Goal: Task Accomplishment & Management: Manage account settings

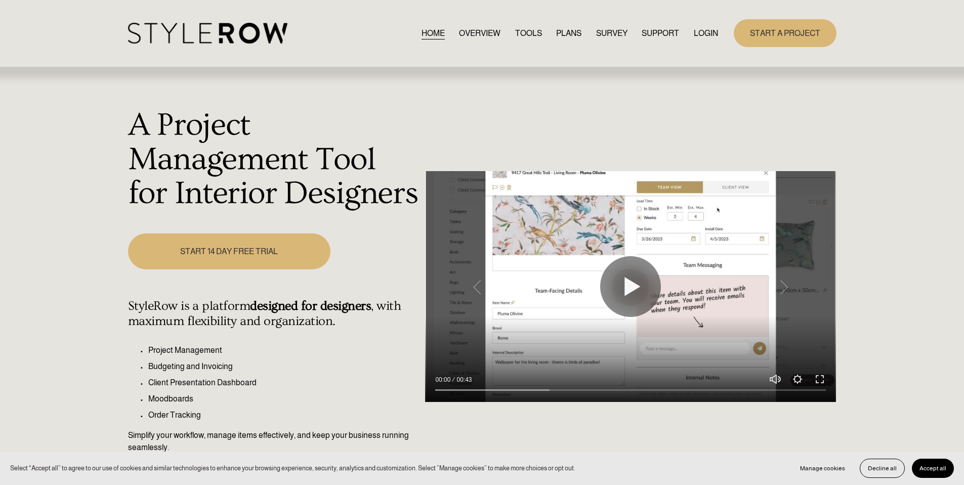
click at [706, 30] on link "LOGIN" at bounding box center [706, 33] width 24 height 14
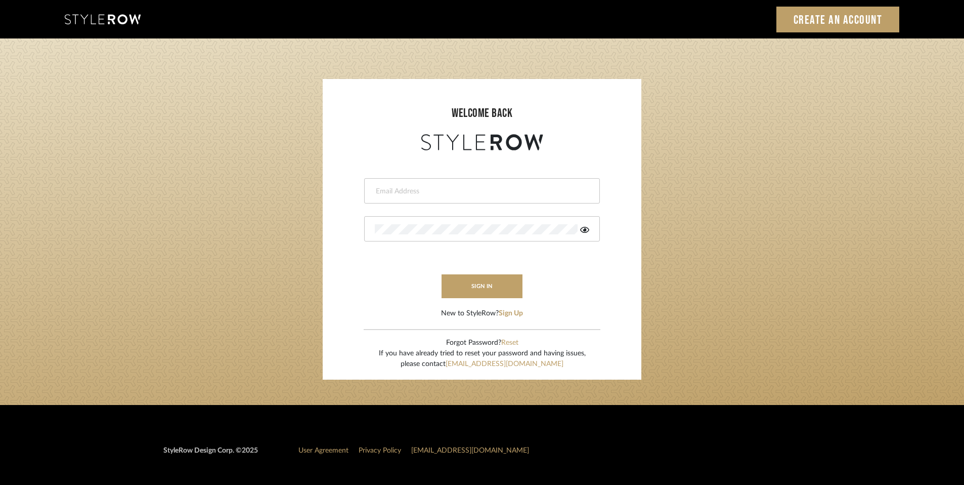
click at [491, 195] on body "Sign In Create an Account welcome back This field is required This field is req…" at bounding box center [482, 301] width 964 height 602
type input "ashley@winnieandcointeriors.com"
click at [434, 234] on div at bounding box center [482, 228] width 236 height 25
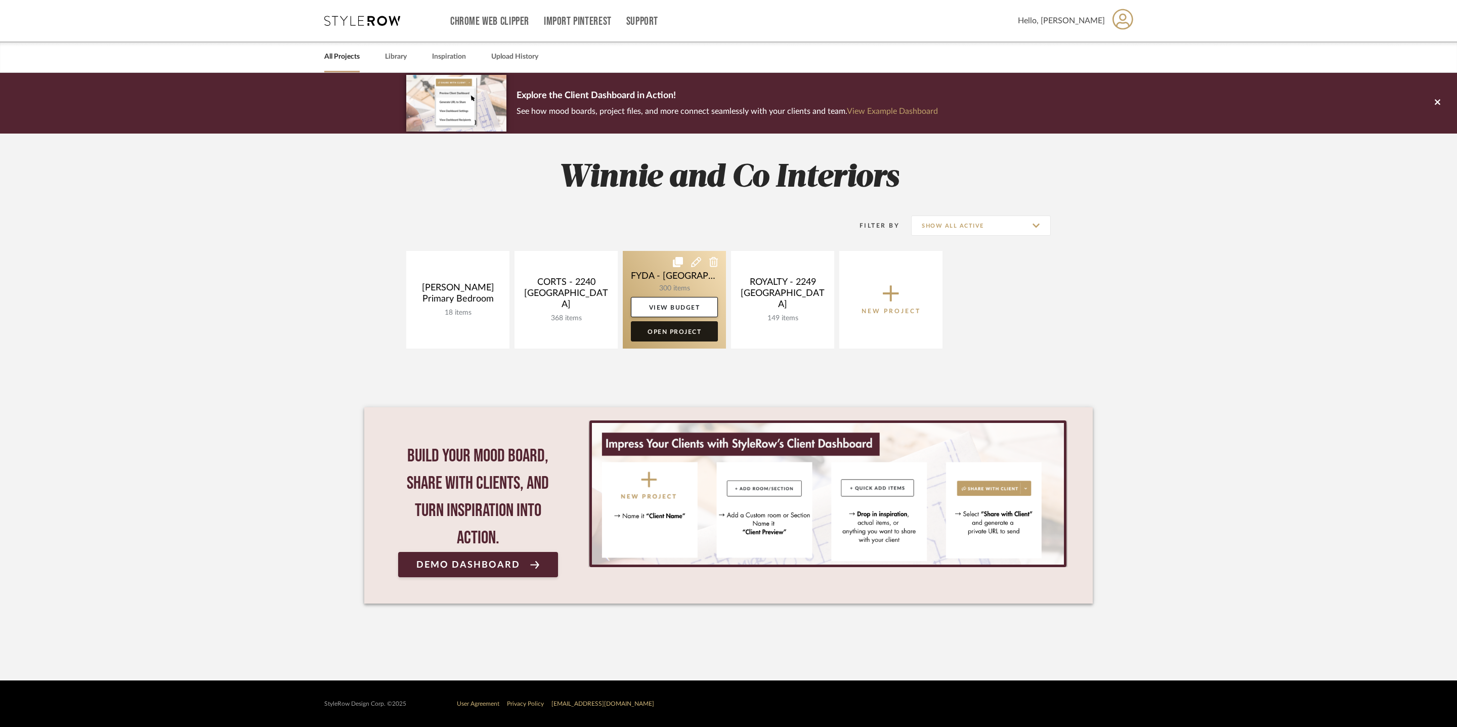
click at [696, 325] on link "Open Project" at bounding box center [674, 331] width 87 height 20
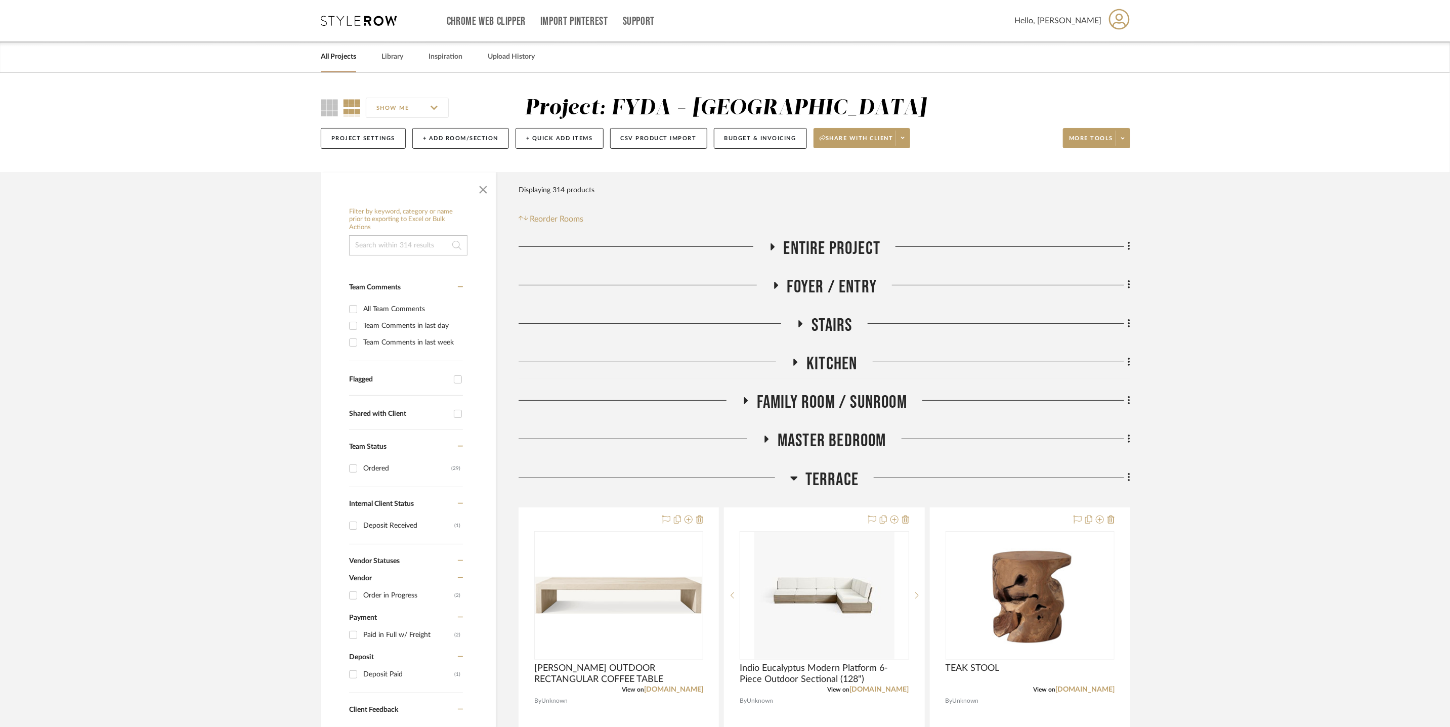
click at [815, 477] on span "Terrace" at bounding box center [831, 480] width 53 height 22
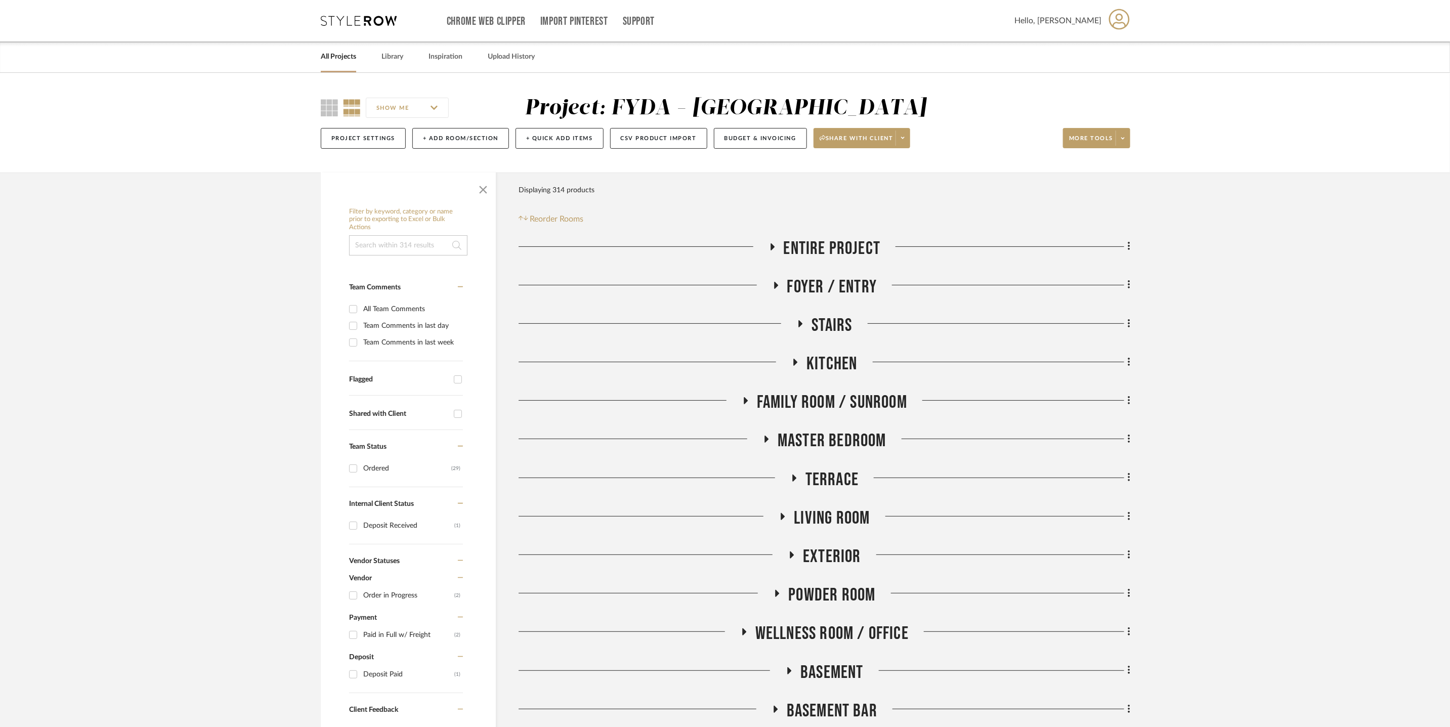
drag, startPoint x: 844, startPoint y: 507, endPoint x: 839, endPoint y: 510, distance: 5.9
click at [844, 507] on span "Living Room" at bounding box center [832, 518] width 76 height 22
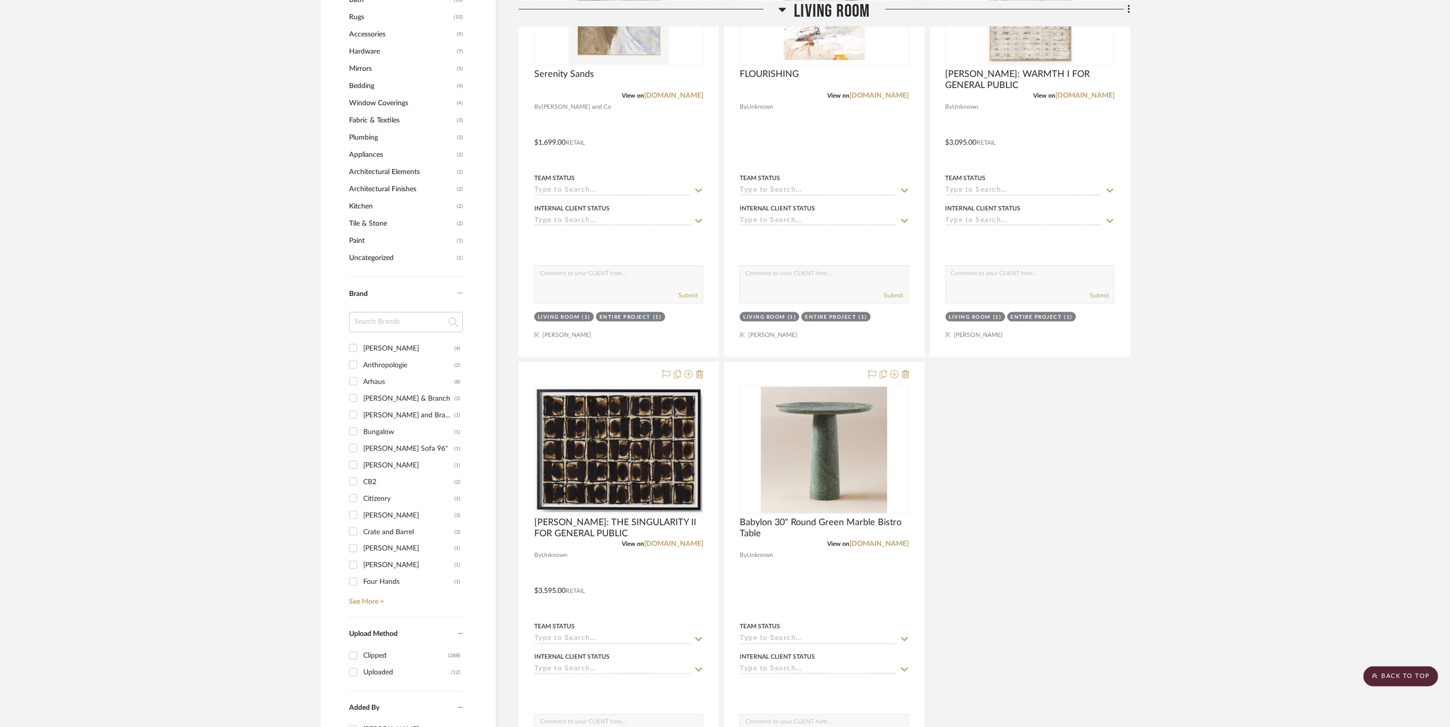
scroll to position [1248, 0]
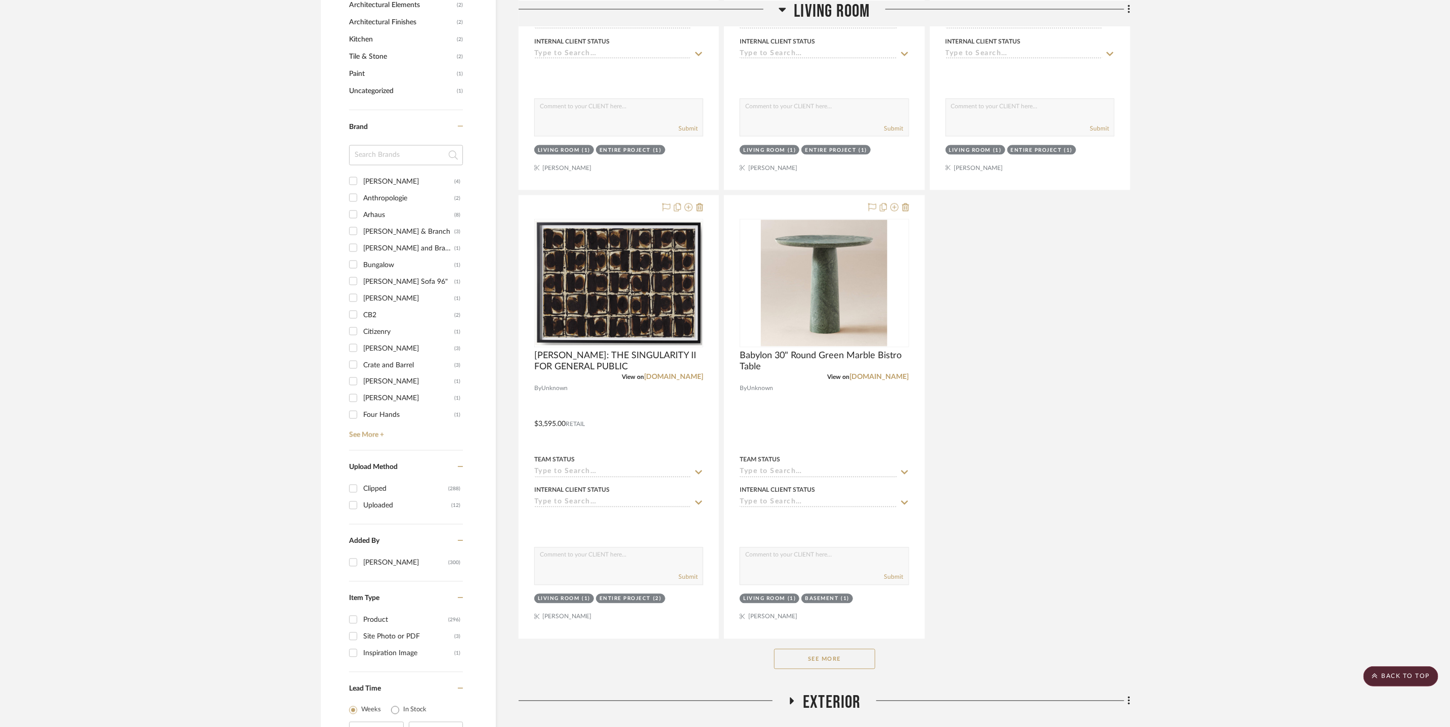
click at [831, 664] on button "See More" at bounding box center [824, 659] width 101 height 20
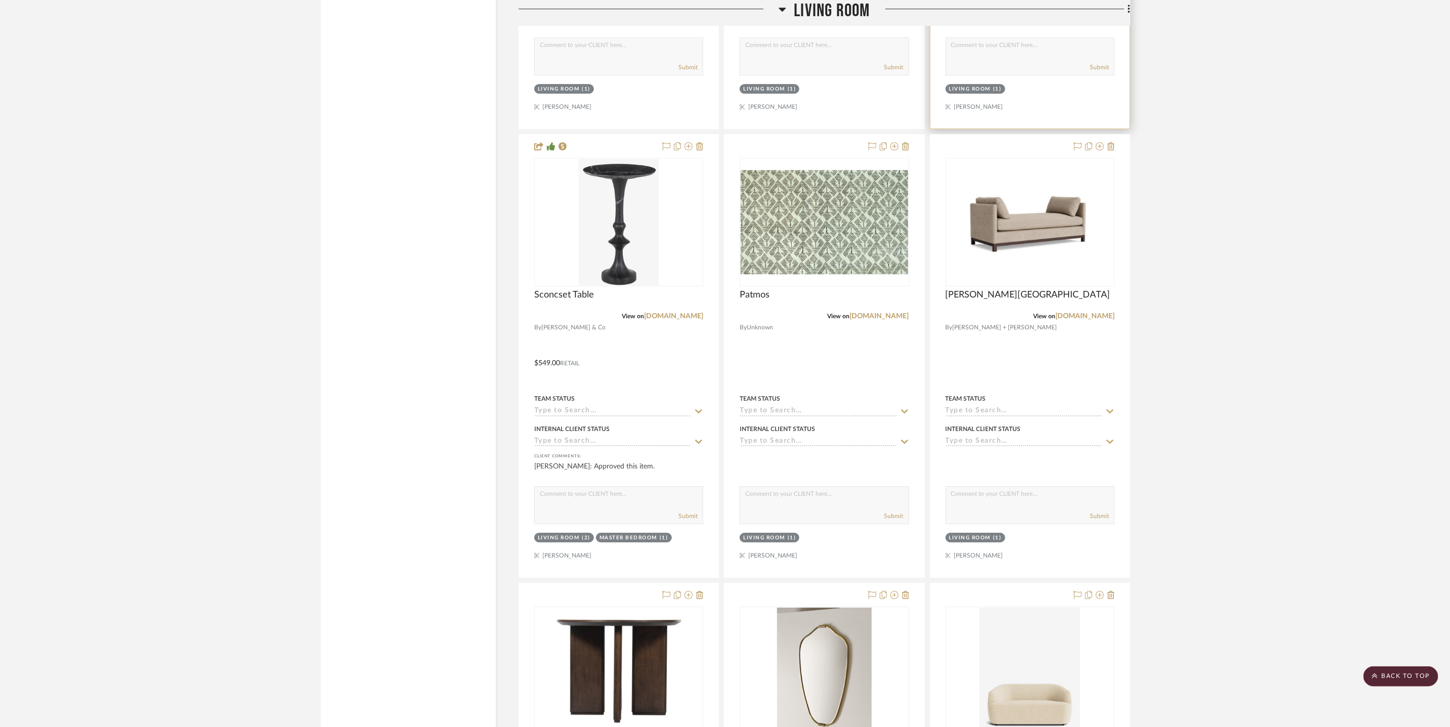
scroll to position [2013, 0]
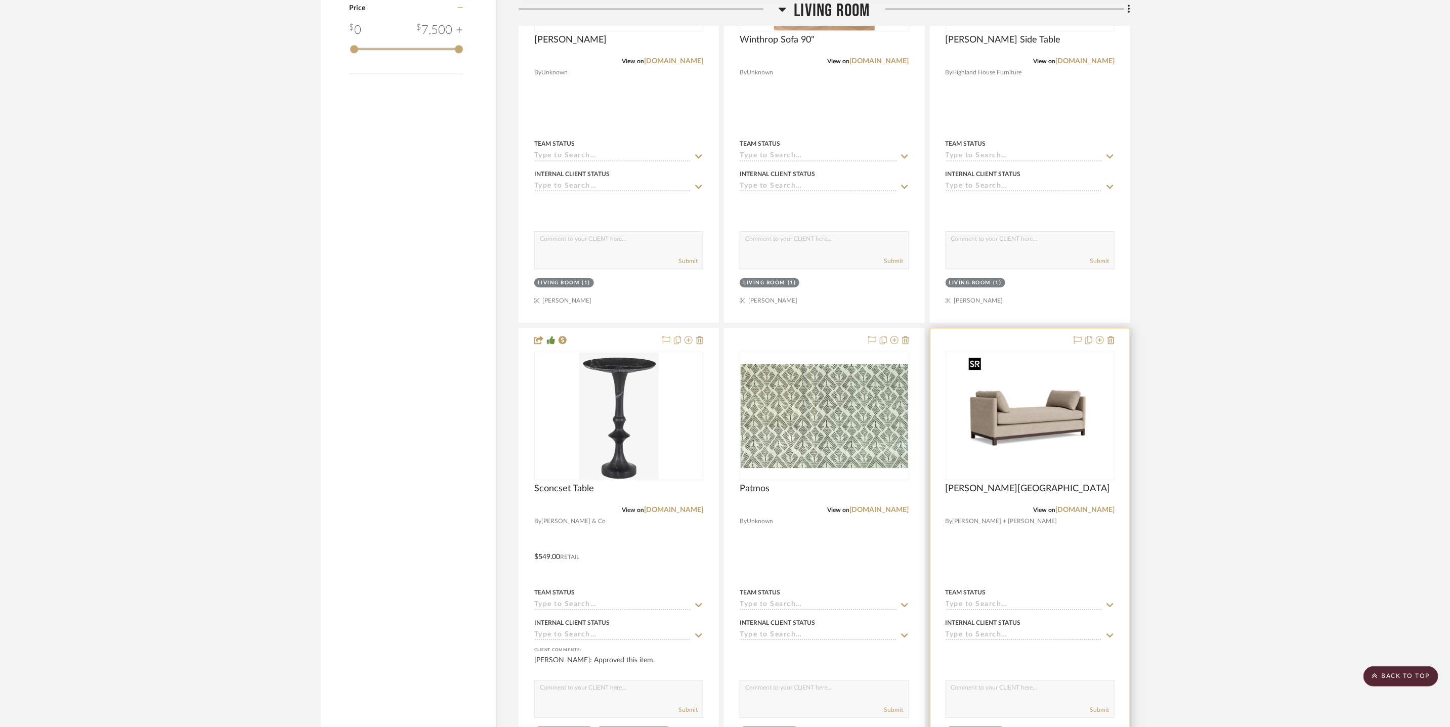
click at [1058, 420] on img "0" at bounding box center [1029, 416] width 131 height 126
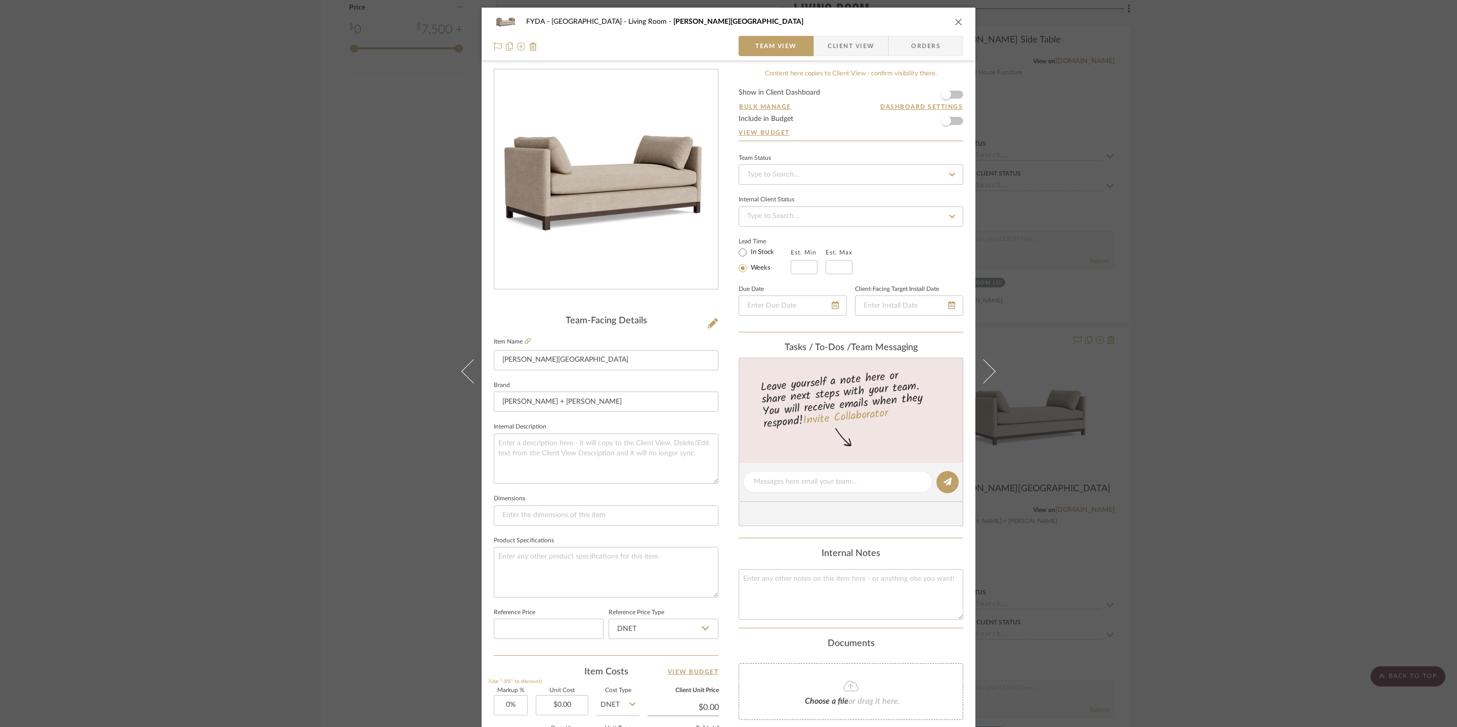
scroll to position [216, 0]
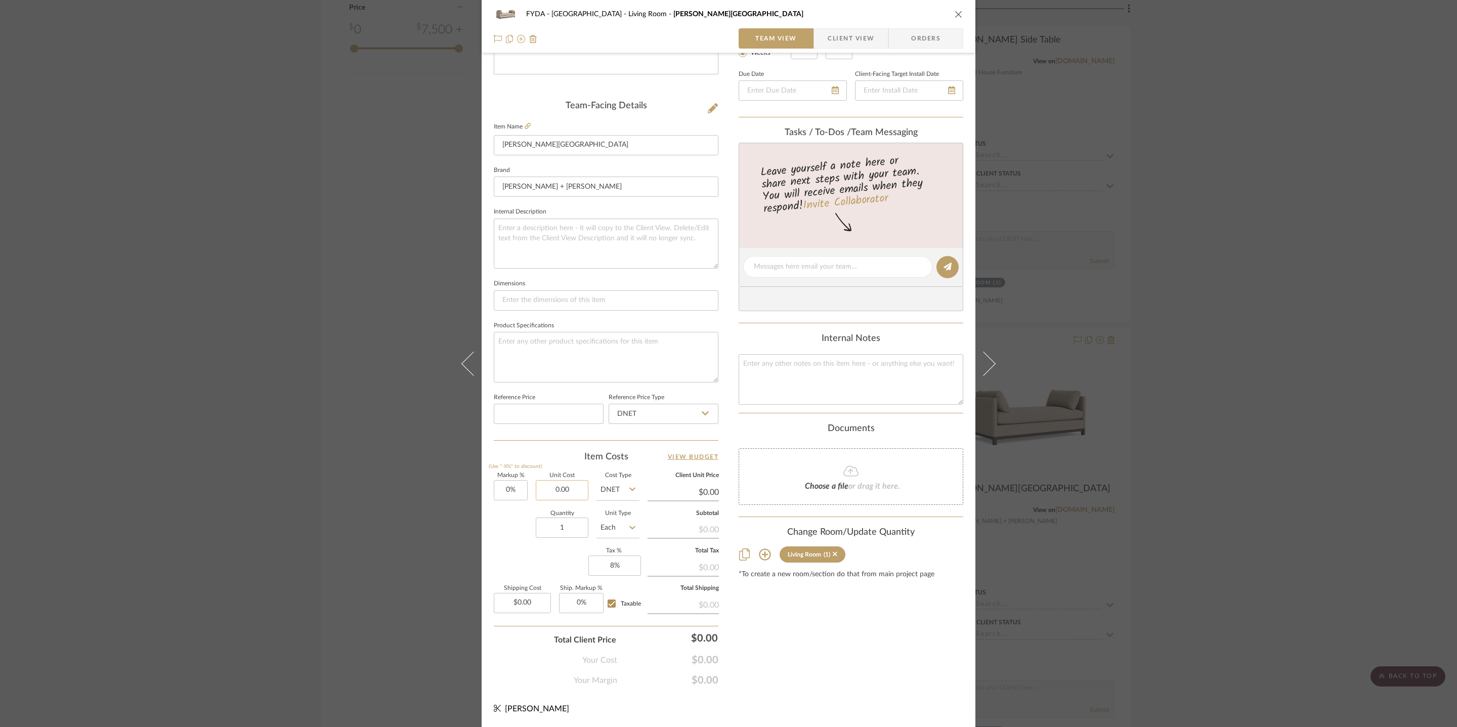
click at [568, 484] on input "0.00" at bounding box center [562, 490] width 53 height 20
type input "$2,919.00"
drag, startPoint x: 822, startPoint y: 372, endPoint x: 832, endPoint y: 369, distance: 11.0
click at [823, 371] on textarea at bounding box center [851, 379] width 225 height 50
type input "$2,919.00"
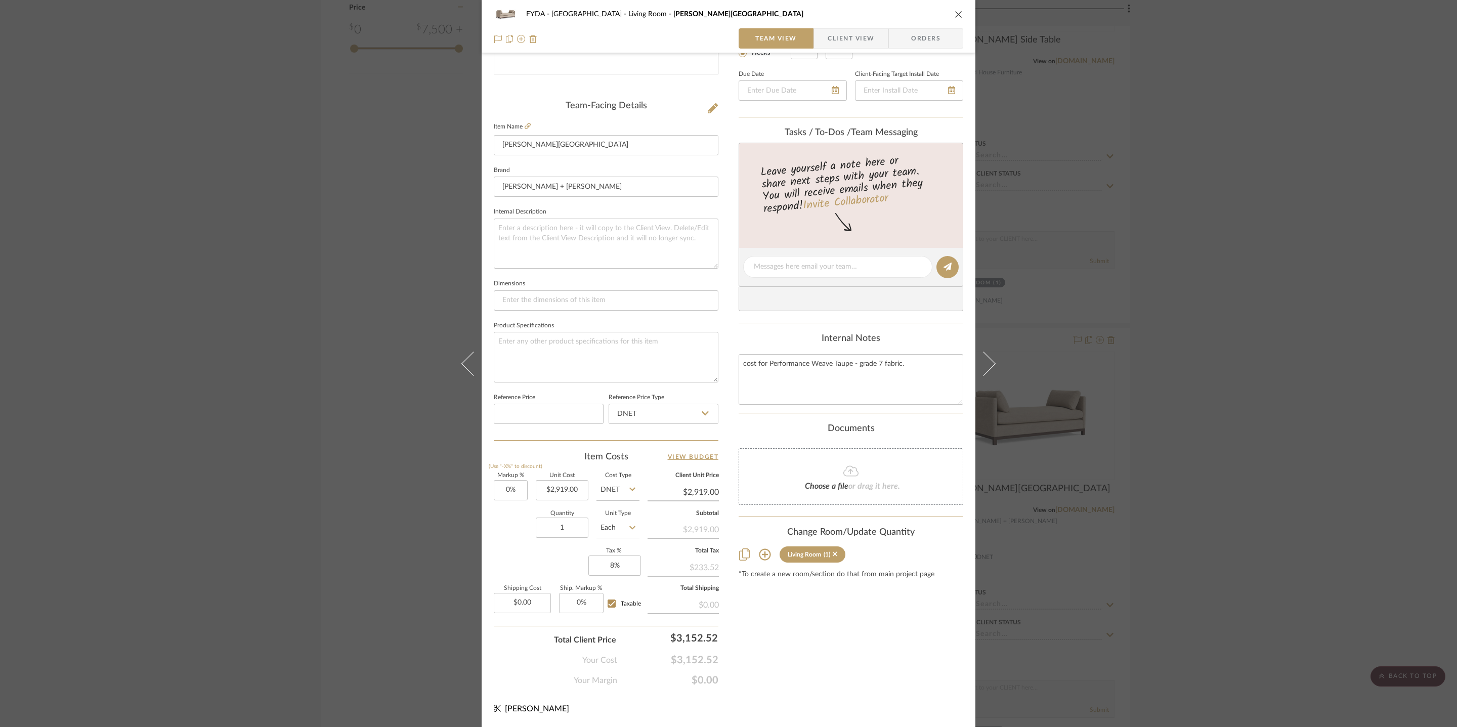
type textarea "cost for Performance Weave Taupe - grade 7 fabric."
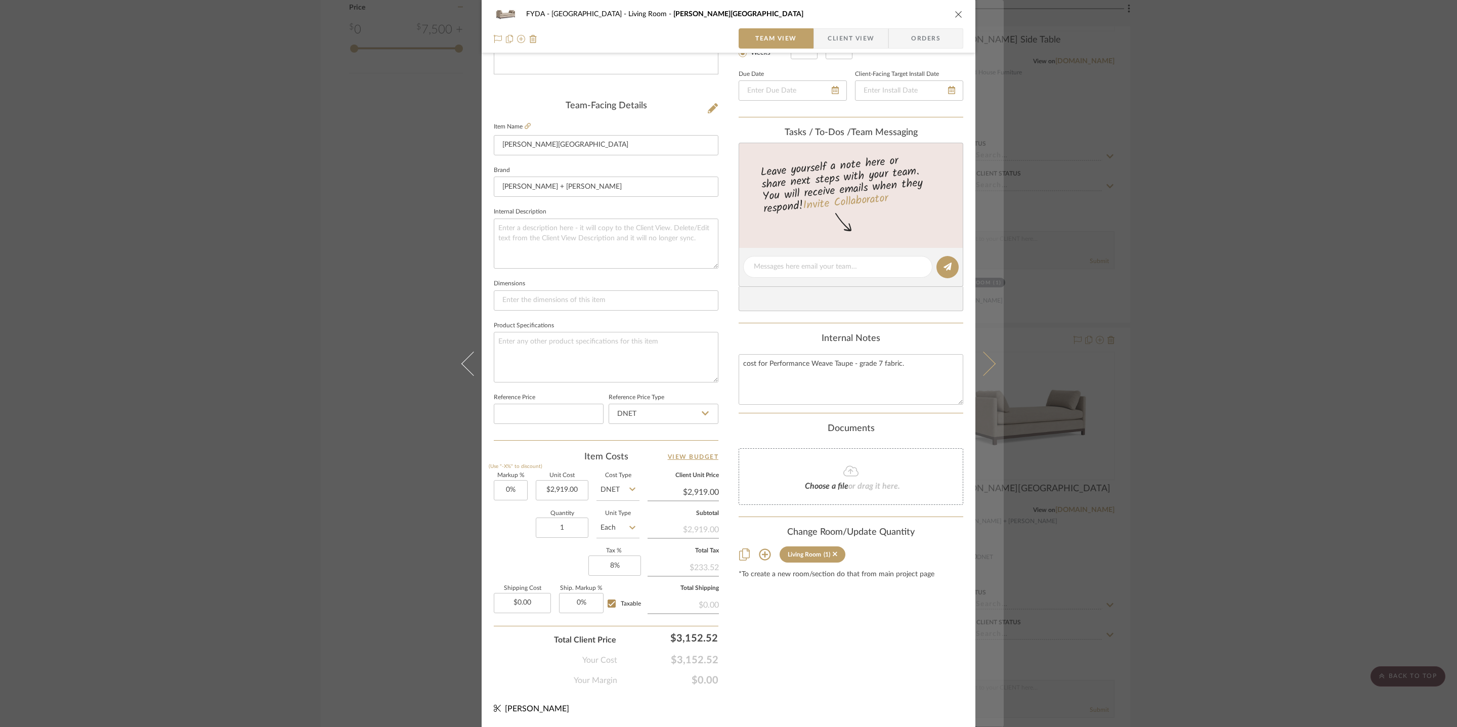
drag, startPoint x: 938, startPoint y: 615, endPoint x: 976, endPoint y: 511, distance: 110.9
click at [938, 616] on div "Content here copies to Client View - confirm visibility there. Show in Client D…" at bounding box center [851, 270] width 225 height 833
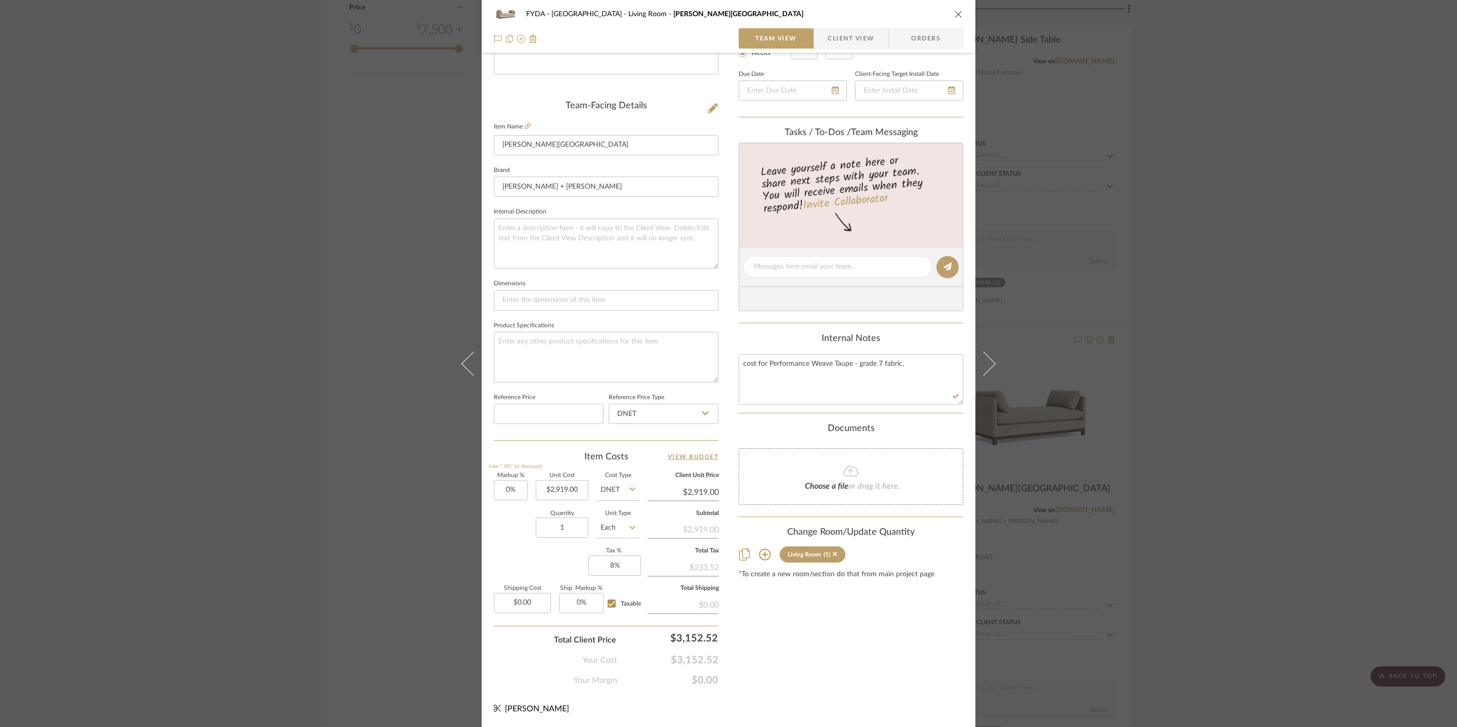
click at [954, 10] on button "close" at bounding box center [958, 14] width 9 height 9
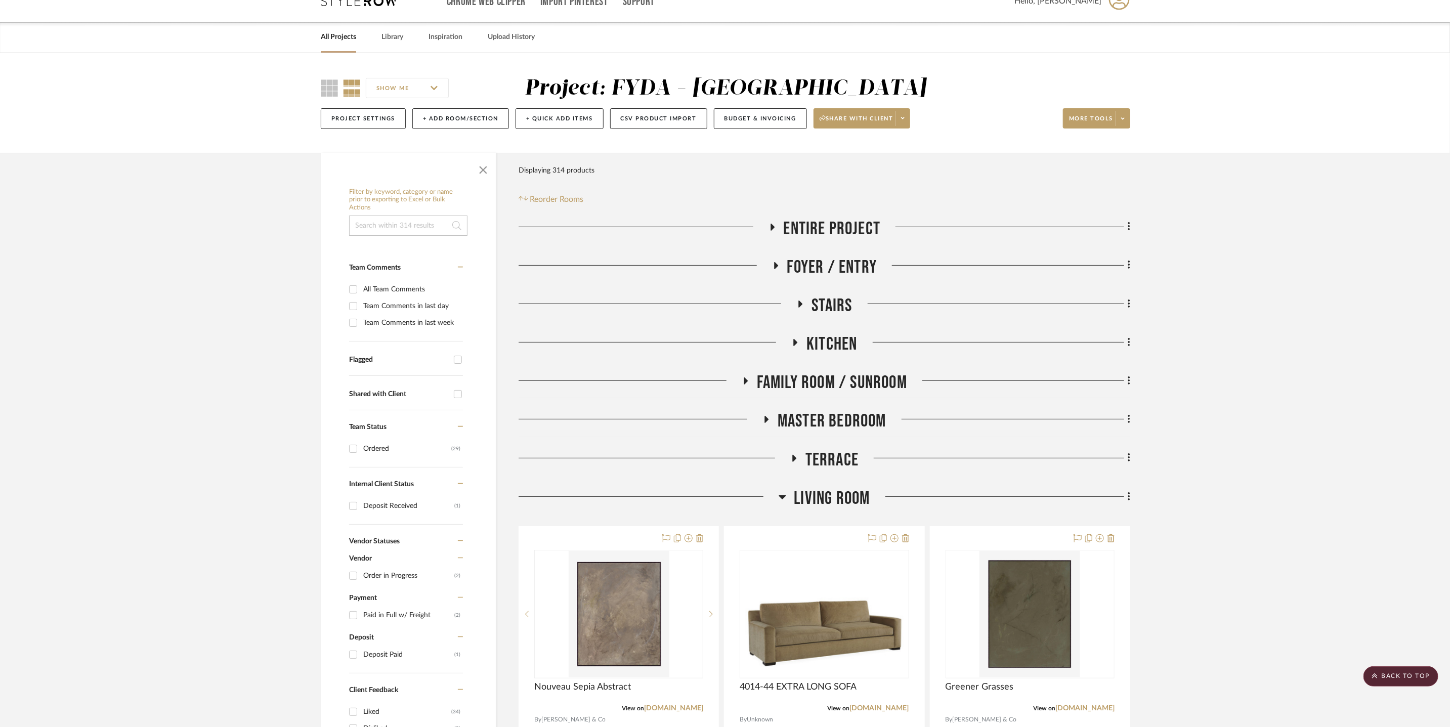
scroll to position [0, 0]
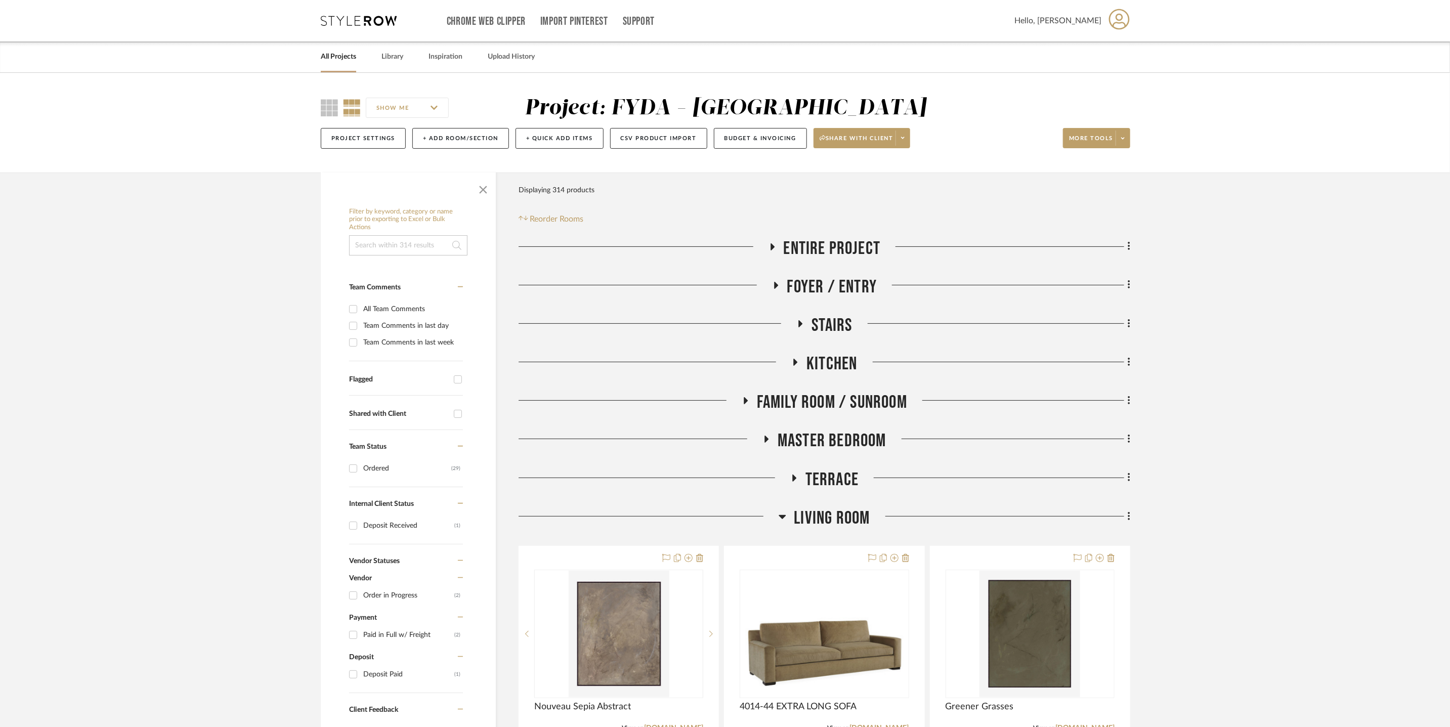
click at [858, 396] on span "Family Room / Sunroom" at bounding box center [832, 403] width 150 height 22
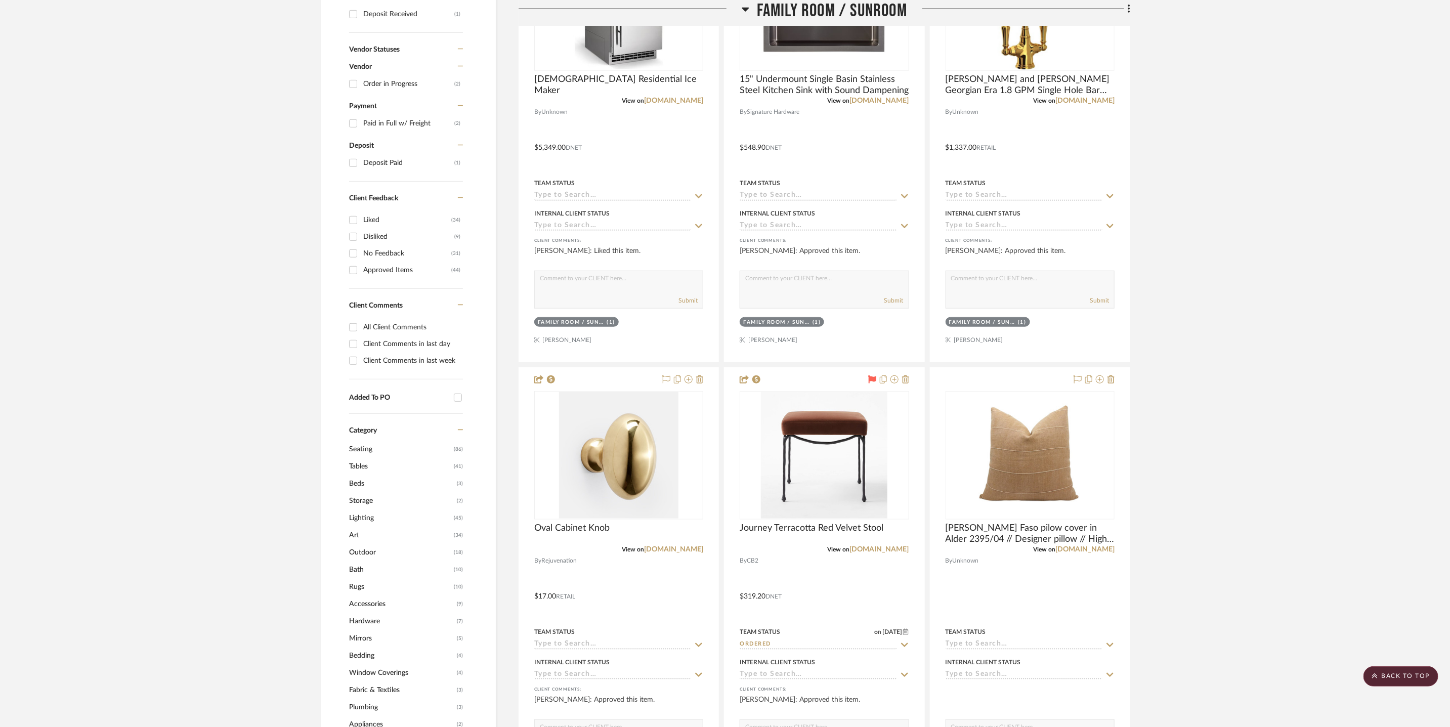
scroll to position [921, 0]
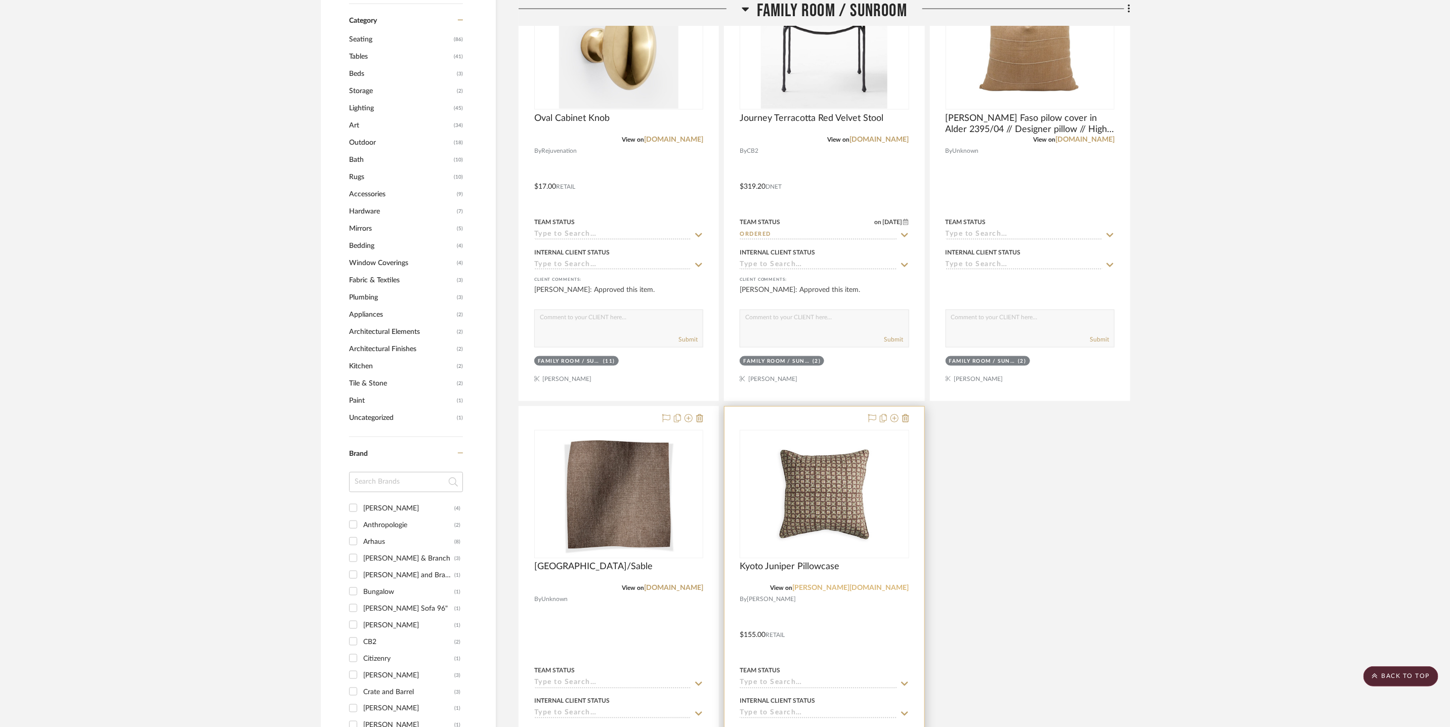
click at [889, 590] on link "walter-g.com" at bounding box center [851, 588] width 116 height 7
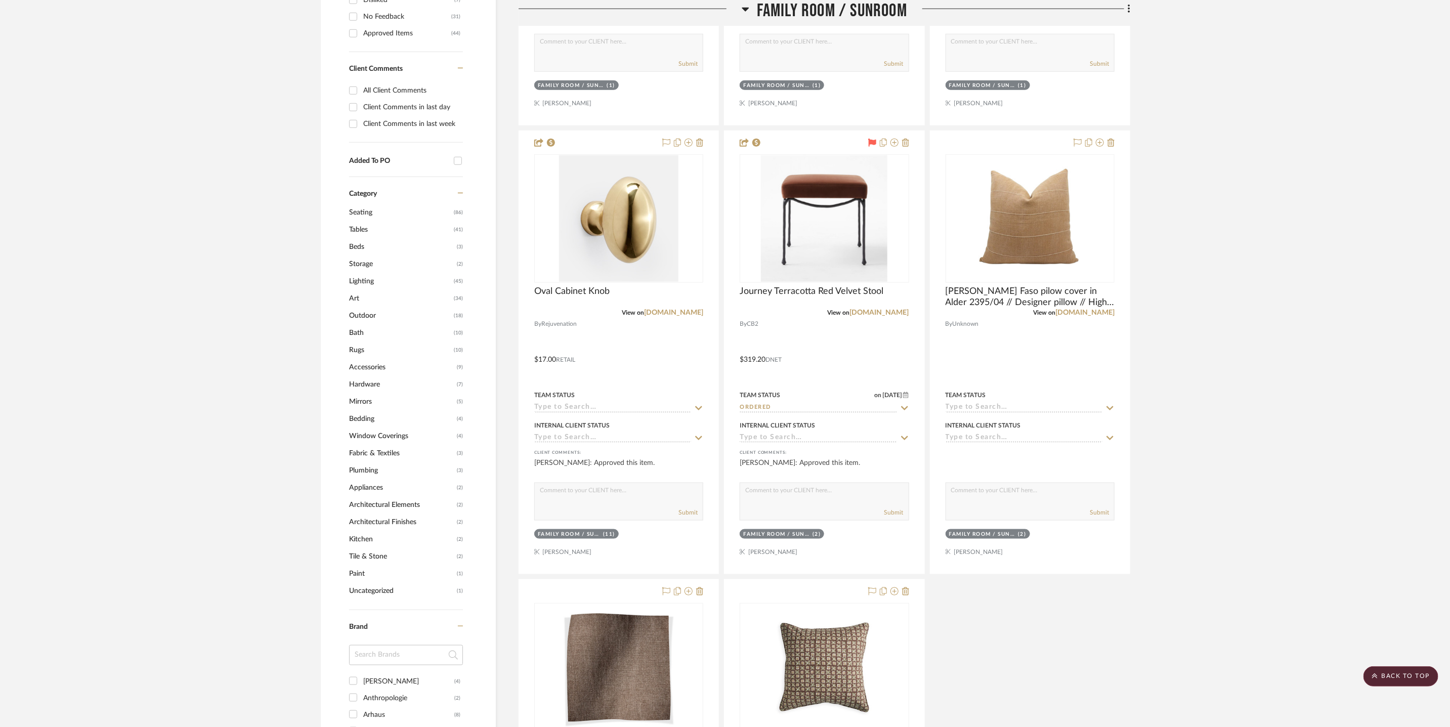
scroll to position [670, 0]
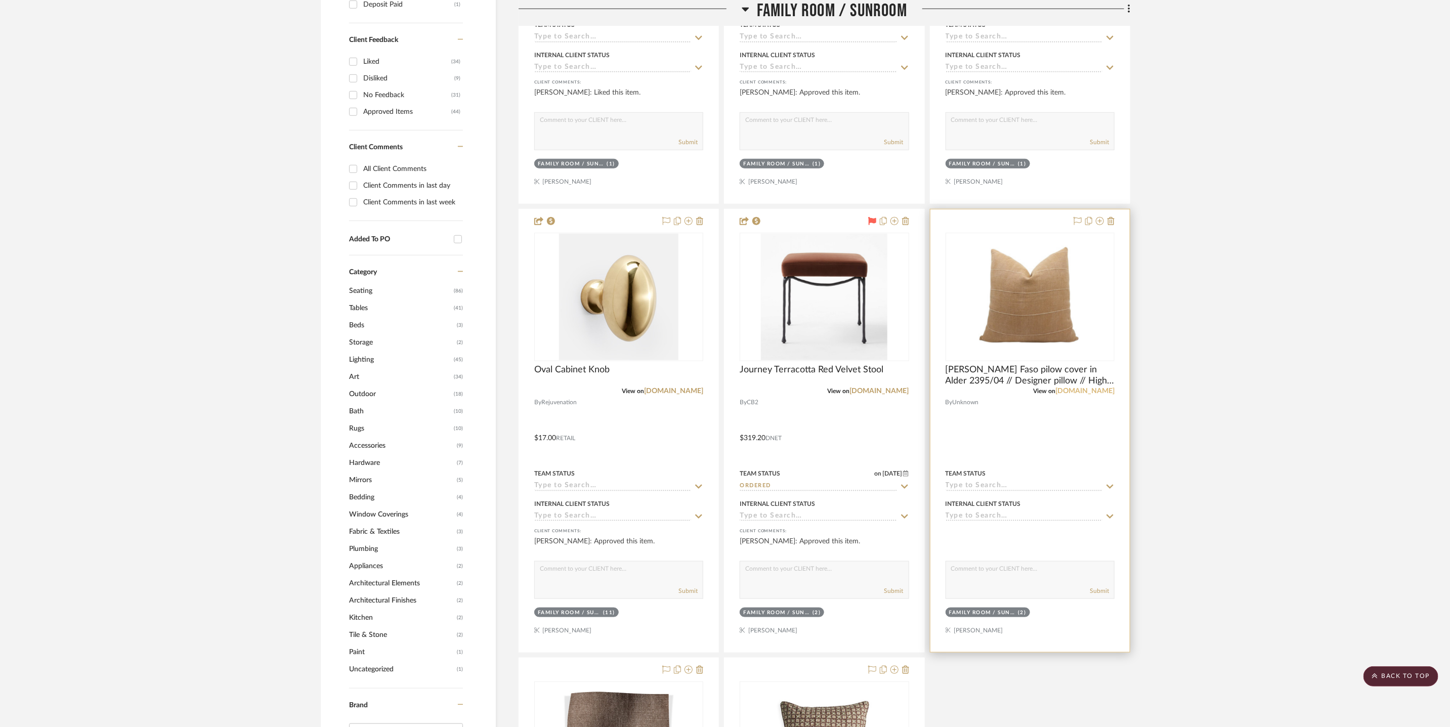
click at [1110, 391] on link "etsy.com" at bounding box center [1084, 391] width 59 height 7
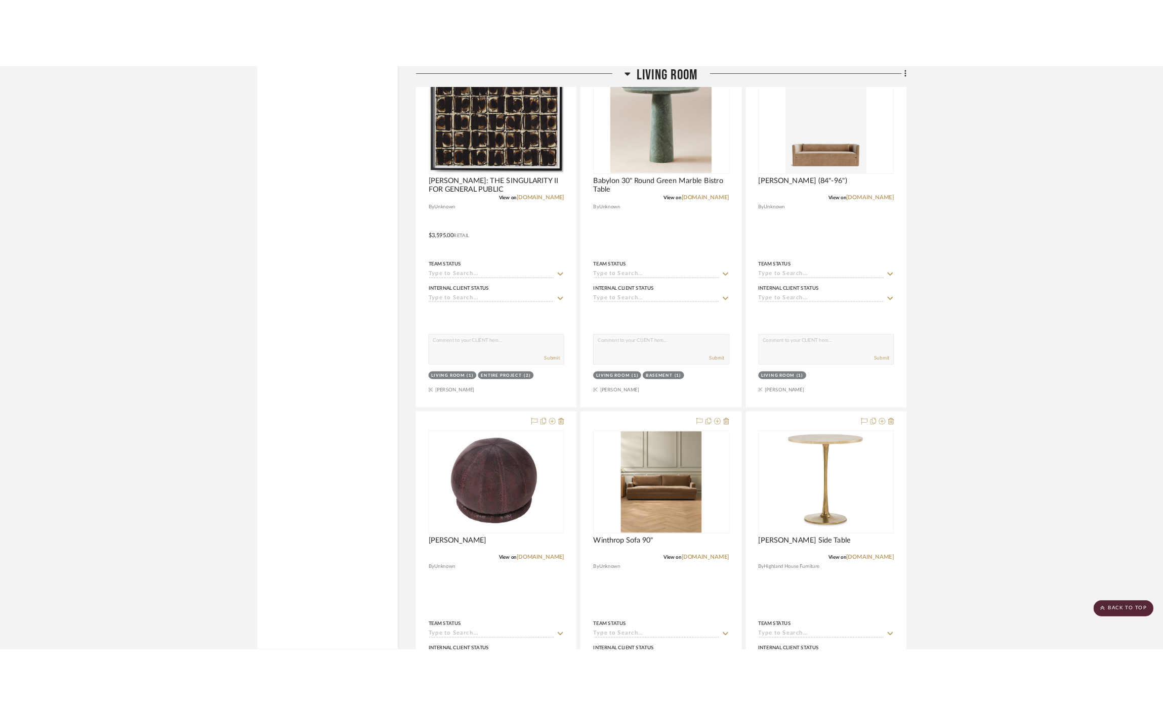
scroll to position [2883, 0]
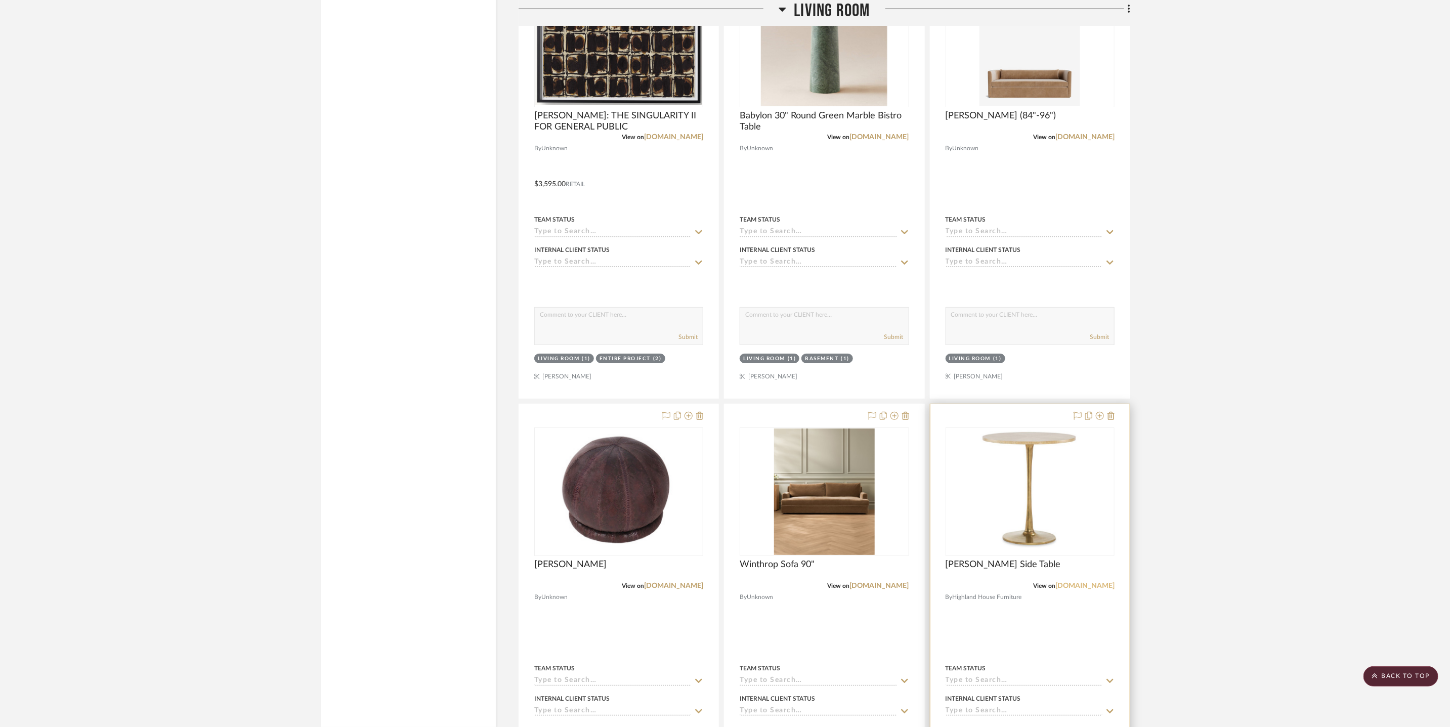
click at [1078, 585] on link "highlandhousefurniture.com" at bounding box center [1084, 585] width 59 height 7
click at [675, 589] on div "View on alicelanehome.com" at bounding box center [618, 585] width 169 height 9
click at [675, 583] on link "alicelanehome.com" at bounding box center [673, 585] width 59 height 7
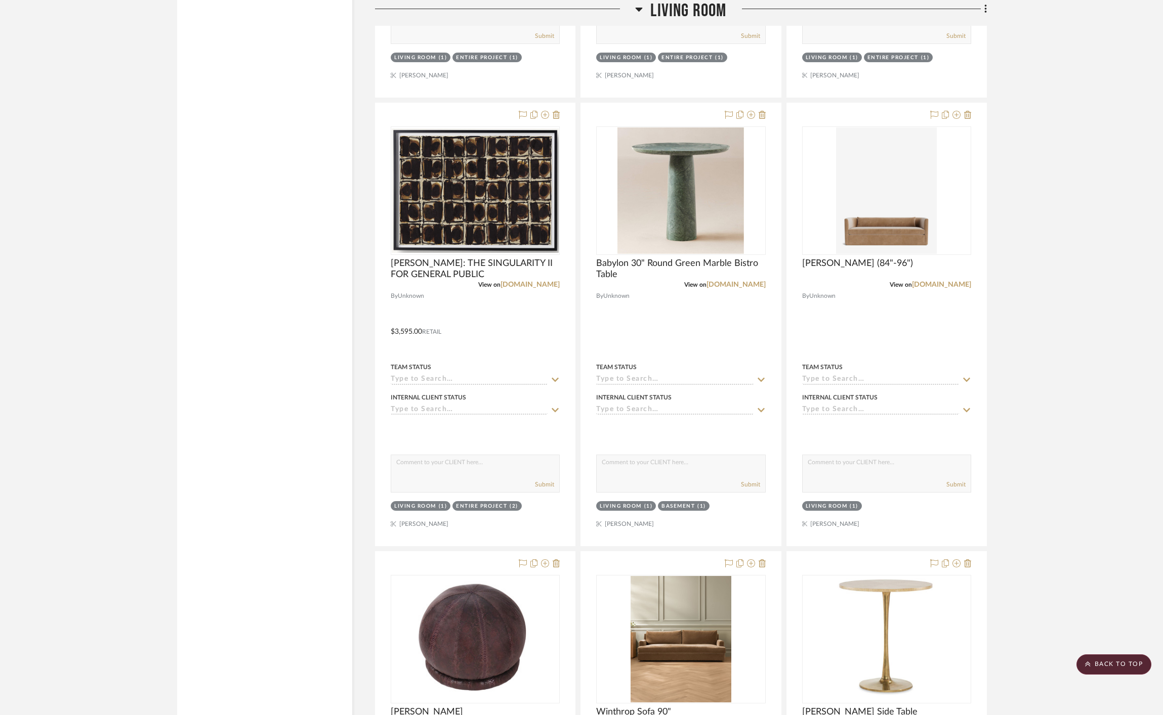
drag, startPoint x: 670, startPoint y: 9, endPoint x: 736, endPoint y: 53, distance: 79.1
click at [670, 9] on span "Living Room" at bounding box center [688, 11] width 76 height 22
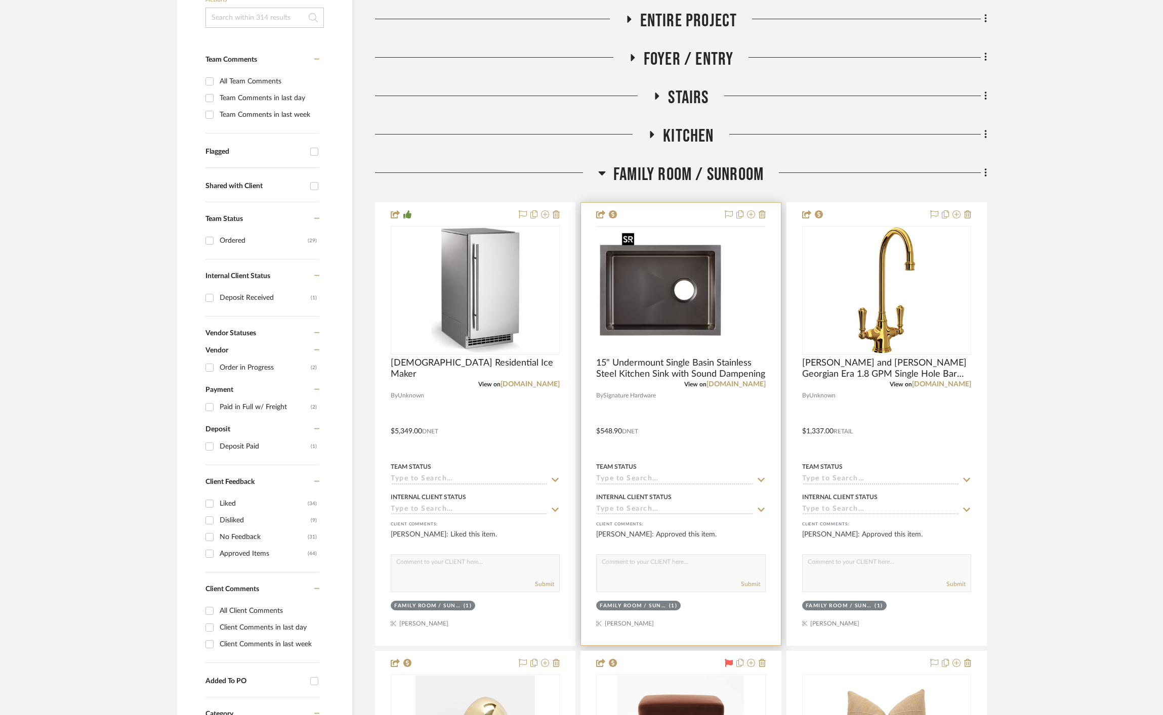
scroll to position [334, 0]
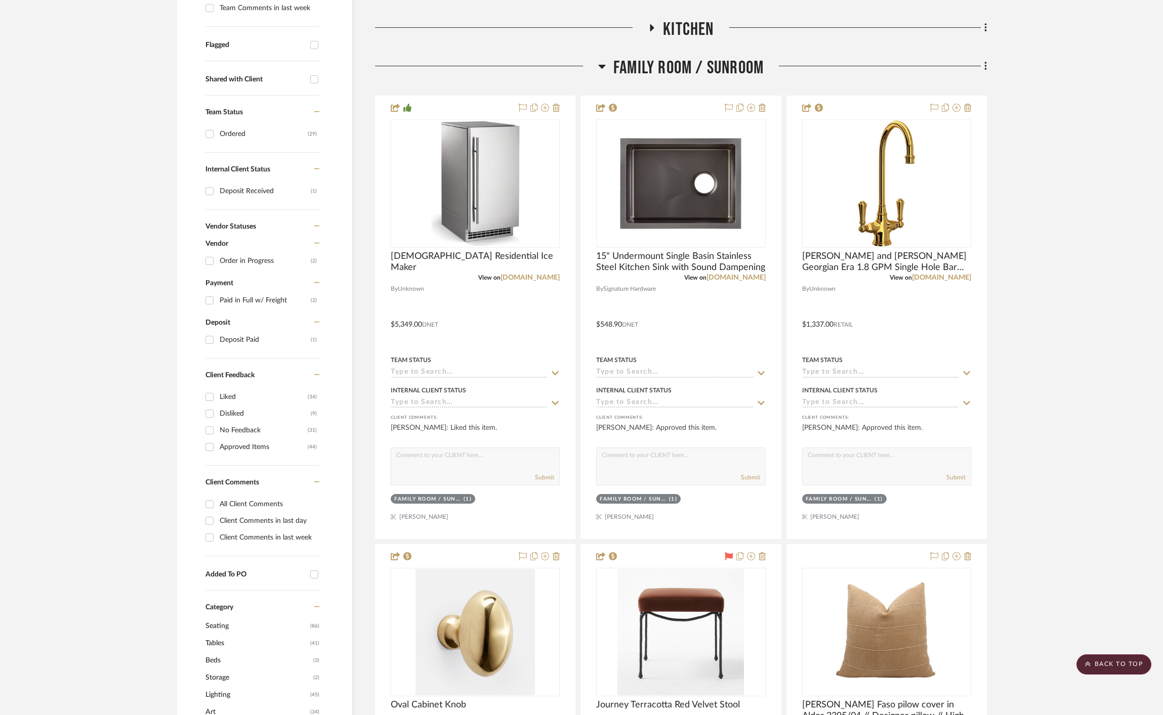
click at [654, 69] on span "Family Room / Sunroom" at bounding box center [688, 68] width 150 height 22
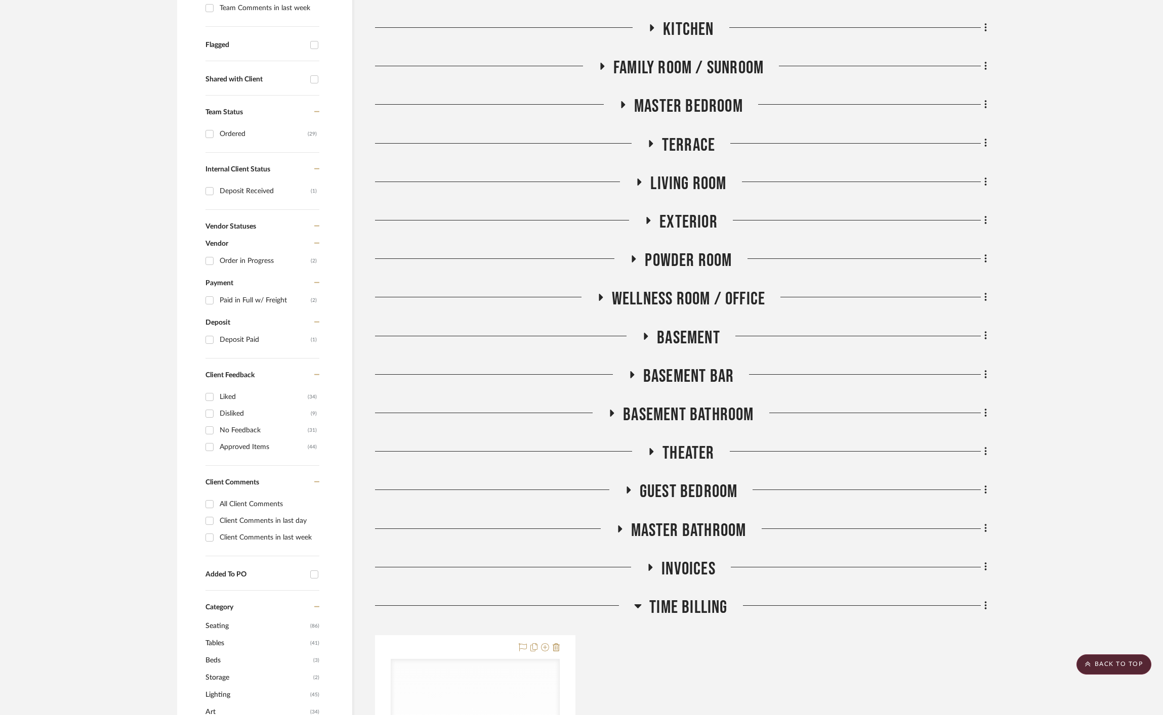
click at [707, 488] on span "Guest Bedroom" at bounding box center [688, 492] width 98 height 22
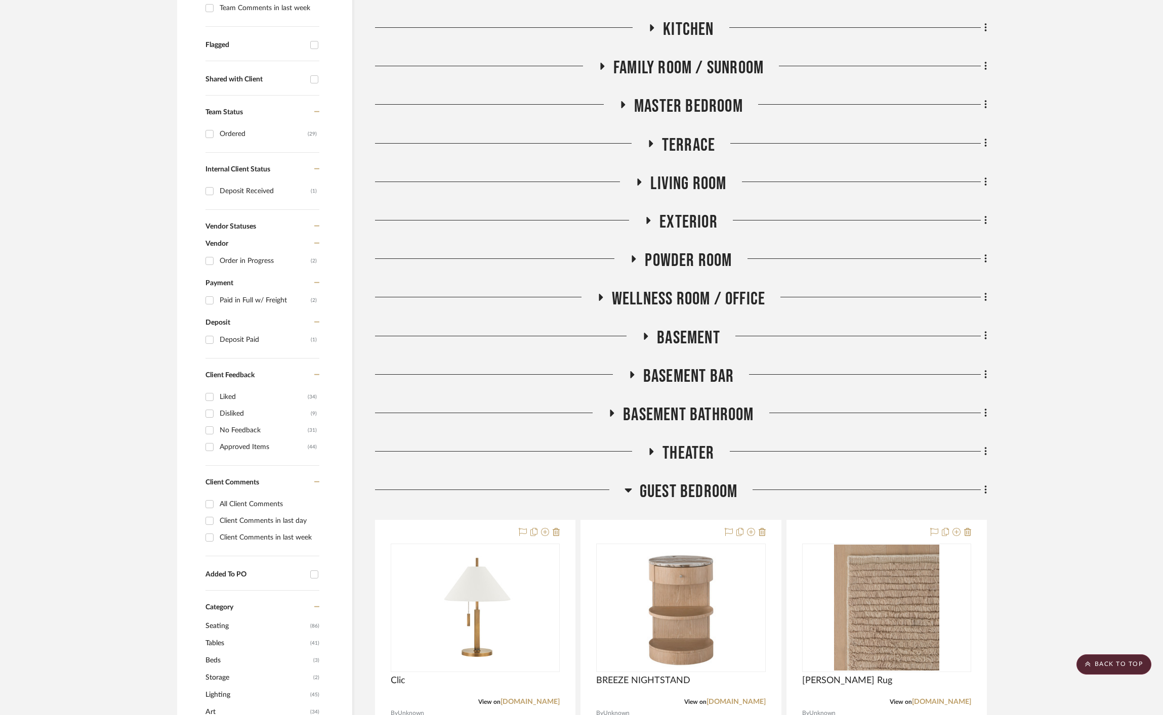
scroll to position [1299, 0]
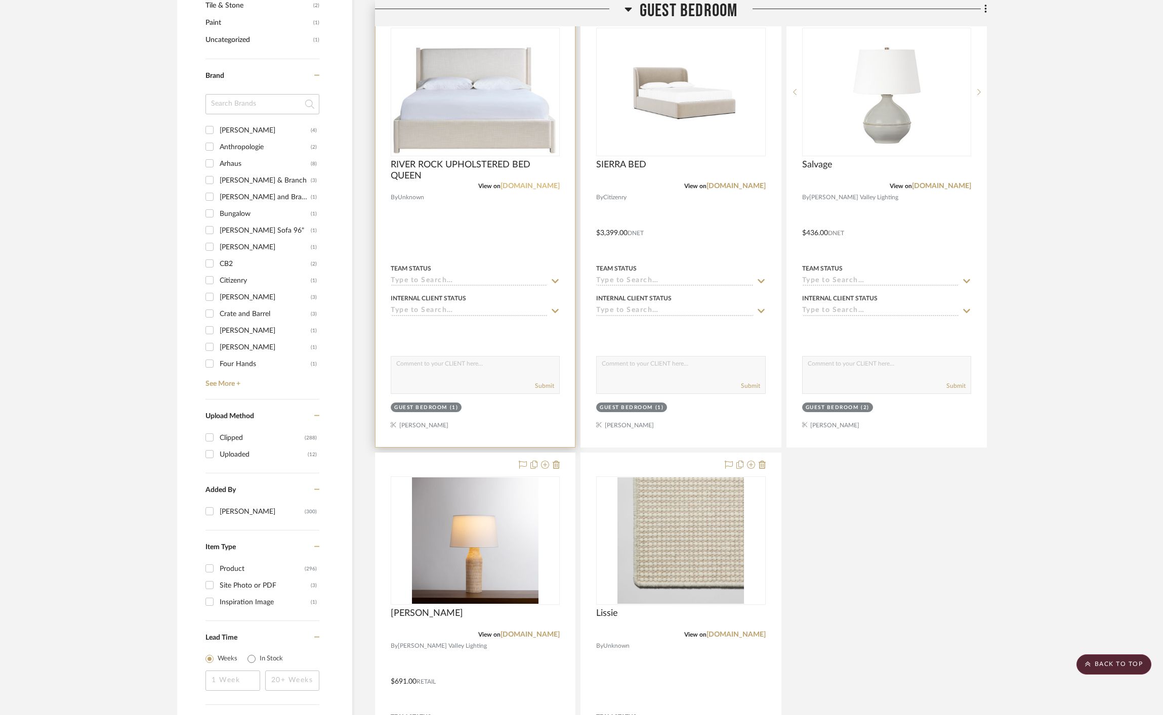
click at [510, 187] on link "universalfurniture.com" at bounding box center [529, 186] width 59 height 7
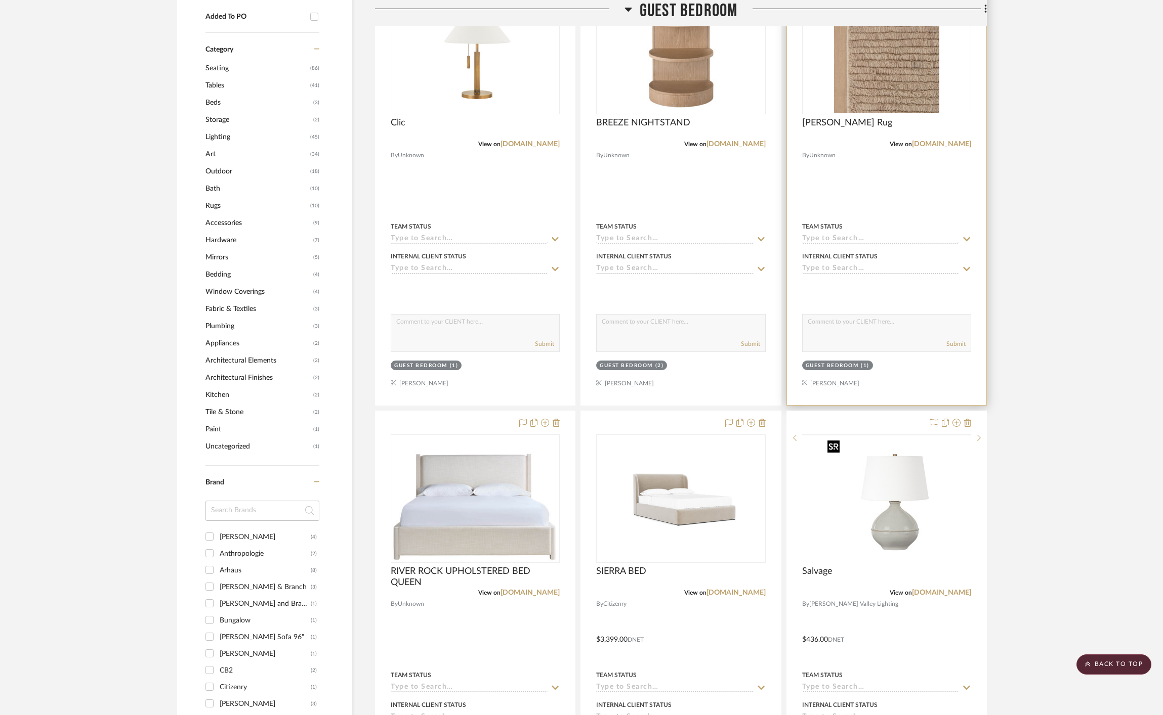
scroll to position [500, 0]
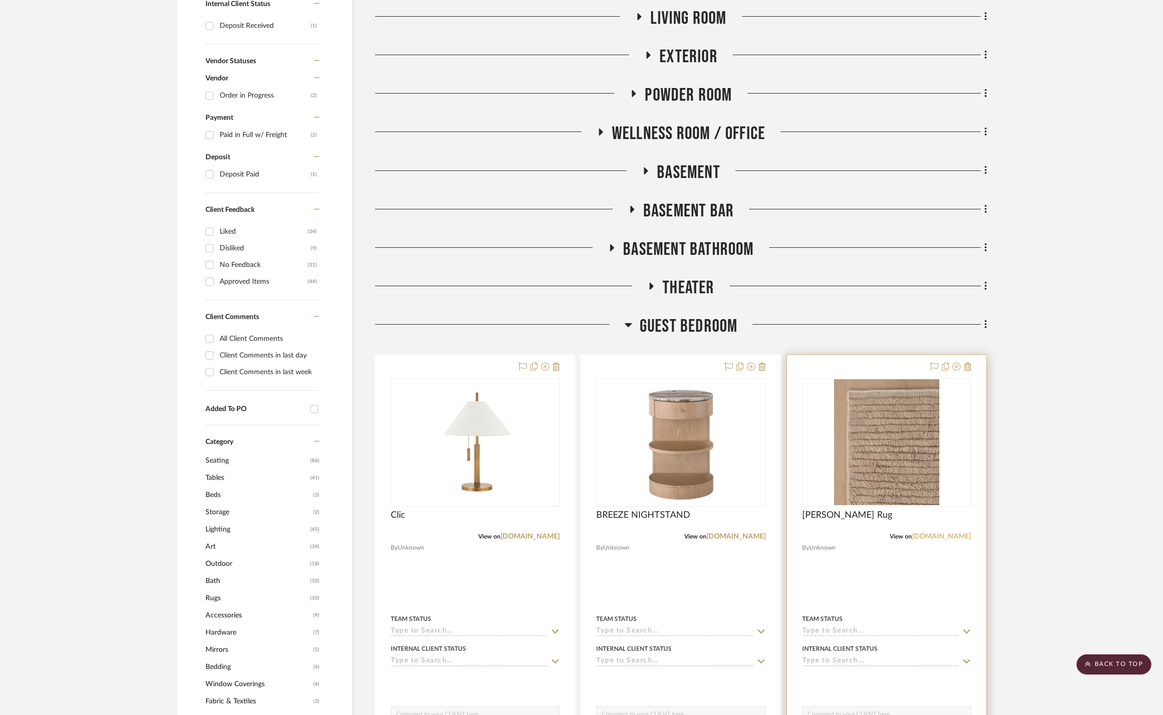
click at [944, 533] on link "jennikayne.com" at bounding box center [941, 536] width 59 height 7
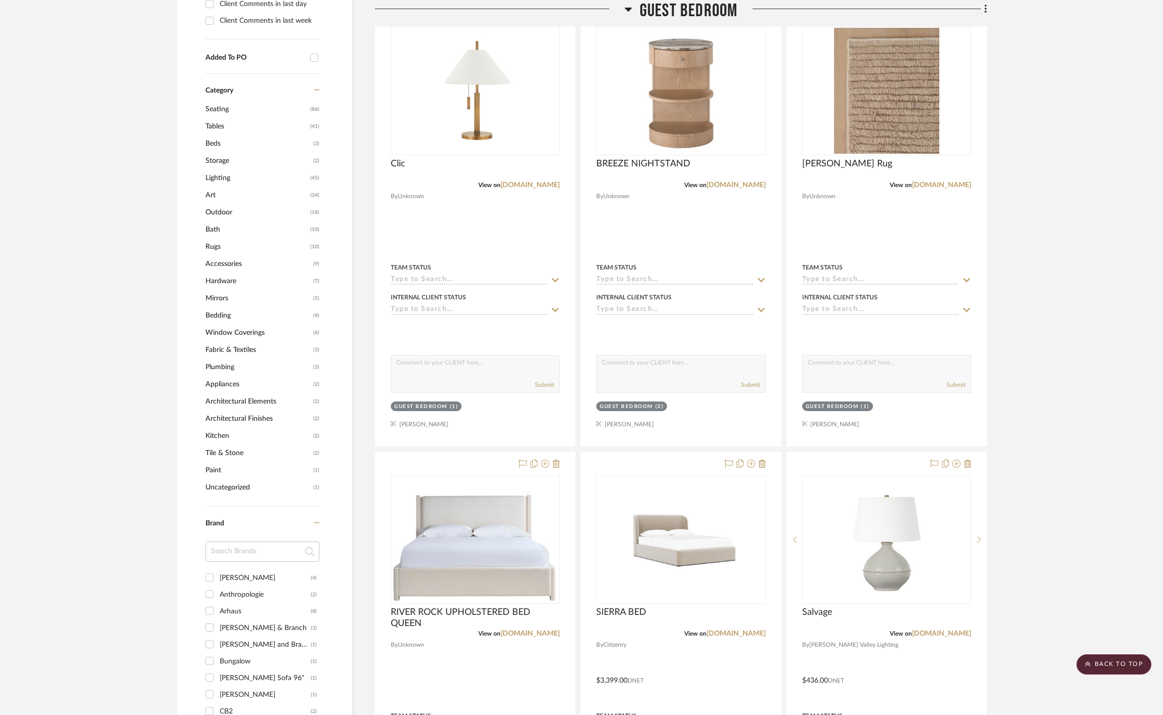
scroll to position [1061, 0]
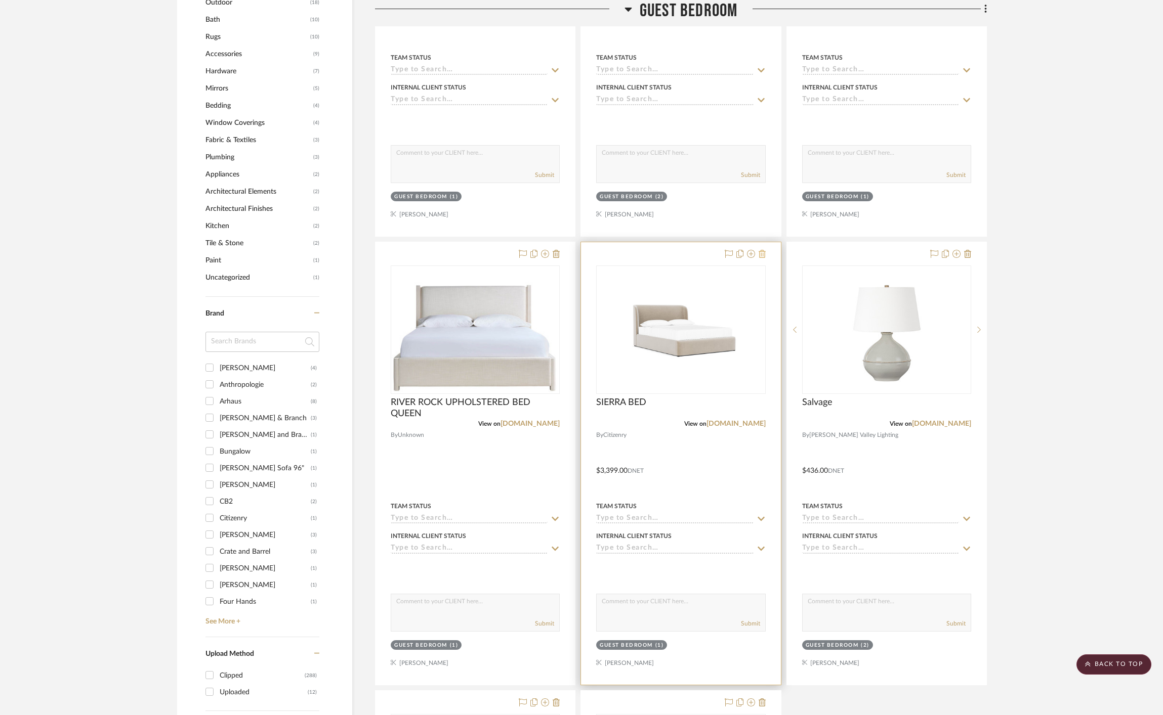
click at [764, 253] on icon at bounding box center [761, 254] width 7 height 8
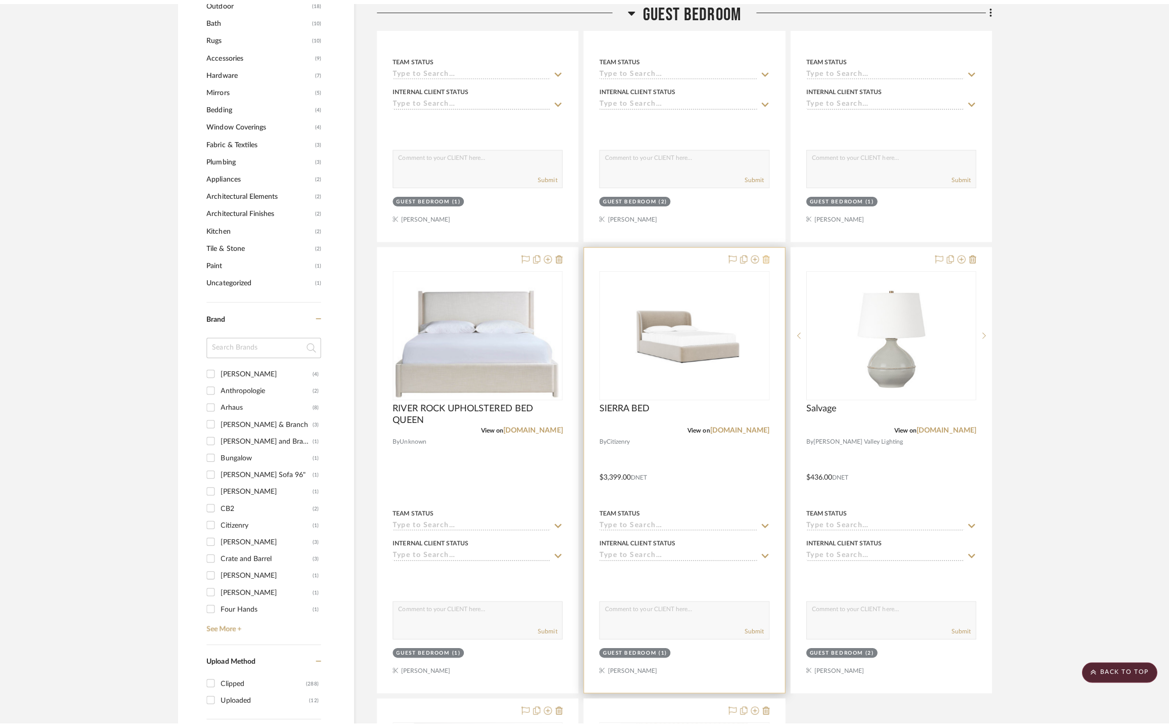
scroll to position [0, 0]
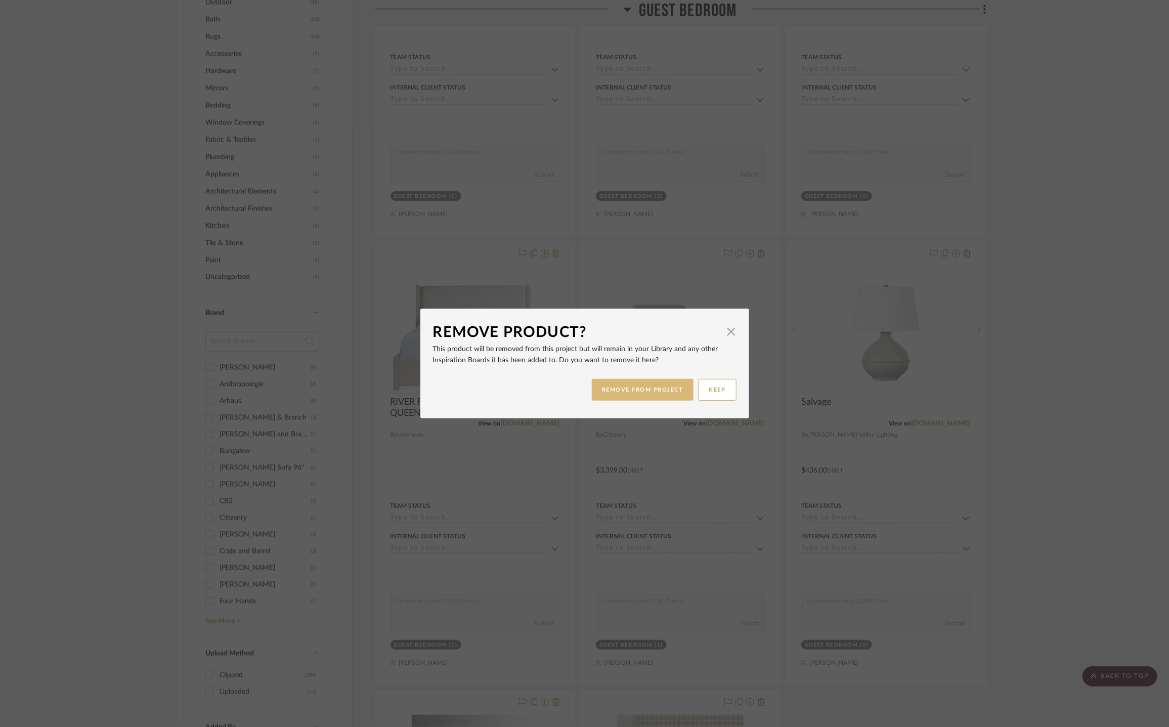
click at [647, 386] on button "REMOVE FROM PROJECT" at bounding box center [643, 390] width 102 height 22
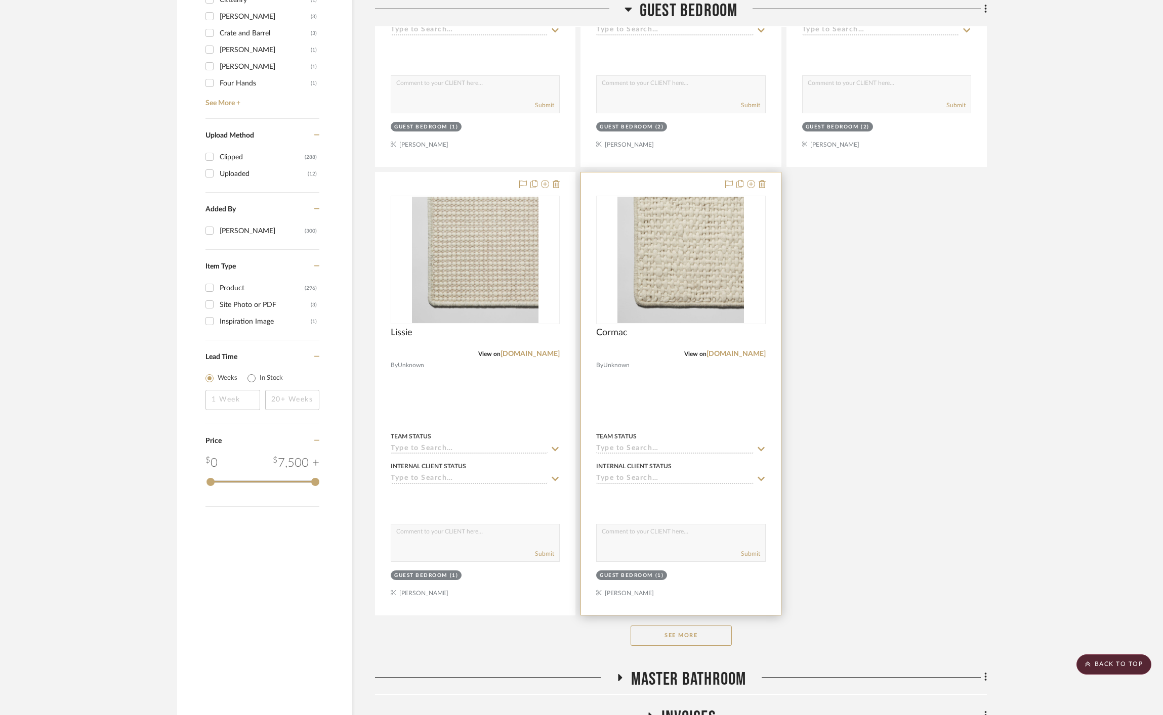
scroll to position [1737, 0]
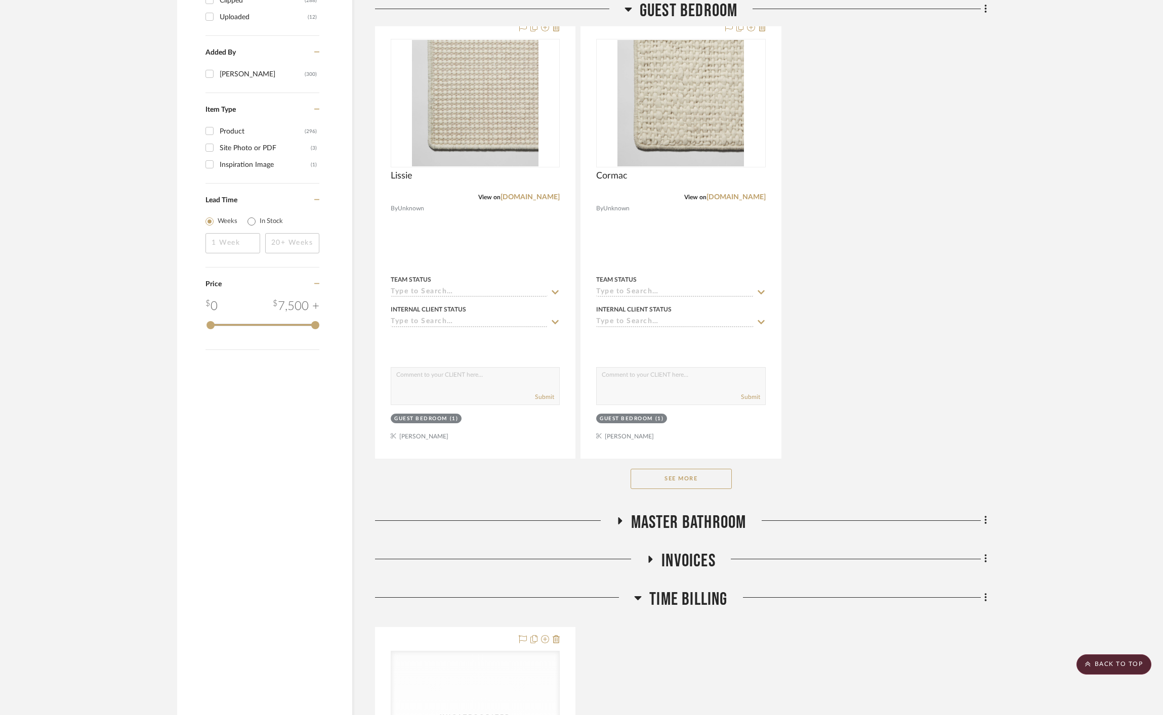
click at [671, 479] on button "See More" at bounding box center [680, 479] width 101 height 20
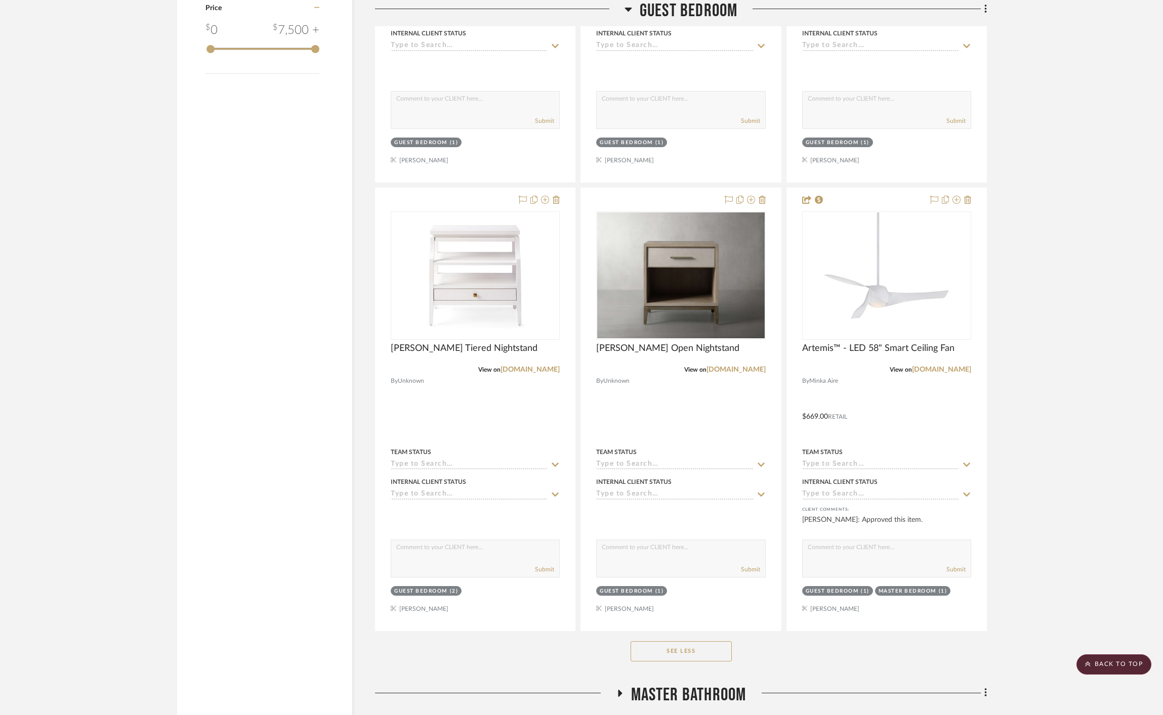
scroll to position [2034, 0]
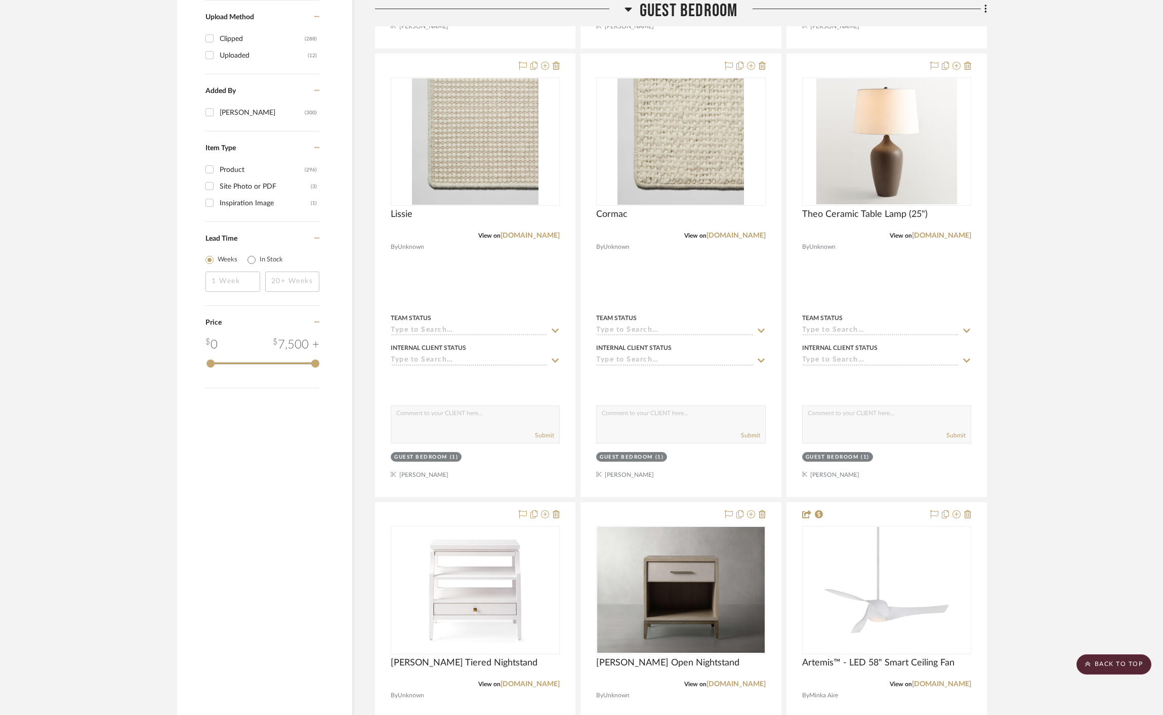
click at [681, 11] on span "Guest Bedroom" at bounding box center [688, 11] width 98 height 22
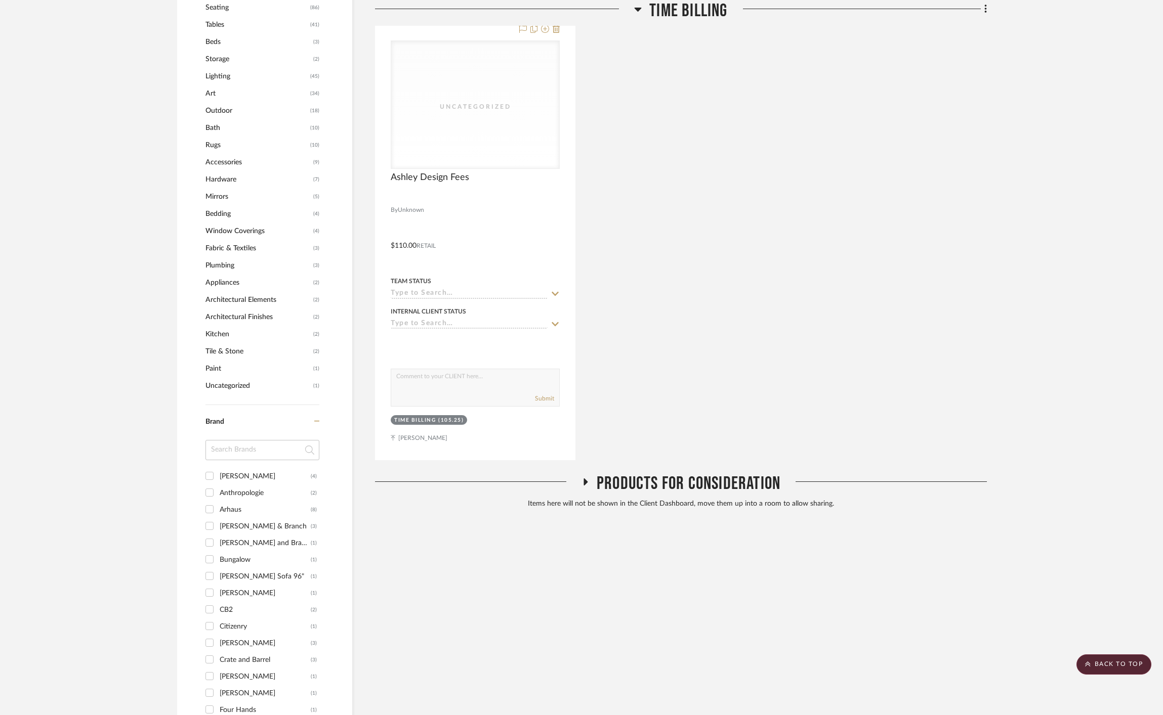
scroll to position [355, 0]
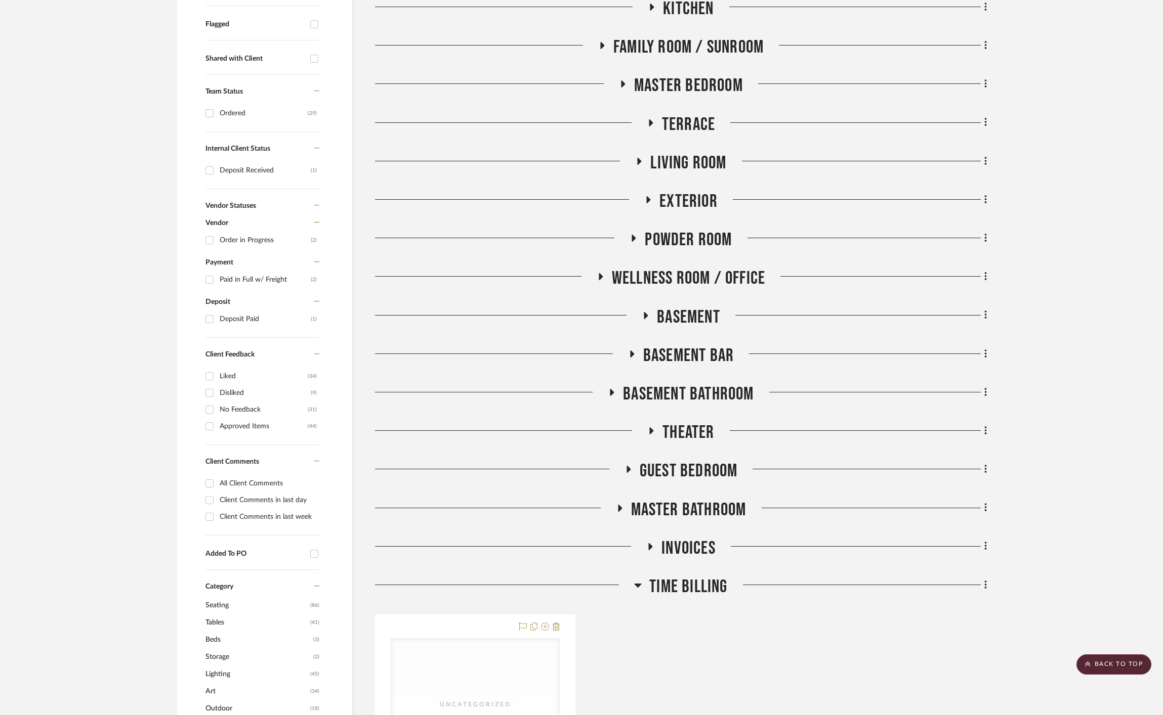
click at [680, 271] on span "Wellness Room / Office" at bounding box center [688, 279] width 153 height 22
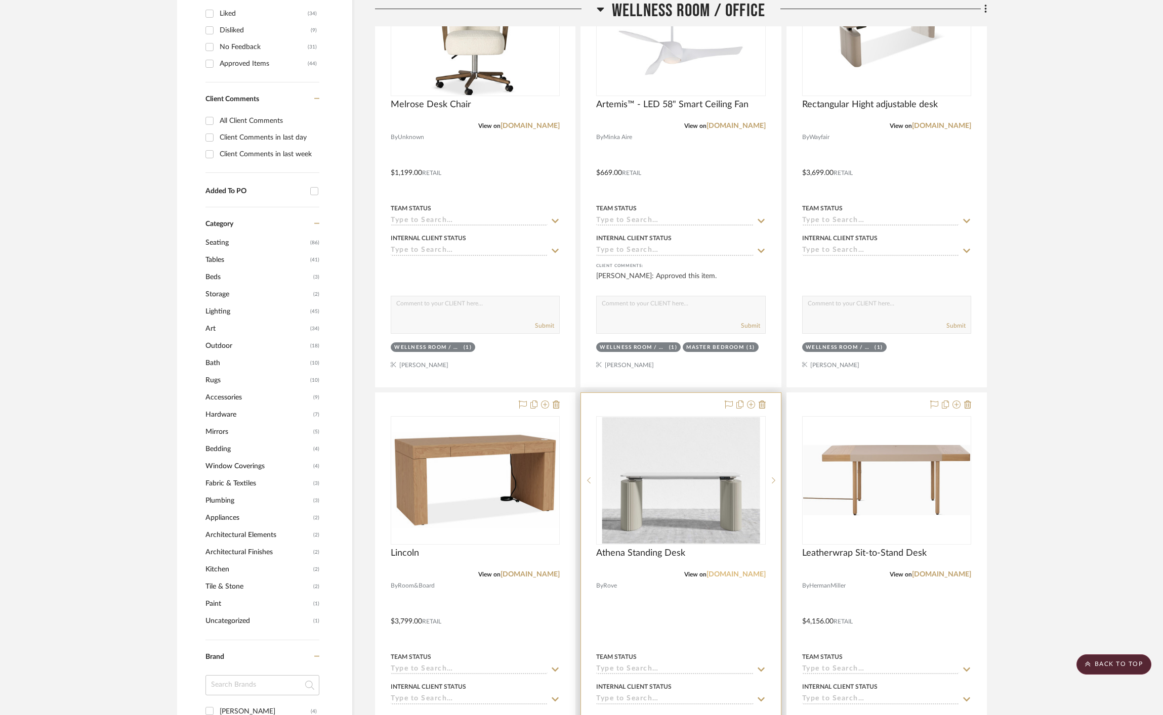
scroll to position [735, 0]
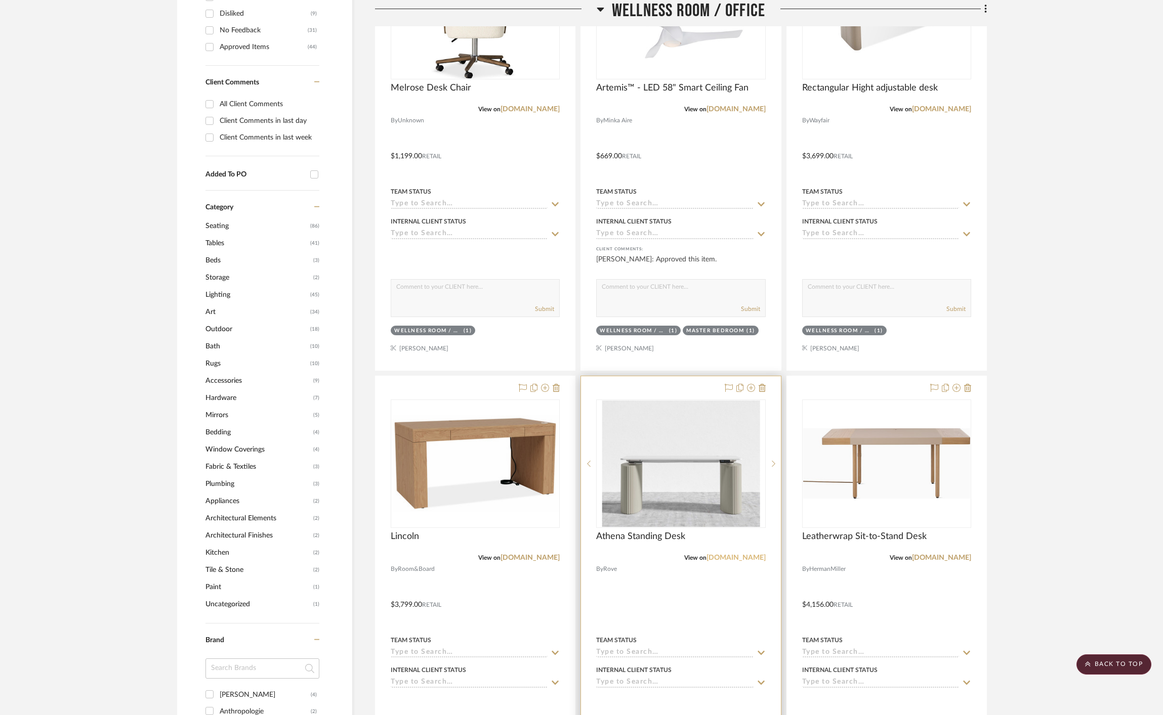
click at [742, 561] on link "roveconcepts.com" at bounding box center [735, 558] width 59 height 7
click at [762, 393] on fa-icon at bounding box center [761, 389] width 7 height 8
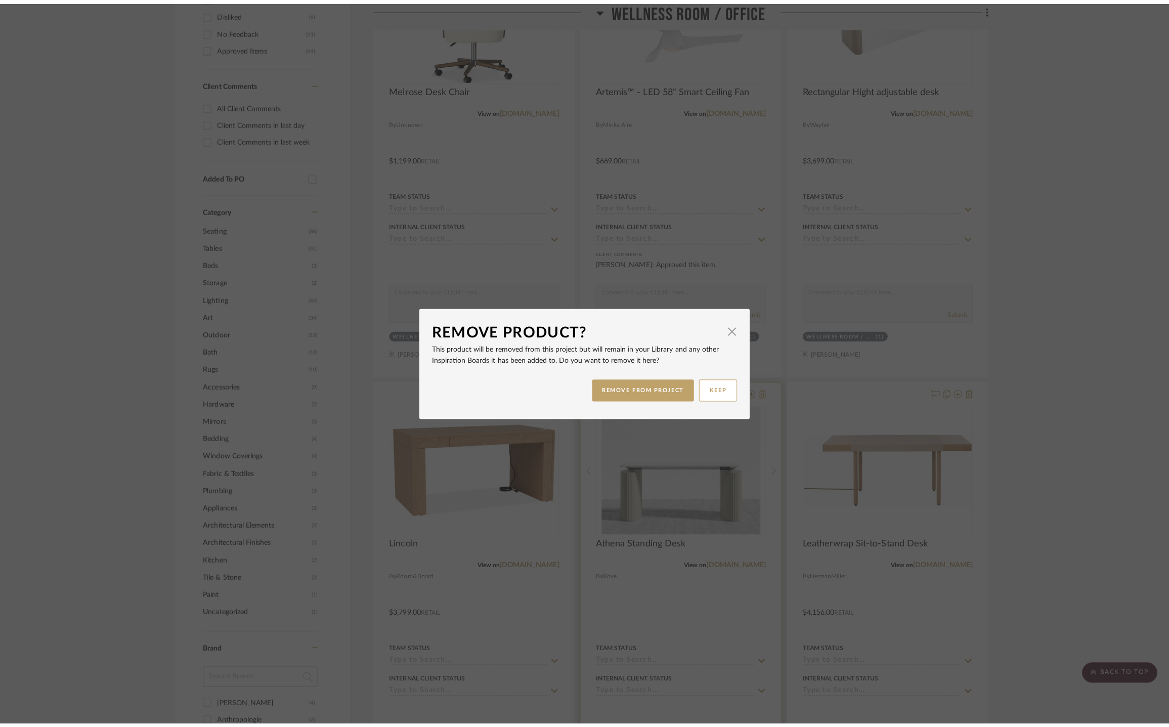
scroll to position [0, 0]
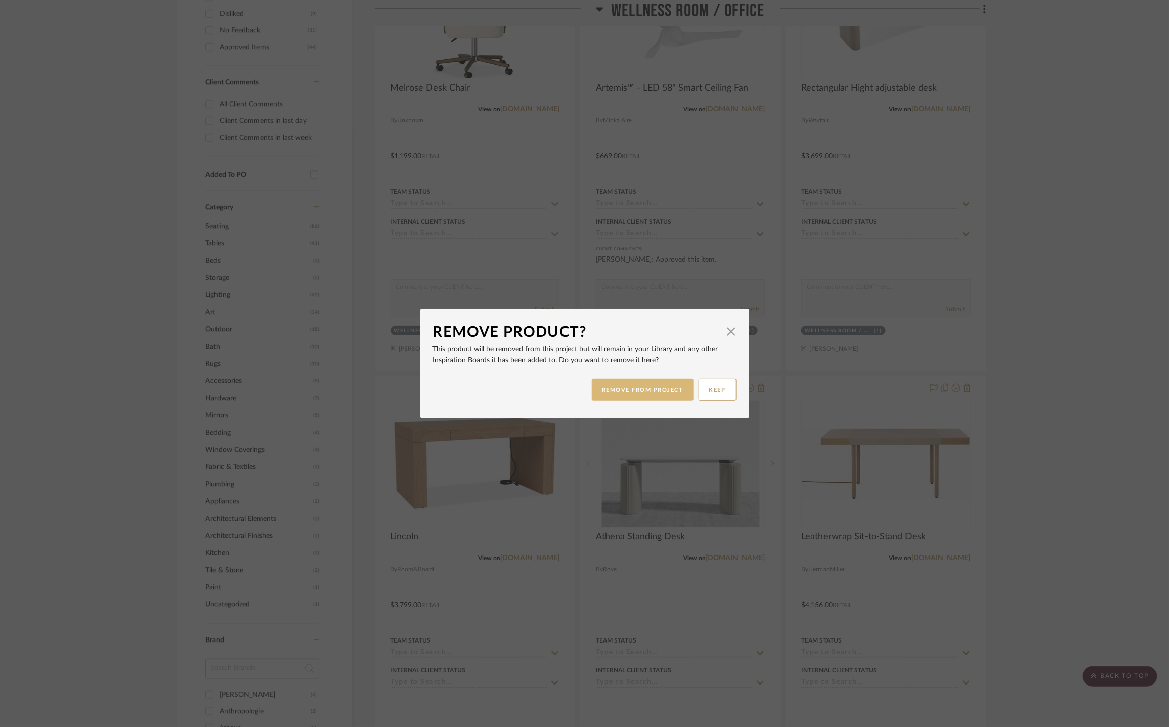
click at [651, 391] on button "REMOVE FROM PROJECT" at bounding box center [643, 390] width 102 height 22
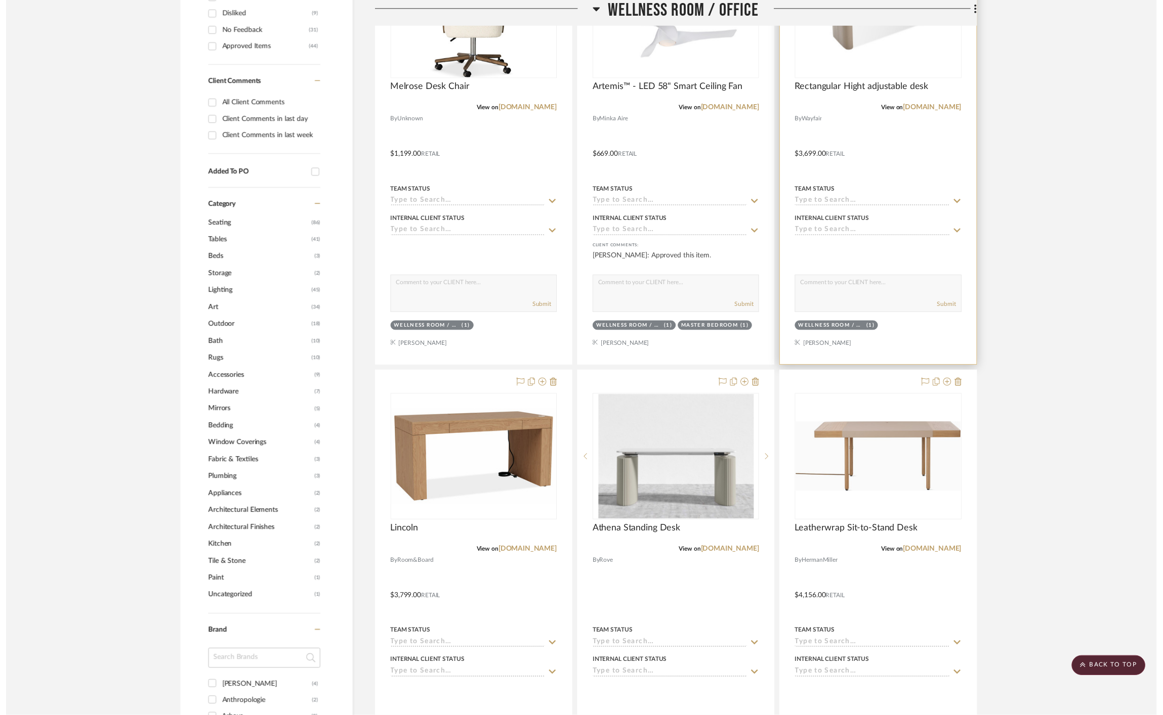
scroll to position [735, 0]
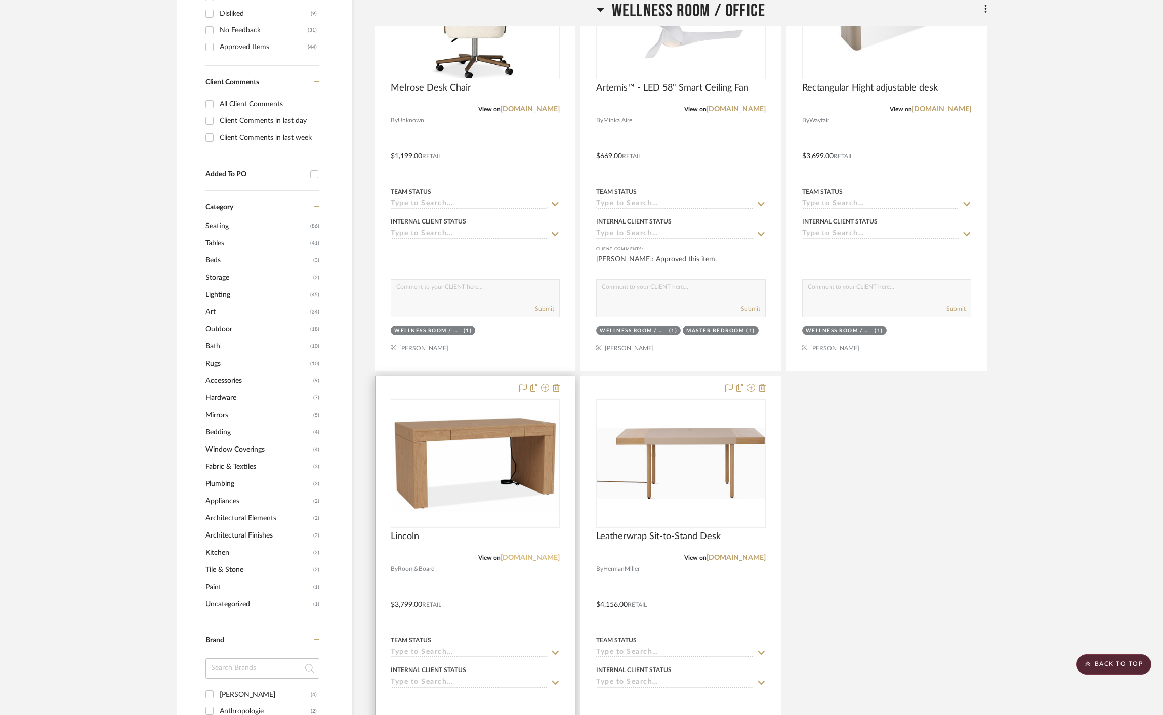
click at [528, 557] on link "roomandboard.com" at bounding box center [529, 558] width 59 height 7
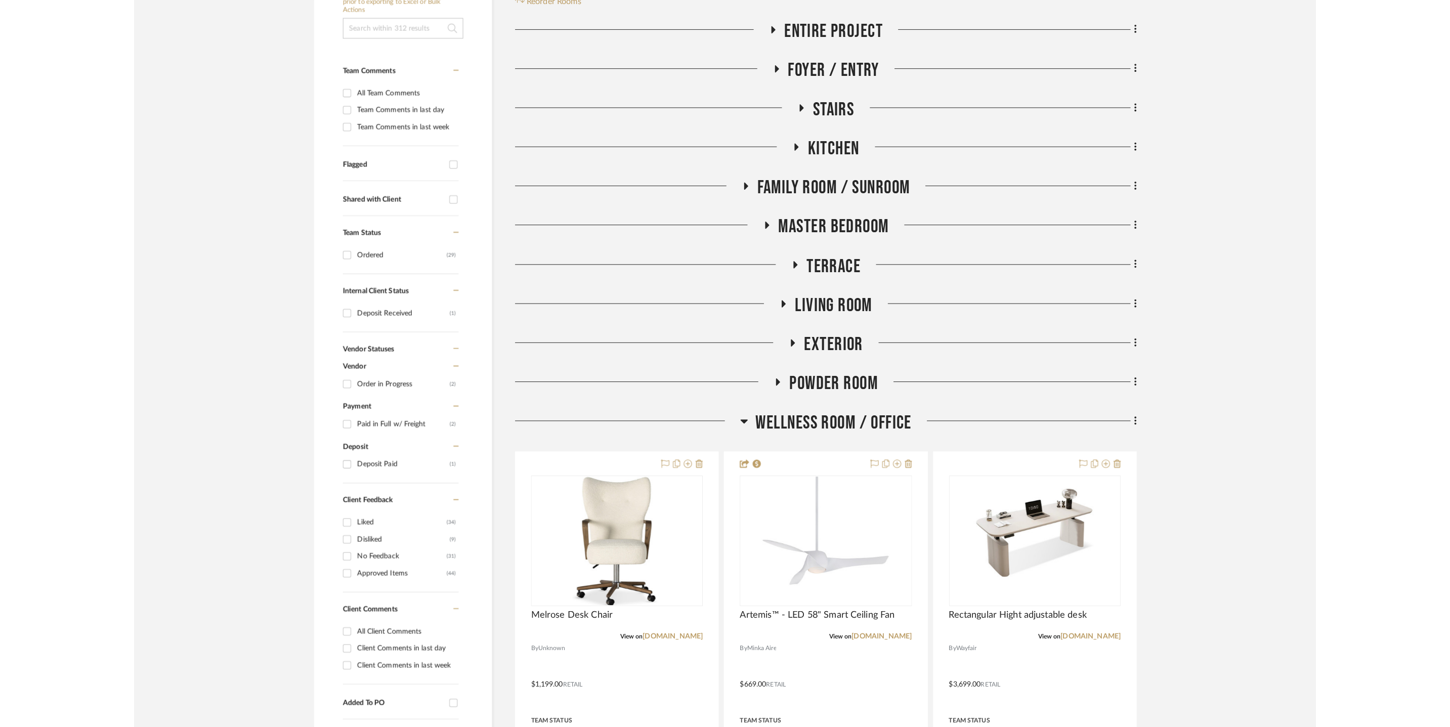
scroll to position [320, 0]
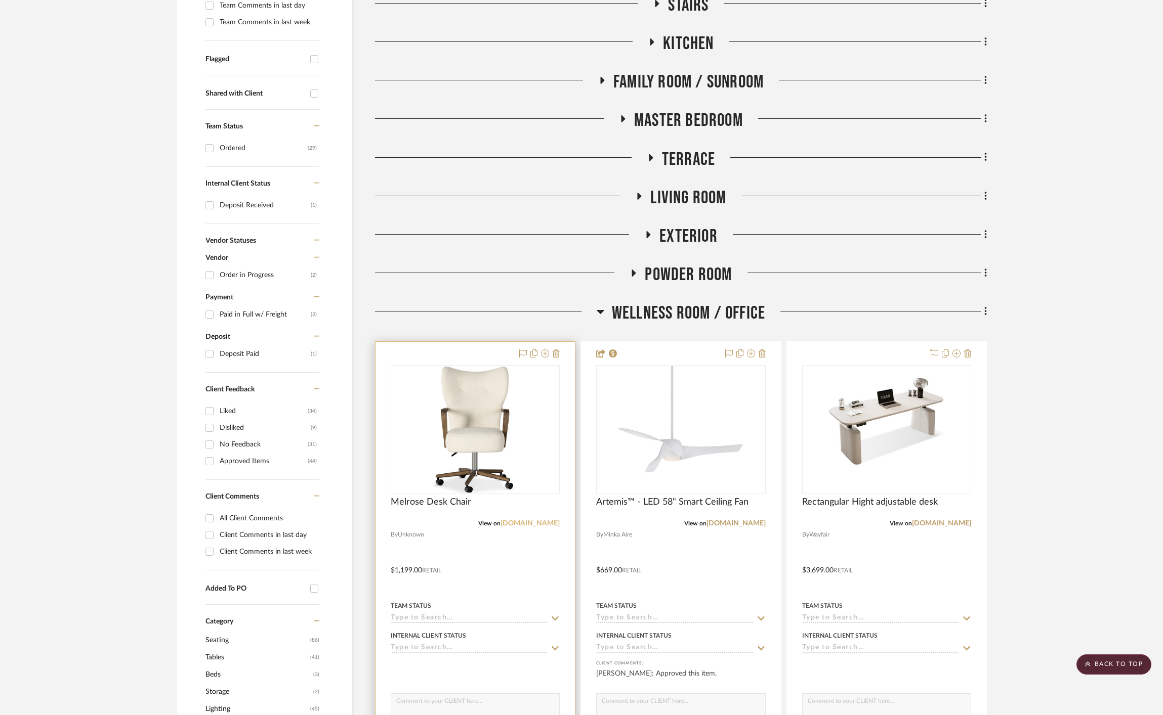
click at [529, 525] on link "meadowblu.com" at bounding box center [529, 523] width 59 height 7
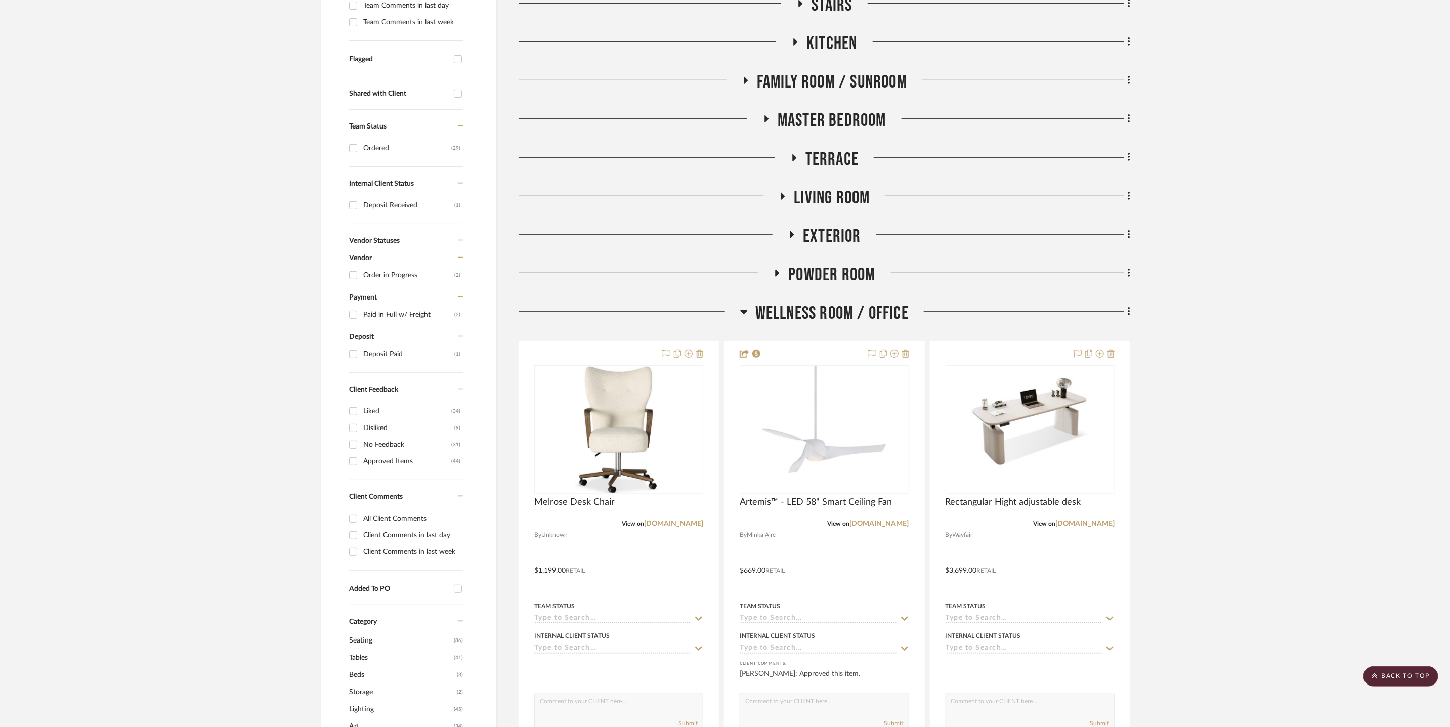
click at [833, 305] on span "Wellness Room / Office" at bounding box center [831, 314] width 153 height 22
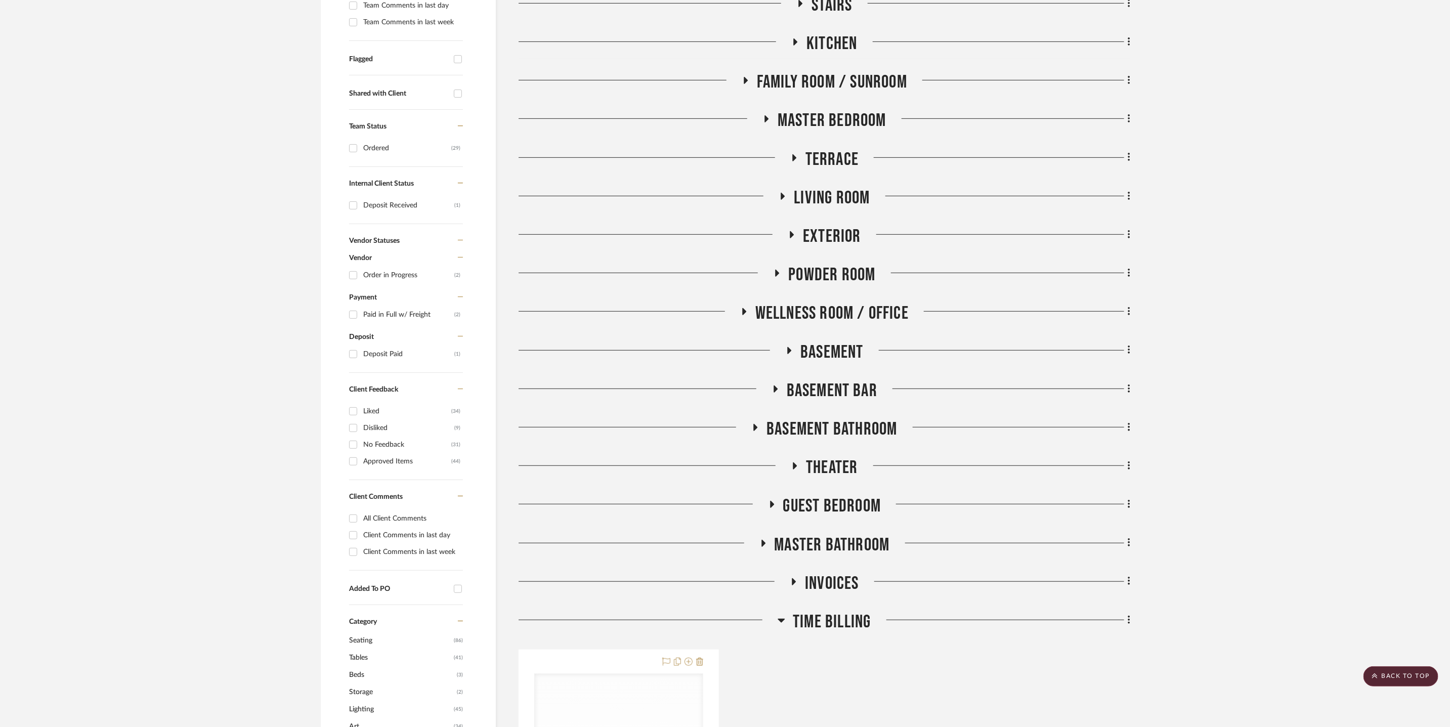
click at [846, 463] on span "Theater" at bounding box center [832, 468] width 52 height 22
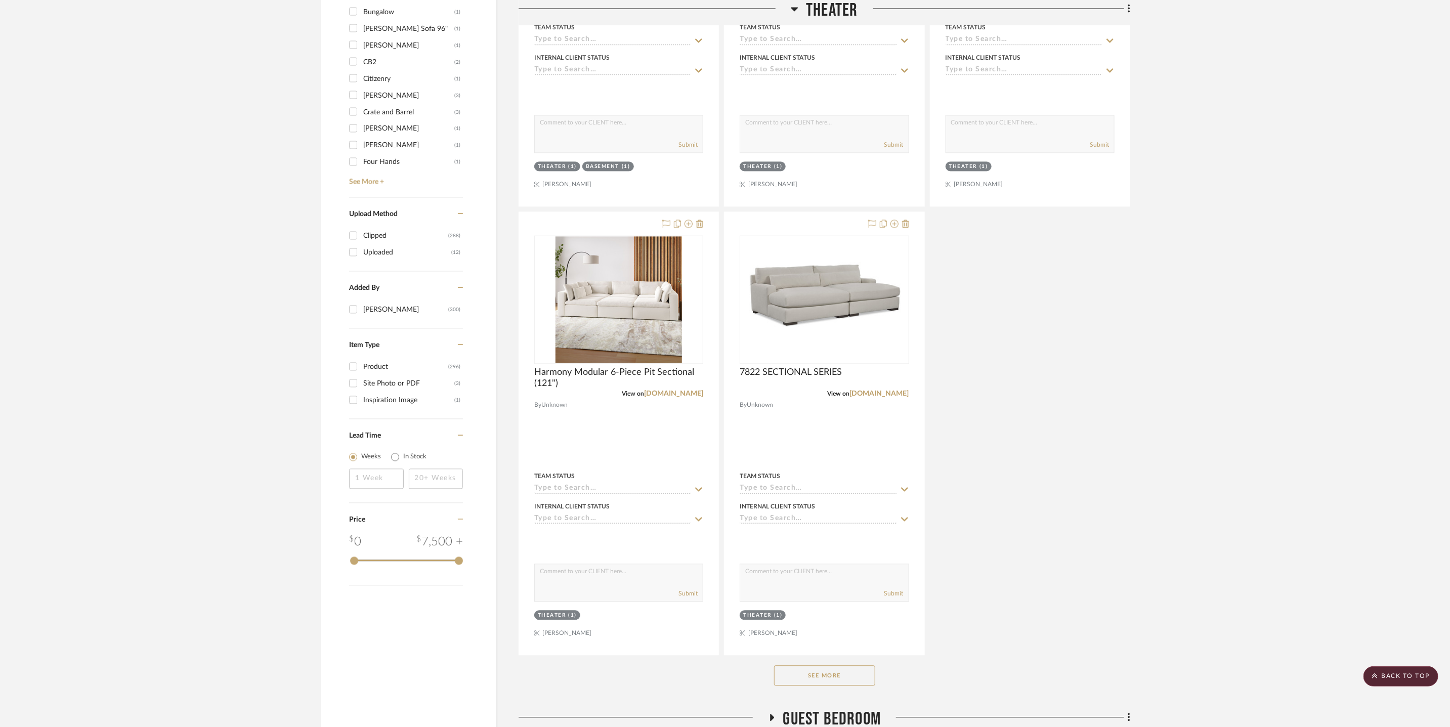
scroll to position [1667, 0]
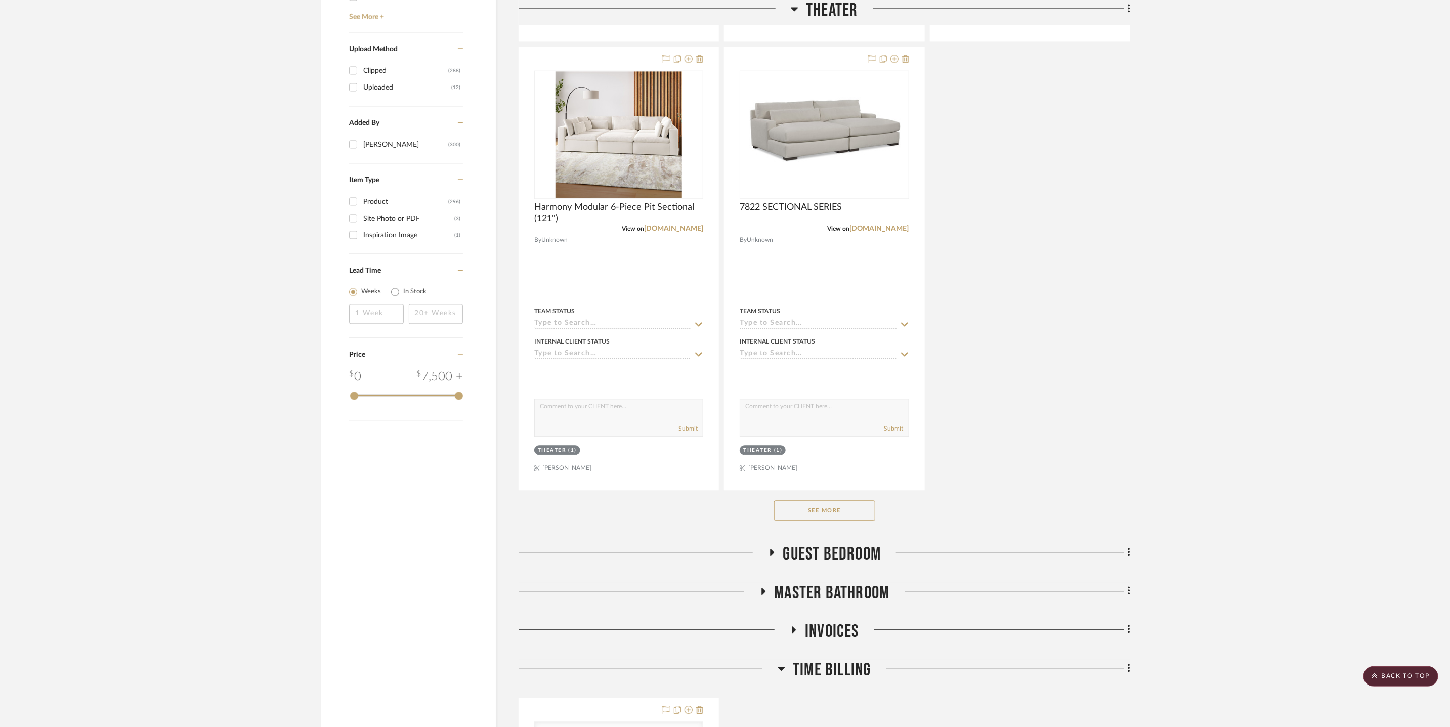
click at [830, 509] on button "See More" at bounding box center [824, 510] width 101 height 20
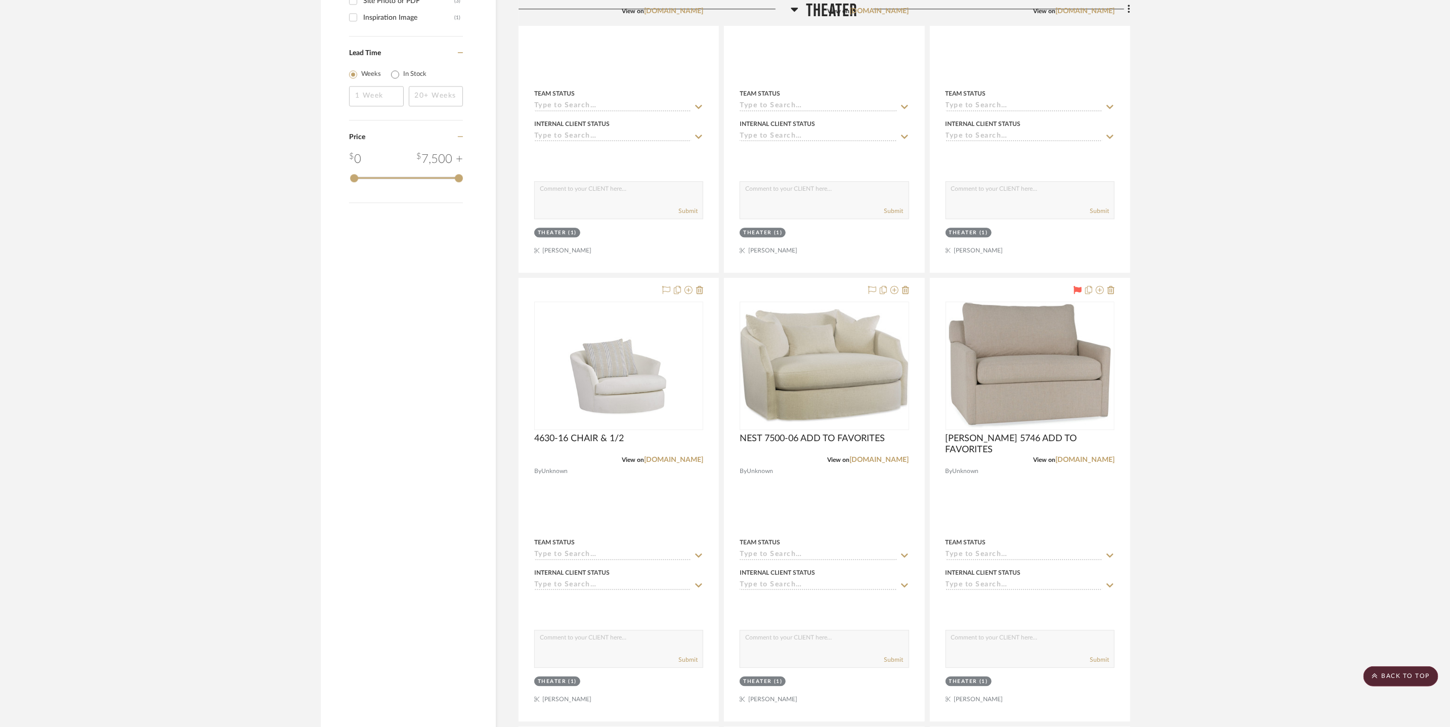
scroll to position [1936, 0]
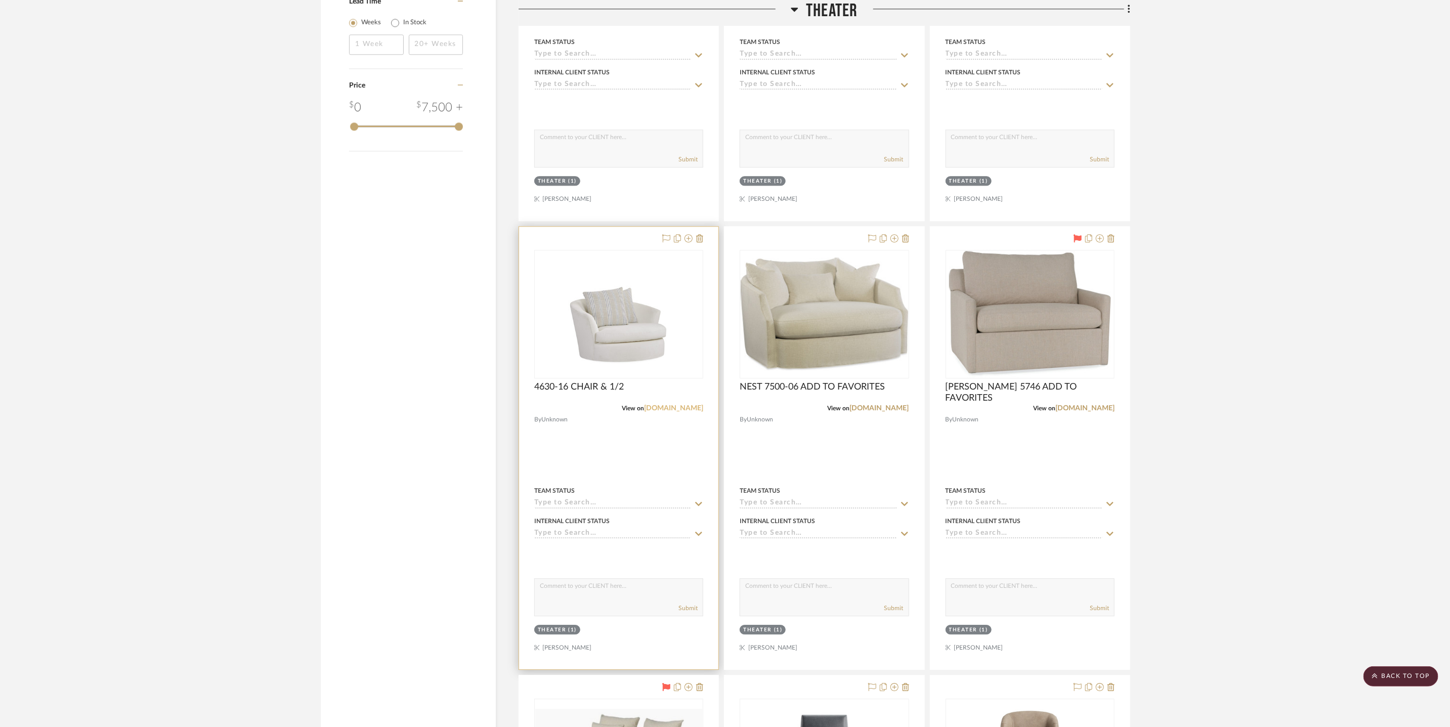
click at [672, 408] on link "leeindustries.com" at bounding box center [673, 408] width 59 height 7
click at [898, 409] on link "crlaine.com" at bounding box center [879, 408] width 59 height 7
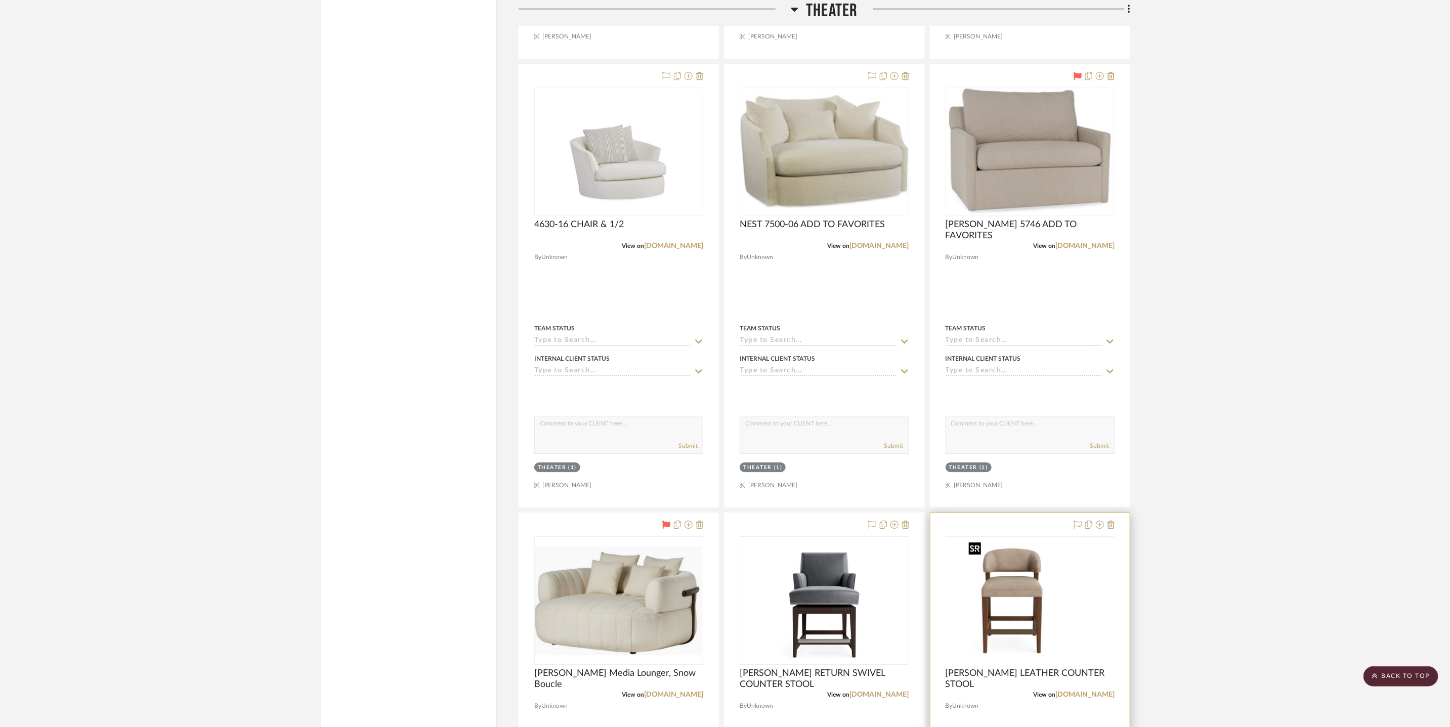
scroll to position [2241, 0]
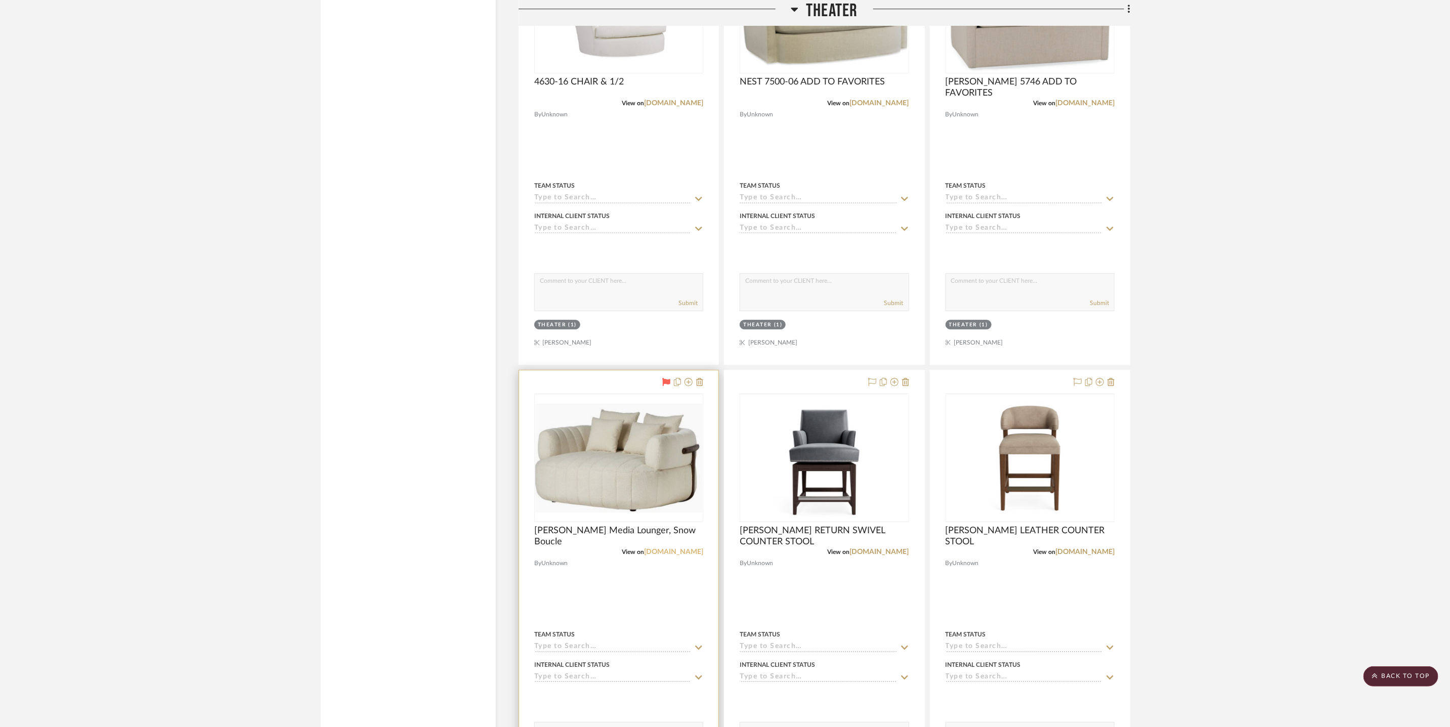
click at [677, 555] on link "onekingslane.com" at bounding box center [673, 551] width 59 height 7
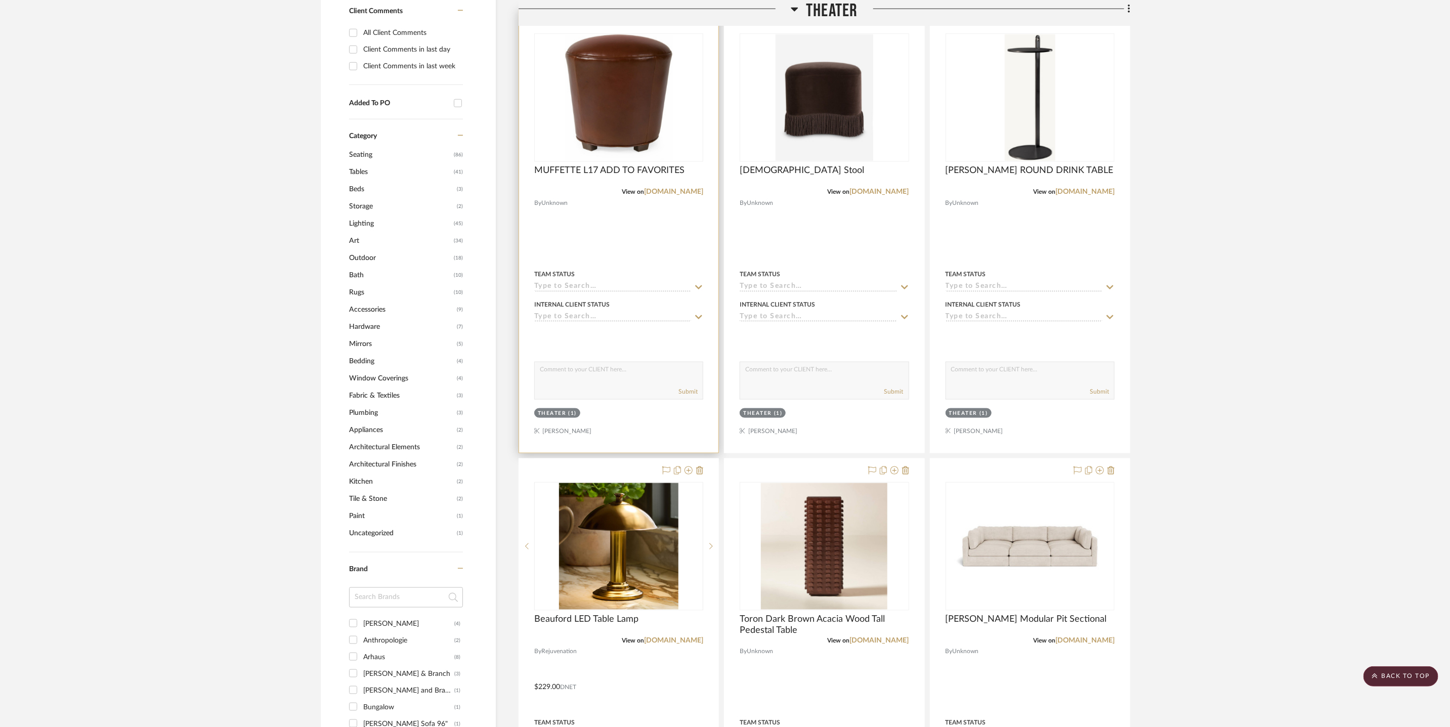
scroll to position [706, 0]
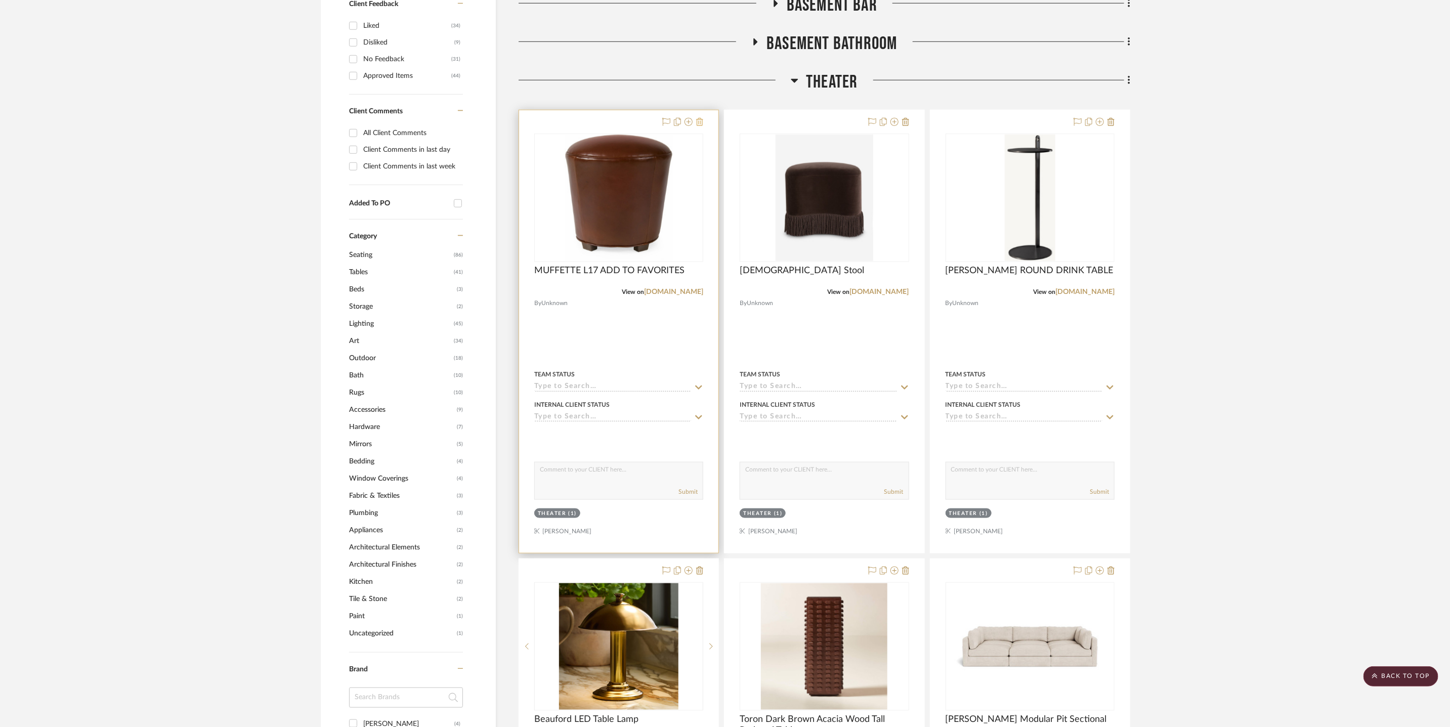
click at [700, 121] on icon at bounding box center [699, 122] width 7 height 8
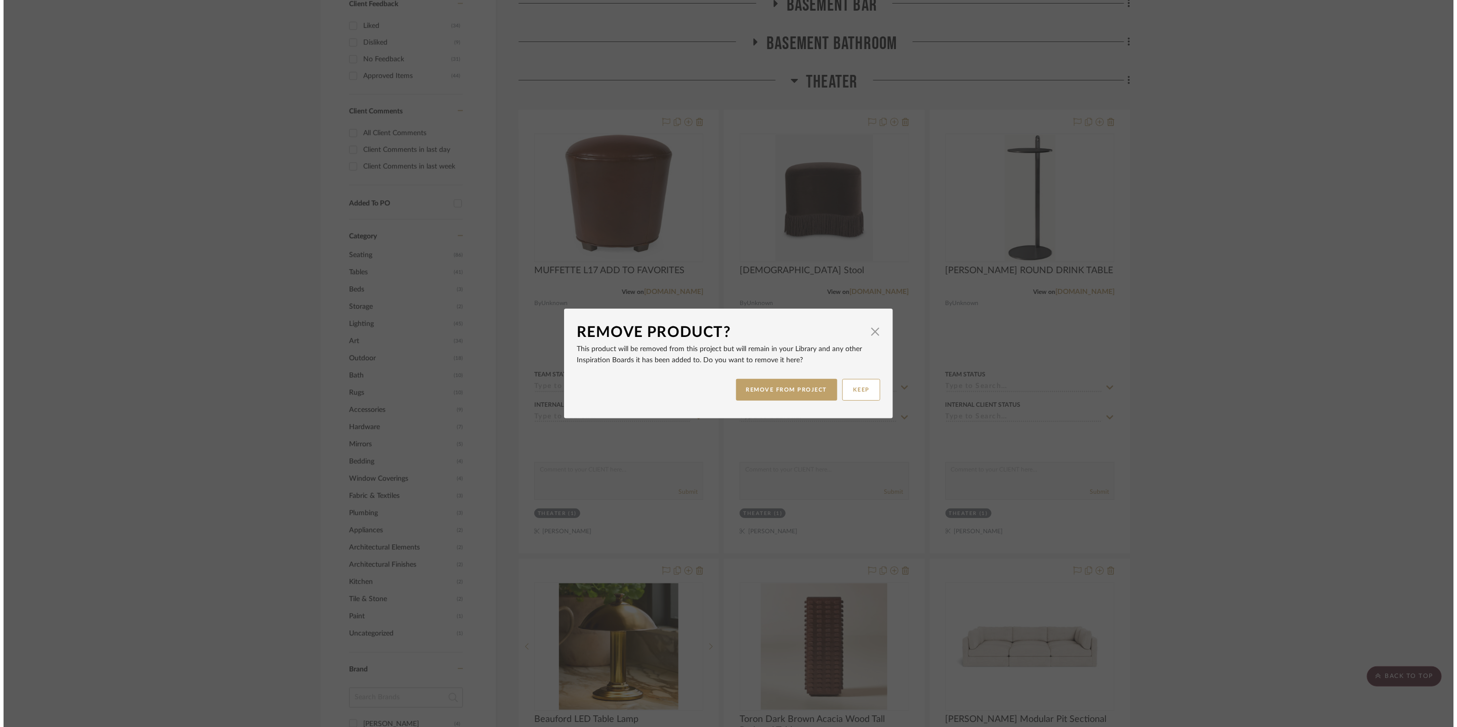
scroll to position [0, 0]
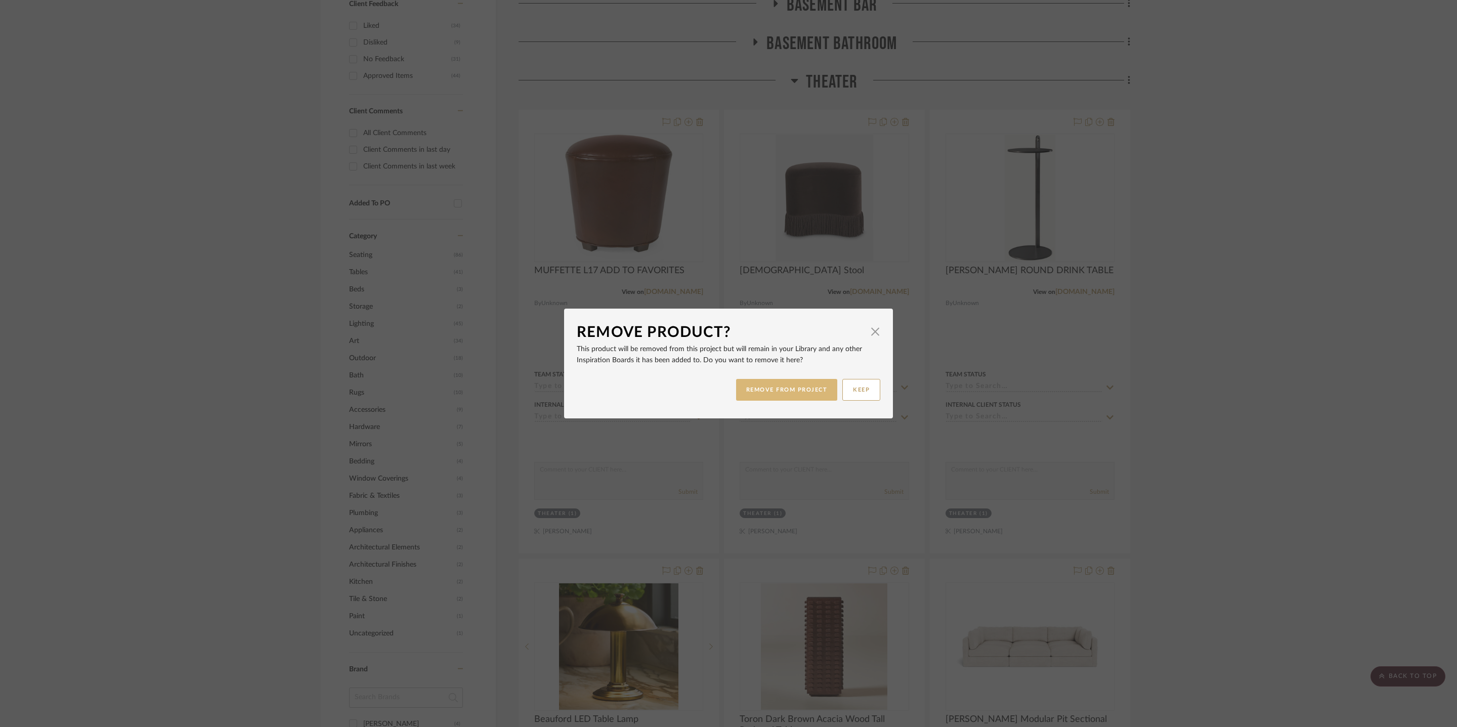
click at [782, 389] on button "REMOVE FROM PROJECT" at bounding box center [787, 390] width 102 height 22
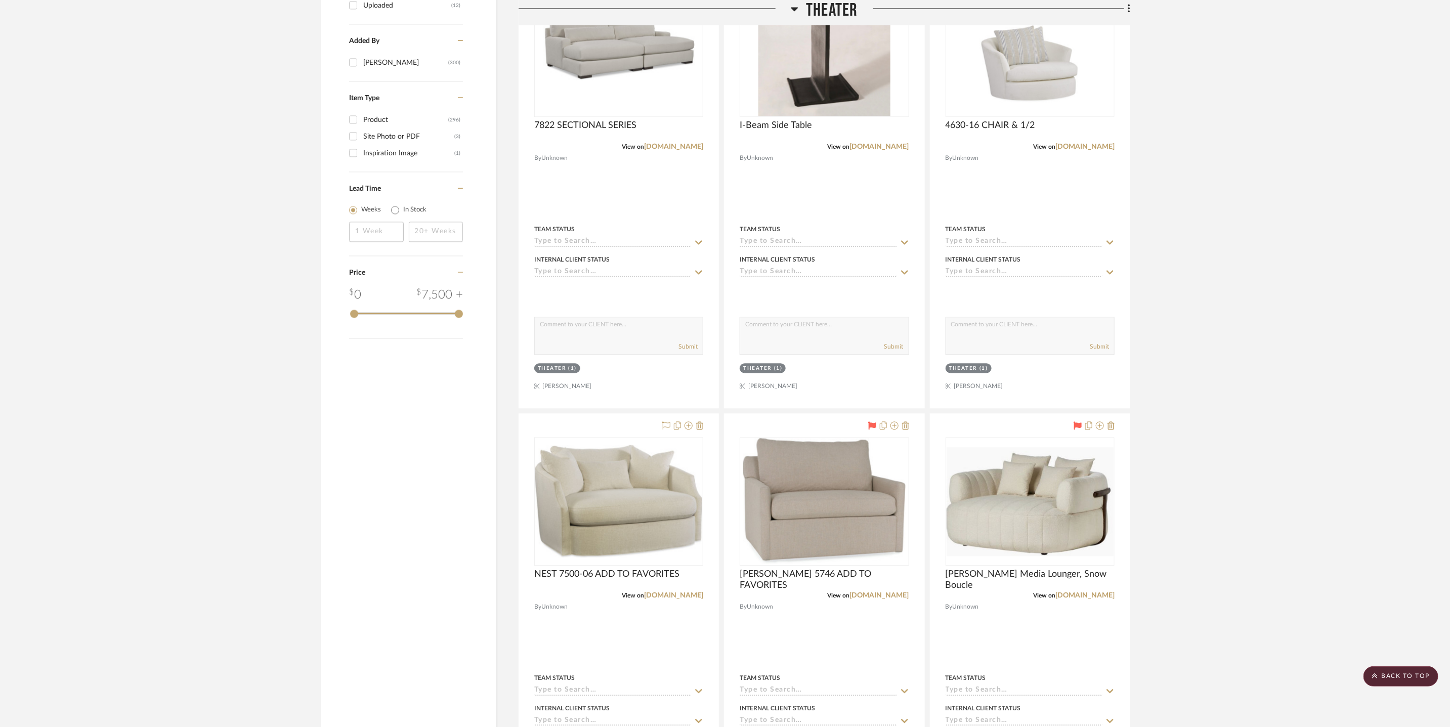
scroll to position [1908, 0]
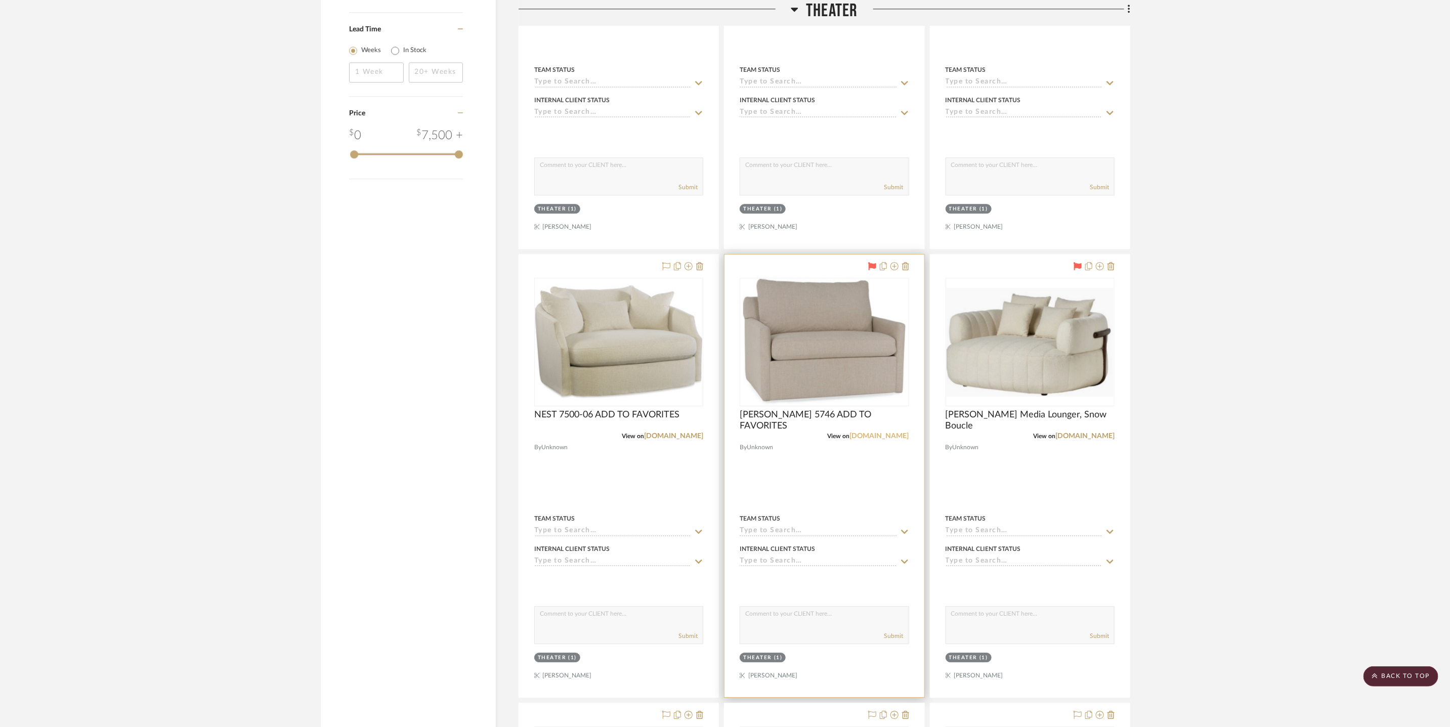
click at [887, 437] on link "crlaine.com" at bounding box center [879, 436] width 59 height 7
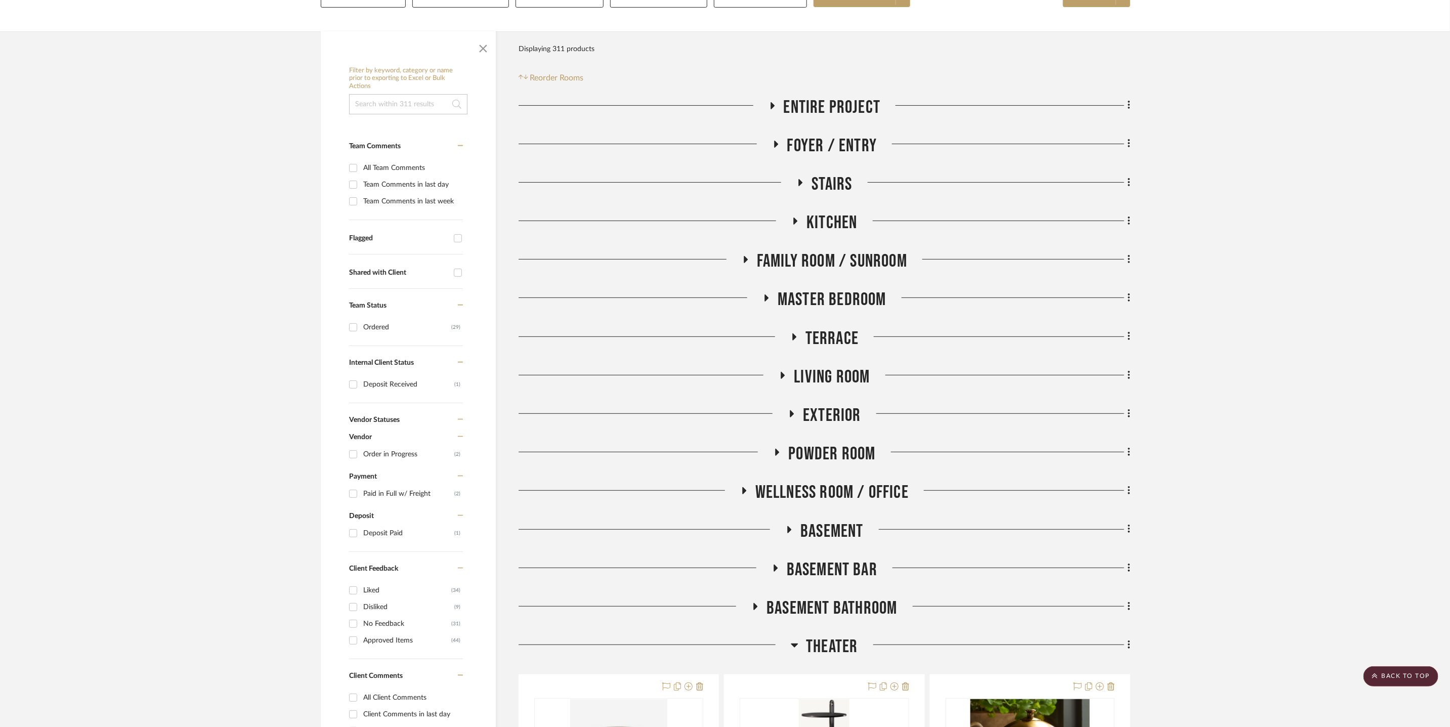
scroll to position [0, 0]
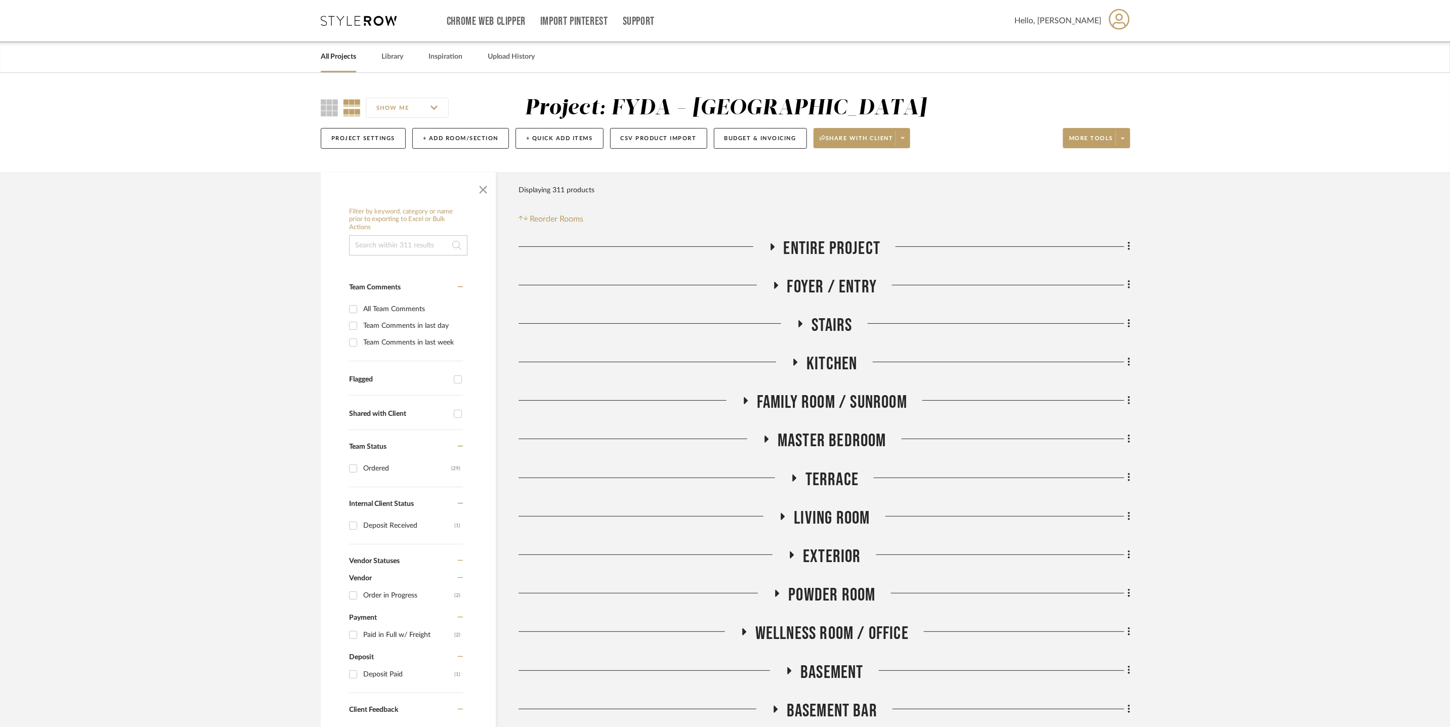
click at [845, 514] on span "Living Room" at bounding box center [832, 518] width 76 height 22
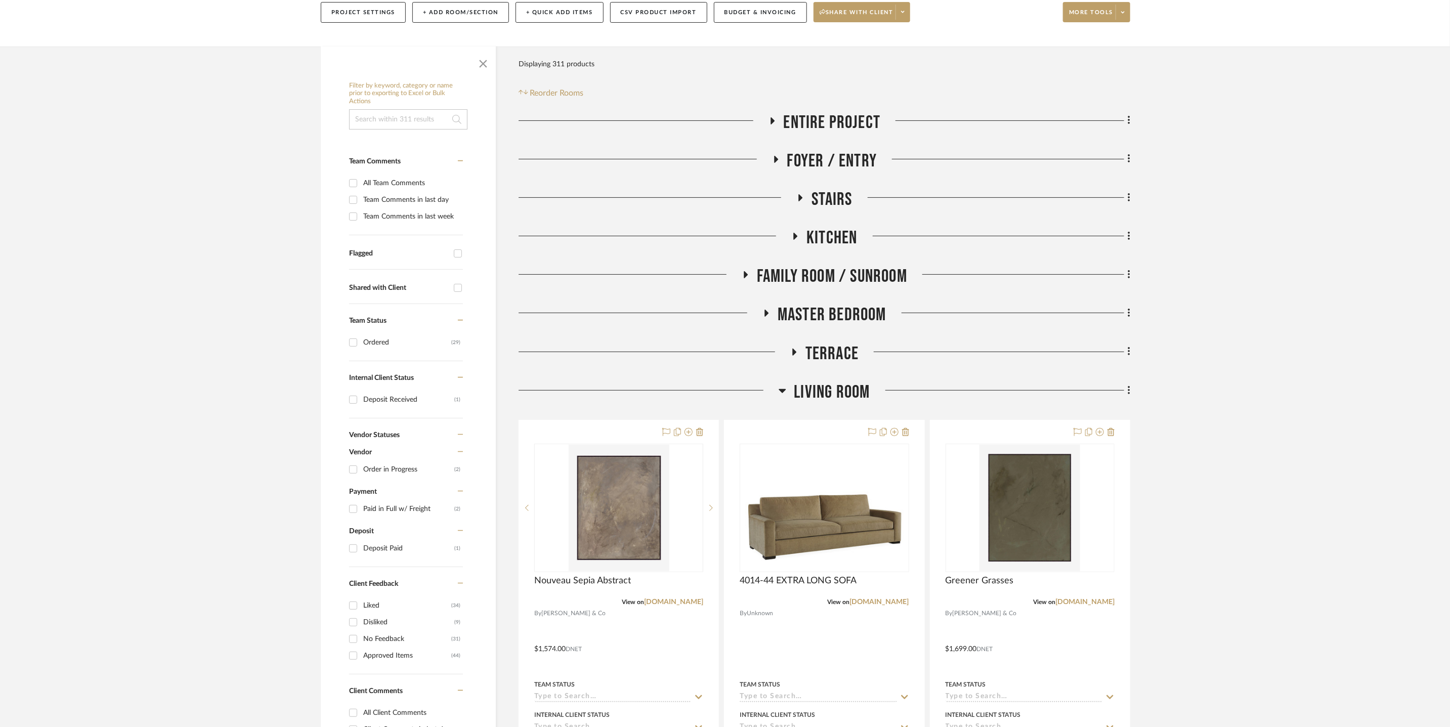
scroll to position [288, 0]
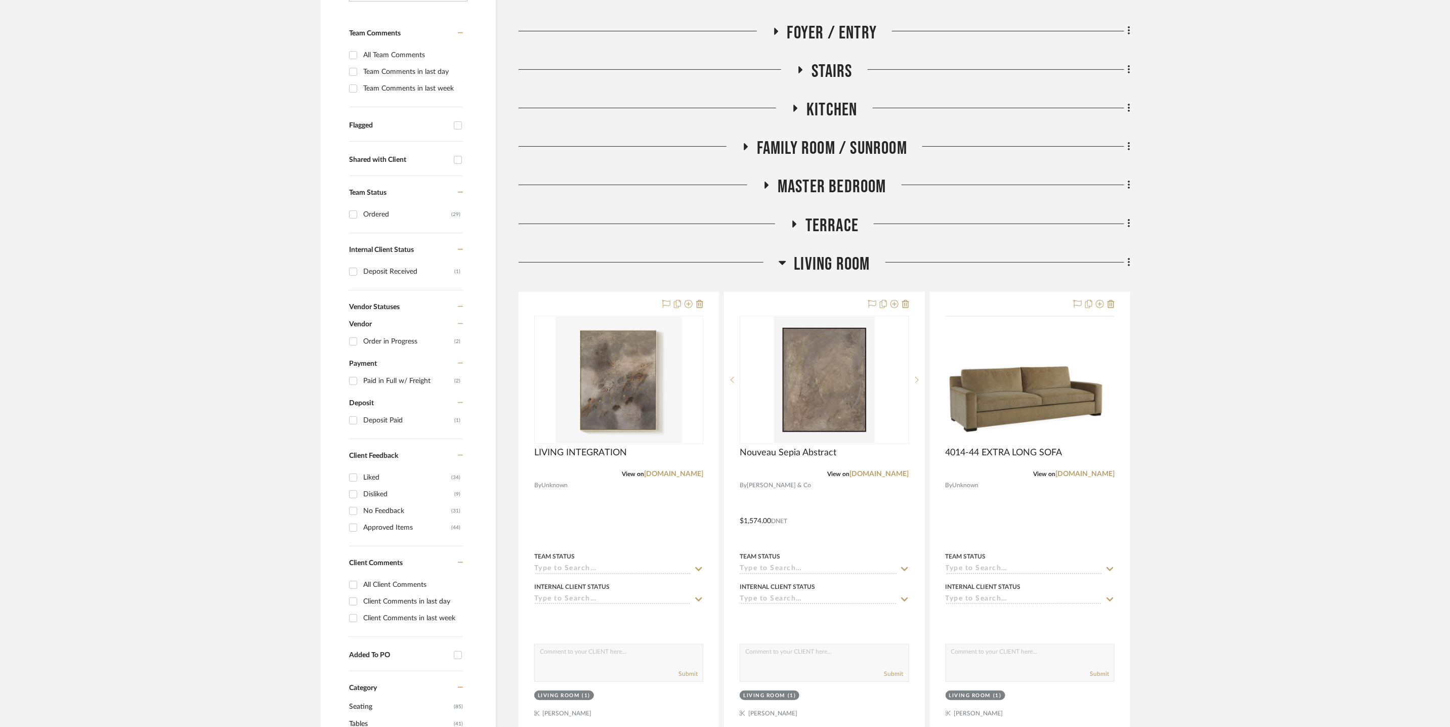
scroll to position [264, 0]
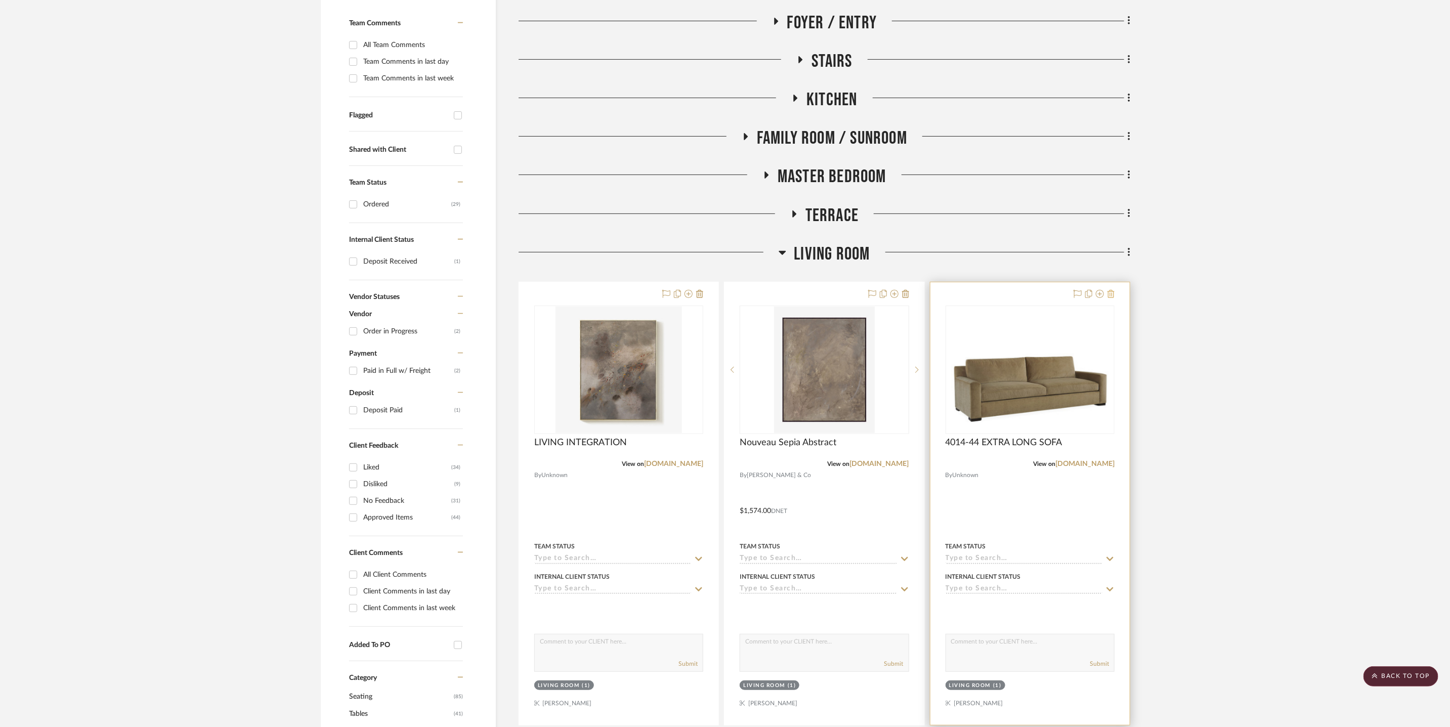
click at [1112, 296] on icon at bounding box center [1110, 294] width 7 height 8
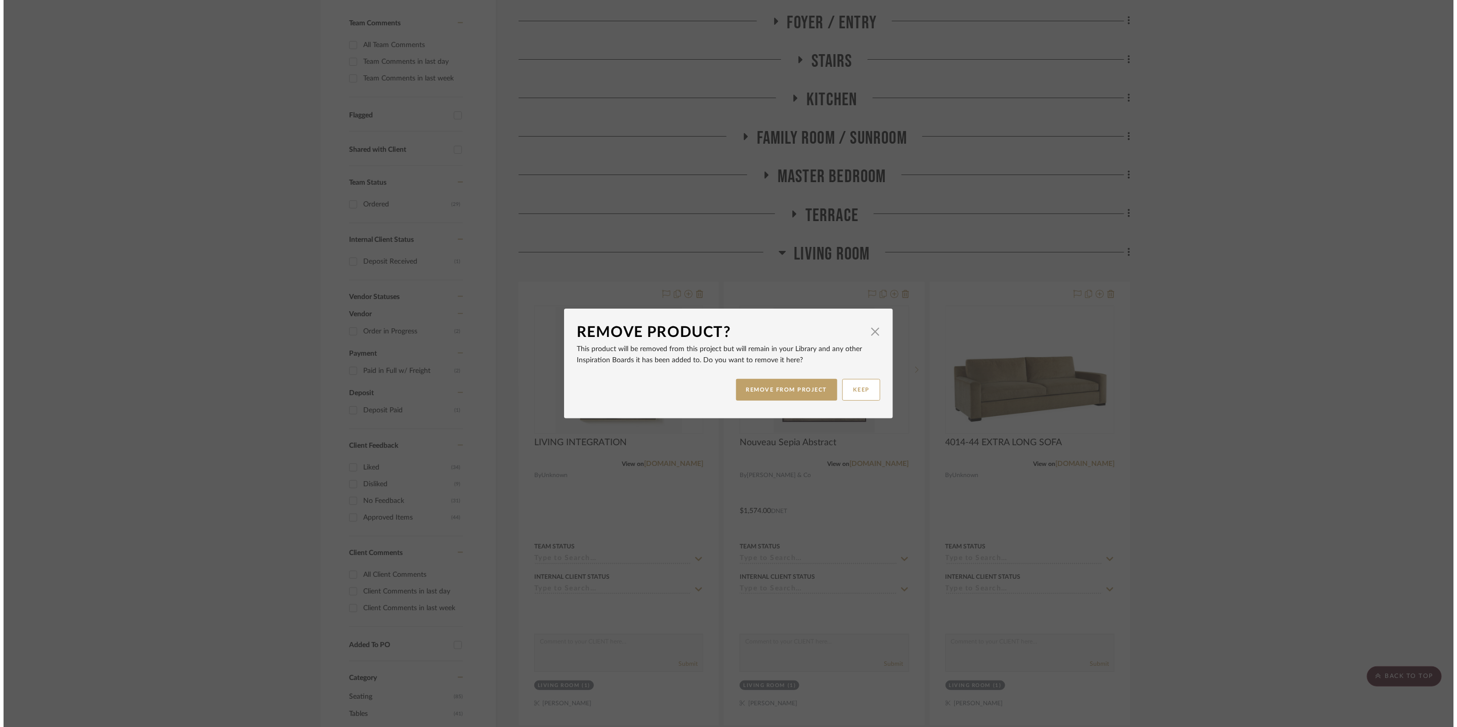
scroll to position [0, 0]
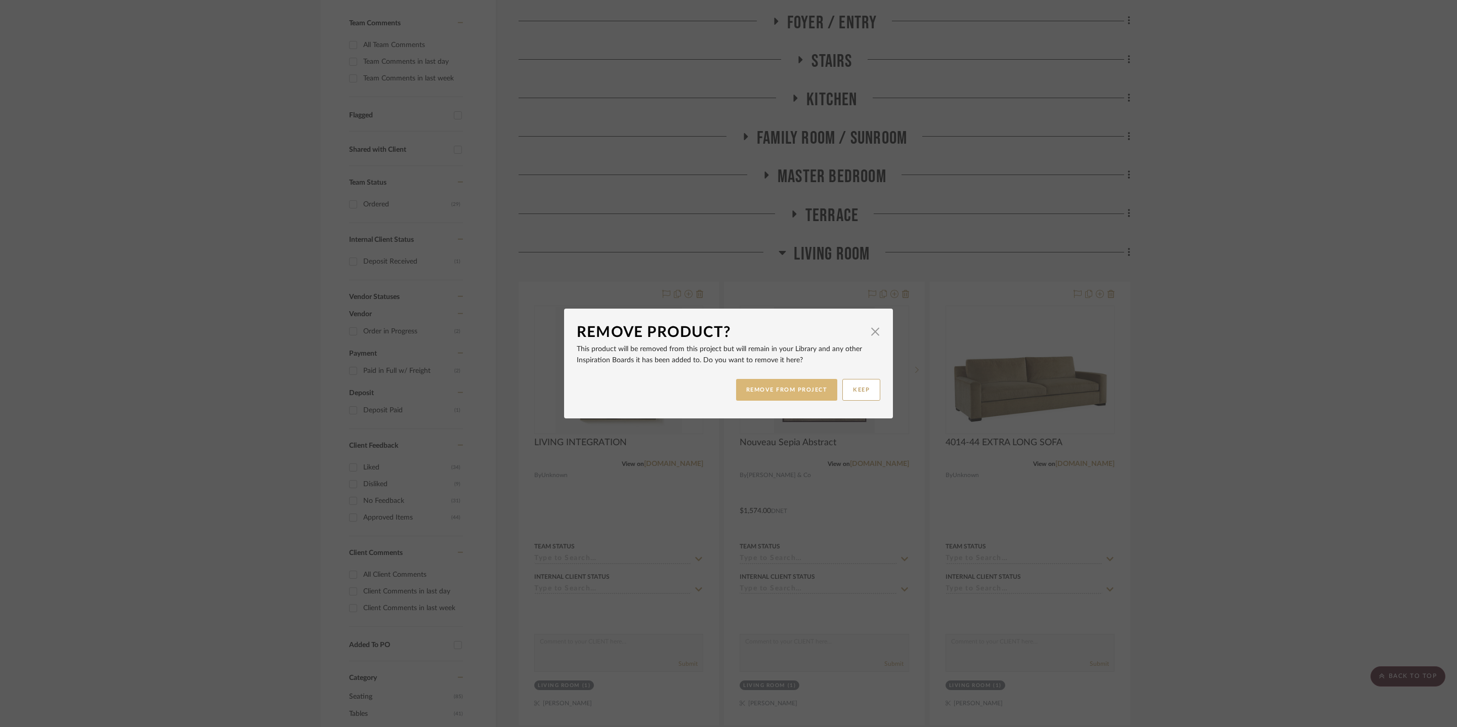
click at [803, 391] on button "REMOVE FROM PROJECT" at bounding box center [787, 390] width 102 height 22
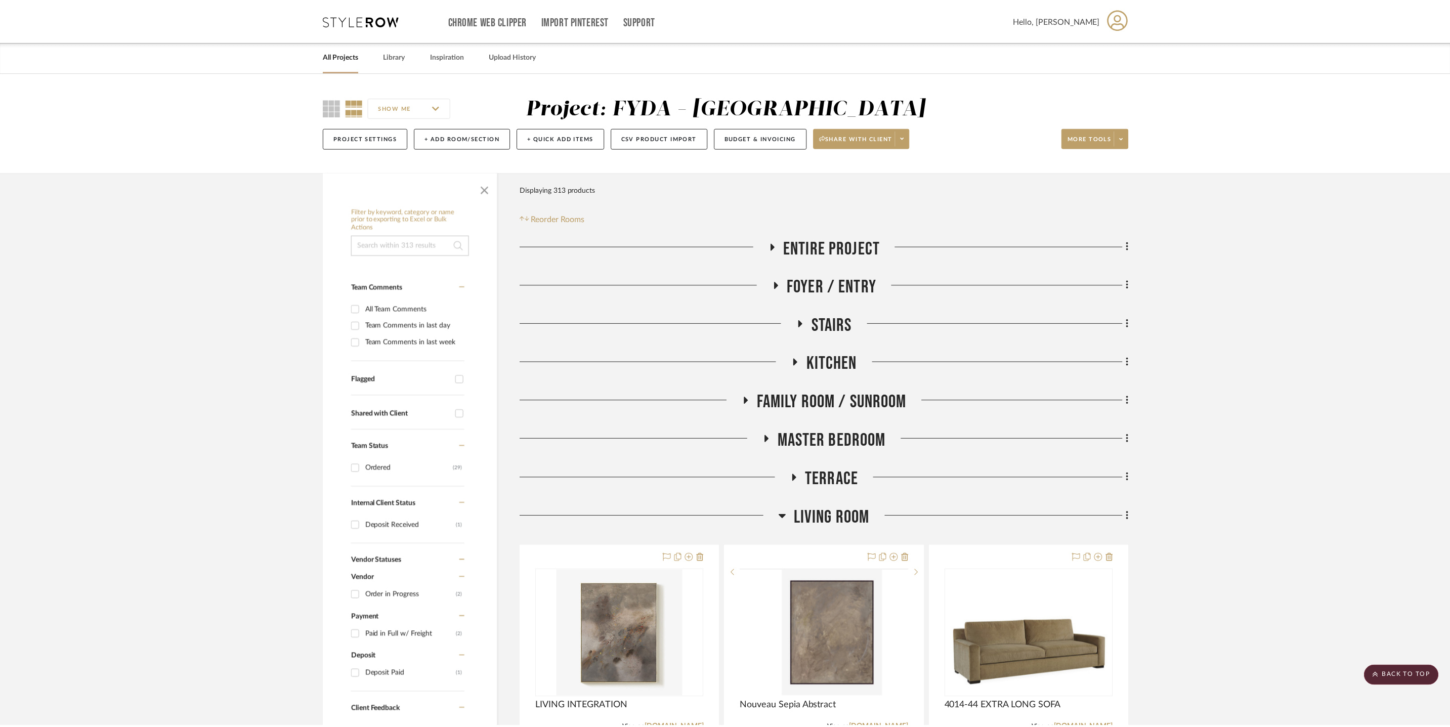
scroll to position [264, 0]
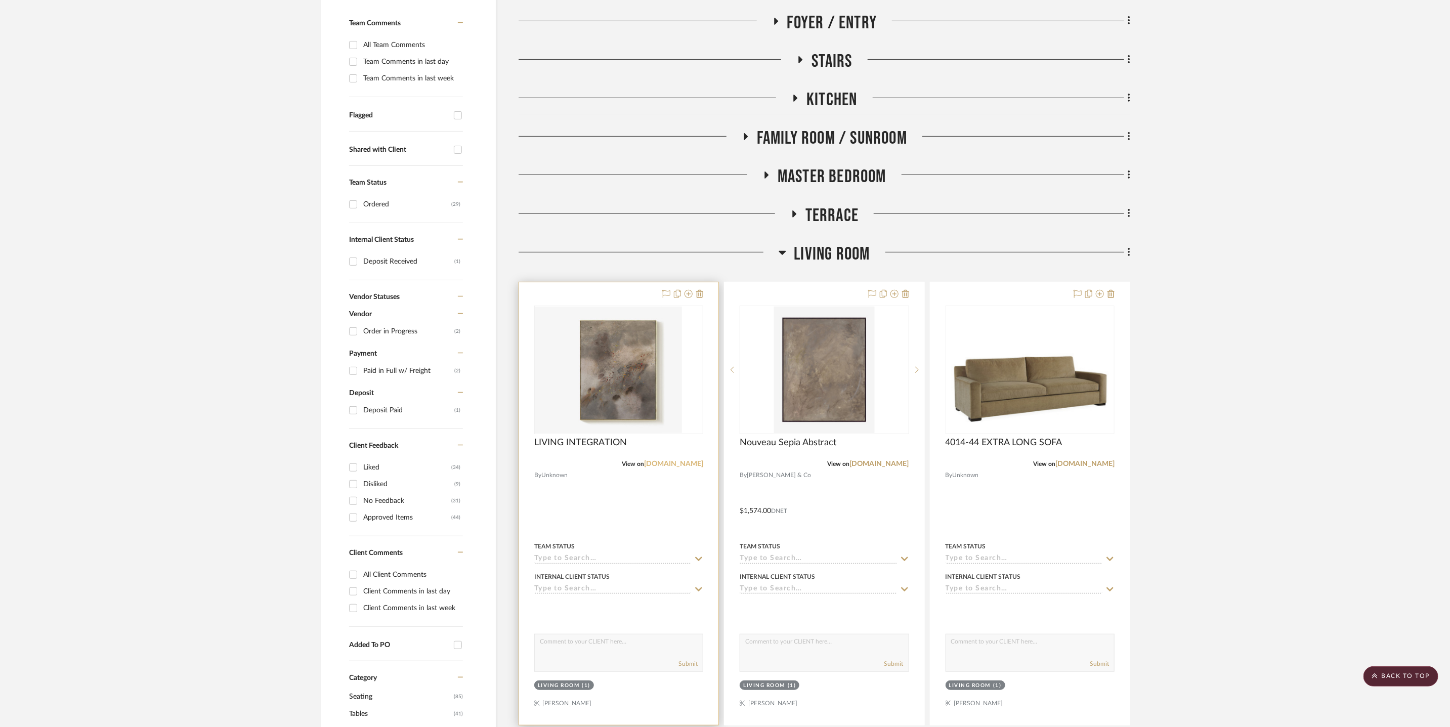
click at [668, 463] on link "tappancollective.com" at bounding box center [673, 463] width 59 height 7
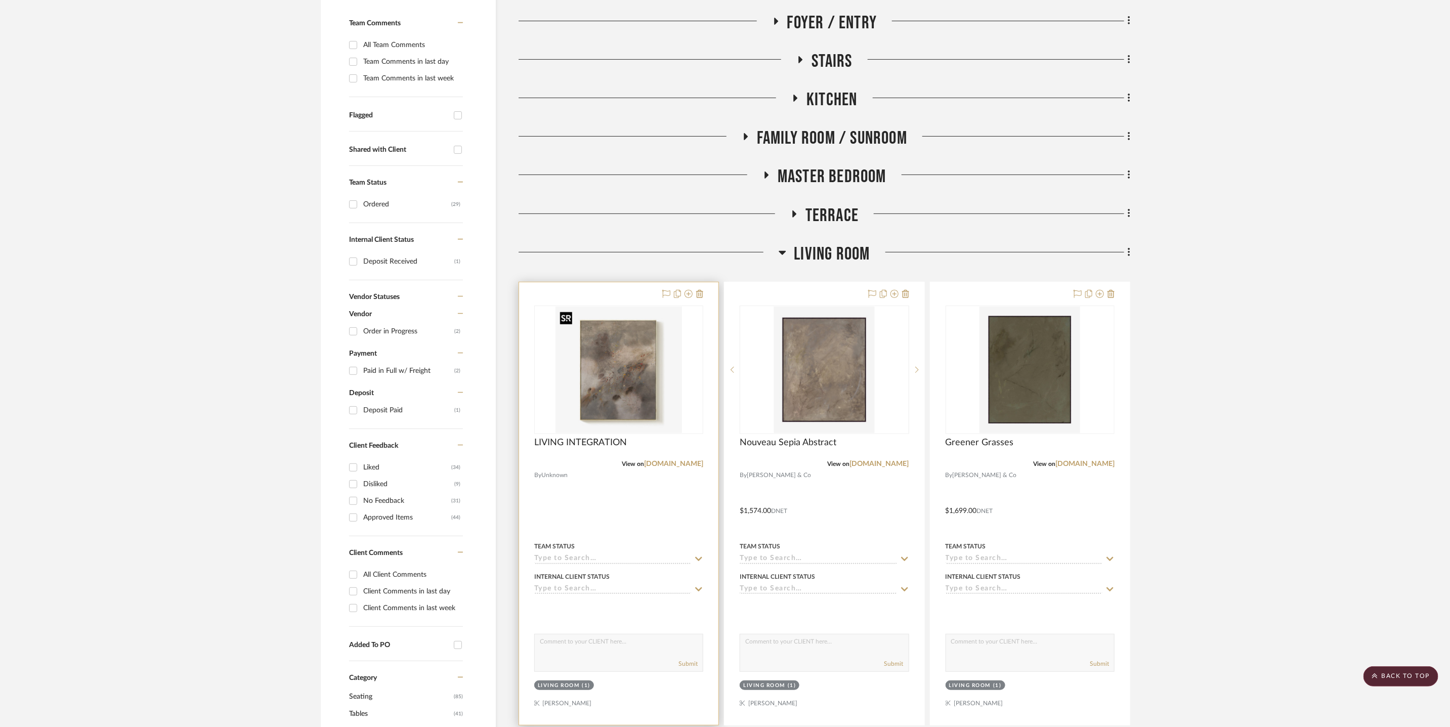
click at [628, 404] on img "0" at bounding box center [619, 370] width 126 height 126
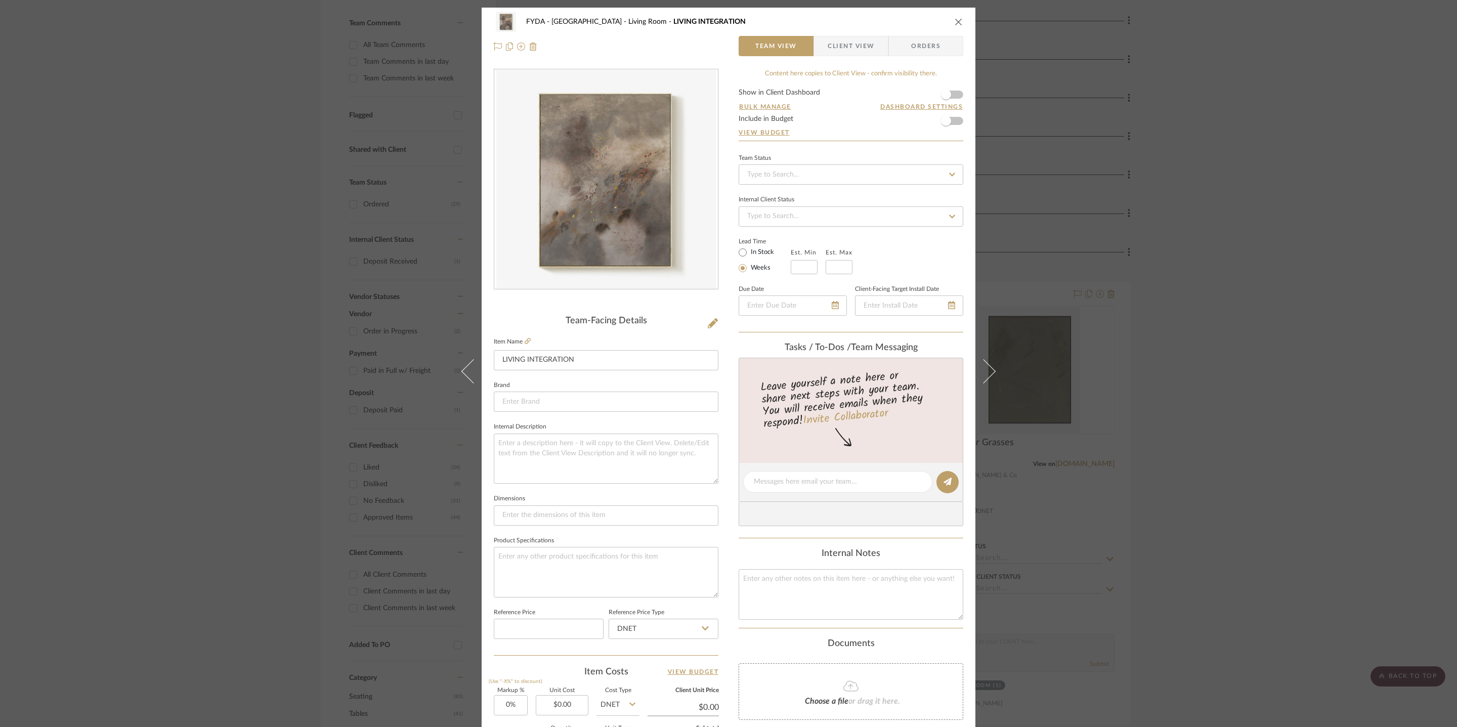
click at [574, 706] on input "0.00" at bounding box center [562, 705] width 53 height 20
type input "$6,600.00"
click at [1166, 573] on div "FYDA - 655 City Park Living Room LIVING INTEGRATION Team View Client View Order…" at bounding box center [728, 363] width 1457 height 727
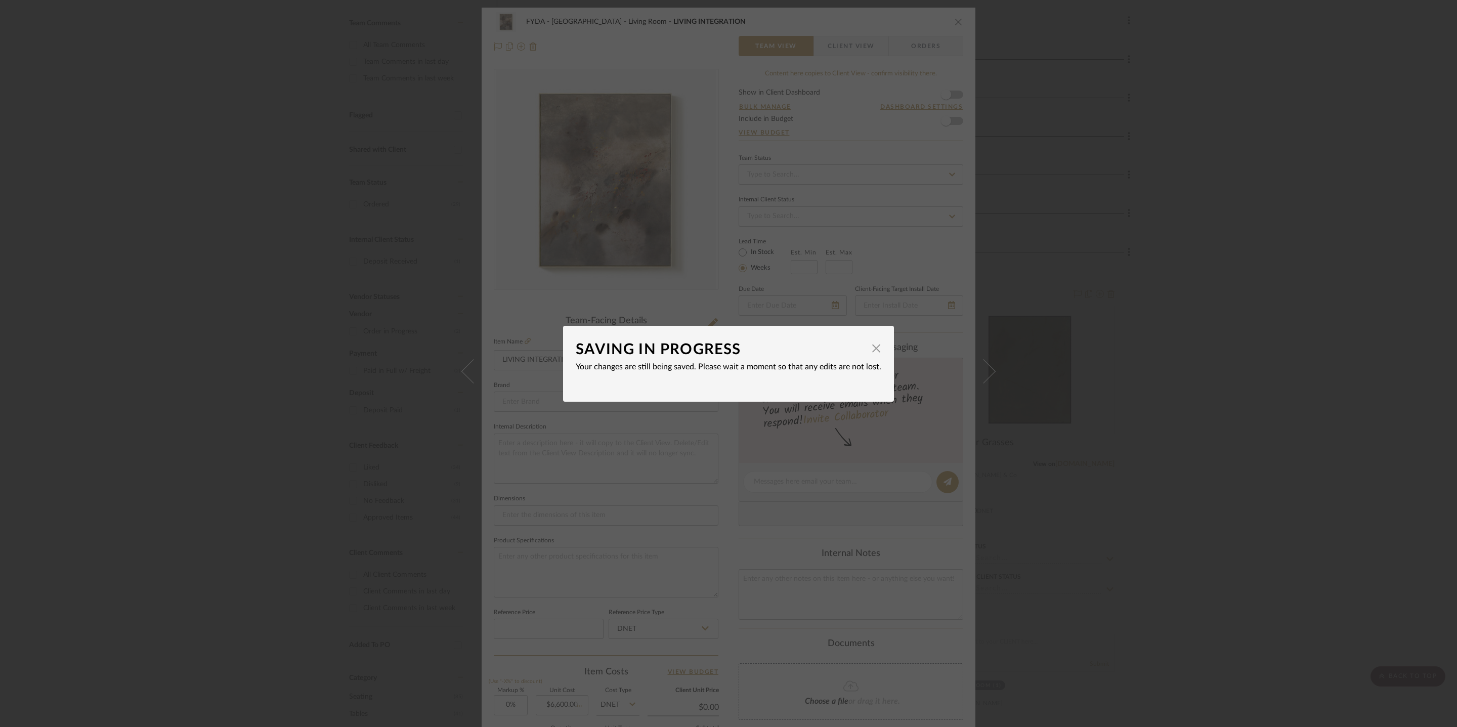
type input "$6,600.00"
click at [873, 350] on span "button" at bounding box center [876, 348] width 20 height 20
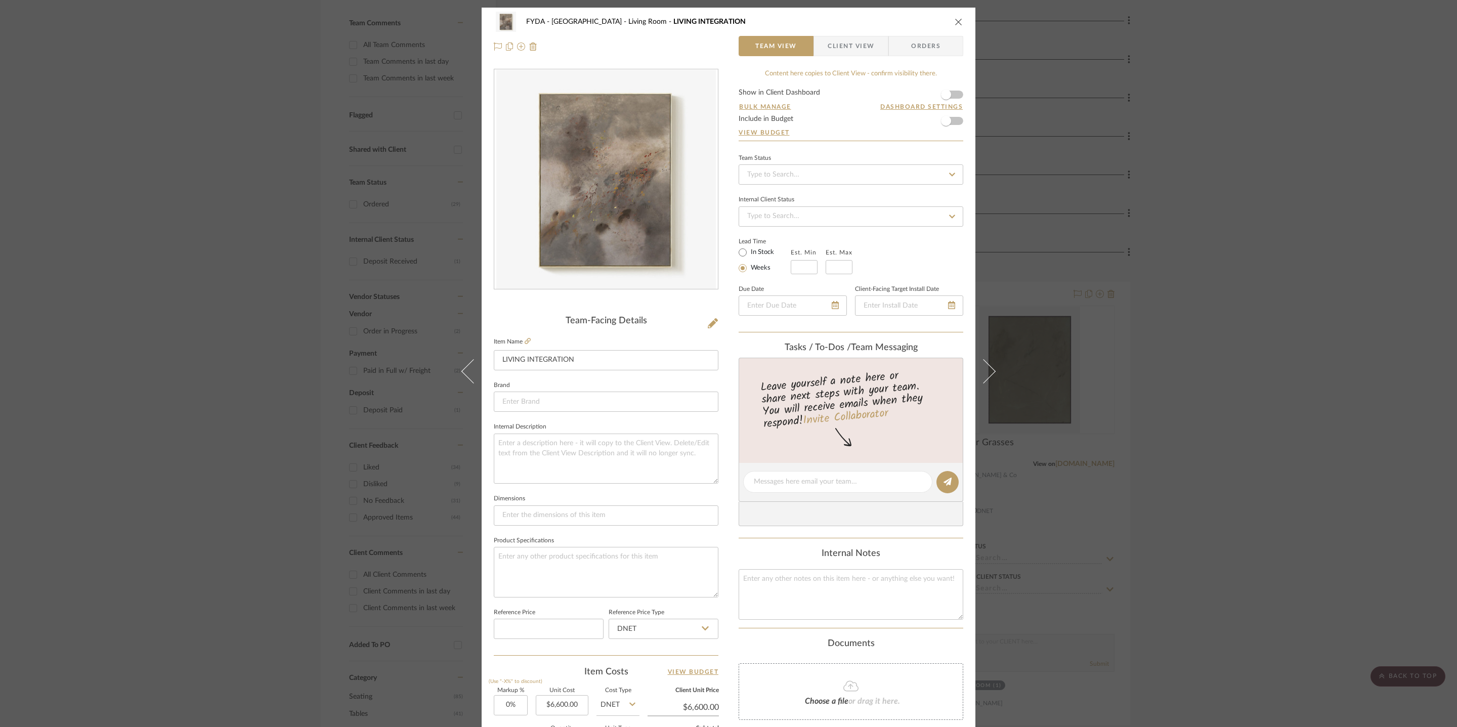
click at [949, 19] on div "FYDA - 655 City Park Living Room LIVING INTEGRATION" at bounding box center [729, 22] width 470 height 20
click at [961, 19] on div "FYDA - 655 City Park Living Room LIVING INTEGRATION Team View Client View Orders" at bounding box center [729, 34] width 494 height 53
click at [955, 20] on icon "close" at bounding box center [959, 22] width 8 height 8
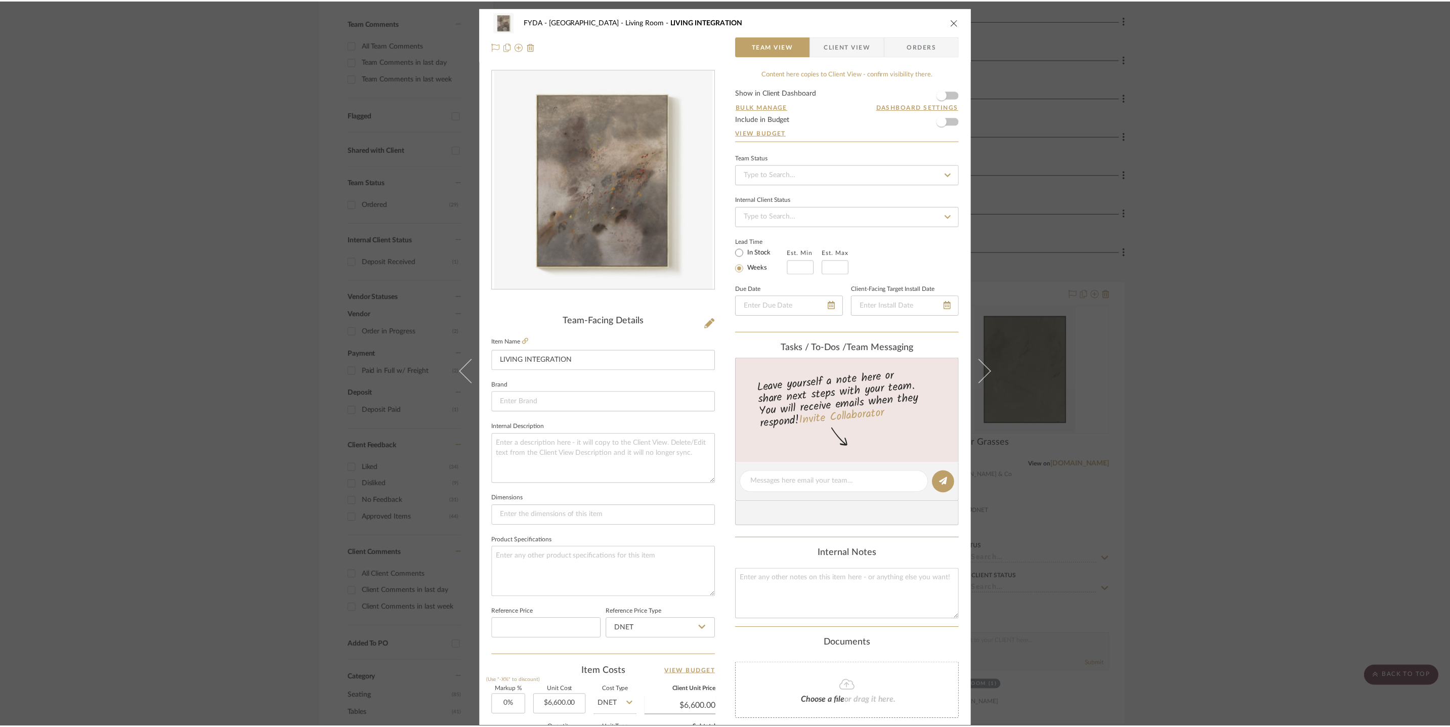
scroll to position [264, 0]
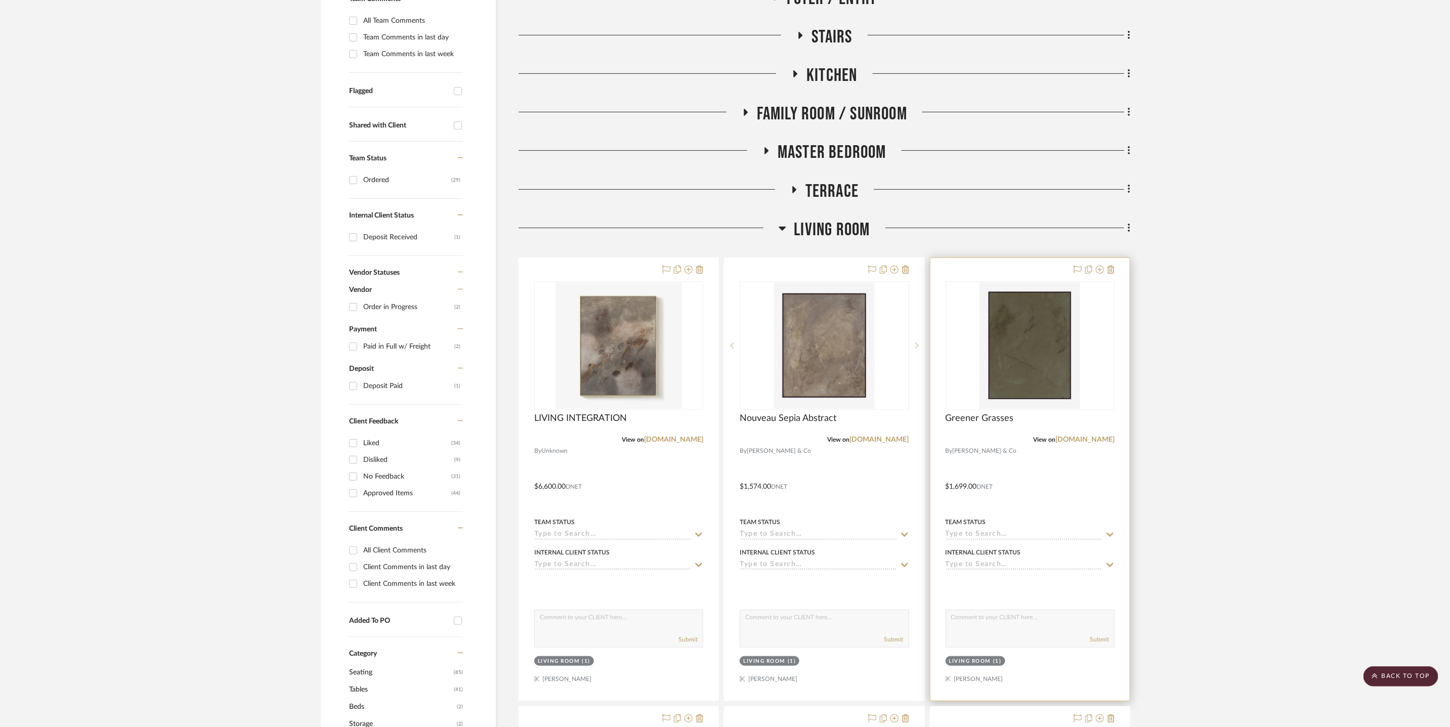
scroll to position [289, 0]
click at [1101, 270] on icon at bounding box center [1100, 269] width 8 height 8
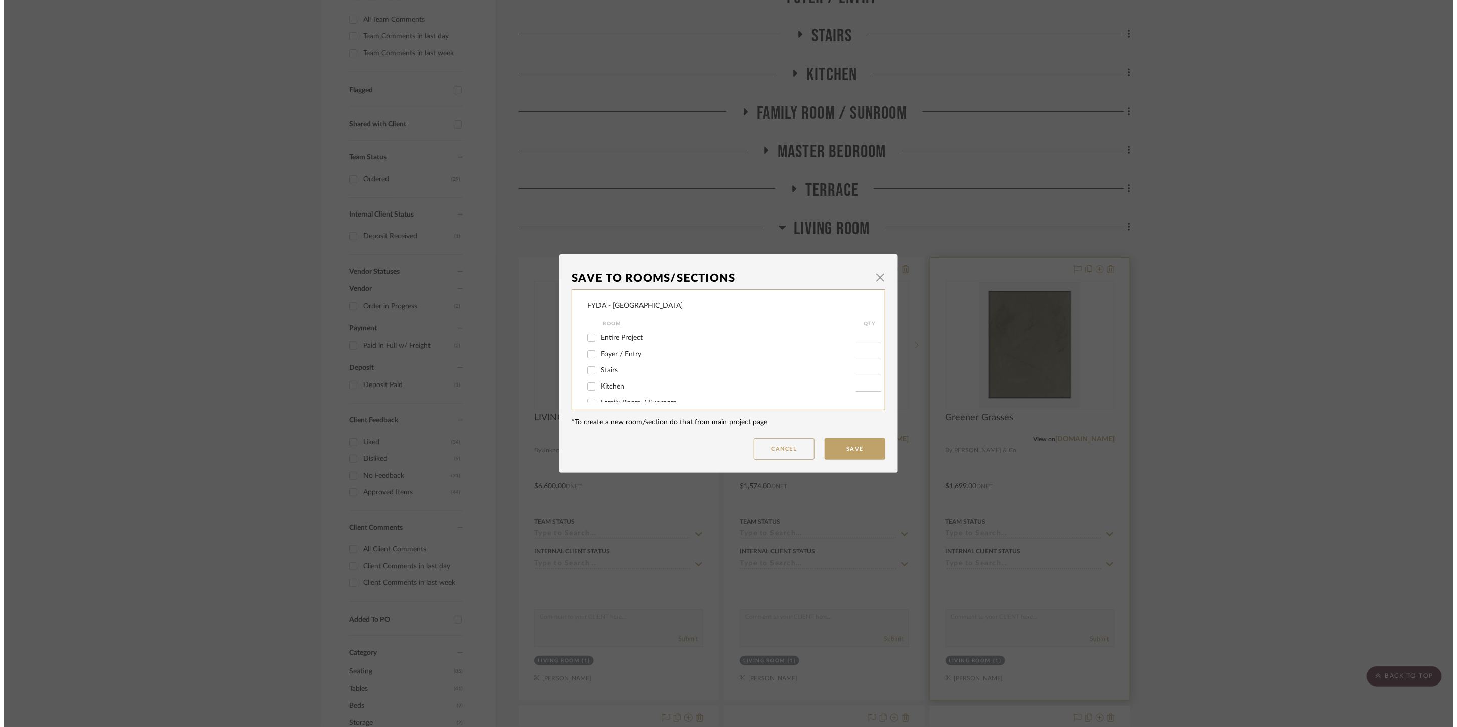
scroll to position [0, 0]
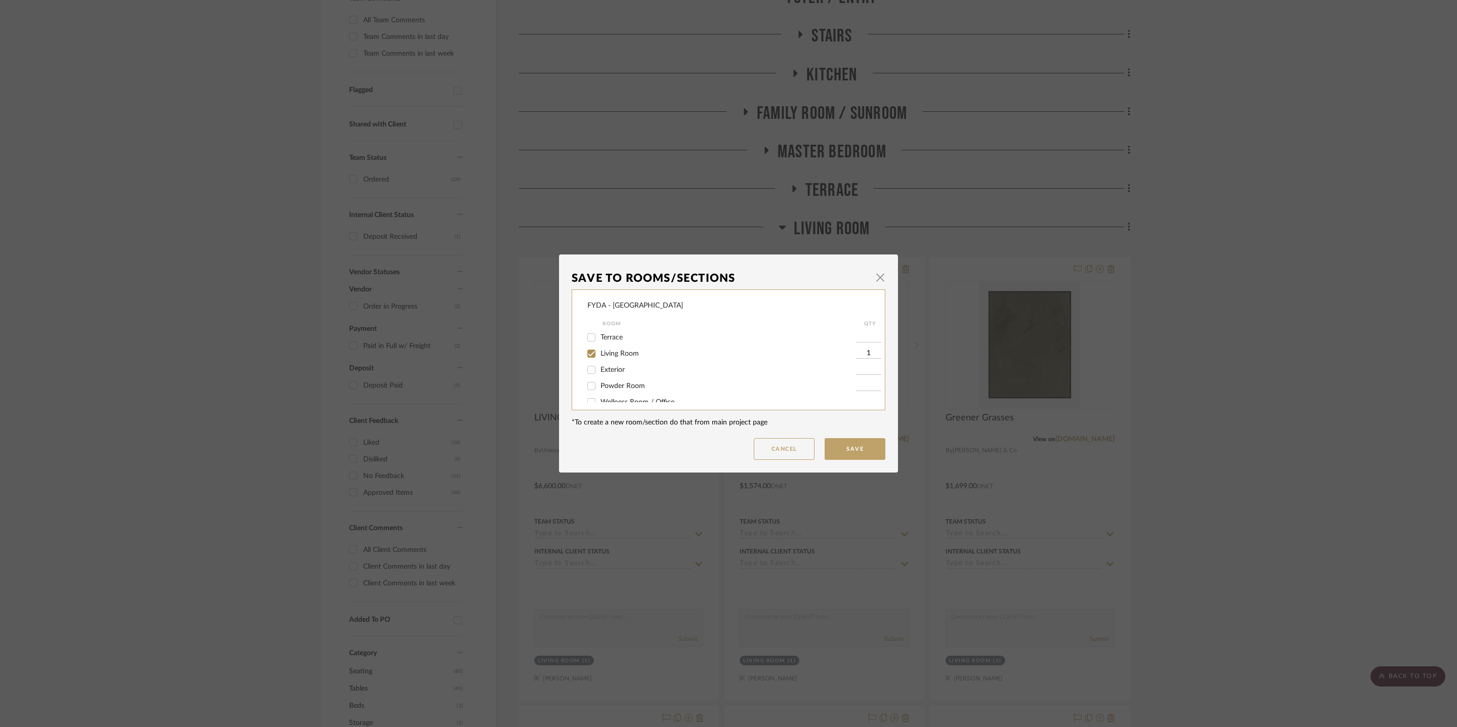
click at [623, 355] on span "Living Room" at bounding box center [620, 353] width 38 height 7
click at [600, 355] on input "Living Room" at bounding box center [591, 354] width 16 height 16
checkbox input "false"
click at [613, 351] on span "Basement" at bounding box center [616, 353] width 31 height 7
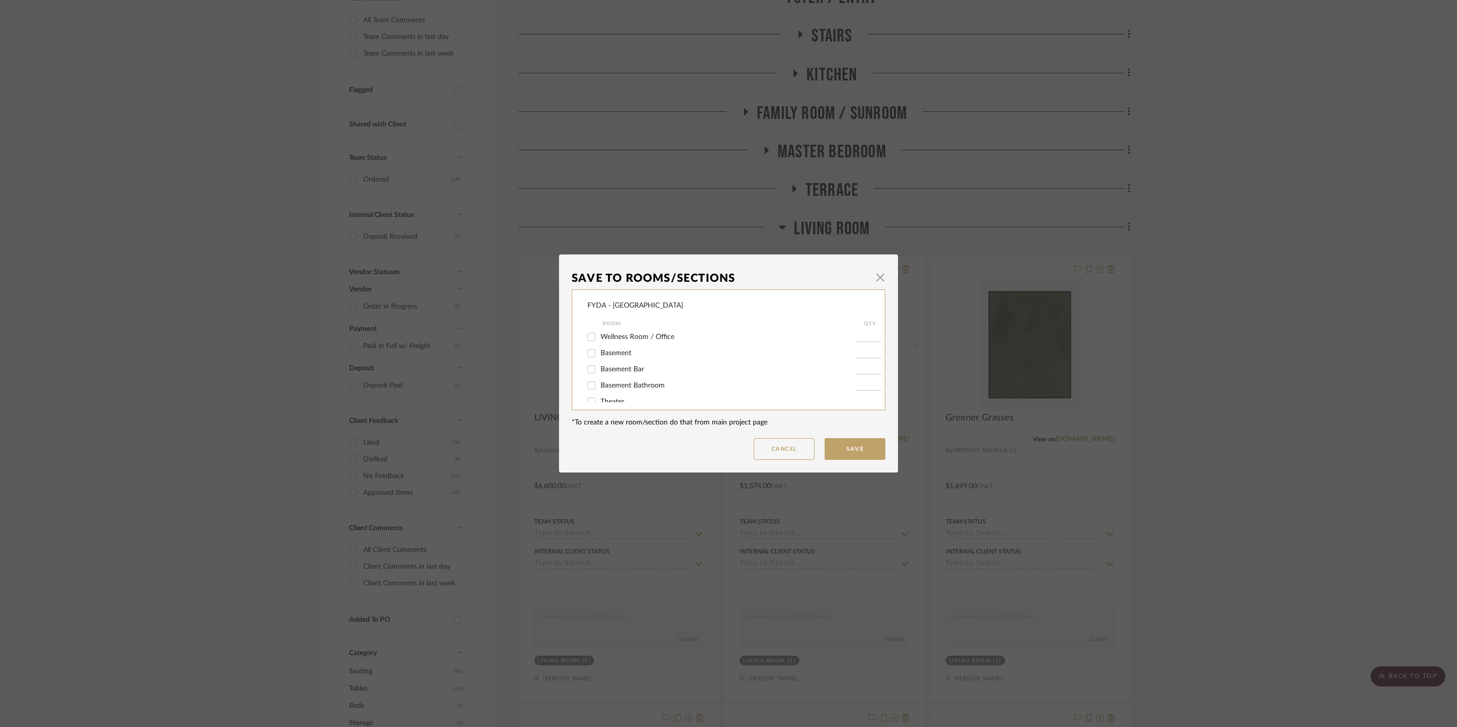
click at [600, 351] on input "Basement" at bounding box center [591, 353] width 16 height 16
checkbox input "true"
type input "1"
click at [838, 445] on button "Save" at bounding box center [855, 449] width 61 height 22
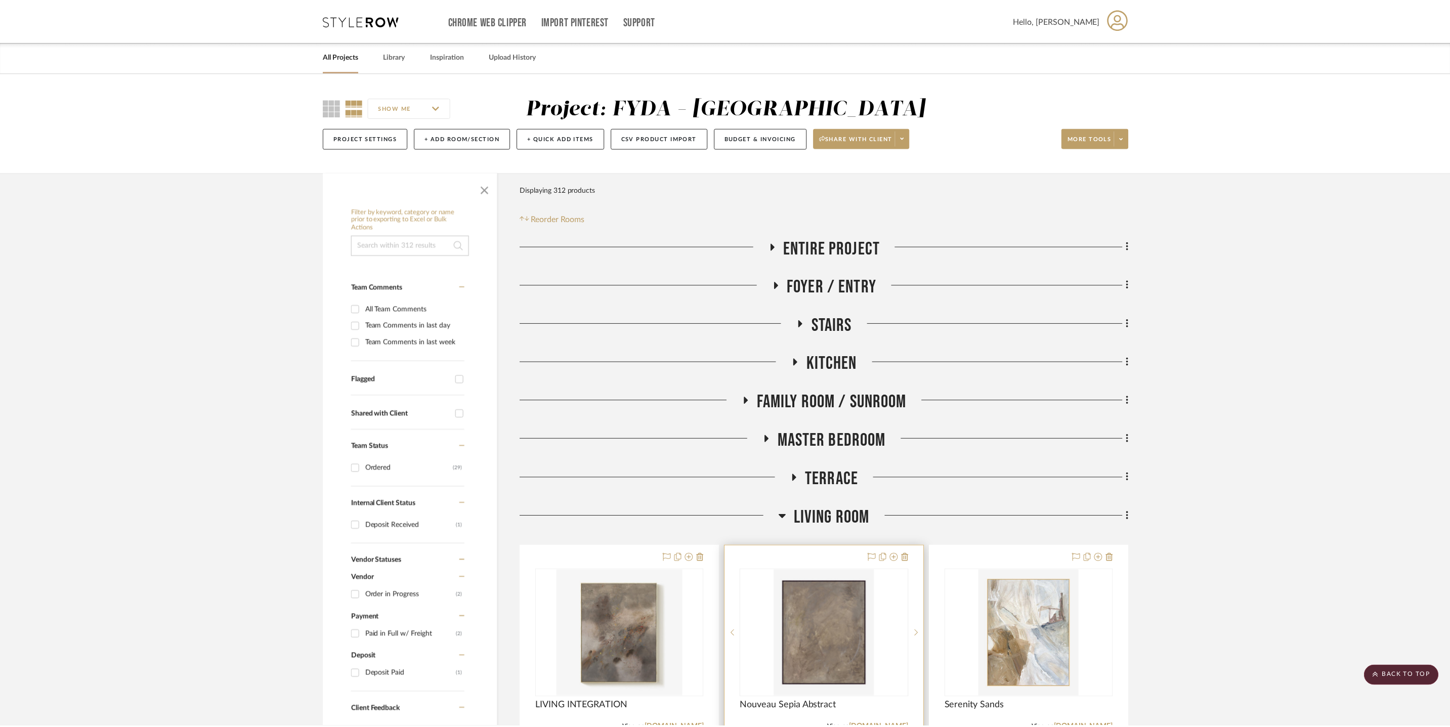
scroll to position [289, 0]
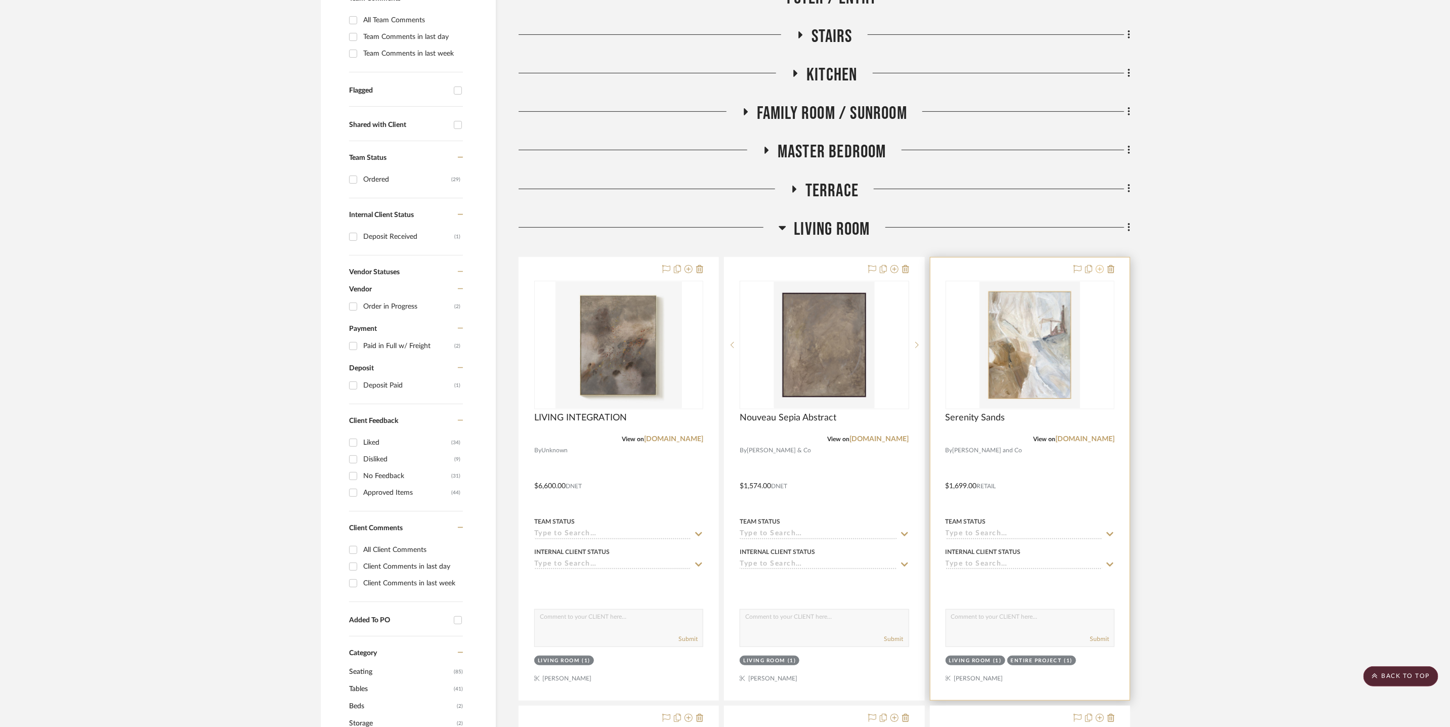
click at [1099, 271] on icon at bounding box center [1100, 269] width 8 height 8
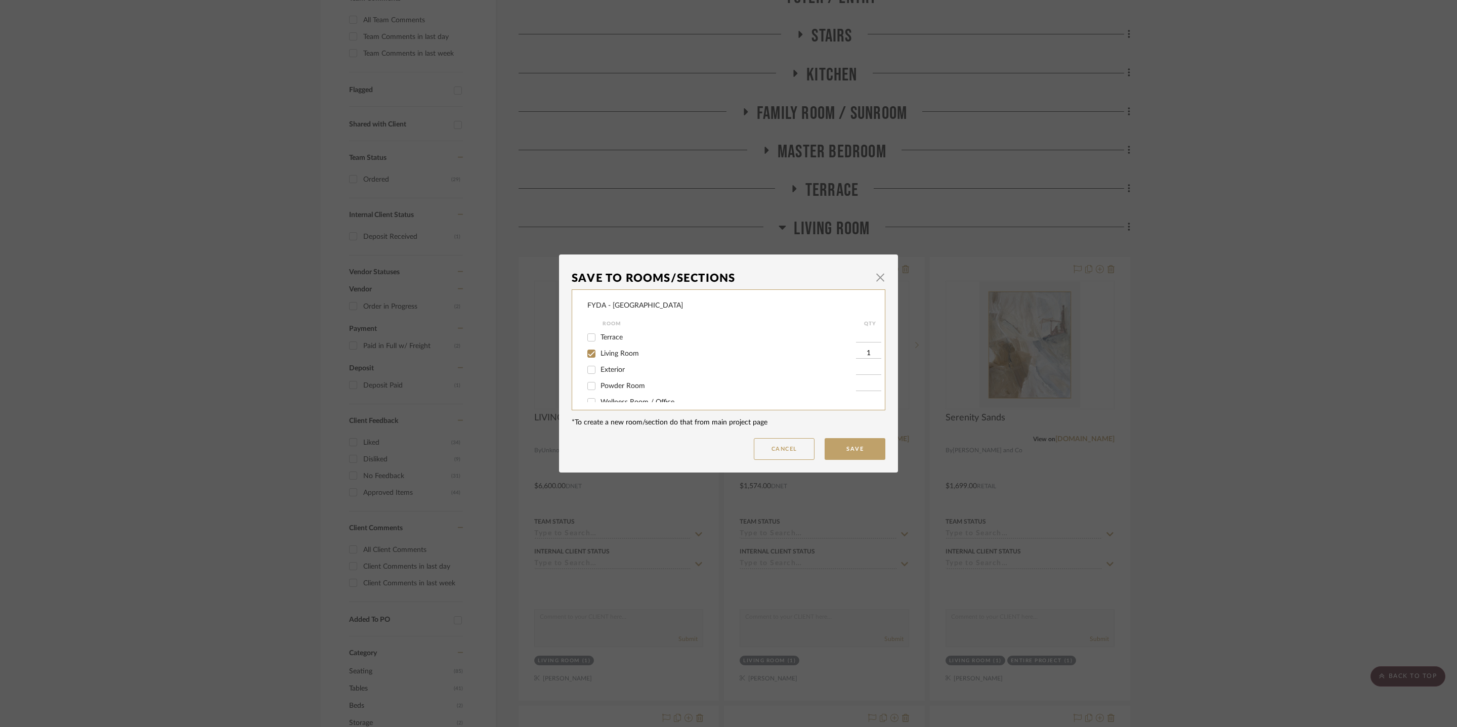
scroll to position [95, 0]
click at [590, 360] on input "Living Room" at bounding box center [591, 357] width 16 height 16
checkbox input "false"
click at [857, 448] on button "Save" at bounding box center [855, 449] width 61 height 22
click at [1292, 394] on div "Save To Rooms/Sections × FYDA - 655 City Park Room QTY Entire Project 1 Foyer /…" at bounding box center [728, 363] width 1457 height 727
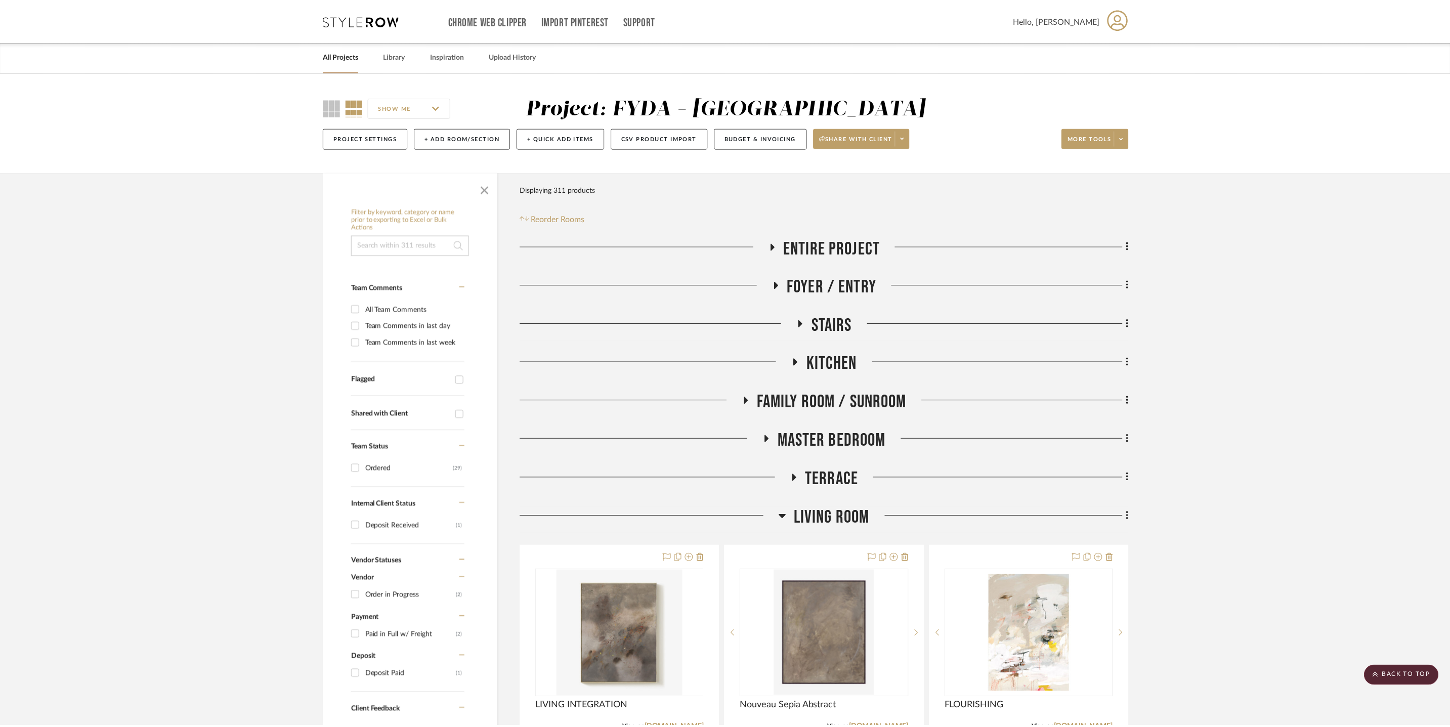
scroll to position [289, 0]
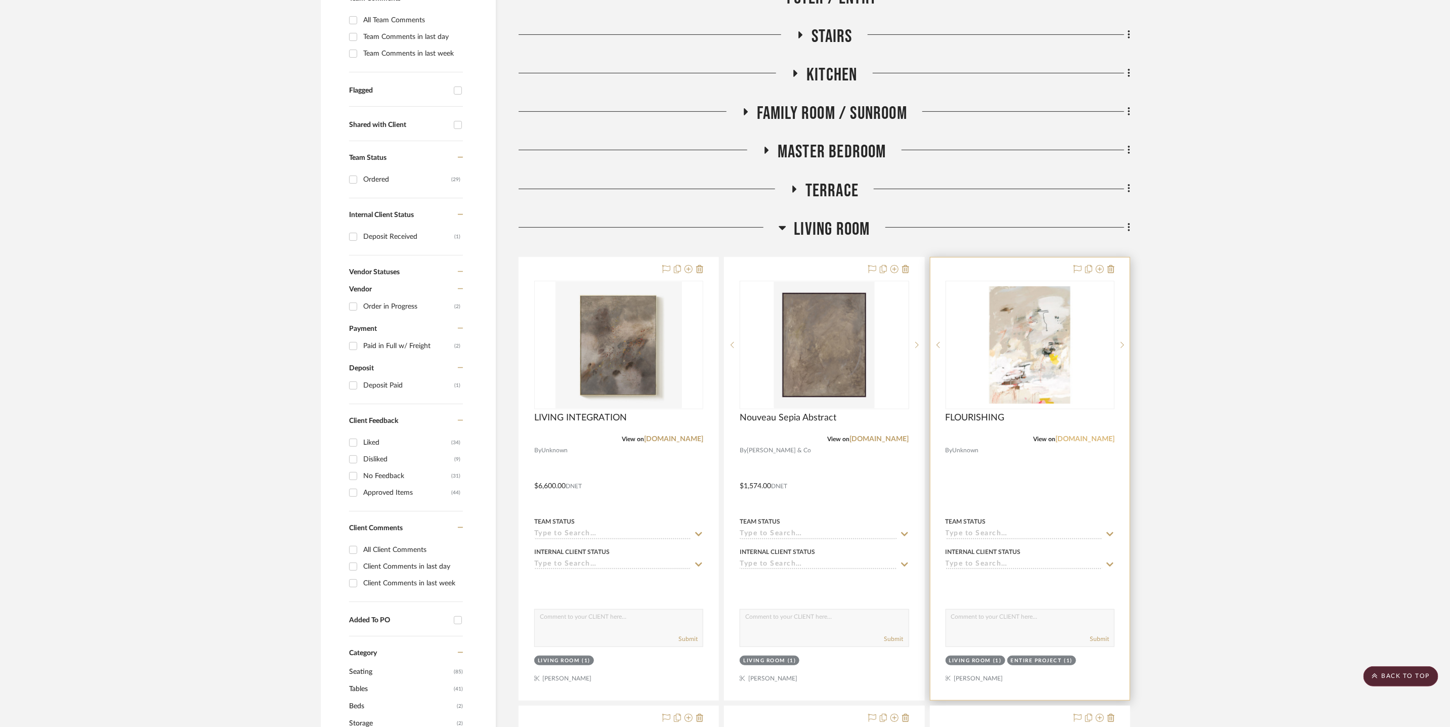
click at [1092, 438] on link "alicelanehome.com" at bounding box center [1084, 439] width 59 height 7
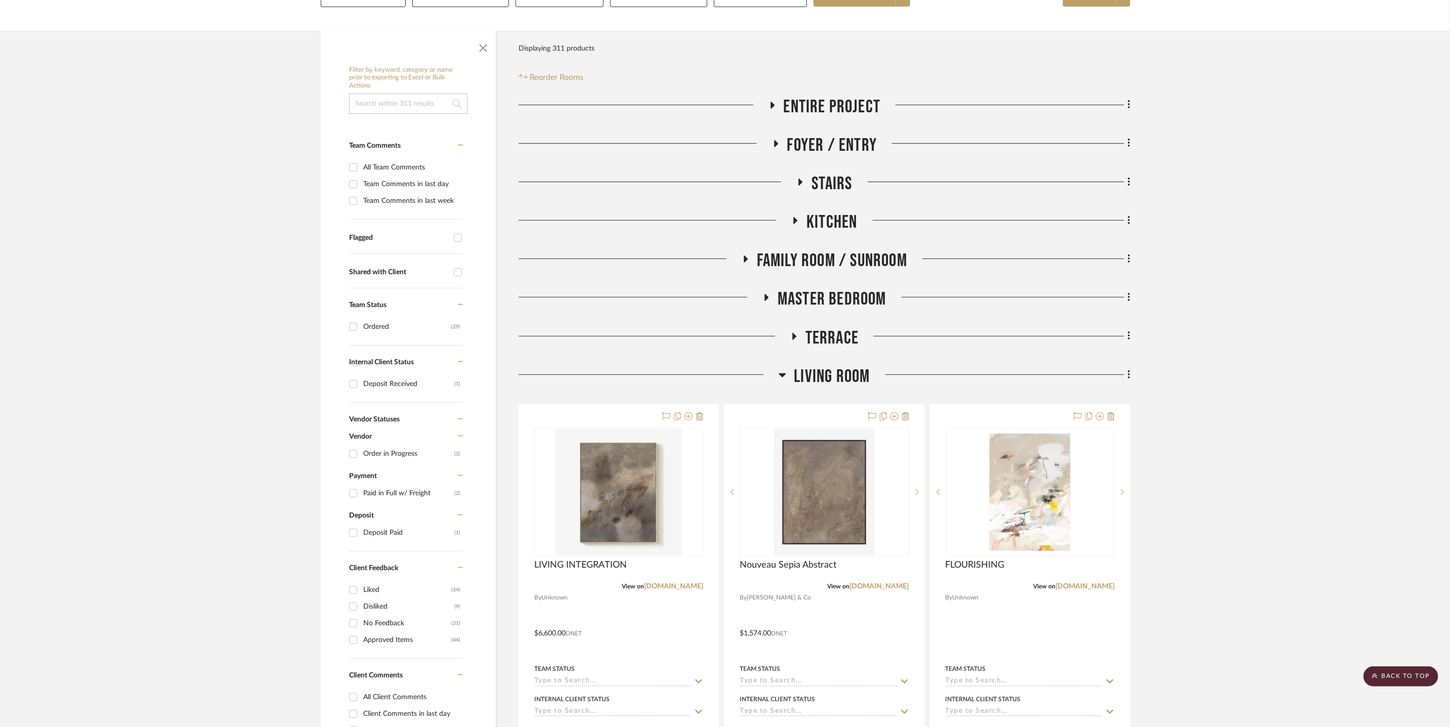
scroll to position [0, 0]
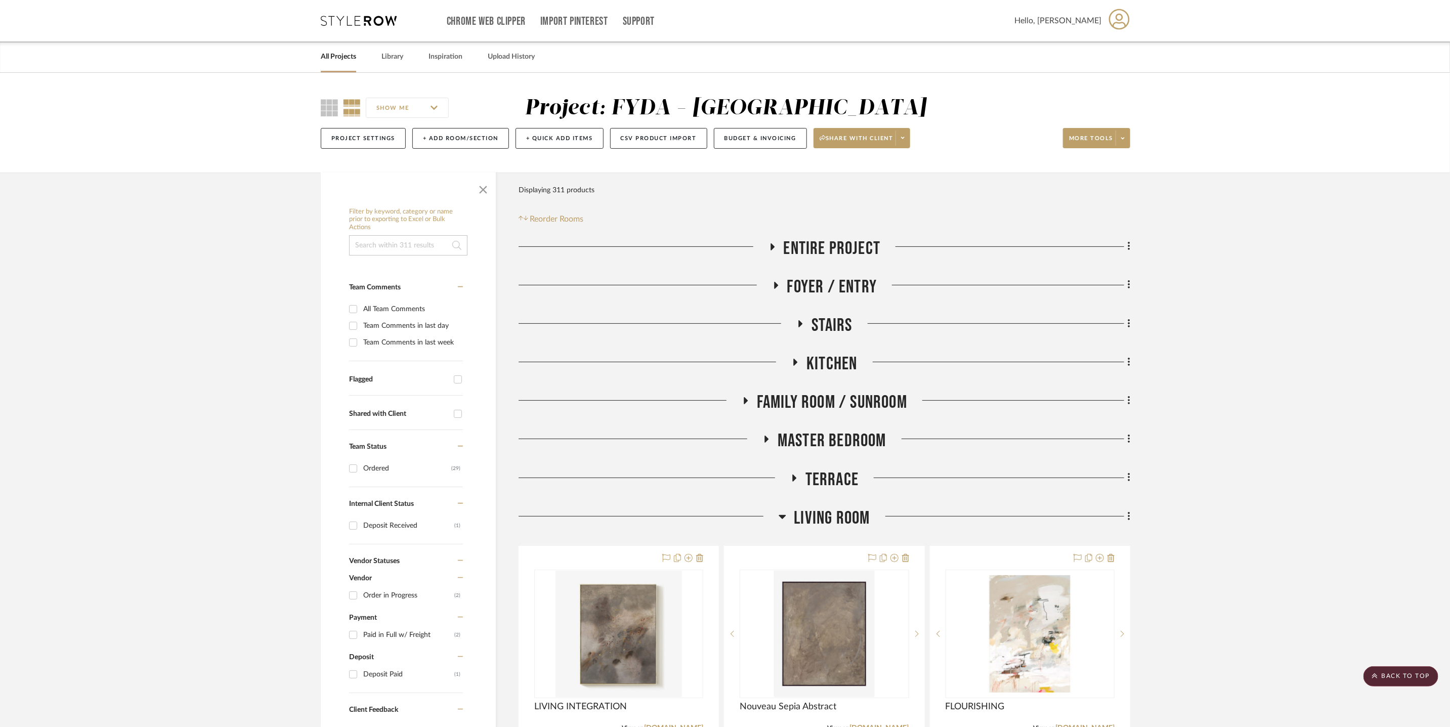
click at [866, 244] on span "Entire Project" at bounding box center [832, 249] width 97 height 22
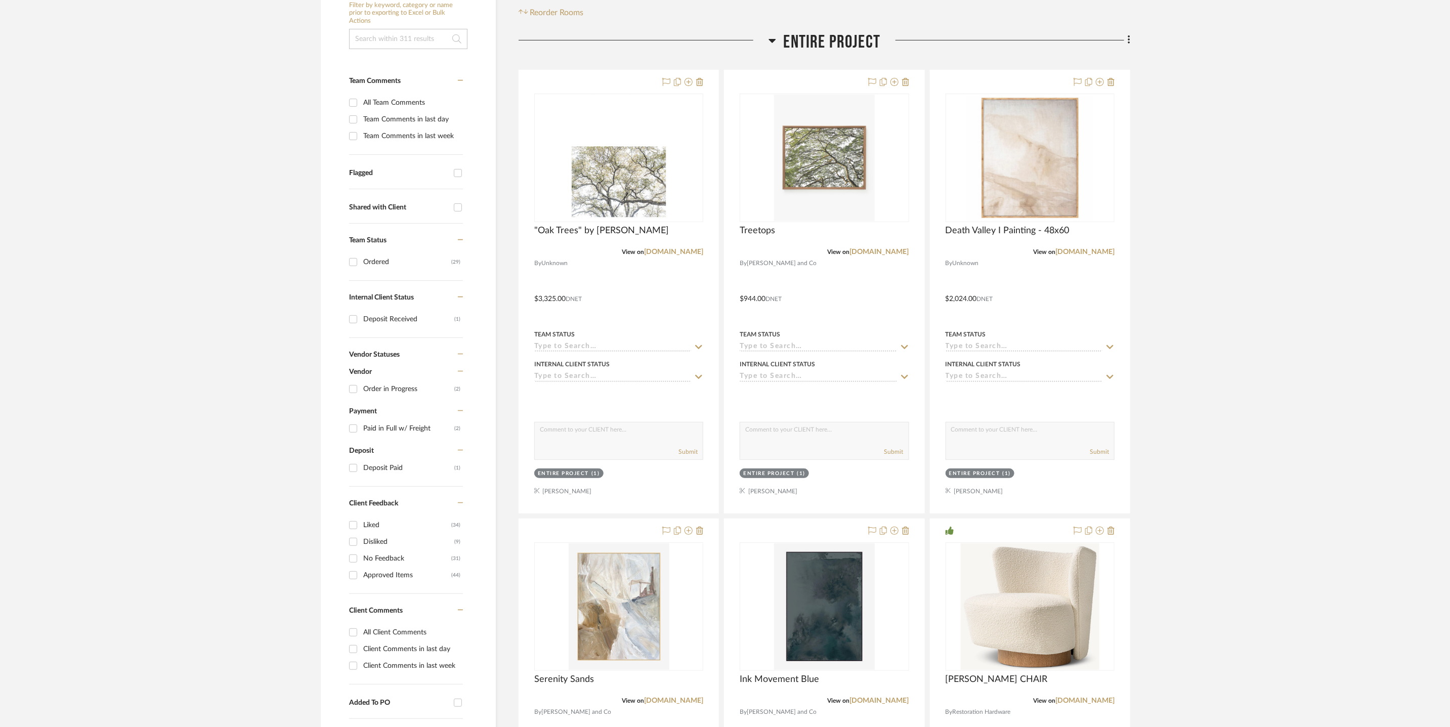
scroll to position [337, 0]
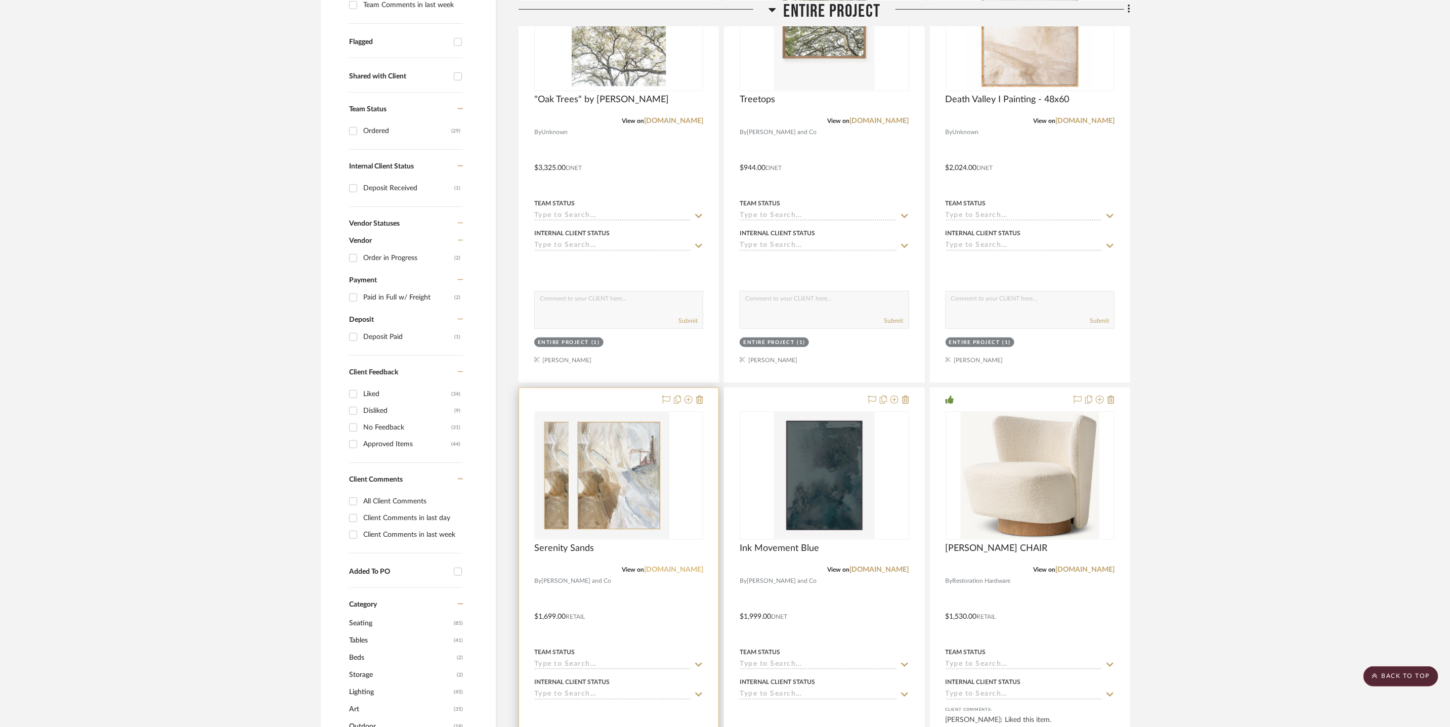
click at [680, 566] on link "mcgeeandco.com" at bounding box center [673, 569] width 59 height 7
click at [687, 398] on icon at bounding box center [689, 400] width 8 height 8
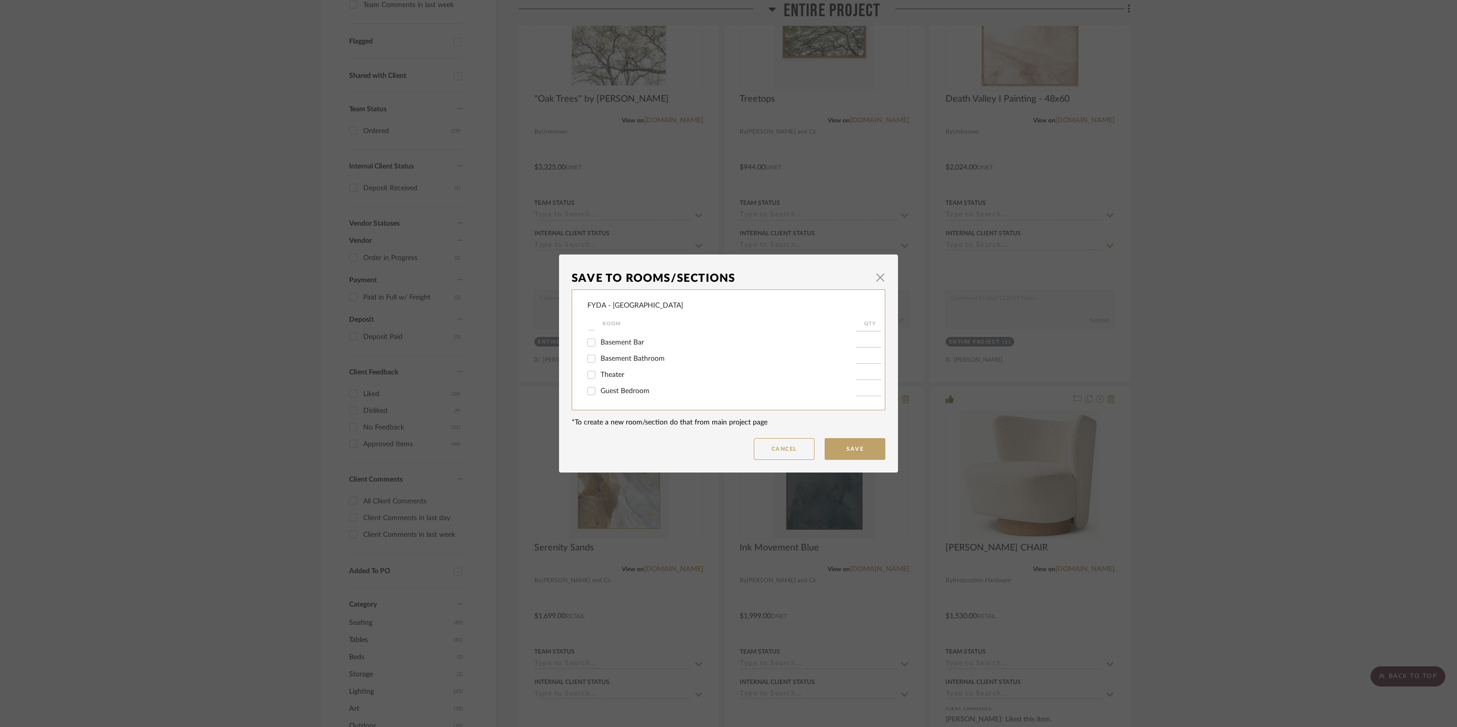
scroll to position [204, 0]
click at [632, 374] on span "Guest Bedroom" at bounding box center [625, 376] width 49 height 7
click at [600, 374] on input "Guest Bedroom" at bounding box center [591, 377] width 16 height 16
checkbox input "true"
type input "1"
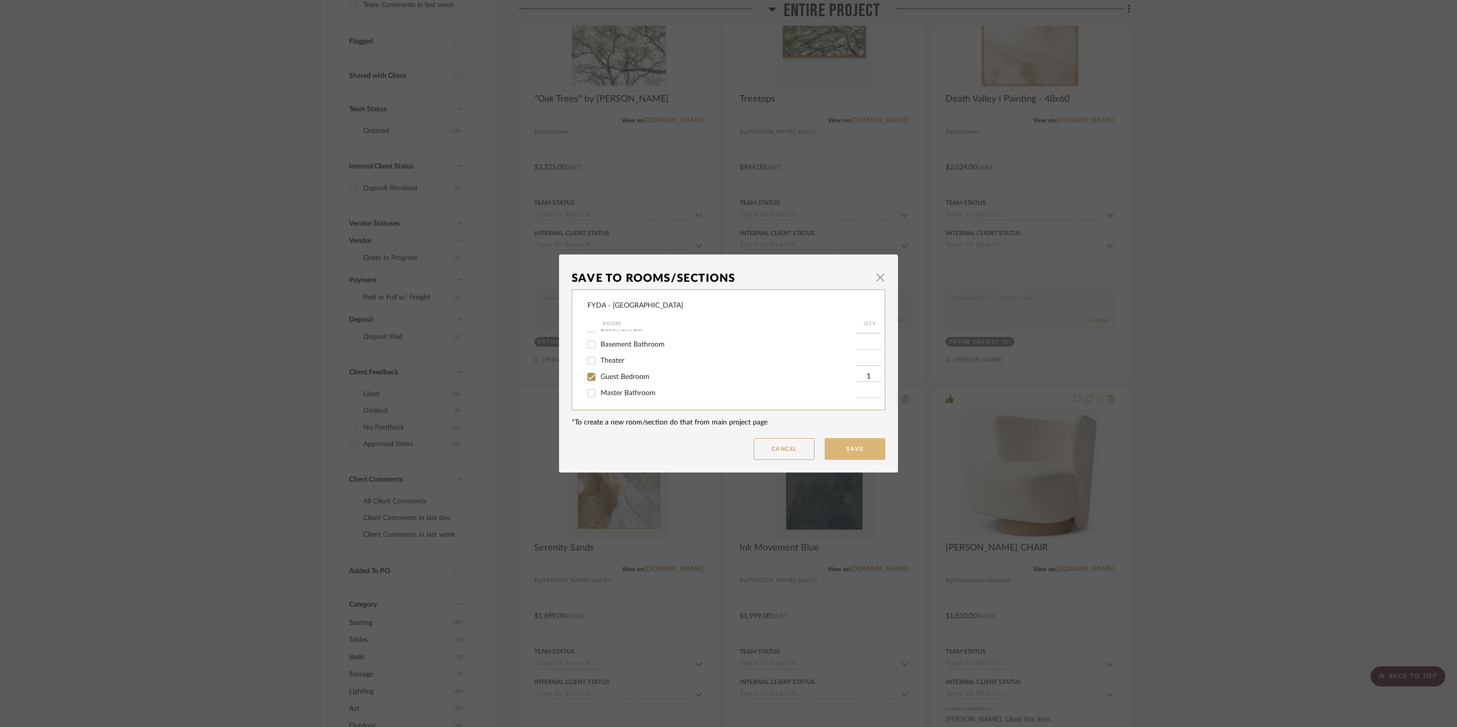
click at [846, 448] on button "Save" at bounding box center [855, 449] width 61 height 22
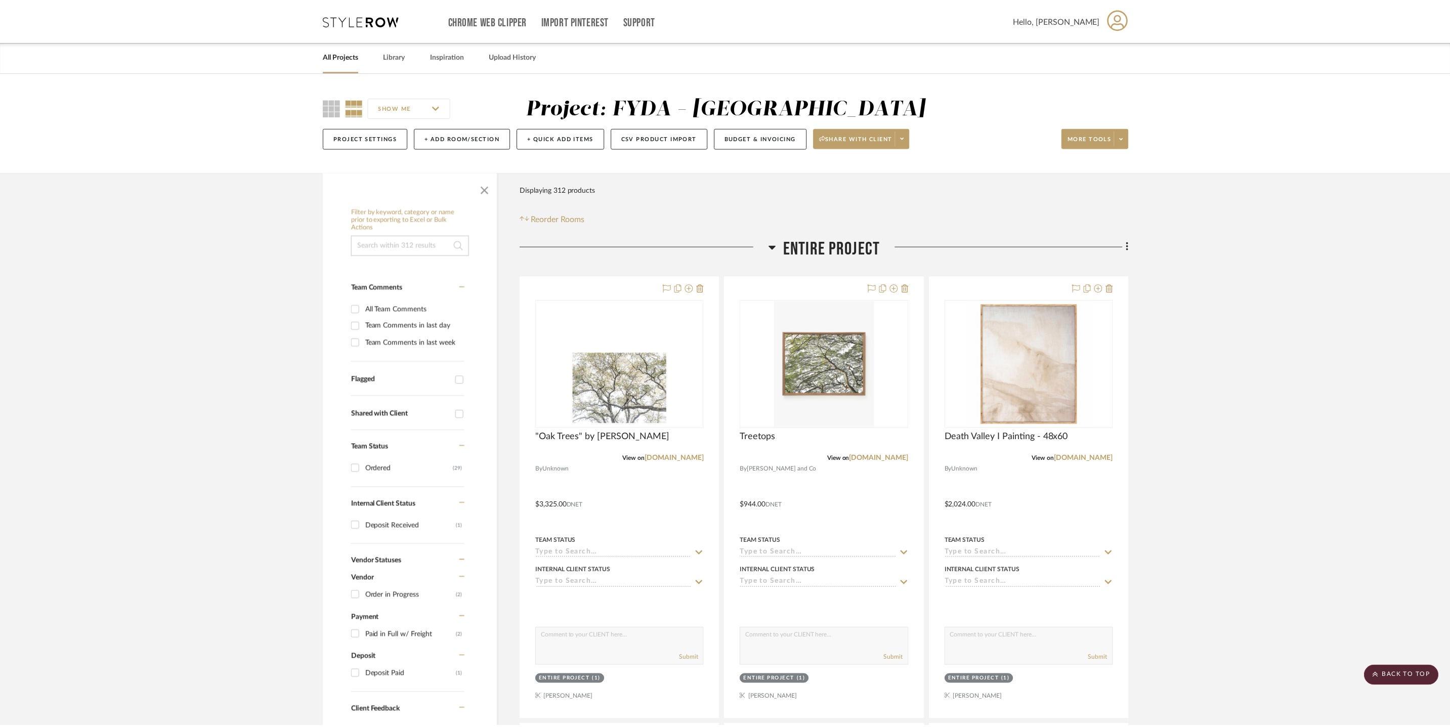
scroll to position [337, 0]
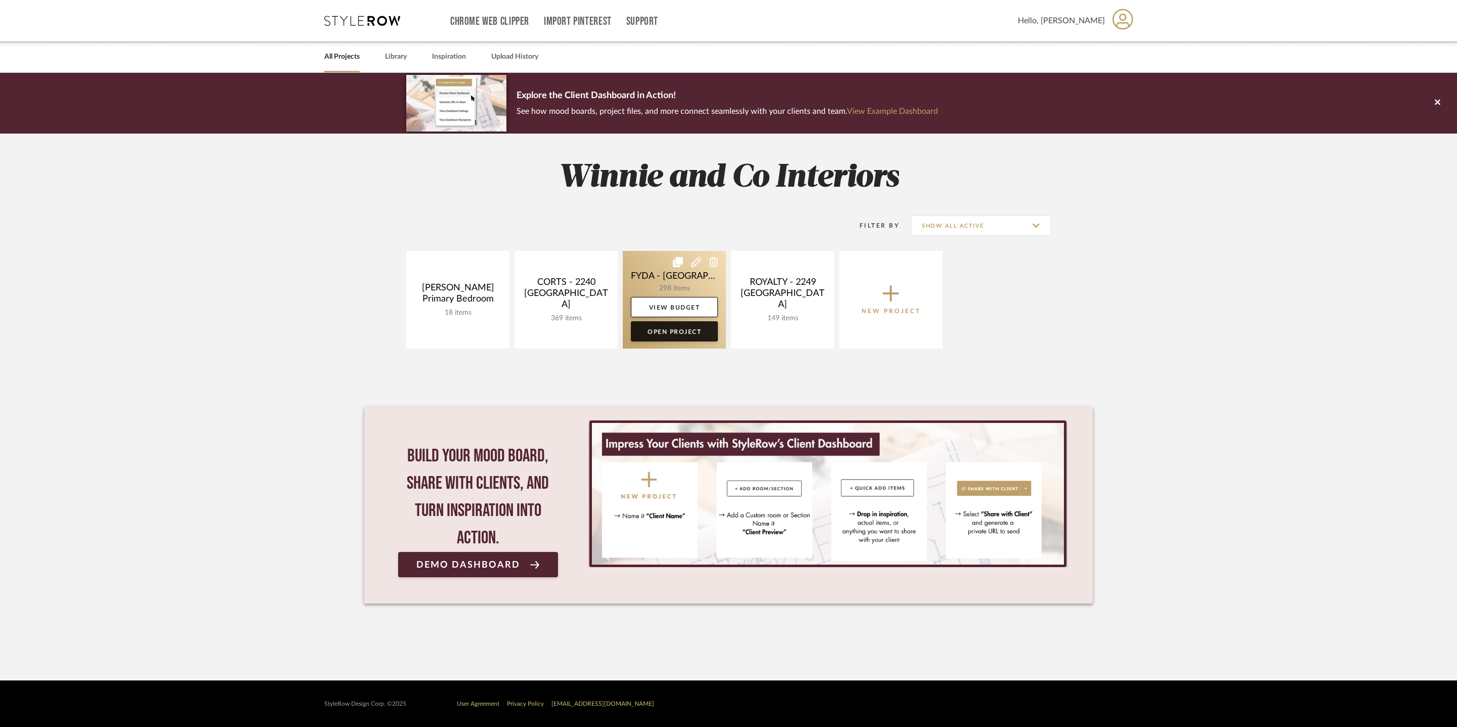
drag, startPoint x: 646, startPoint y: 343, endPoint x: 648, endPoint y: 338, distance: 5.2
click at [647, 342] on link at bounding box center [674, 300] width 103 height 98
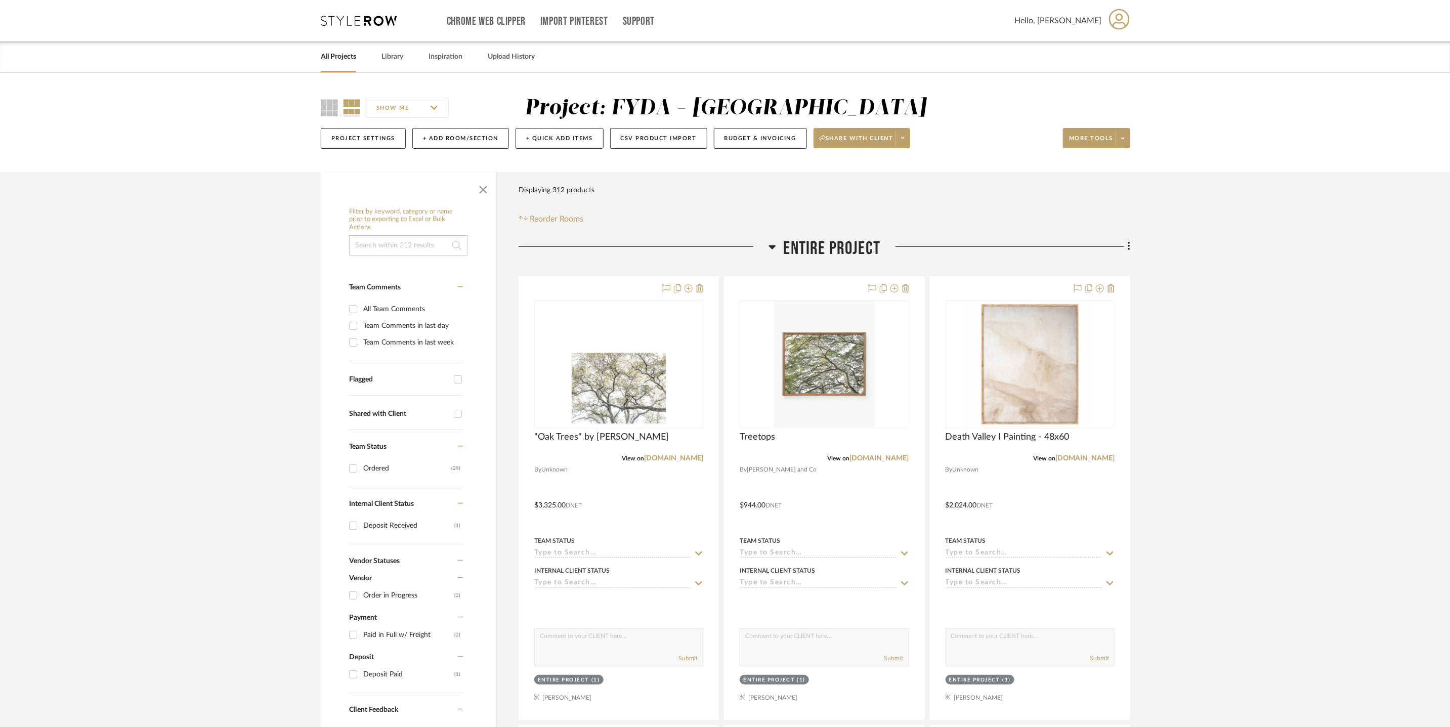
click at [332, 19] on icon at bounding box center [359, 21] width 76 height 10
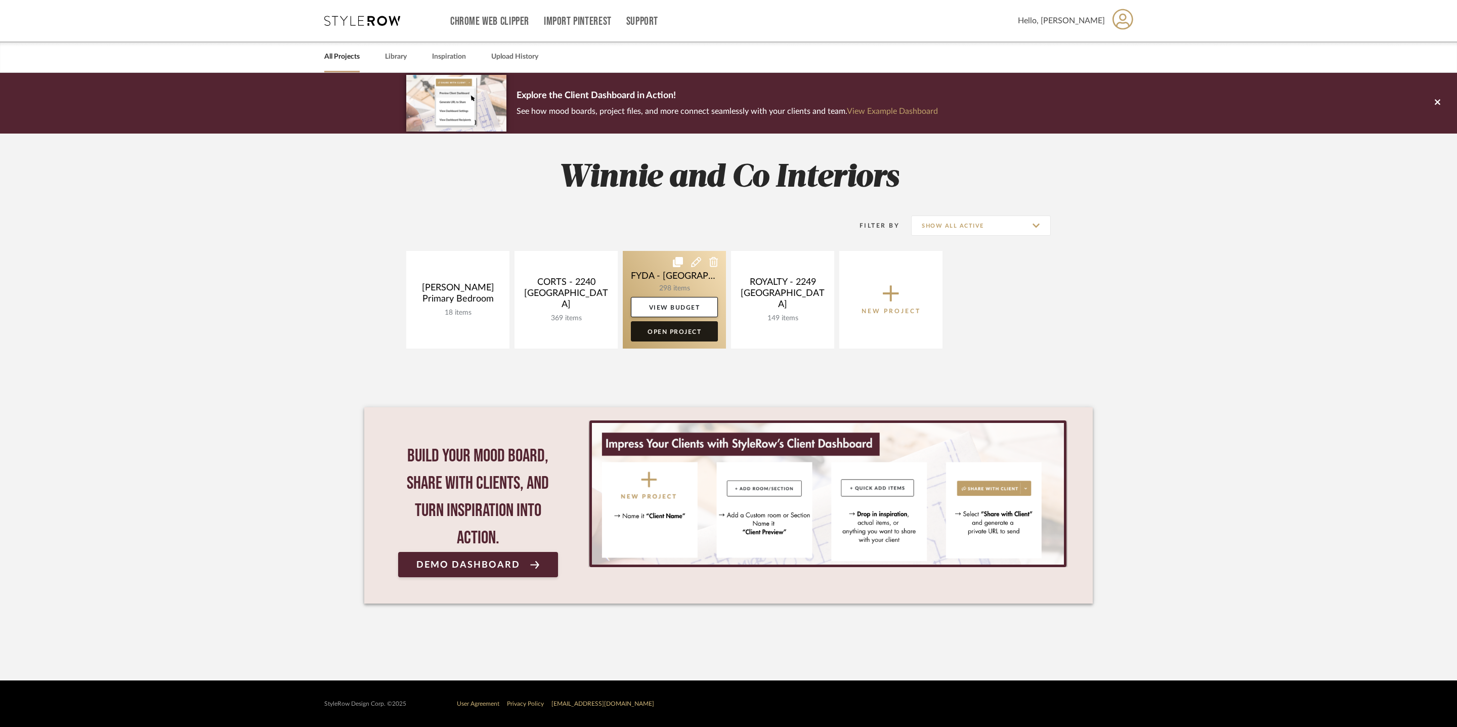
click at [680, 332] on link "Open Project" at bounding box center [674, 331] width 87 height 20
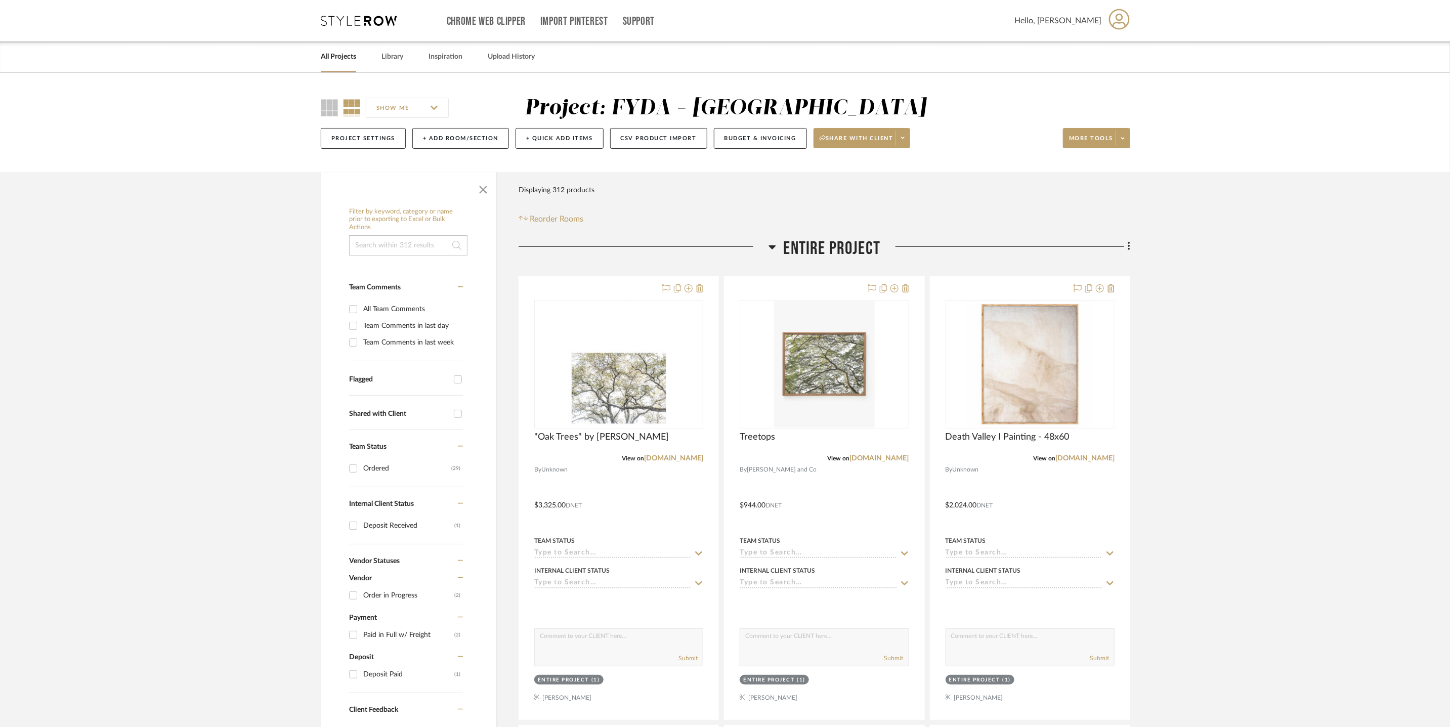
click at [816, 252] on span "Entire Project" at bounding box center [832, 249] width 97 height 22
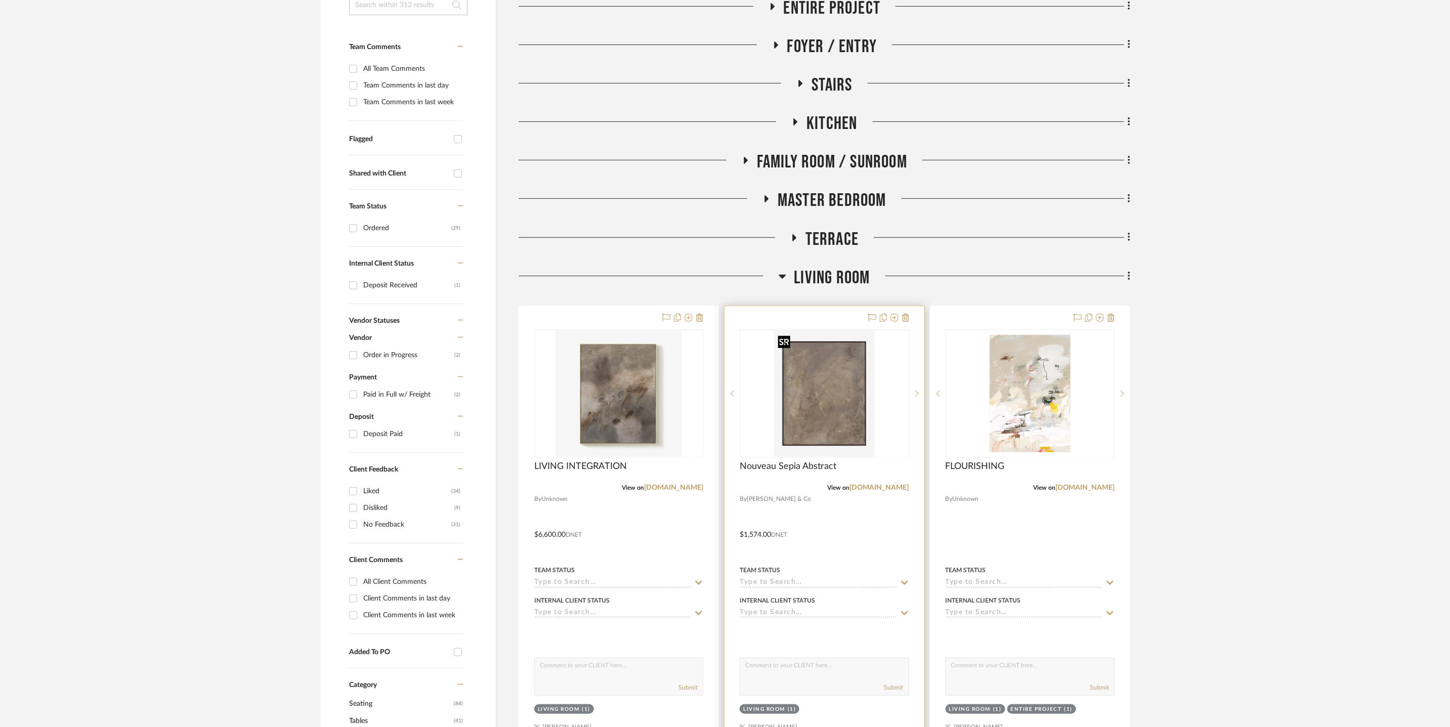
scroll to position [255, 0]
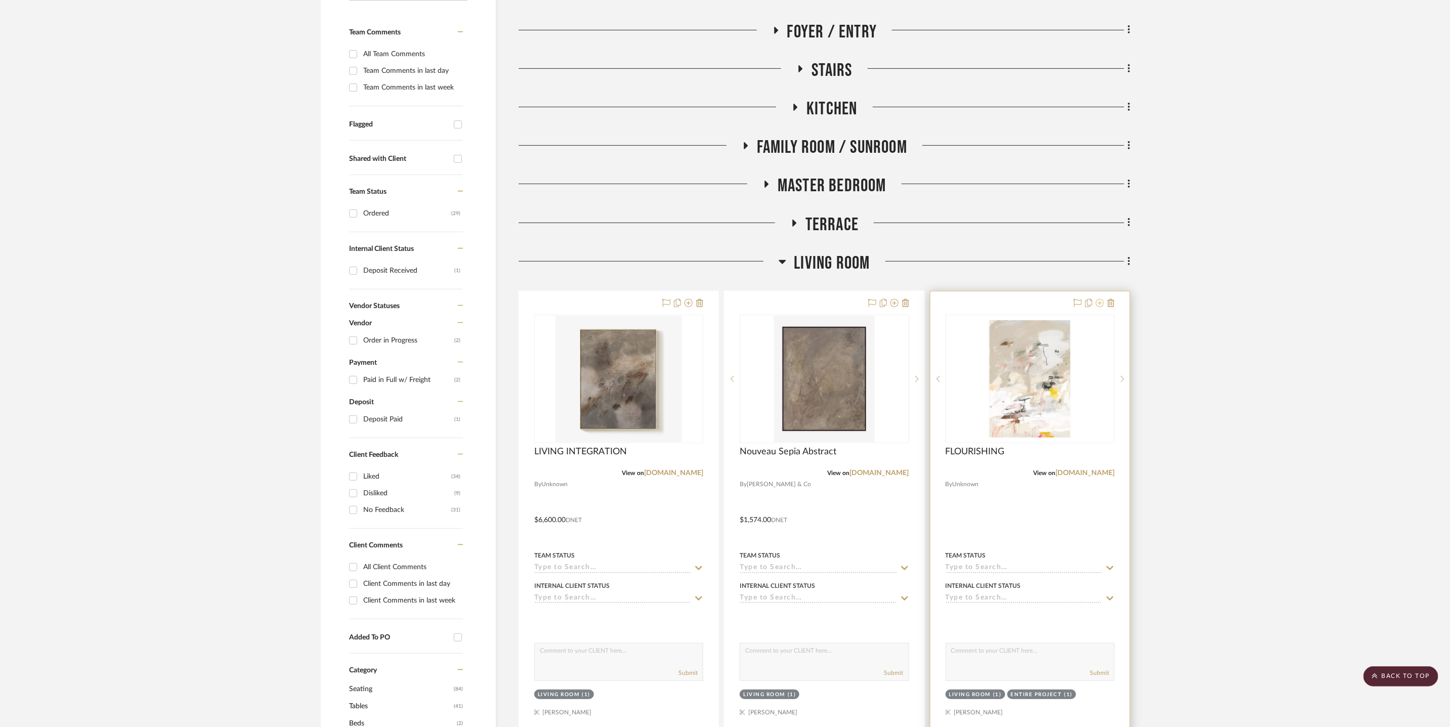
click at [1102, 304] on icon at bounding box center [1100, 303] width 8 height 8
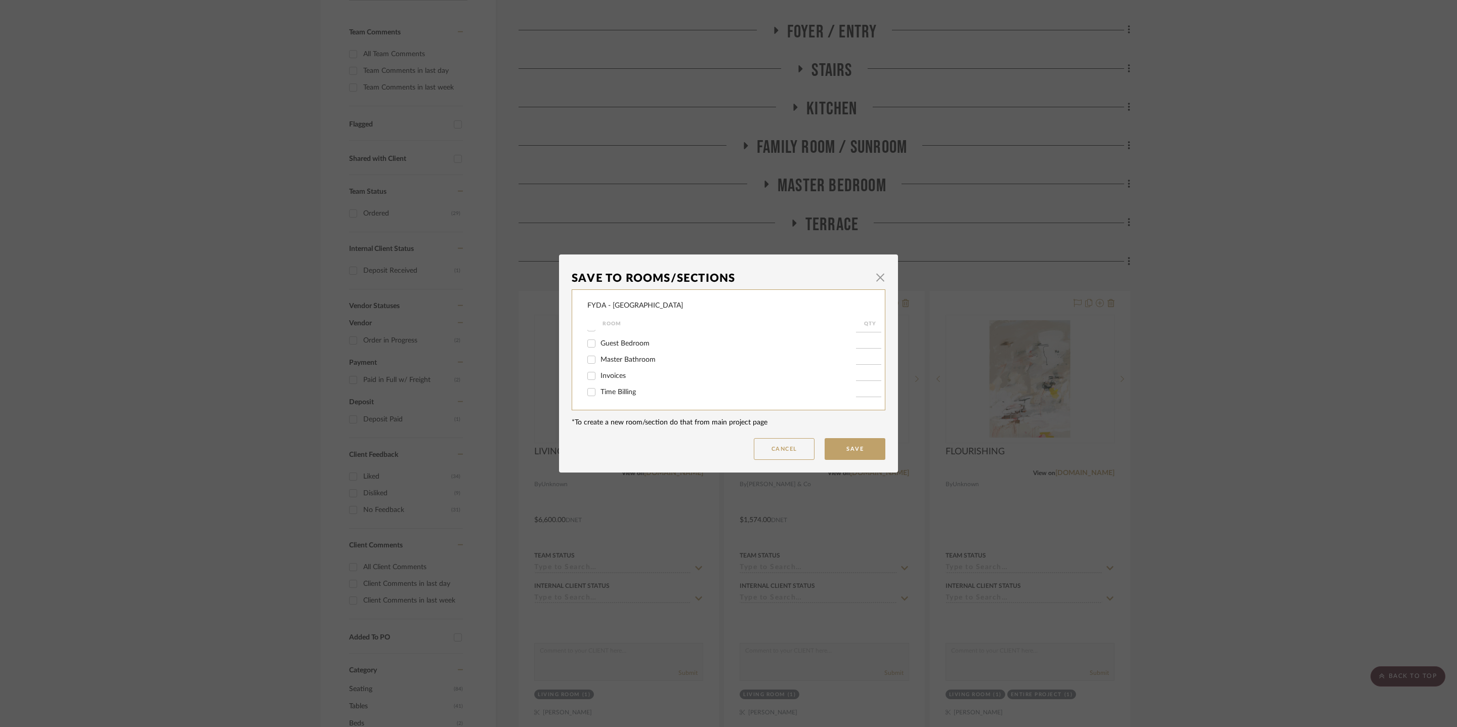
scroll to position [108, 0]
click at [609, 340] on span "Living Room" at bounding box center [620, 342] width 38 height 7
click at [600, 340] on input "Living Room" at bounding box center [591, 343] width 16 height 16
checkbox input "false"
click at [867, 447] on button "Save" at bounding box center [855, 449] width 61 height 22
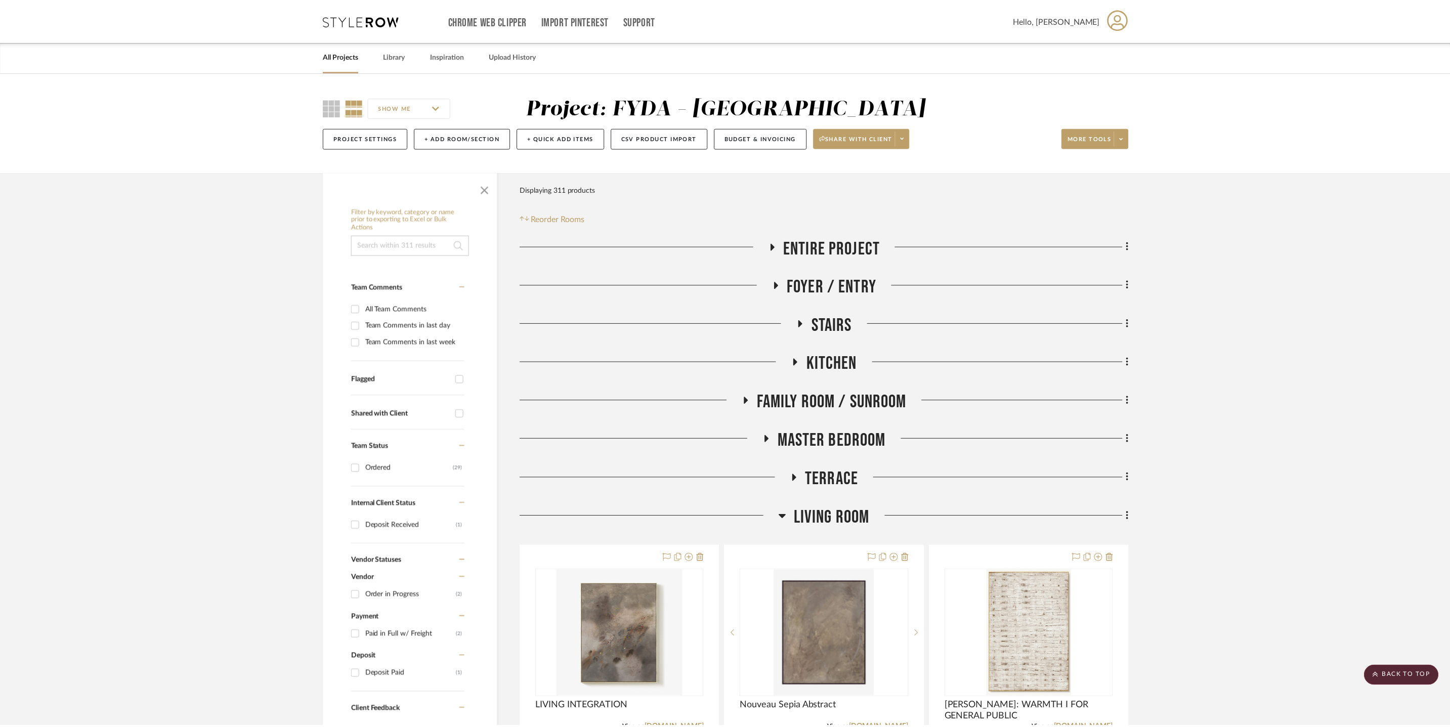
scroll to position [255, 0]
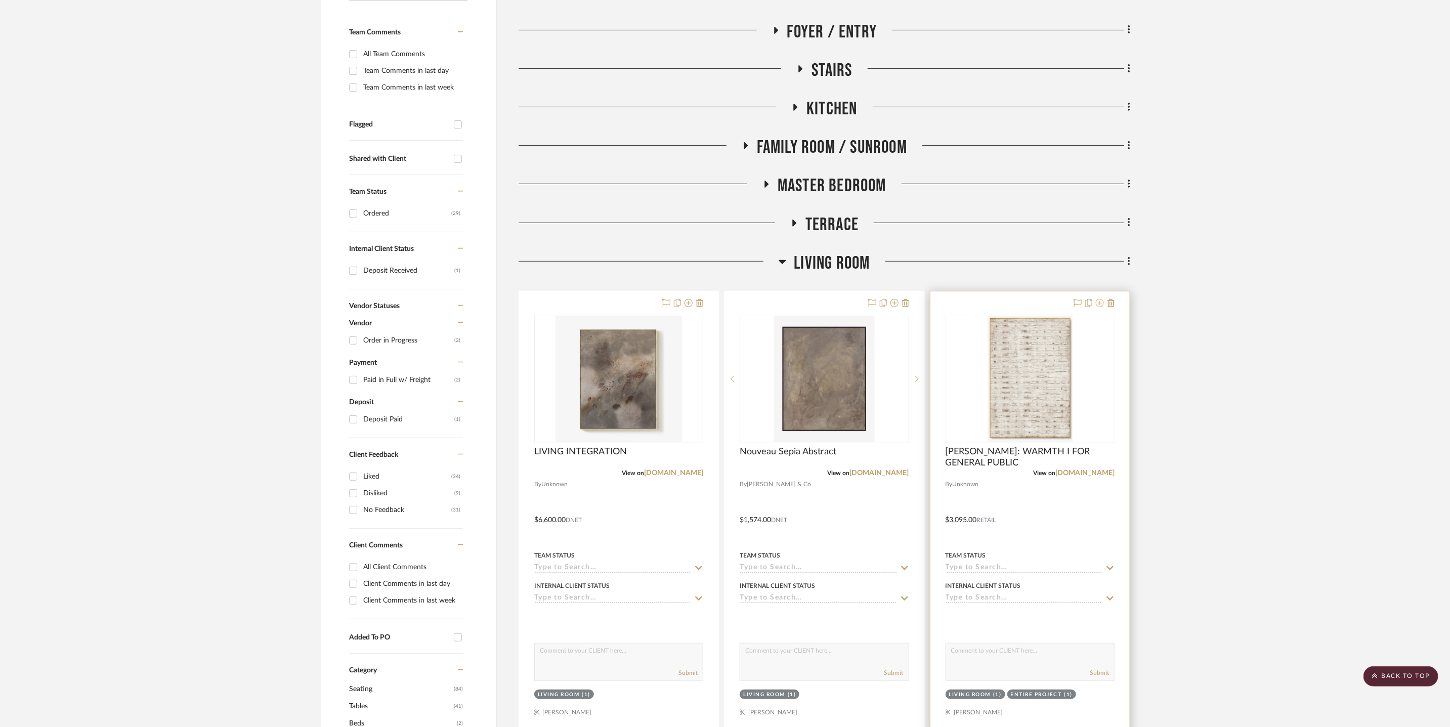
click at [1100, 304] on icon at bounding box center [1100, 303] width 8 height 8
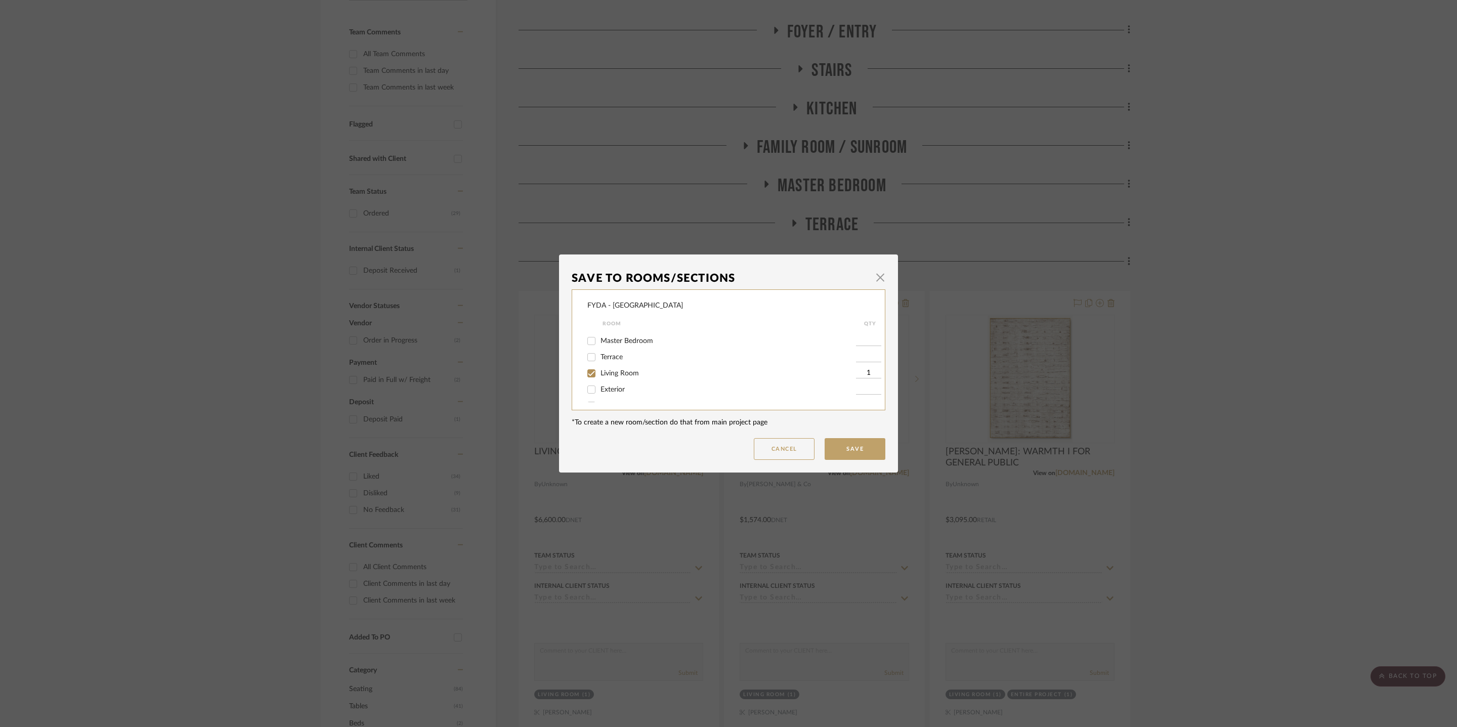
scroll to position [71, 0]
click at [618, 377] on span "Living Room" at bounding box center [620, 379] width 38 height 7
click at [600, 377] on input "Living Room" at bounding box center [591, 380] width 16 height 16
checkbox input "false"
click at [866, 443] on button "Save" at bounding box center [855, 449] width 61 height 22
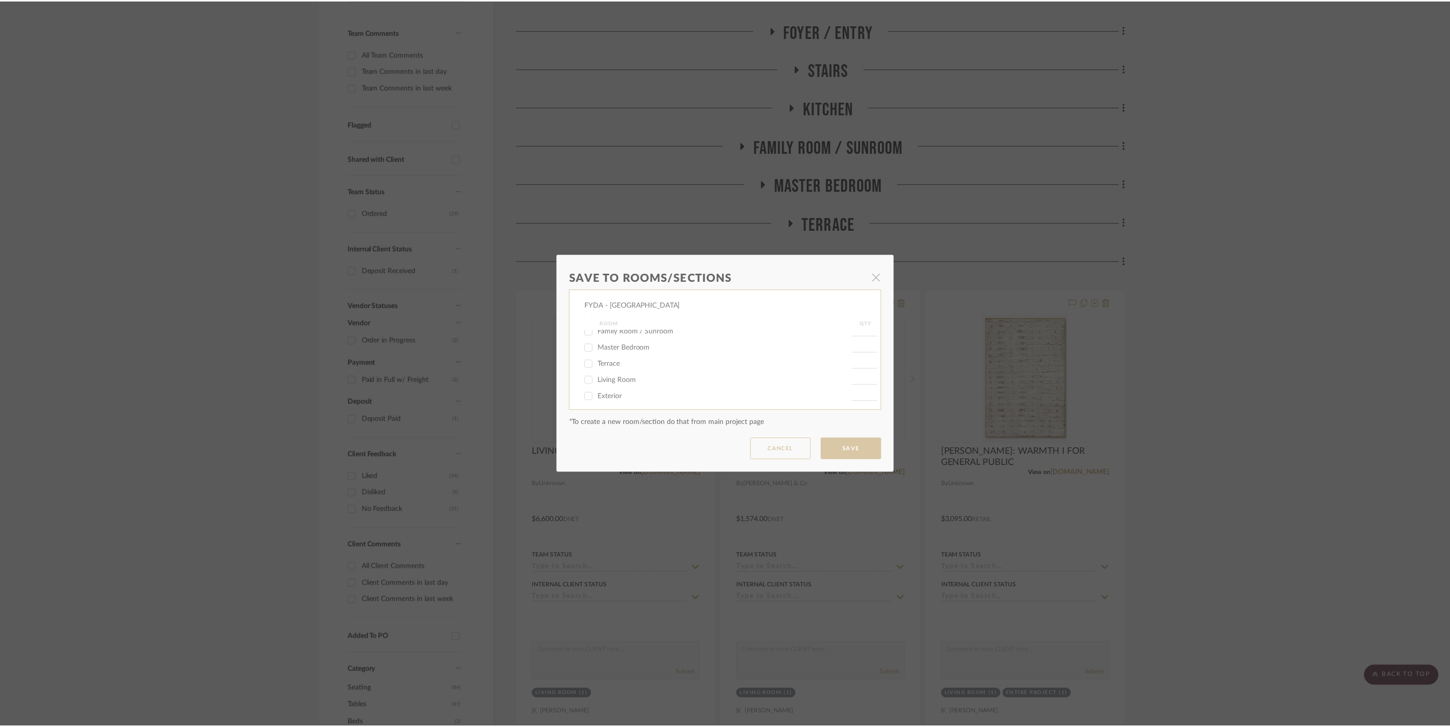
scroll to position [255, 0]
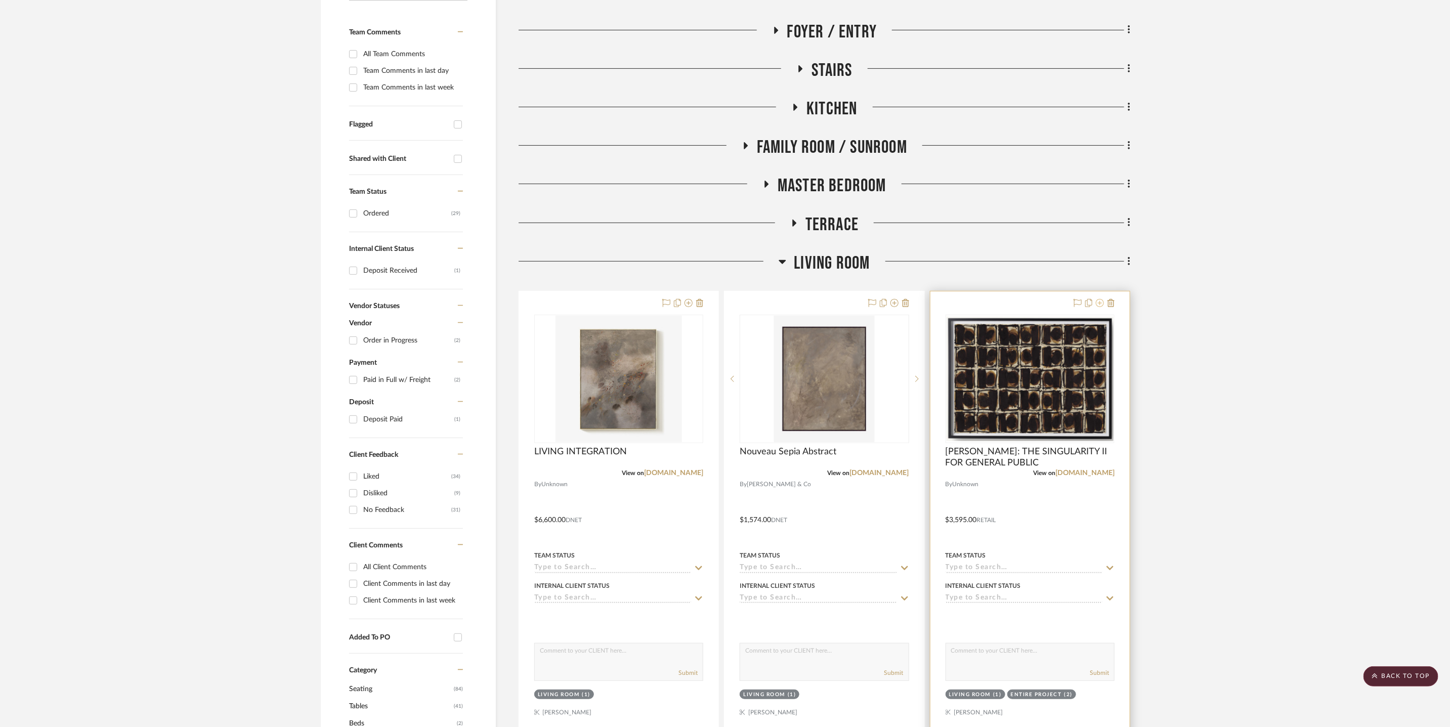
click at [1099, 301] on icon at bounding box center [1100, 303] width 8 height 8
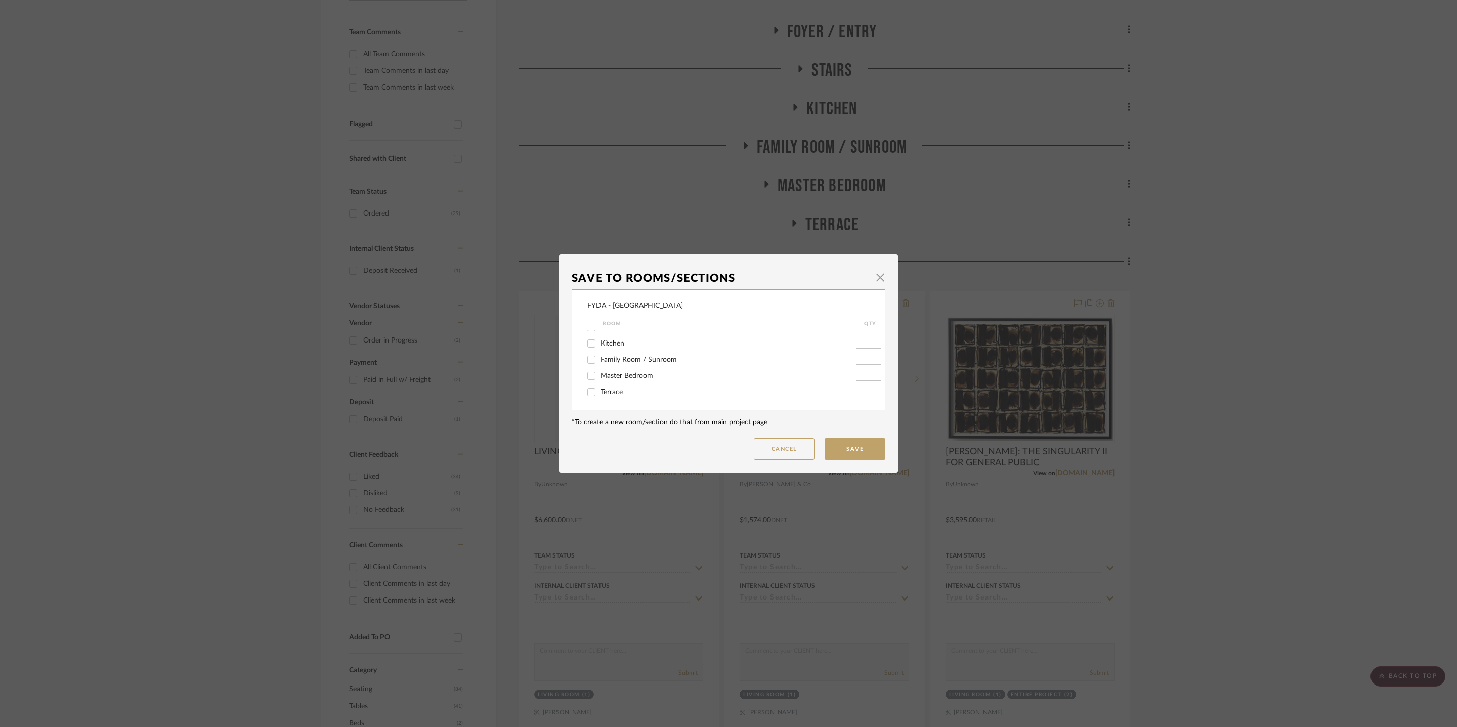
scroll to position [70, 0]
click at [609, 384] on span "Living Room" at bounding box center [620, 381] width 38 height 7
click at [600, 384] on input "Living Room" at bounding box center [591, 381] width 16 height 16
checkbox input "false"
click at [873, 452] on button "Save" at bounding box center [855, 449] width 61 height 22
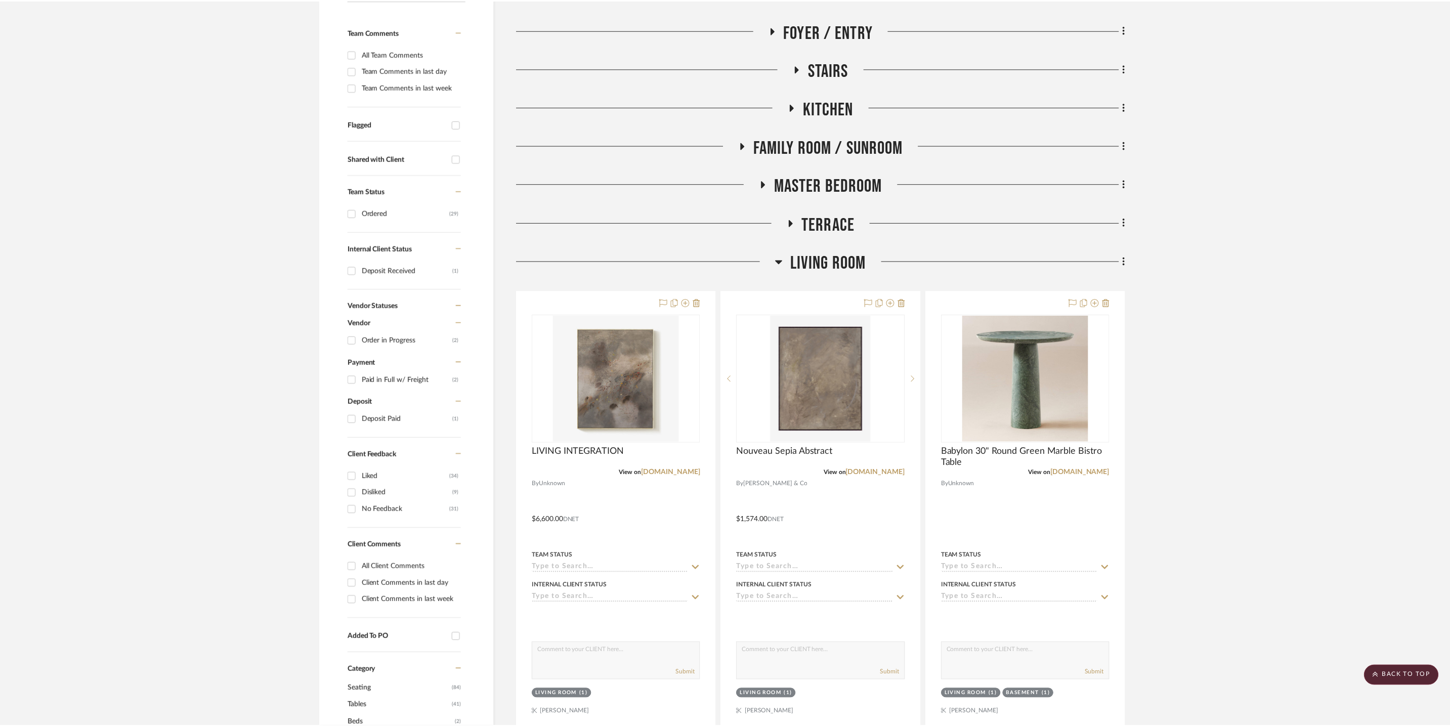
scroll to position [255, 0]
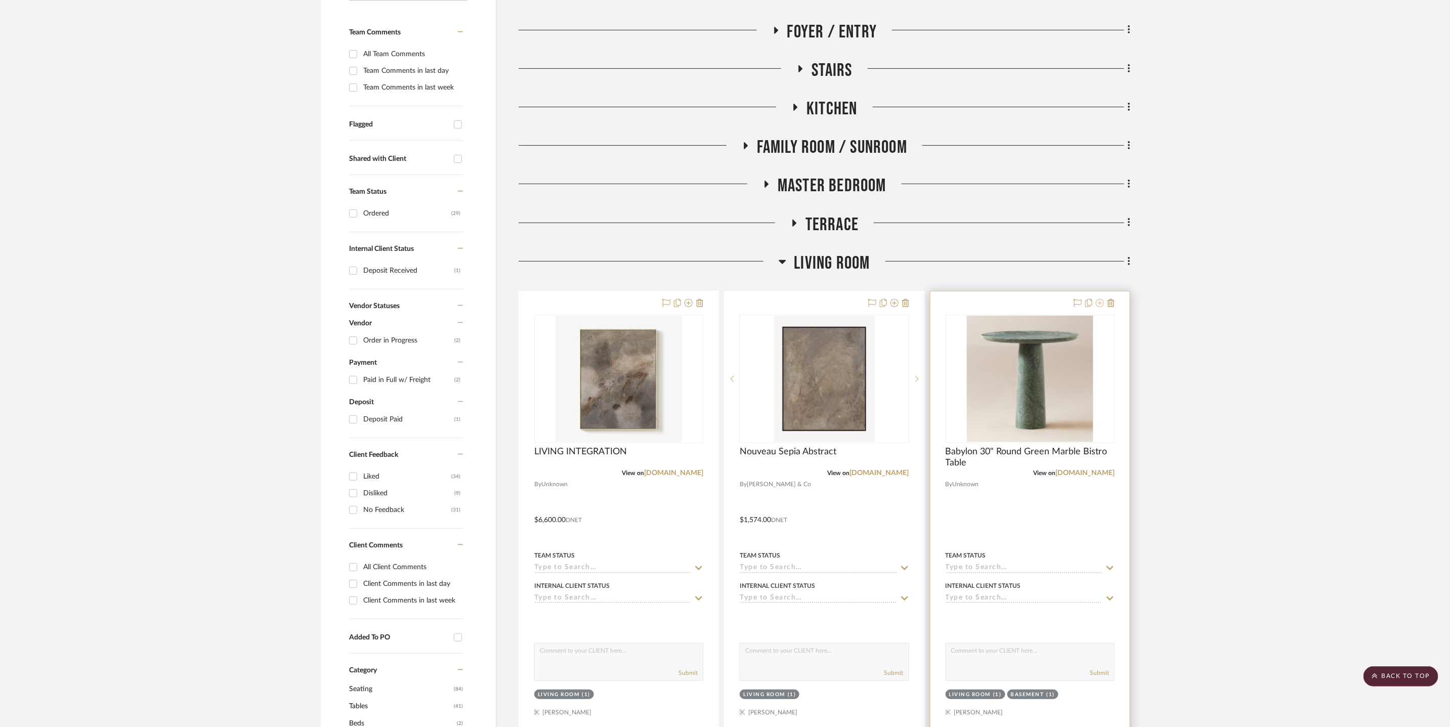
click at [1101, 305] on icon at bounding box center [1100, 303] width 8 height 8
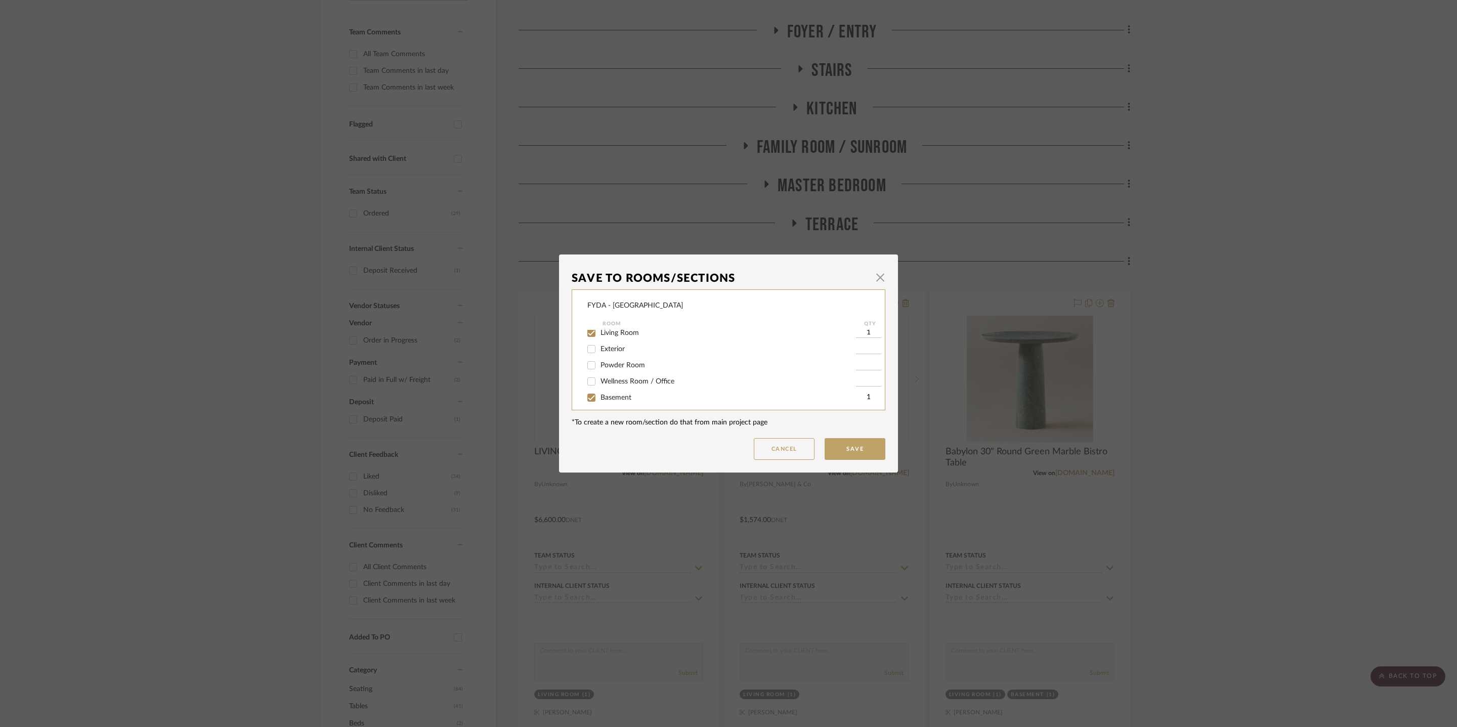
scroll to position [103, 0]
click at [615, 351] on span "Living Room" at bounding box center [620, 348] width 38 height 7
click at [600, 351] on input "Living Room" at bounding box center [591, 348] width 16 height 16
checkbox input "false"
click at [841, 454] on button "Save" at bounding box center [855, 449] width 61 height 22
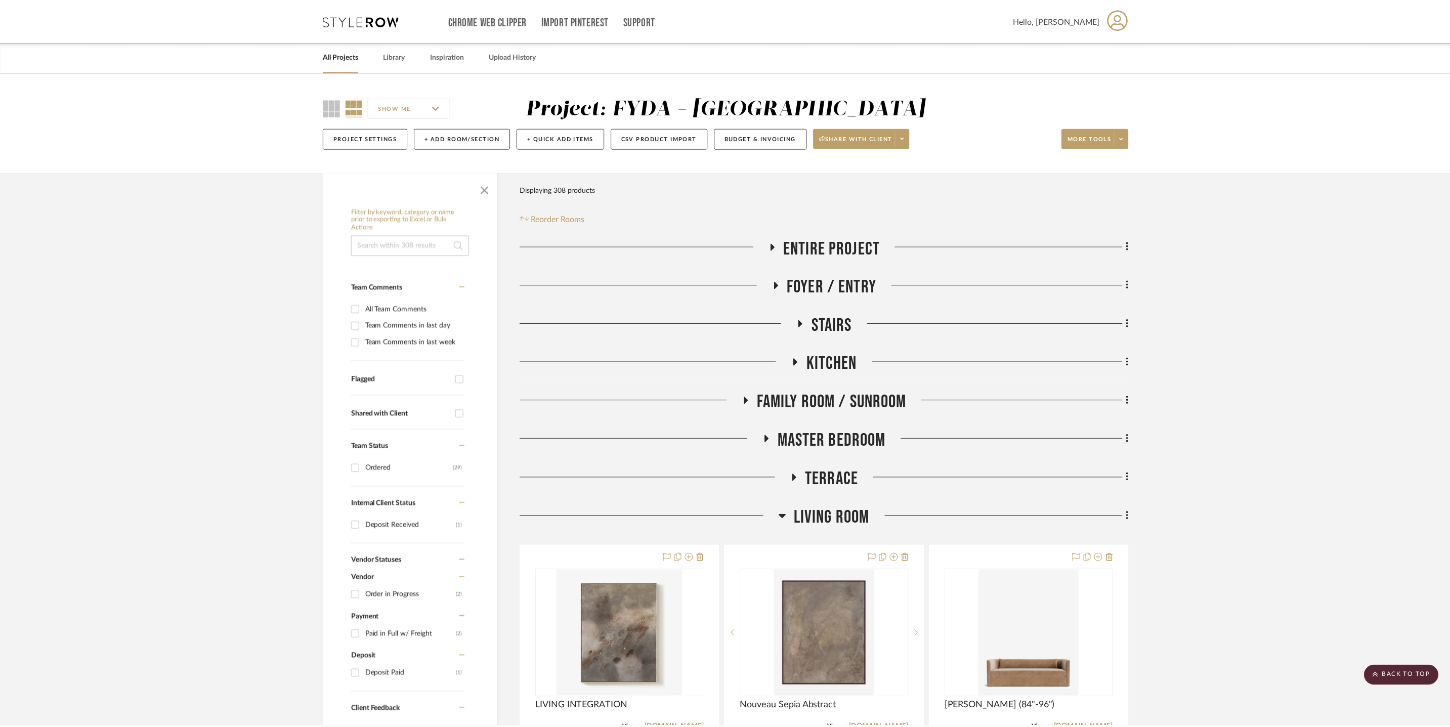
scroll to position [255, 0]
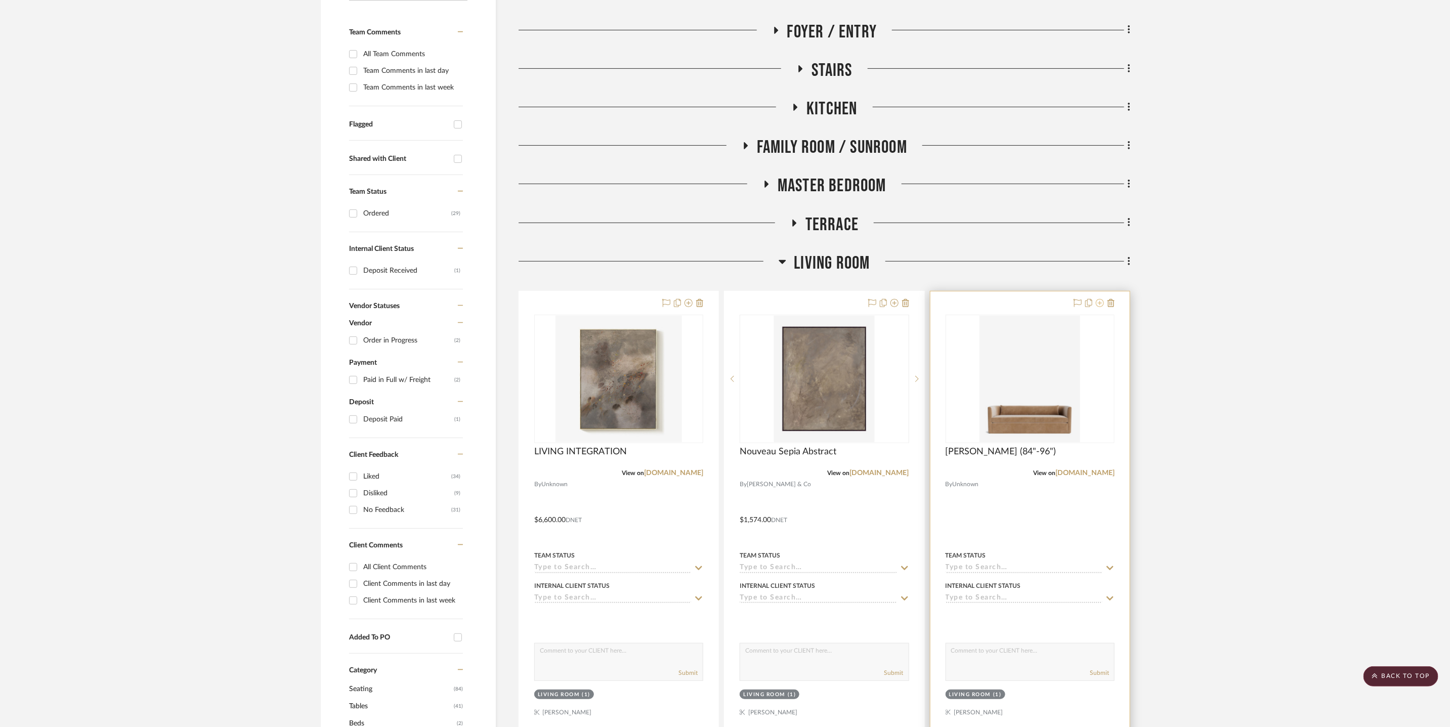
click at [1097, 304] on icon at bounding box center [1100, 303] width 8 height 8
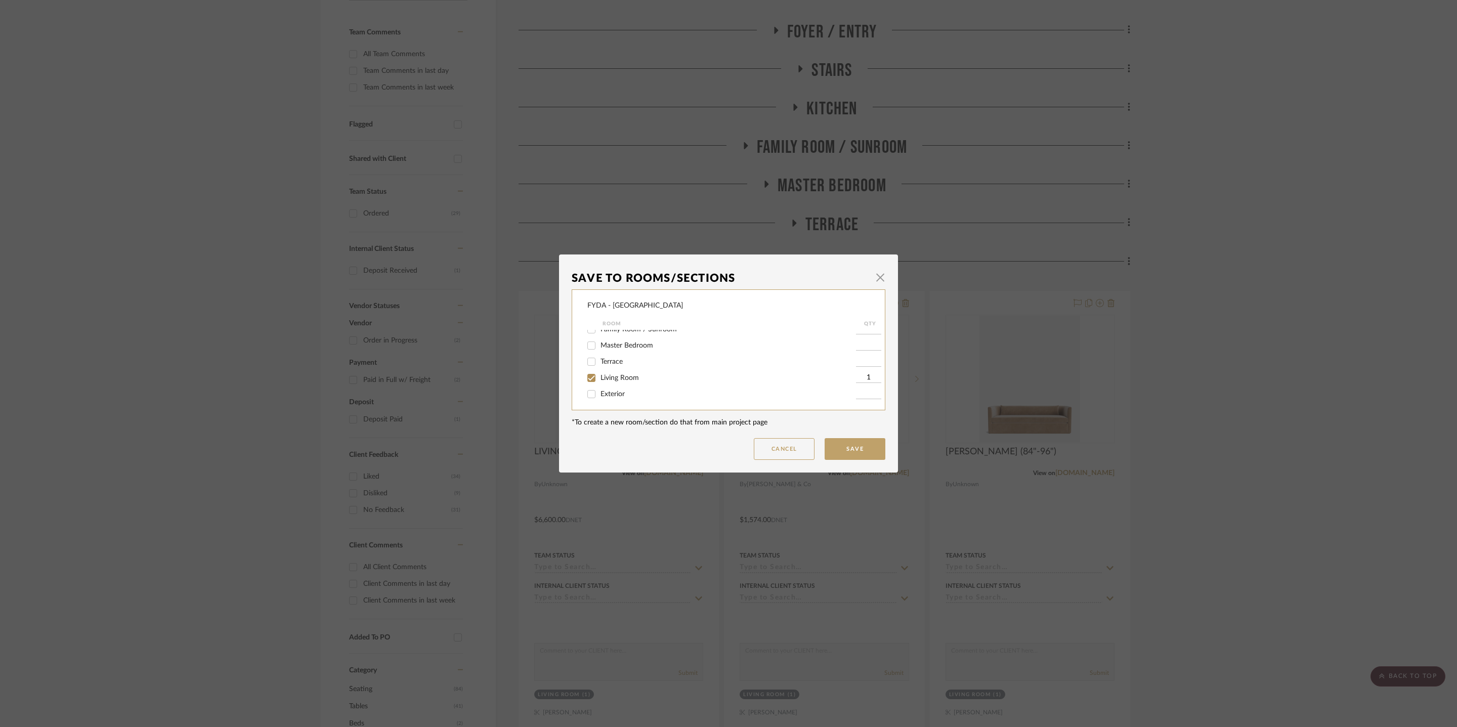
click at [630, 376] on span "Living Room" at bounding box center [620, 377] width 38 height 7
click at [600, 376] on input "Living Room" at bounding box center [591, 378] width 16 height 16
checkbox input "false"
click at [627, 356] on div "Basement" at bounding box center [721, 352] width 269 height 16
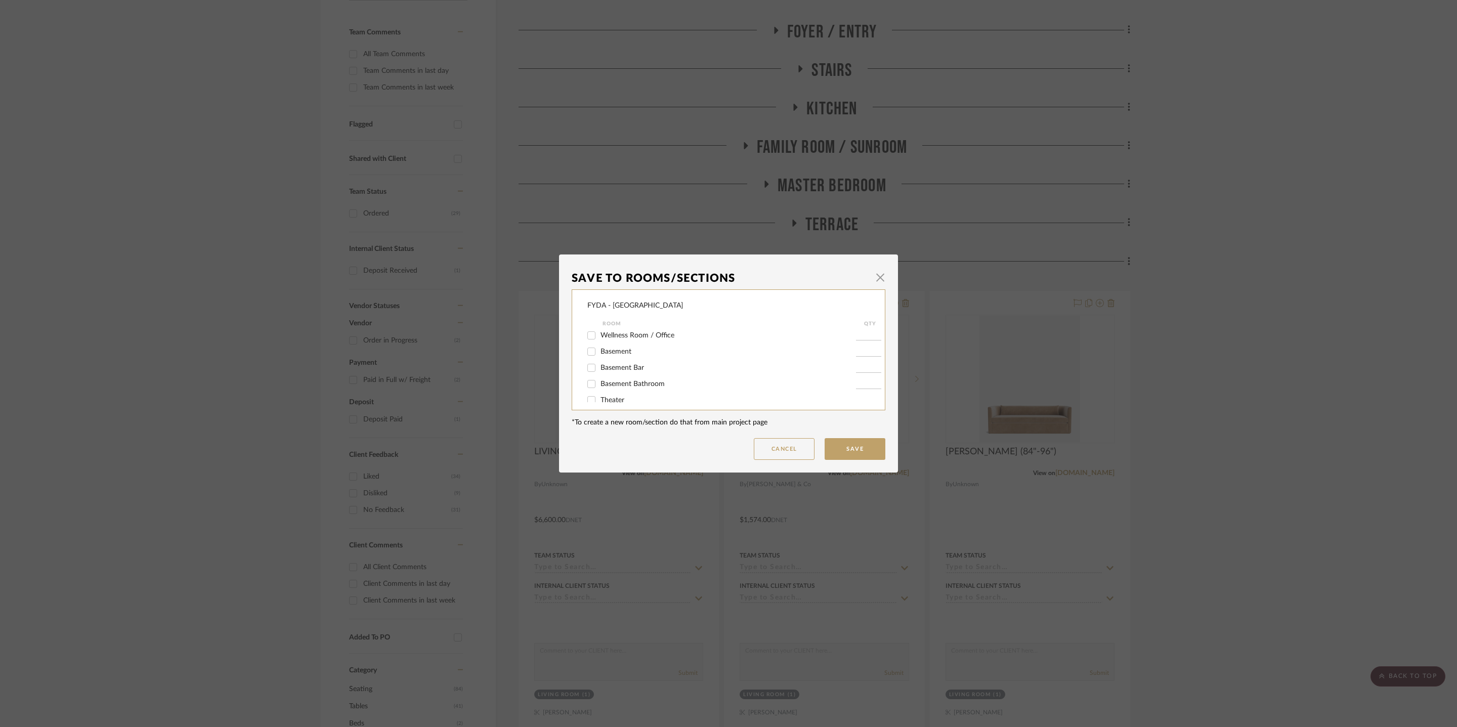
click at [610, 352] on span "Basement" at bounding box center [616, 351] width 31 height 7
click at [600, 352] on input "Basement" at bounding box center [591, 352] width 16 height 16
checkbox input "true"
type input "1"
click at [846, 445] on button "Save" at bounding box center [855, 449] width 61 height 22
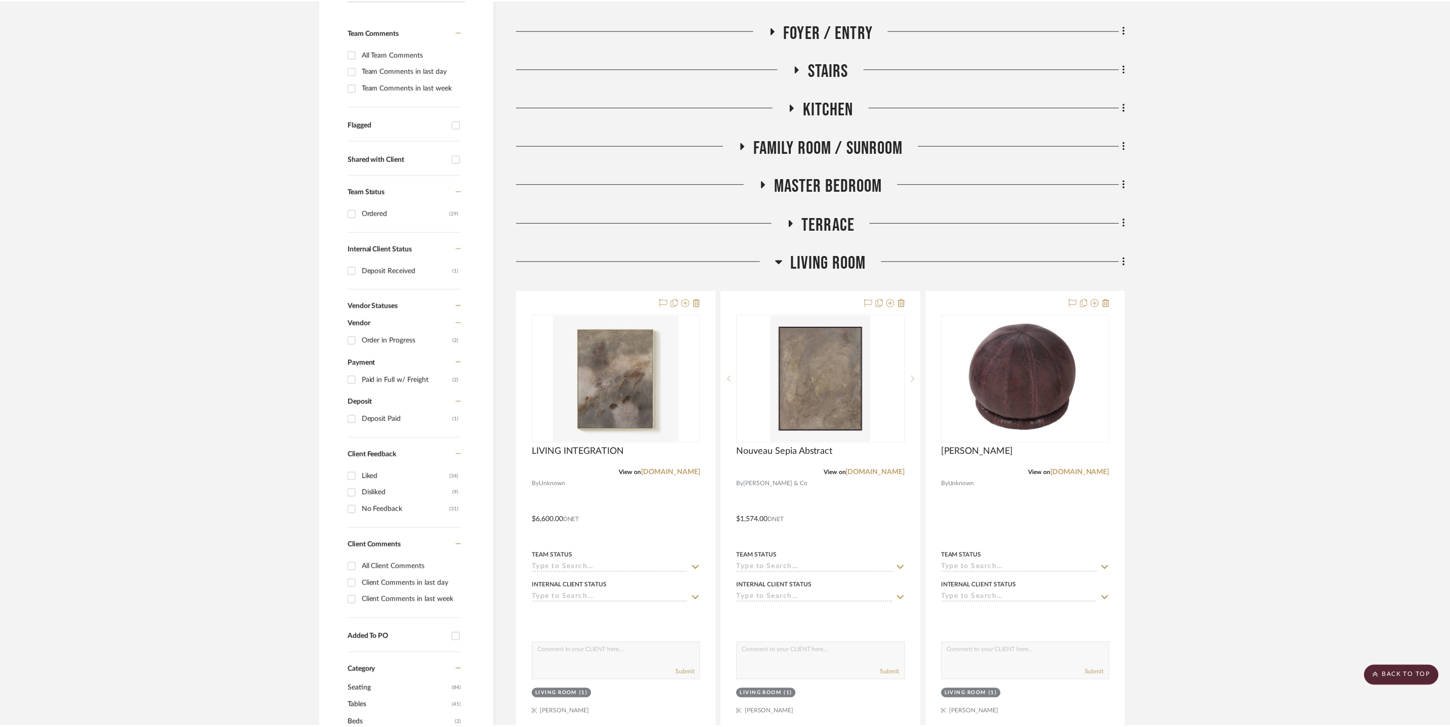
scroll to position [255, 0]
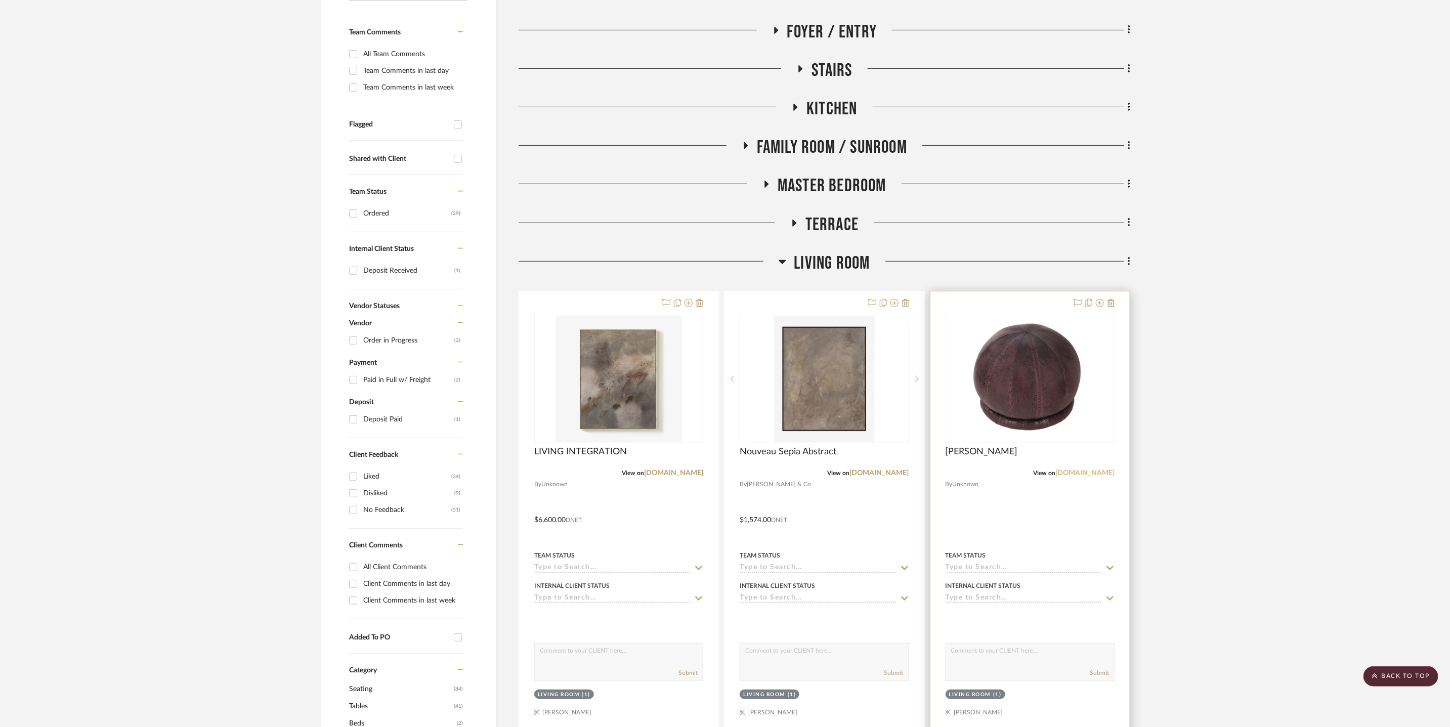
click at [1076, 474] on link "alicelanehome.com" at bounding box center [1084, 473] width 59 height 7
click at [988, 388] on img "0" at bounding box center [1030, 379] width 167 height 116
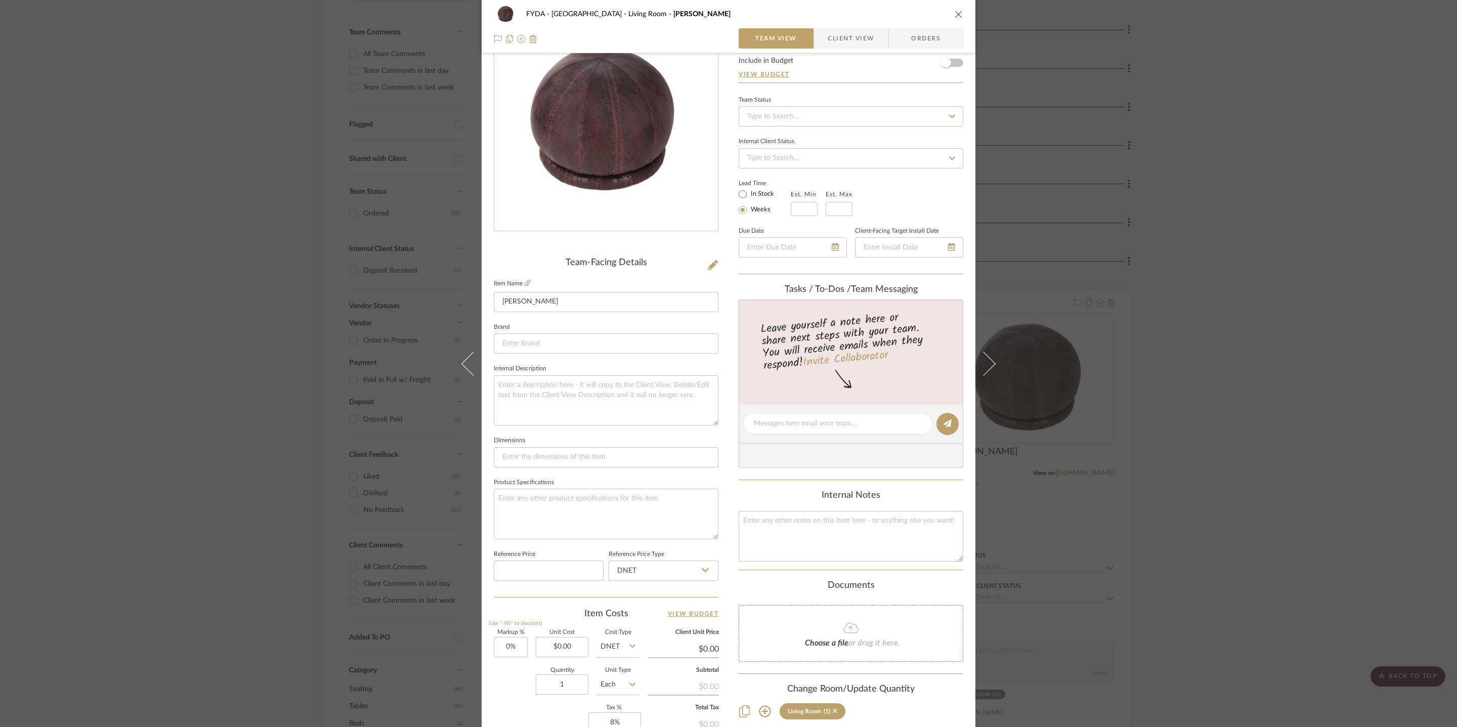
scroll to position [216, 0]
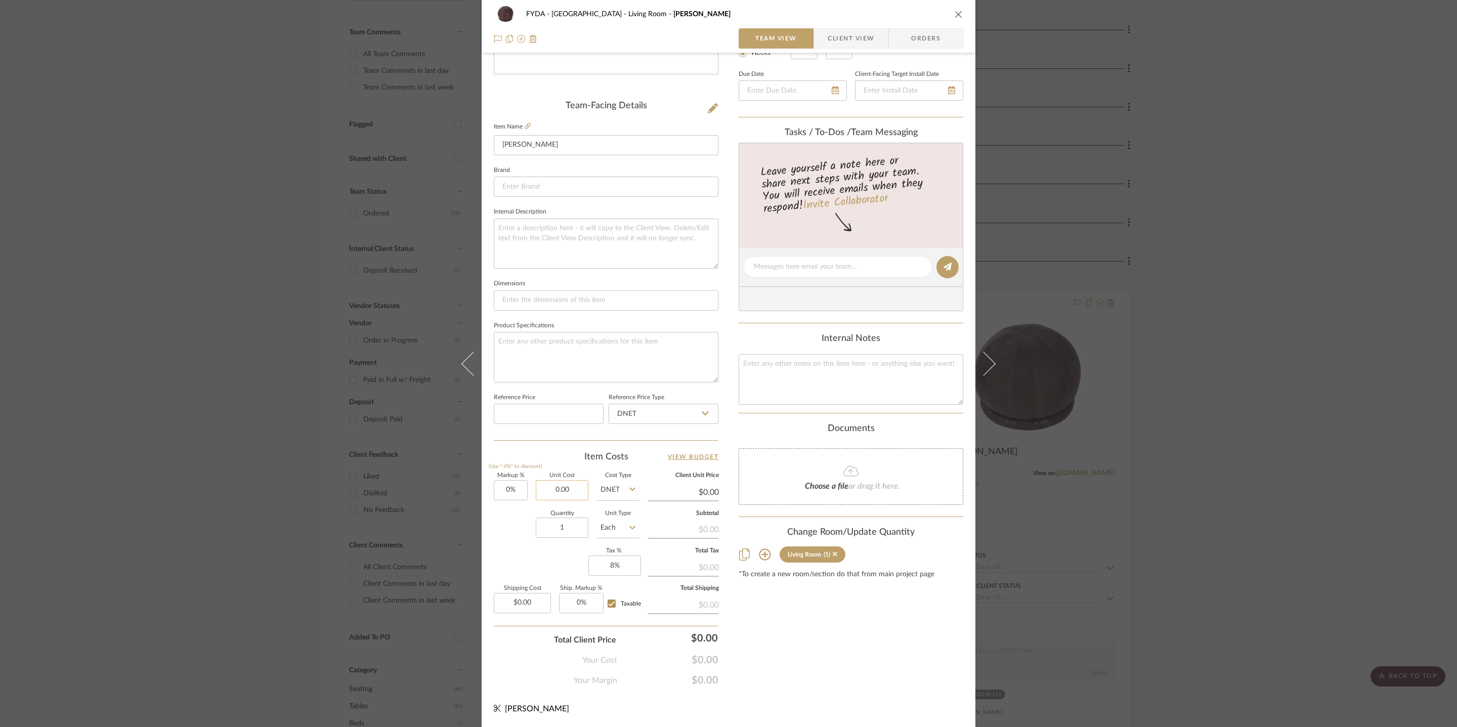
click at [562, 481] on input "0.00" at bounding box center [562, 490] width 53 height 20
click at [567, 487] on input "0.00" at bounding box center [562, 490] width 53 height 20
type input "$1,385.00"
click at [852, 657] on div "Content here copies to Client View - confirm visibility there. Show in Client D…" at bounding box center [851, 270] width 225 height 833
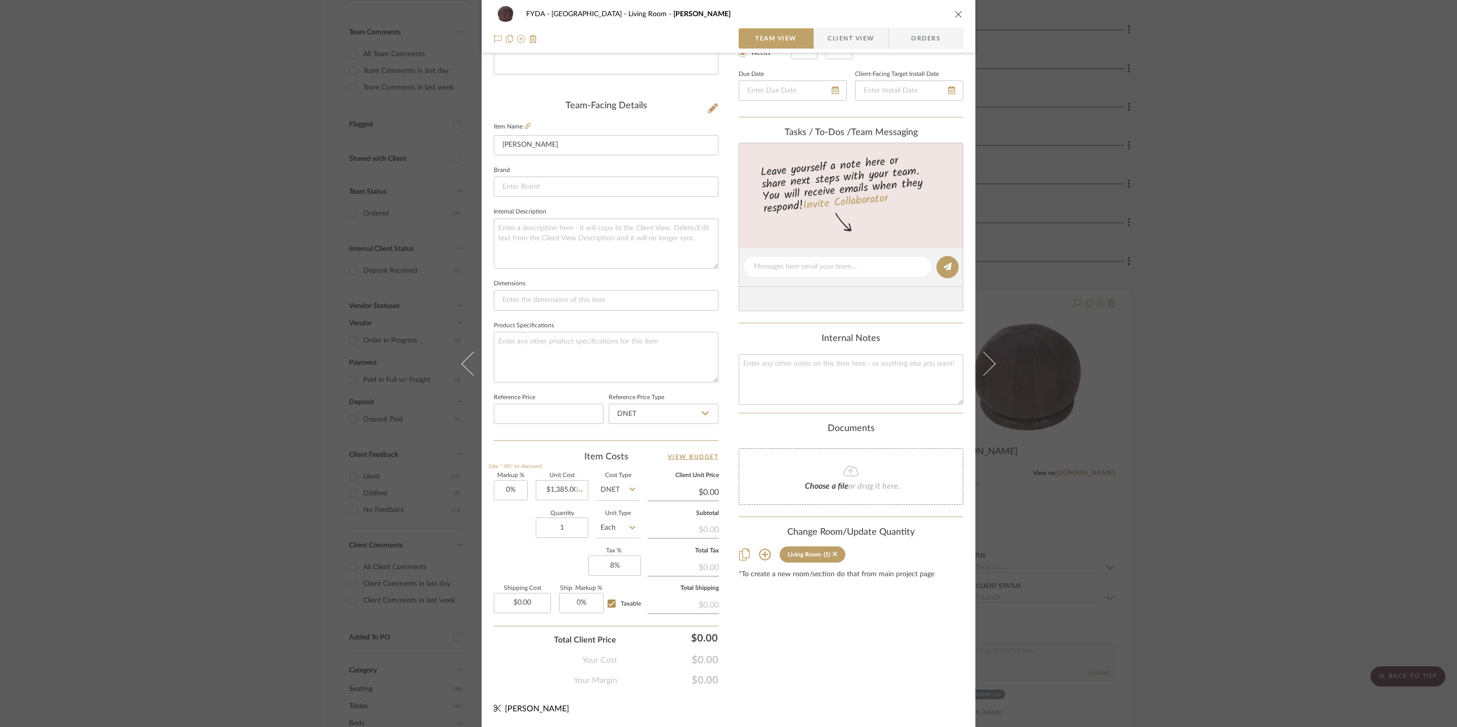
type input "$1,385.00"
click at [955, 11] on icon "close" at bounding box center [959, 14] width 8 height 8
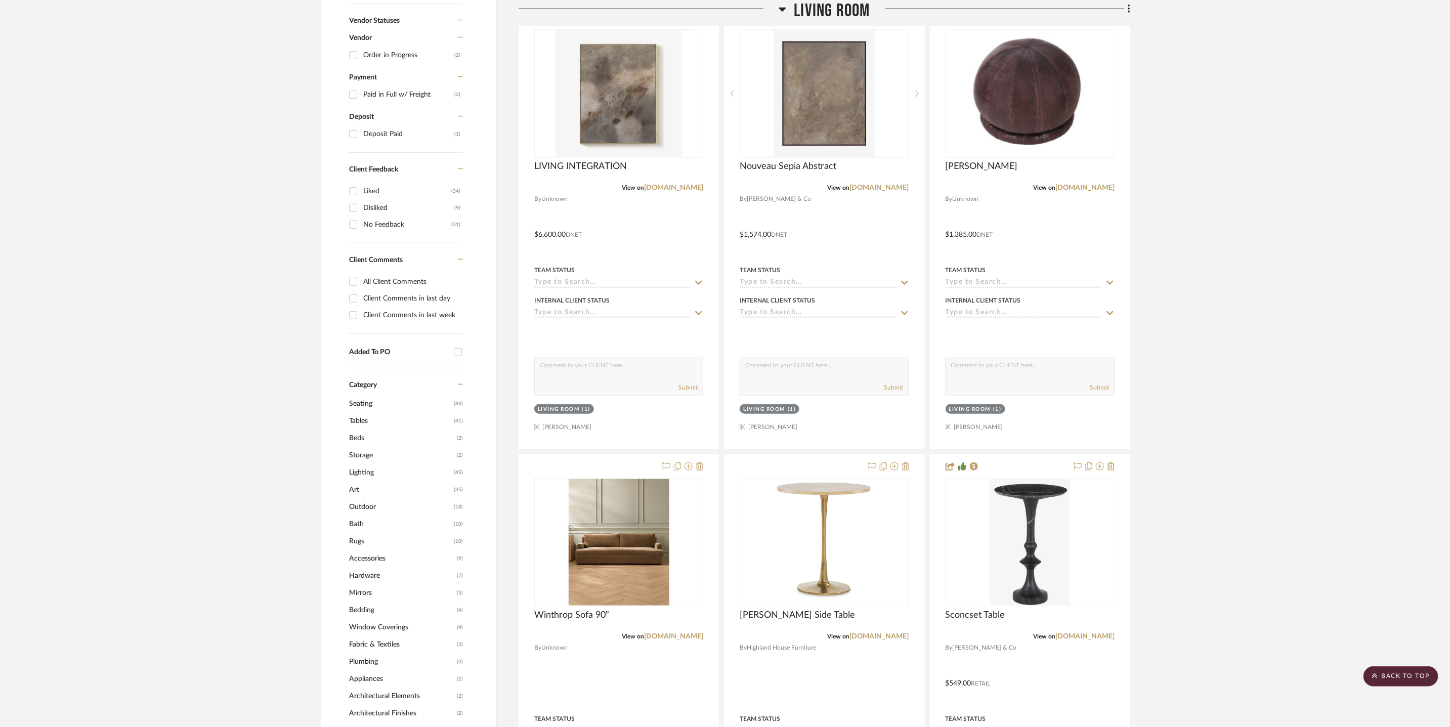
scroll to position [556, 0]
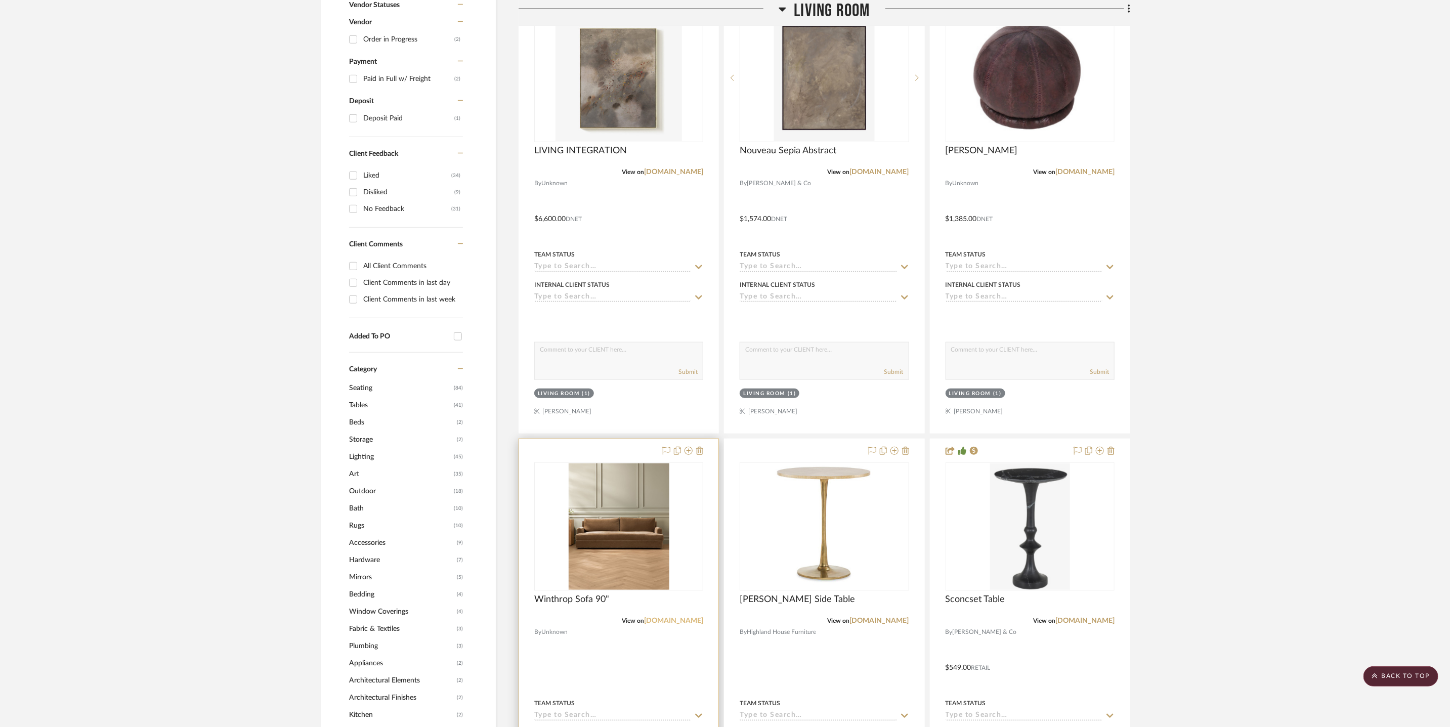
click at [674, 621] on link "mcgeeandco.com" at bounding box center [673, 620] width 59 height 7
click at [592, 524] on div at bounding box center [618, 526] width 169 height 129
click at [604, 525] on img "0" at bounding box center [619, 526] width 101 height 126
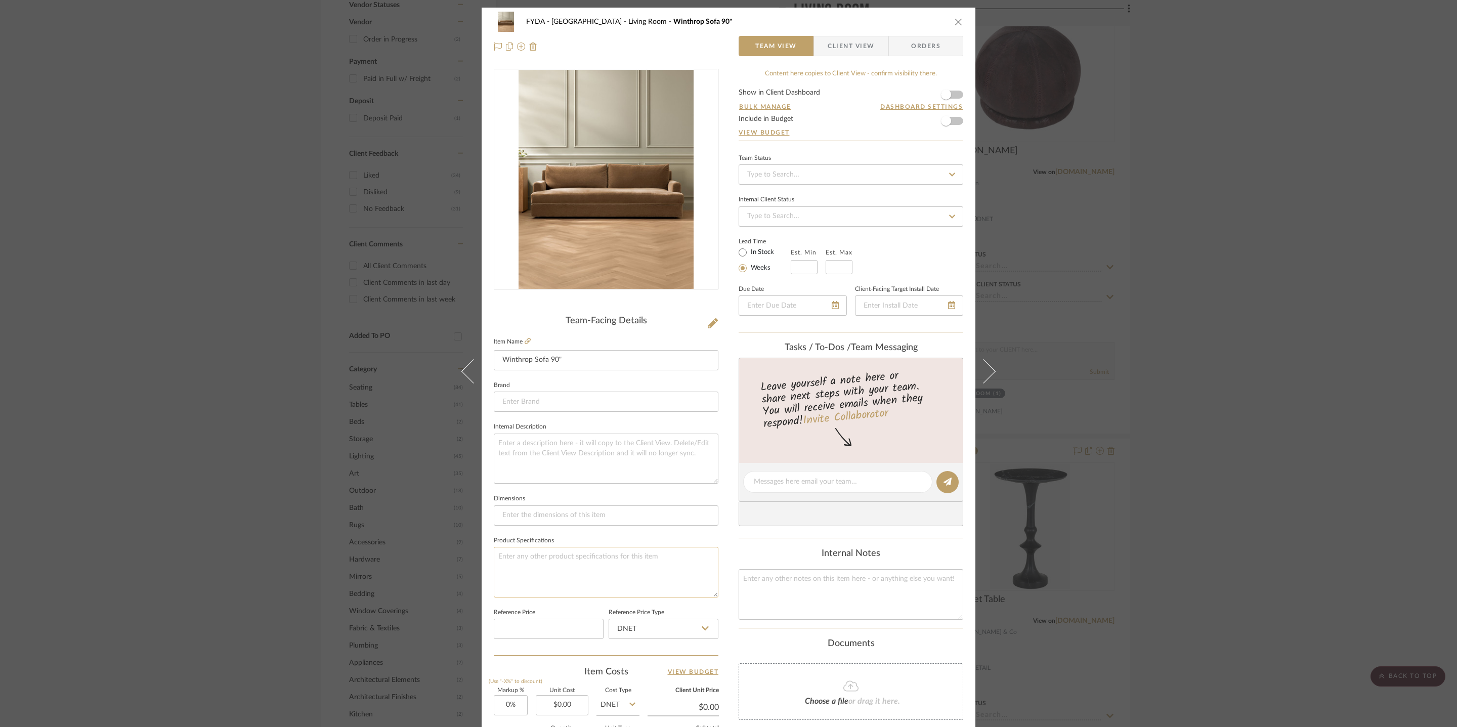
scroll to position [143, 0]
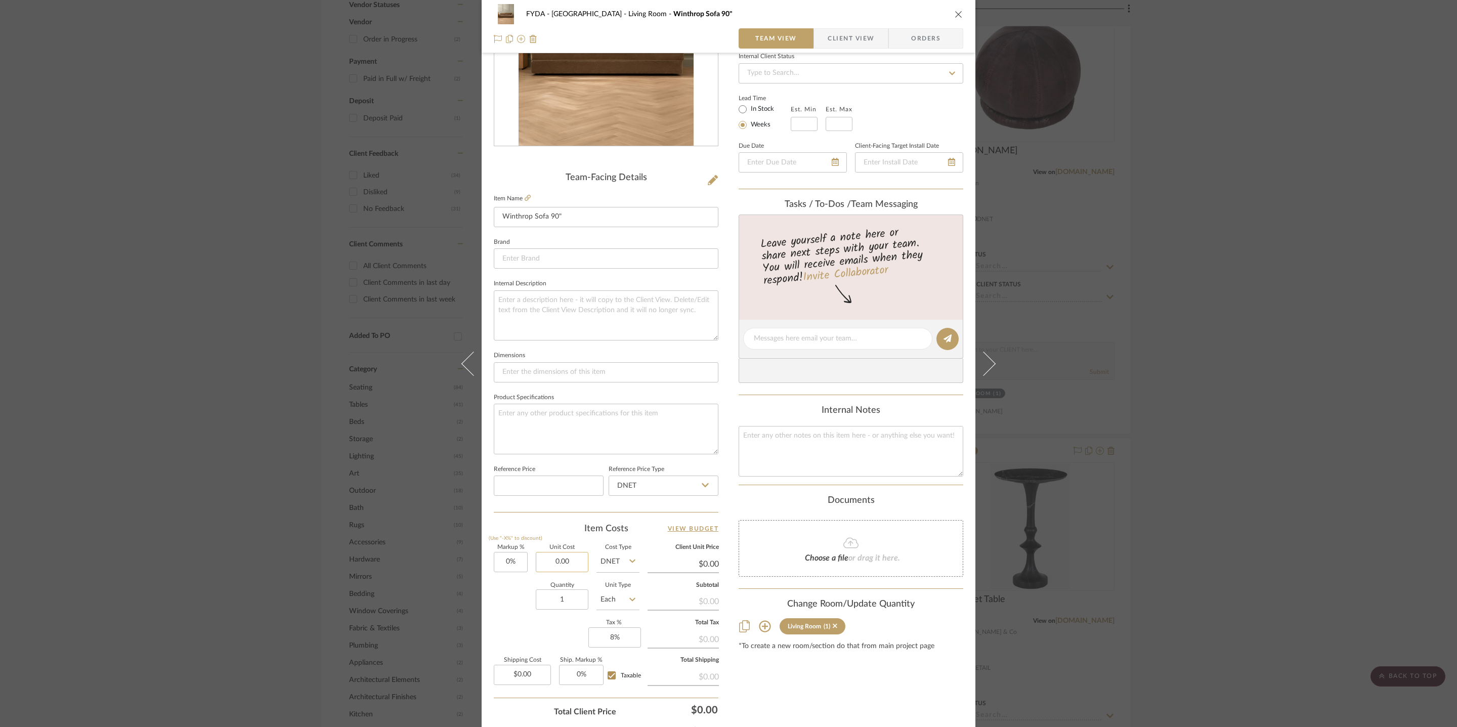
click at [566, 560] on input "0.00" at bounding box center [562, 562] width 53 height 20
type input "$8,150.00"
click at [556, 637] on div "Markup % (Use "-X%" to discount) 0% Unit Cost $8,150.00 Cost Type DNET Client U…" at bounding box center [606, 619] width 225 height 148
type input "$8,150.00"
click at [810, 122] on input at bounding box center [804, 124] width 27 height 14
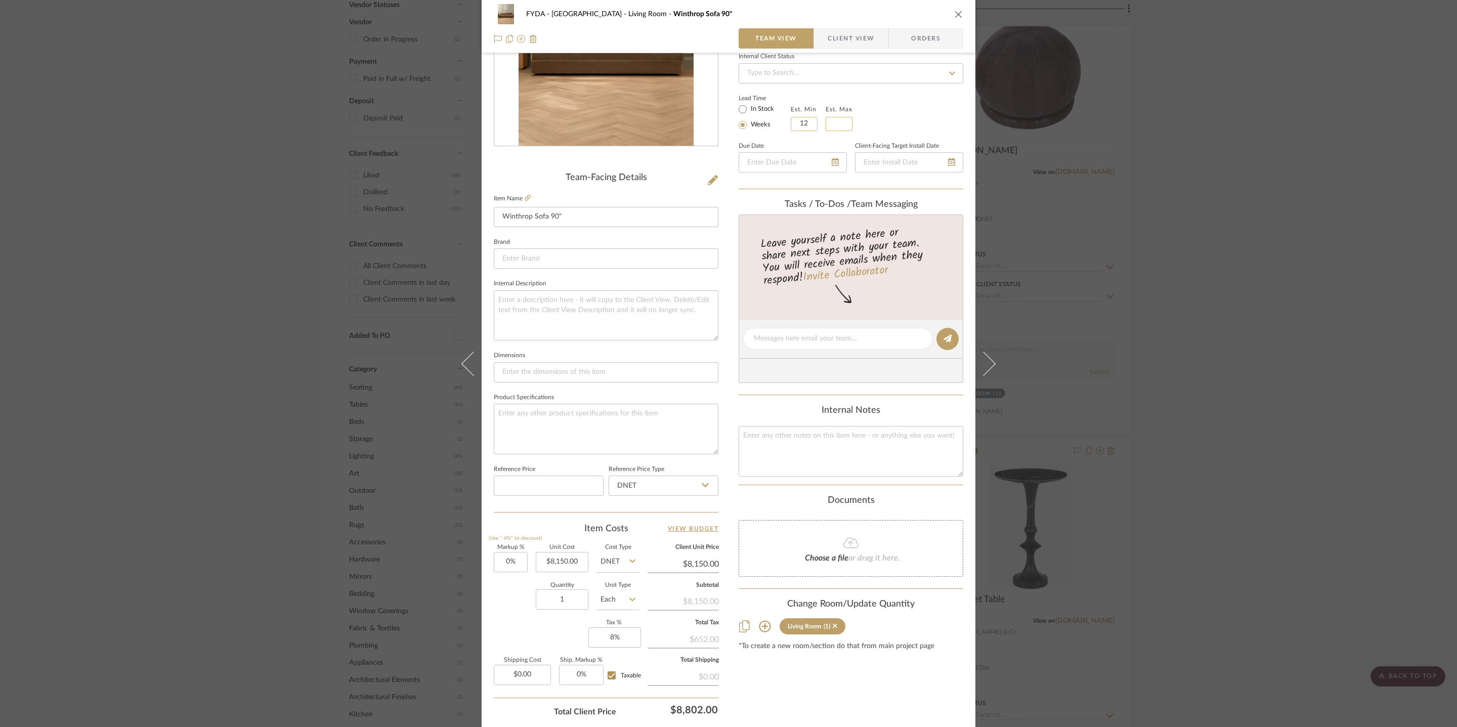
type input "12"
click at [837, 126] on input "text" at bounding box center [839, 124] width 27 height 14
type input "16"
click at [903, 116] on div "Lead Time In Stock Weeks Est. Min 12 Est. Max 16" at bounding box center [851, 111] width 225 height 39
click at [955, 15] on icon "close" at bounding box center [959, 14] width 8 height 8
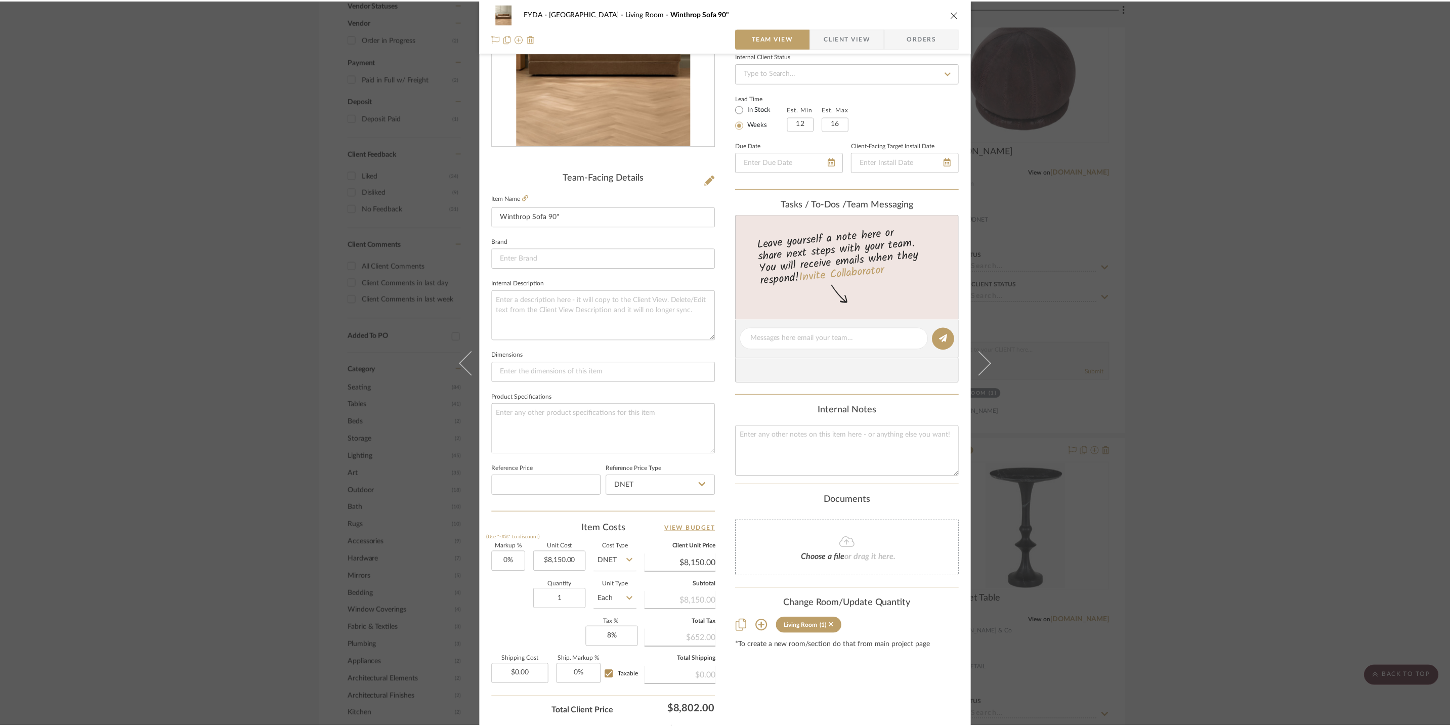
scroll to position [556, 0]
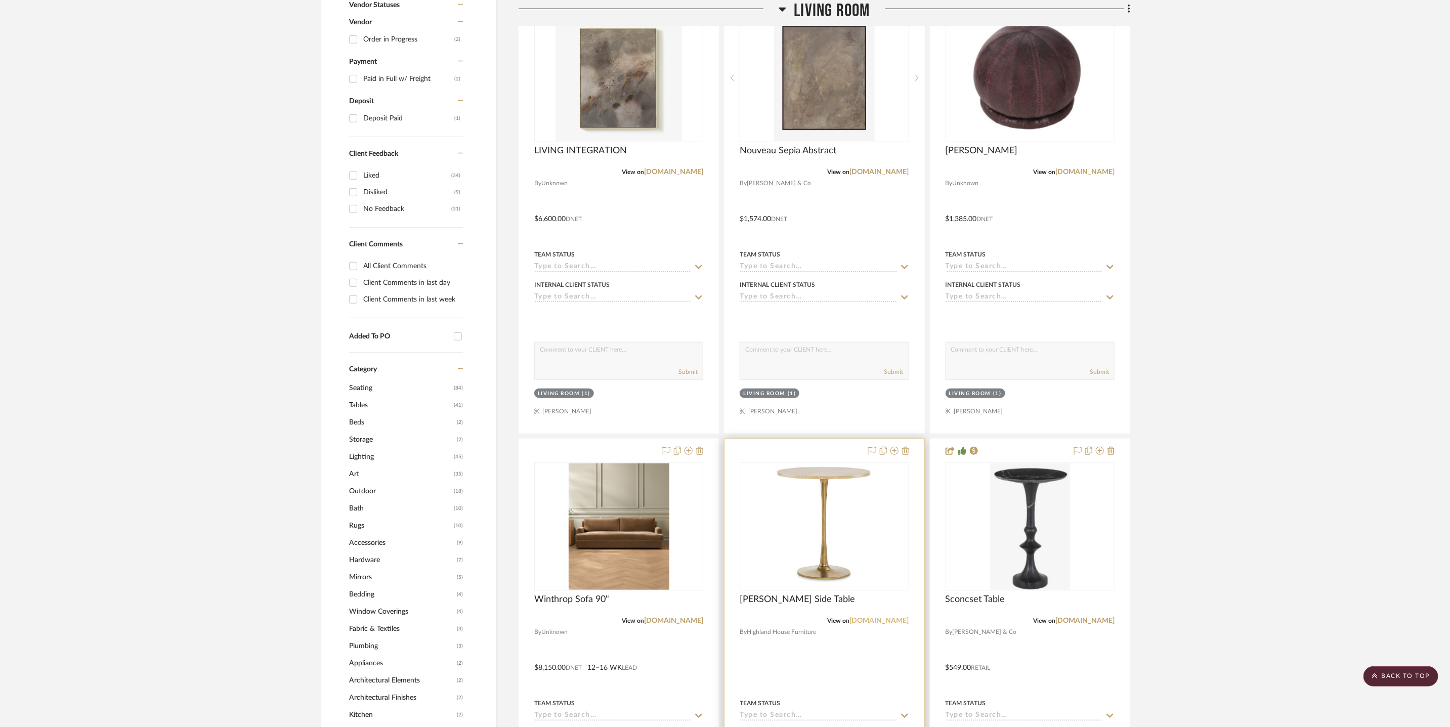
click at [880, 621] on link "highlandhousefurniture.com" at bounding box center [879, 620] width 59 height 7
click at [1101, 622] on link "mcgeeandco.com" at bounding box center [1084, 620] width 59 height 7
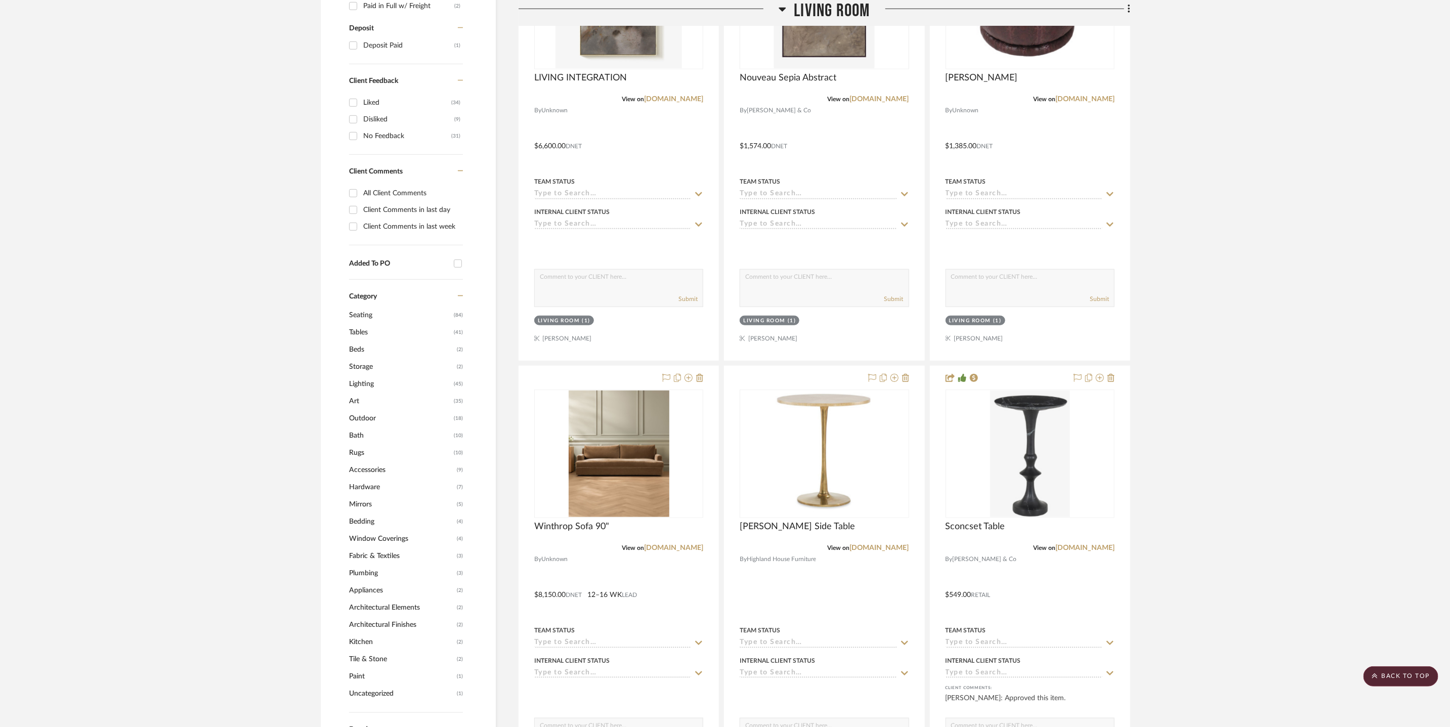
scroll to position [701, 0]
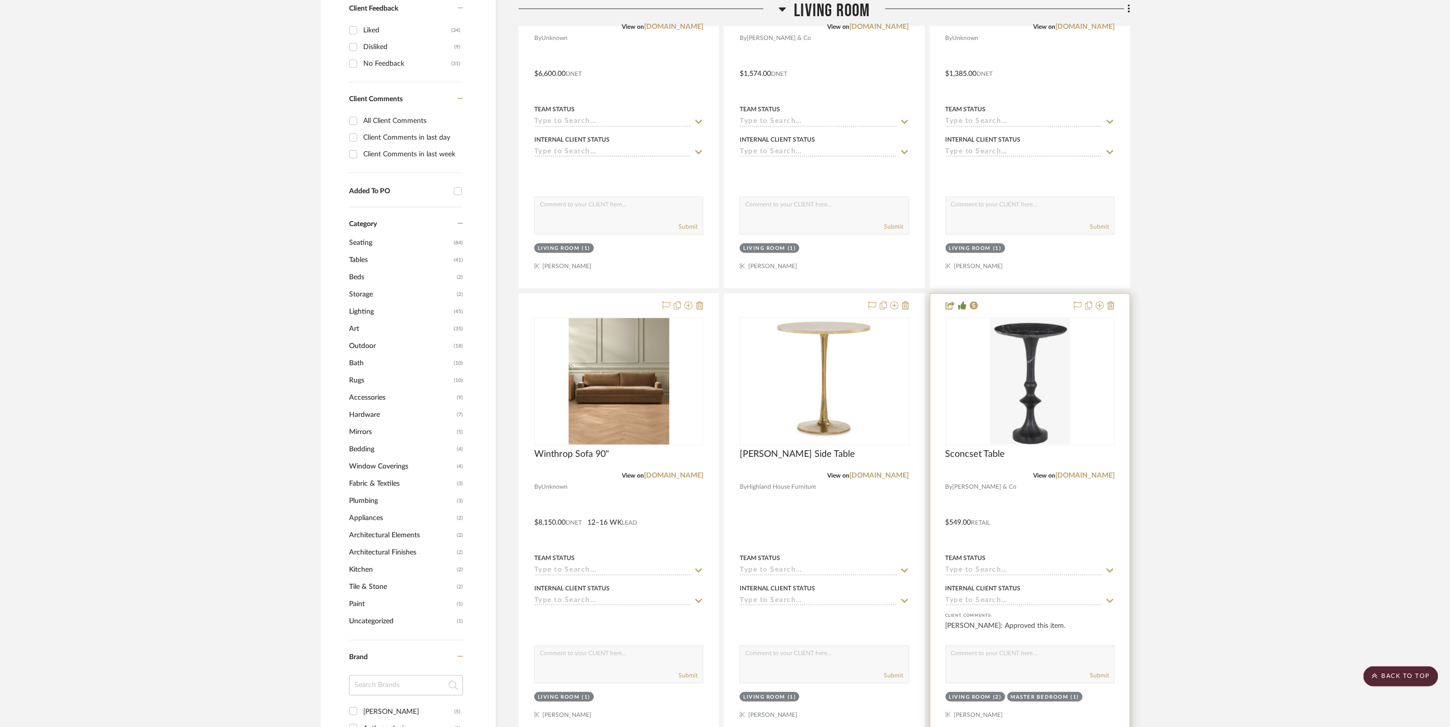
click at [1011, 380] on img "0" at bounding box center [1030, 381] width 80 height 126
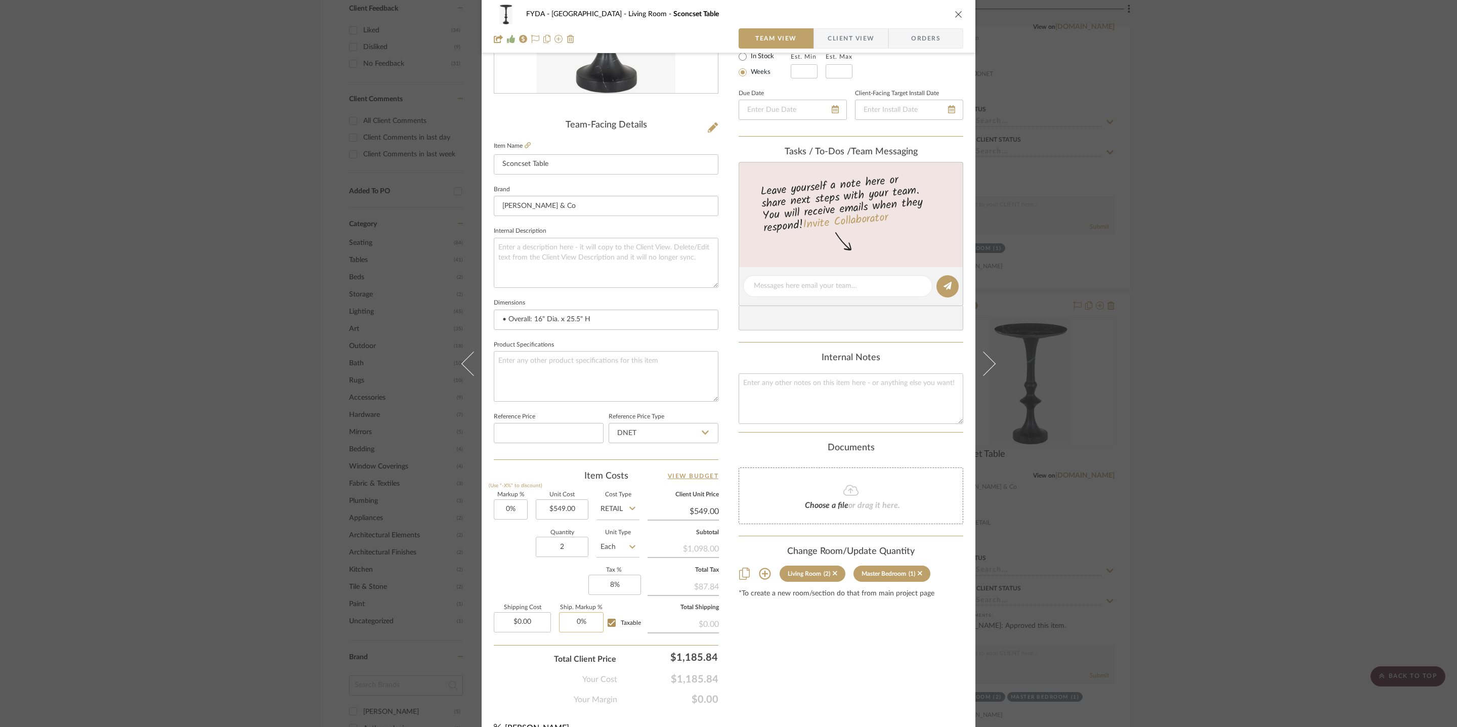
scroll to position [216, 0]
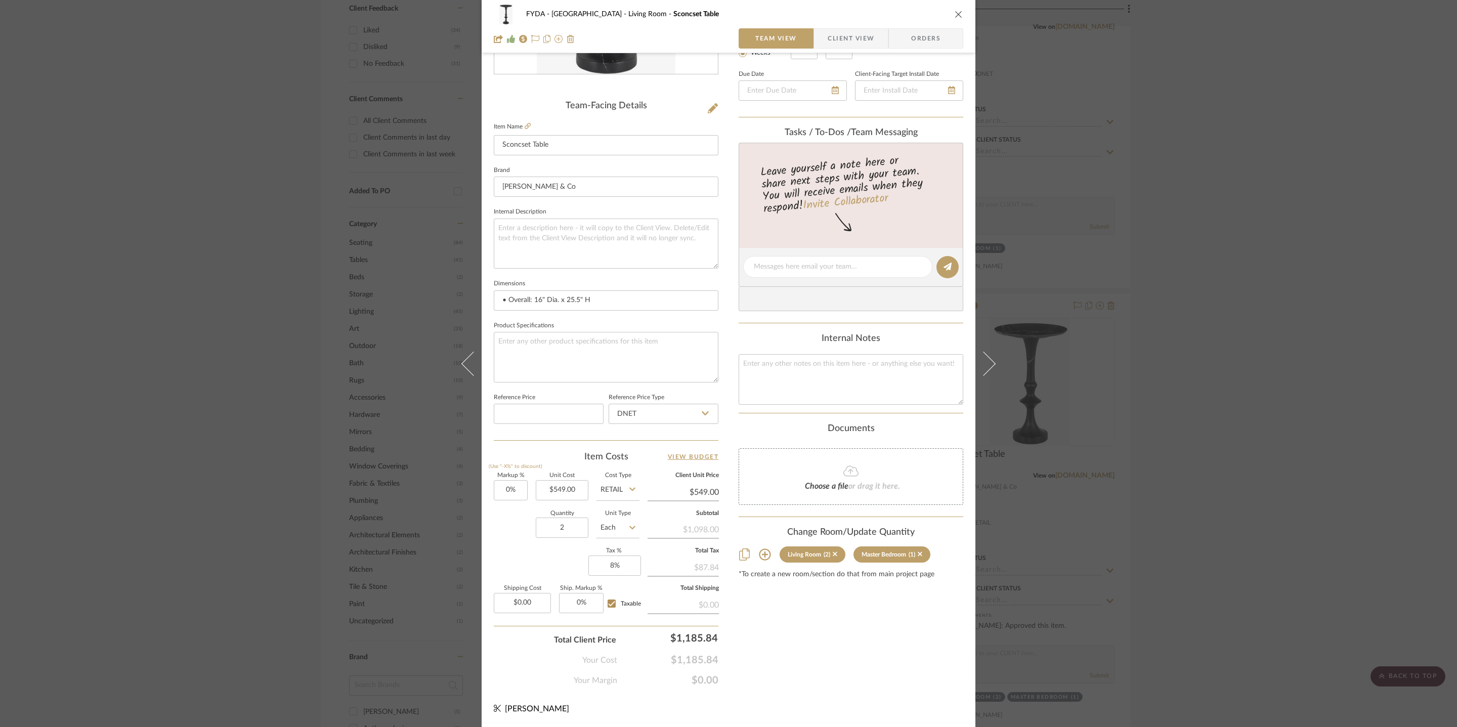
click at [955, 15] on icon "close" at bounding box center [959, 14] width 8 height 8
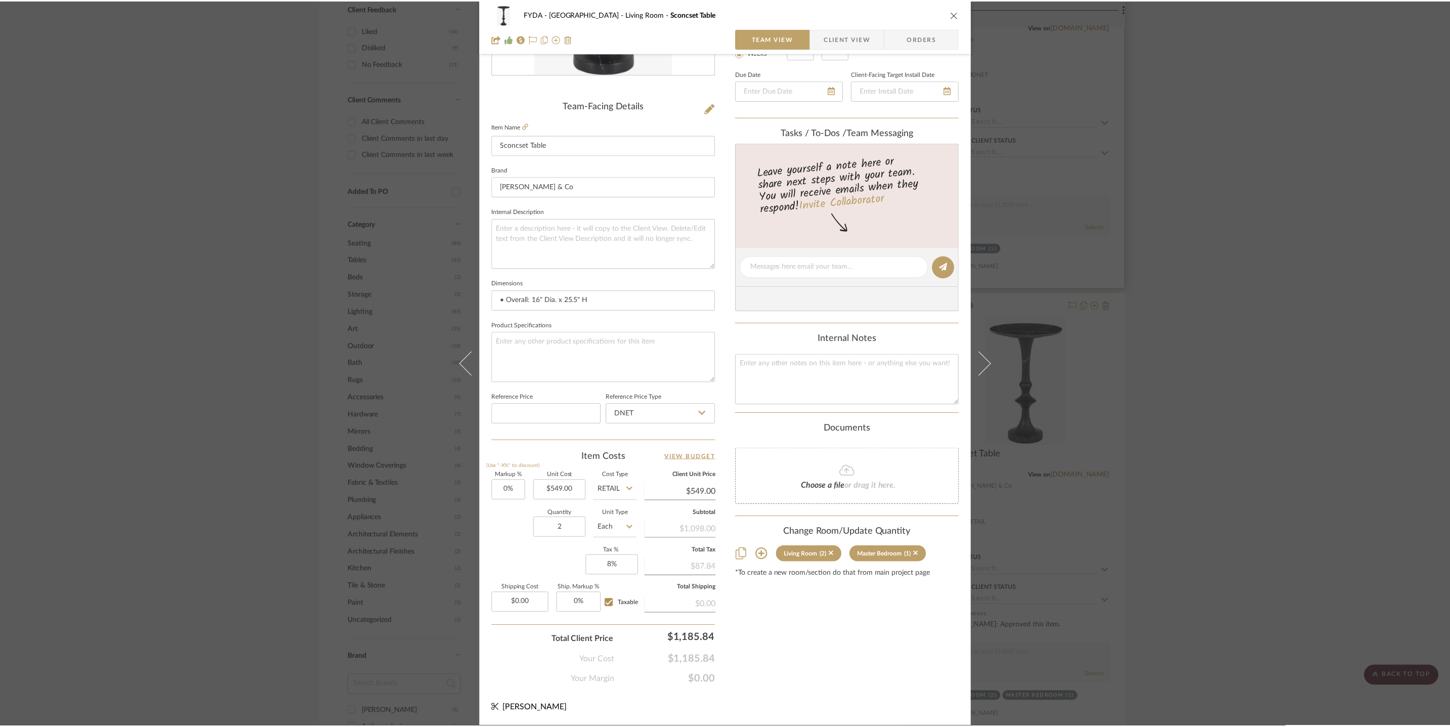
scroll to position [701, 0]
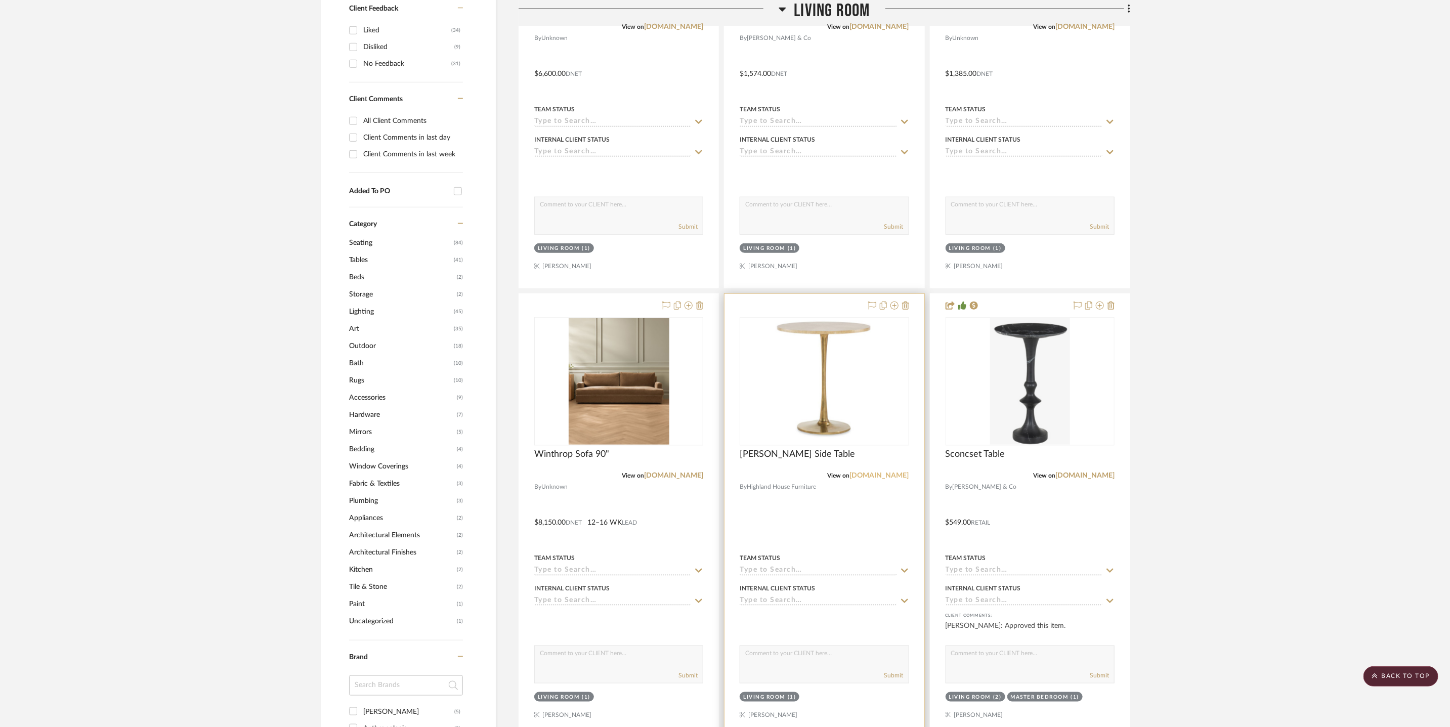
click at [868, 475] on link "highlandhousefurniture.com" at bounding box center [879, 475] width 59 height 7
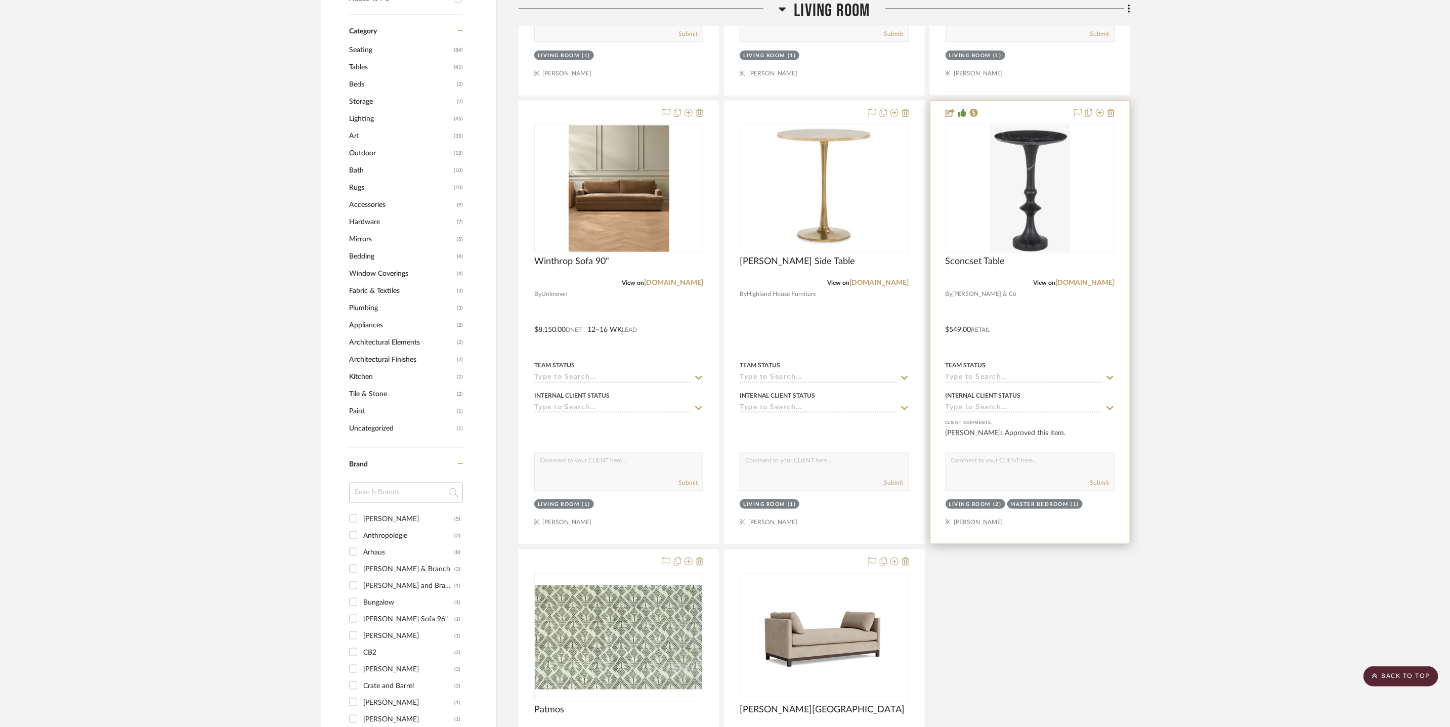
scroll to position [1275, 0]
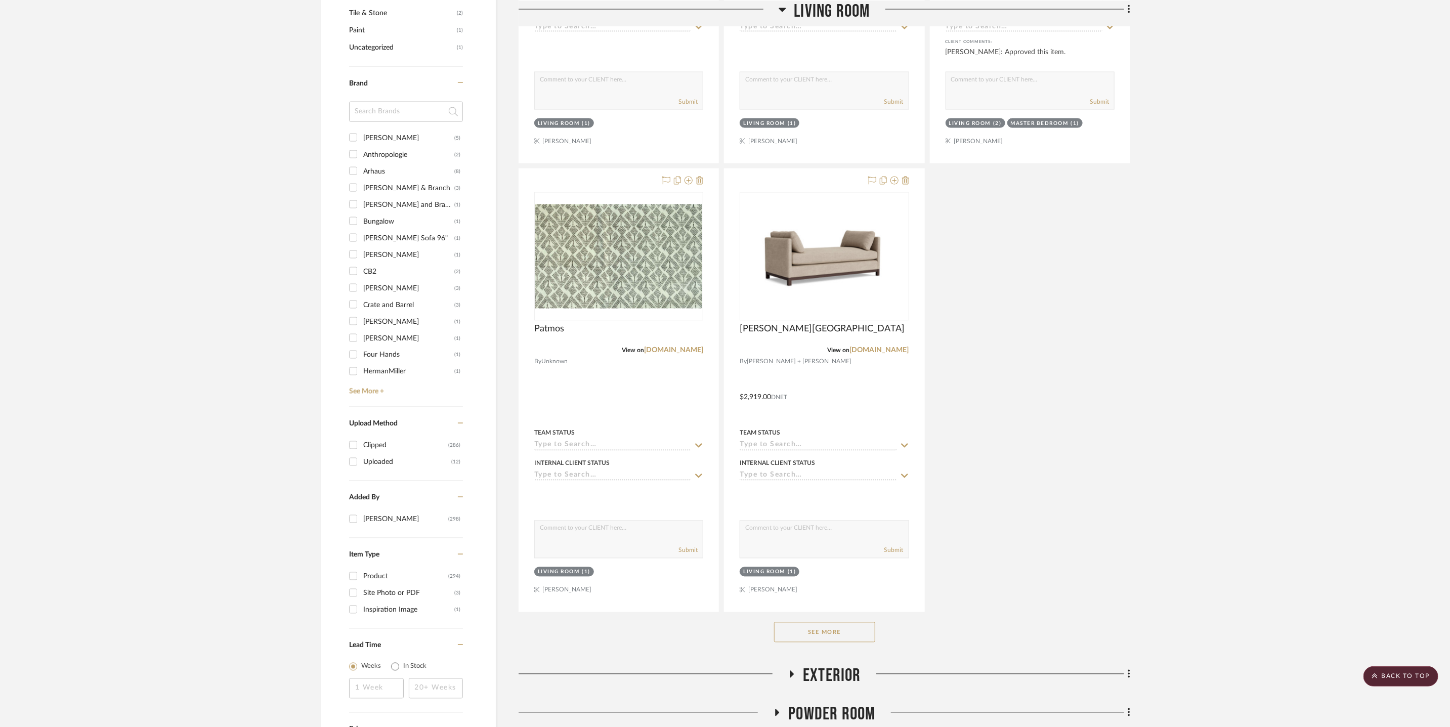
click at [837, 643] on div "See More" at bounding box center [825, 632] width 612 height 40
click at [808, 633] on button "See More" at bounding box center [824, 632] width 101 height 20
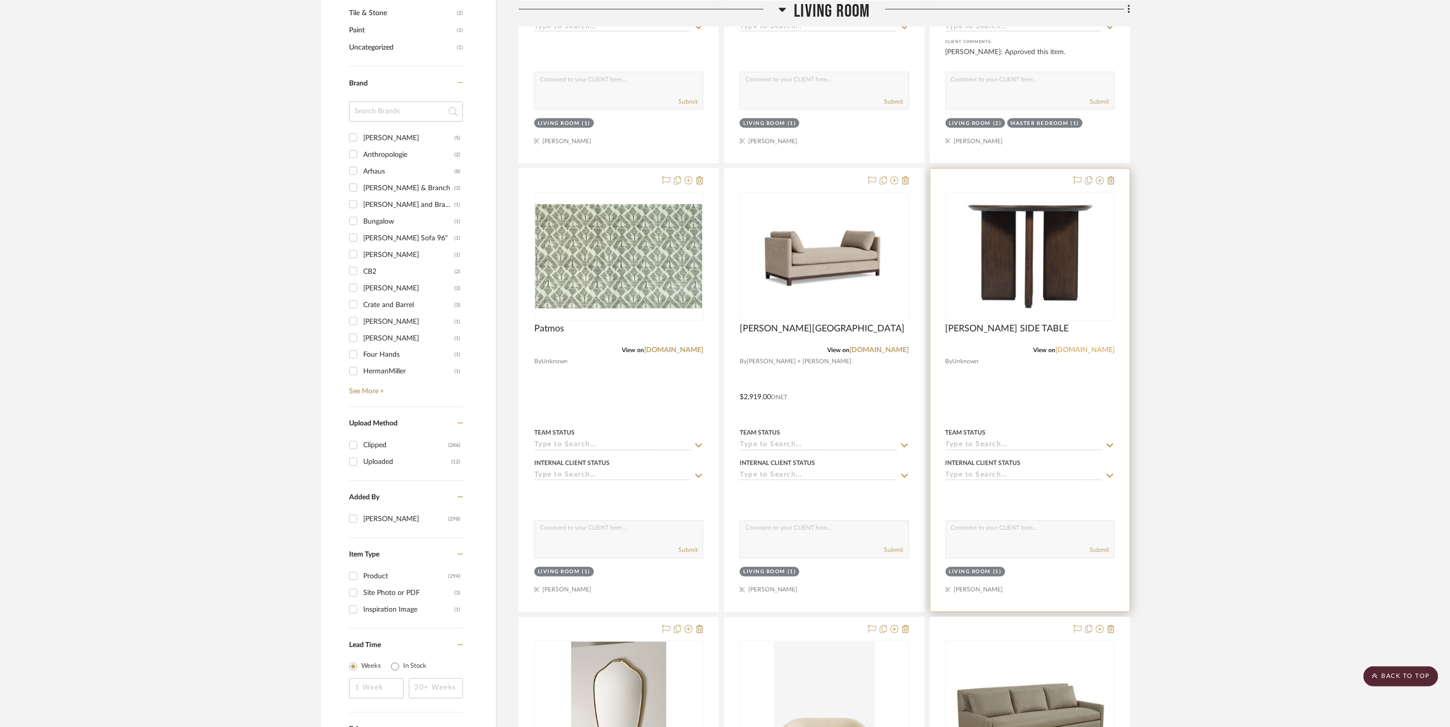
click at [1090, 352] on link "alicelanehome.com" at bounding box center [1084, 350] width 59 height 7
click at [1095, 352] on link "alicelanehome.com" at bounding box center [1084, 350] width 59 height 7
click at [812, 5] on span "Living Room" at bounding box center [832, 11] width 76 height 22
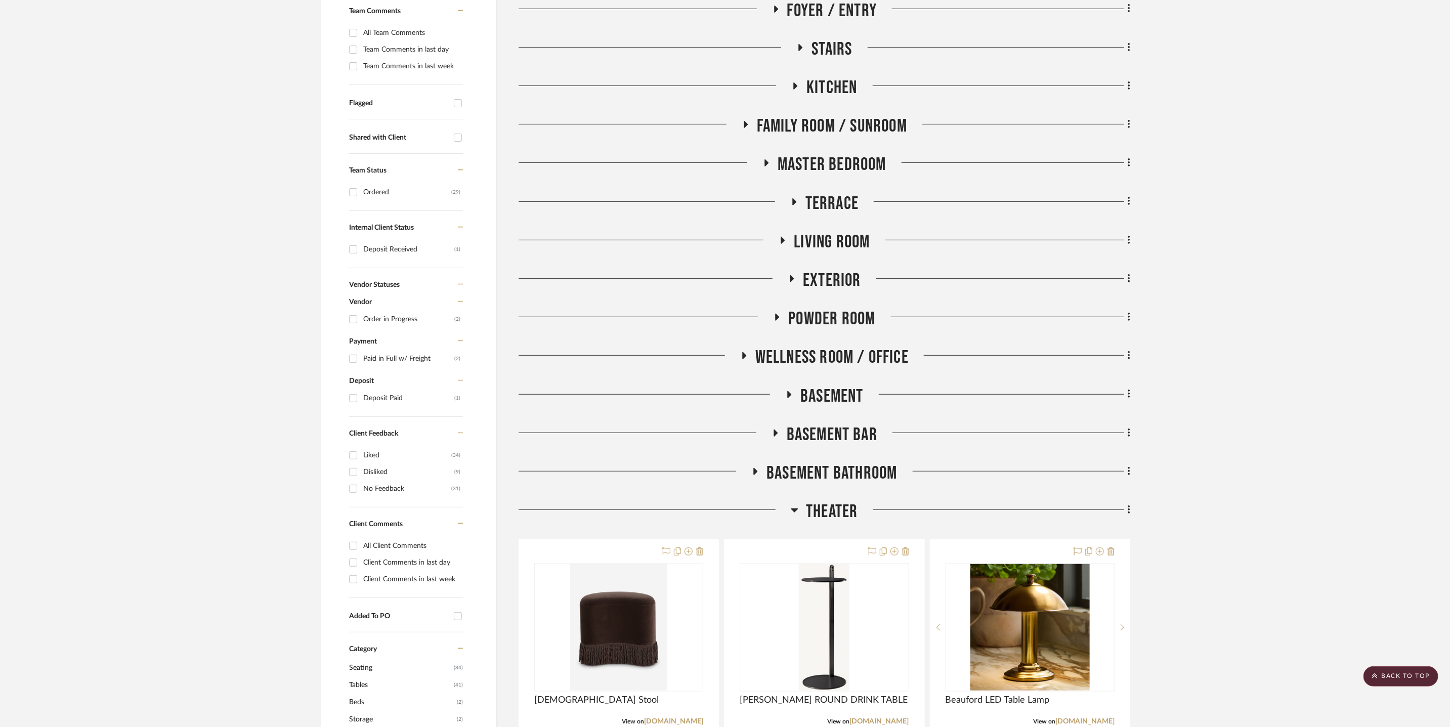
scroll to position [272, 0]
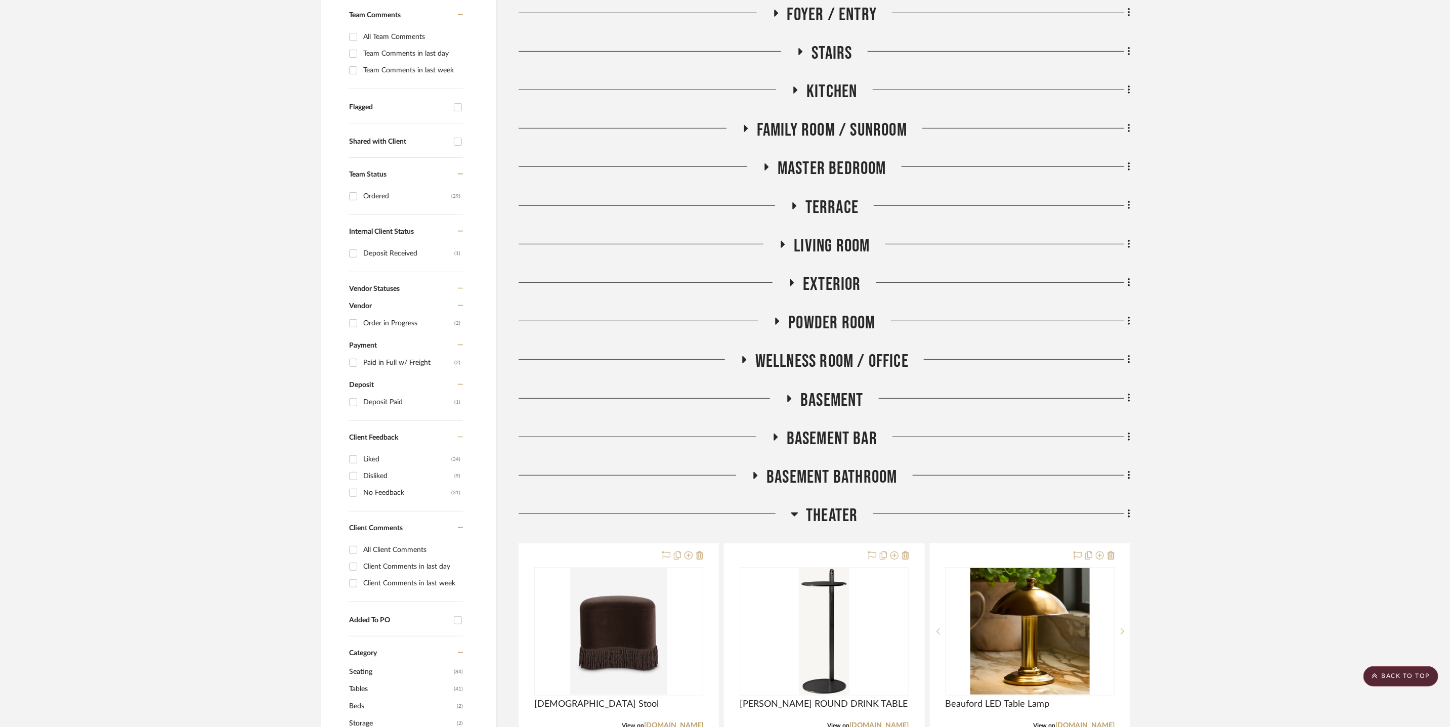
click at [838, 353] on span "Wellness Room / Office" at bounding box center [831, 362] width 153 height 22
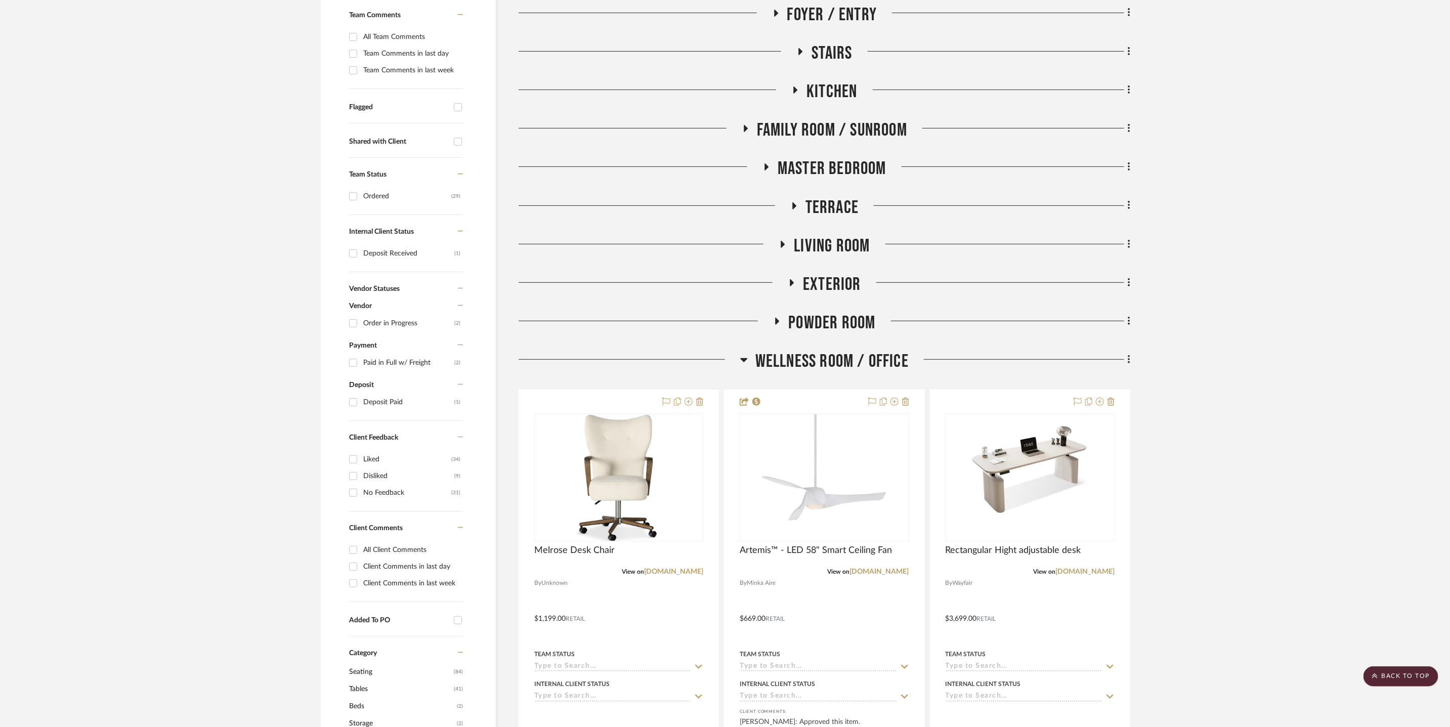
click at [816, 240] on span "Living Room" at bounding box center [832, 246] width 76 height 22
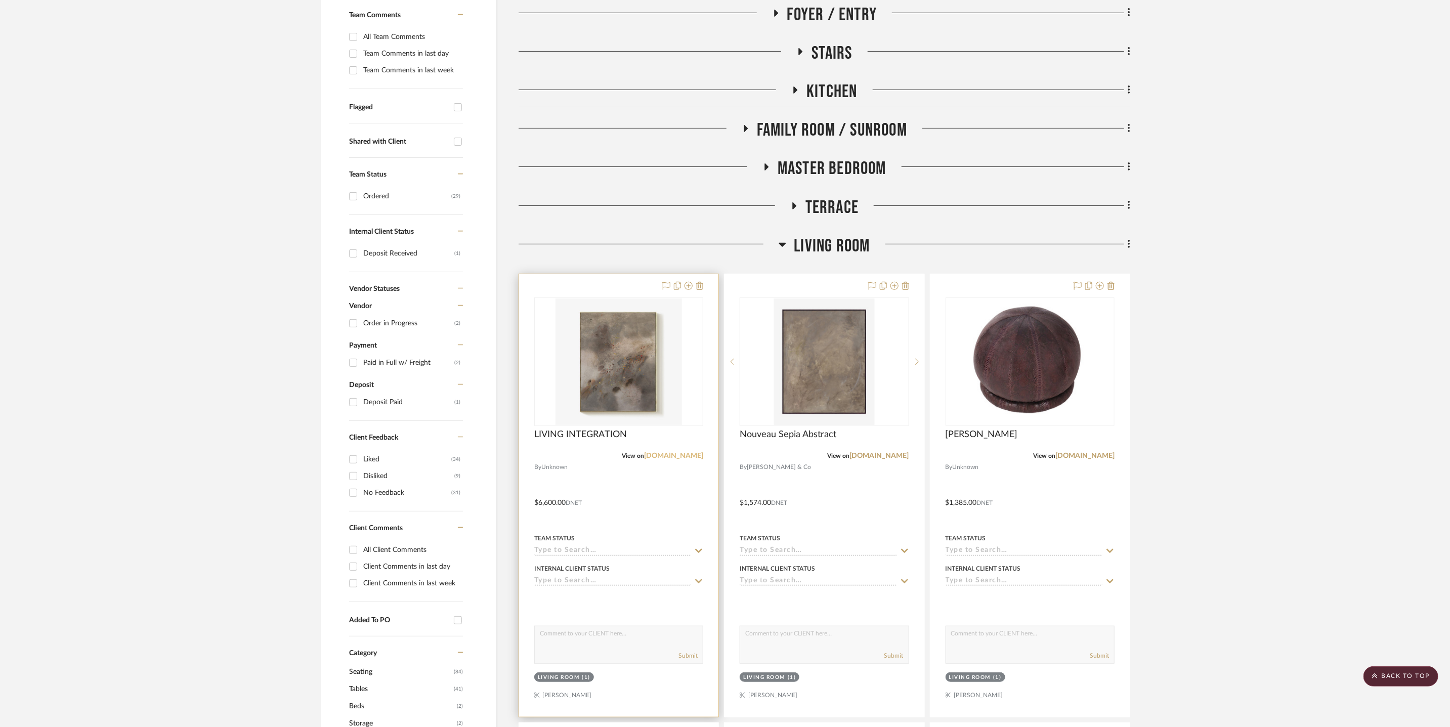
click at [683, 452] on link "tappancollective.com" at bounding box center [673, 455] width 59 height 7
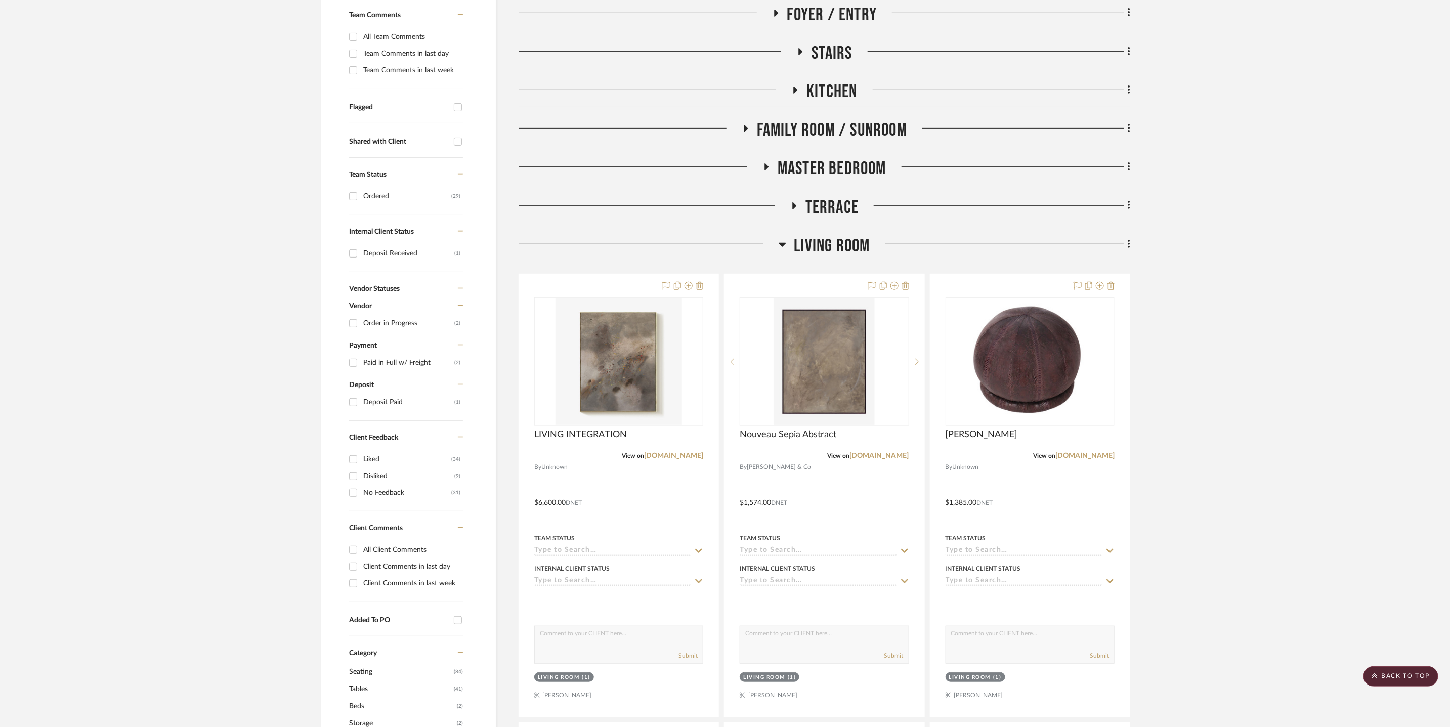
scroll to position [244, 0]
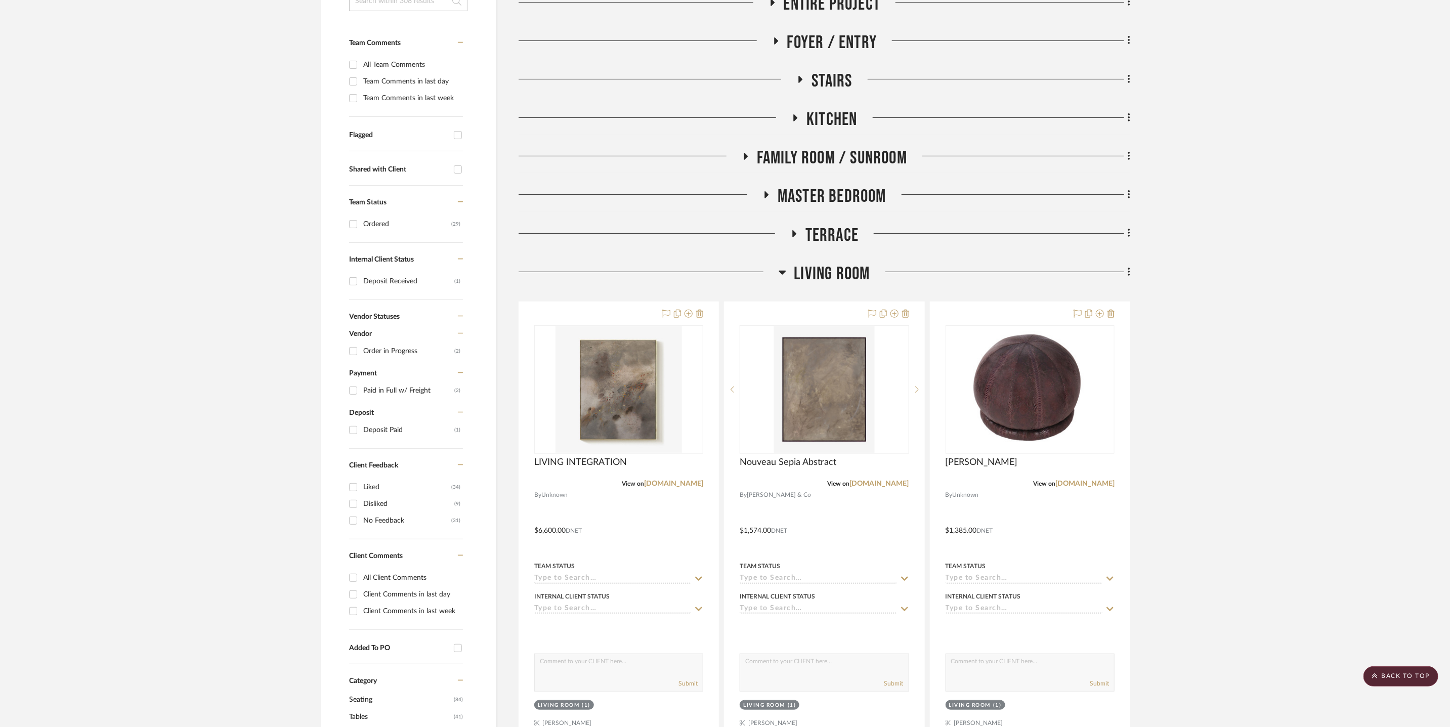
click at [823, 119] on span "Kitchen" at bounding box center [831, 120] width 51 height 22
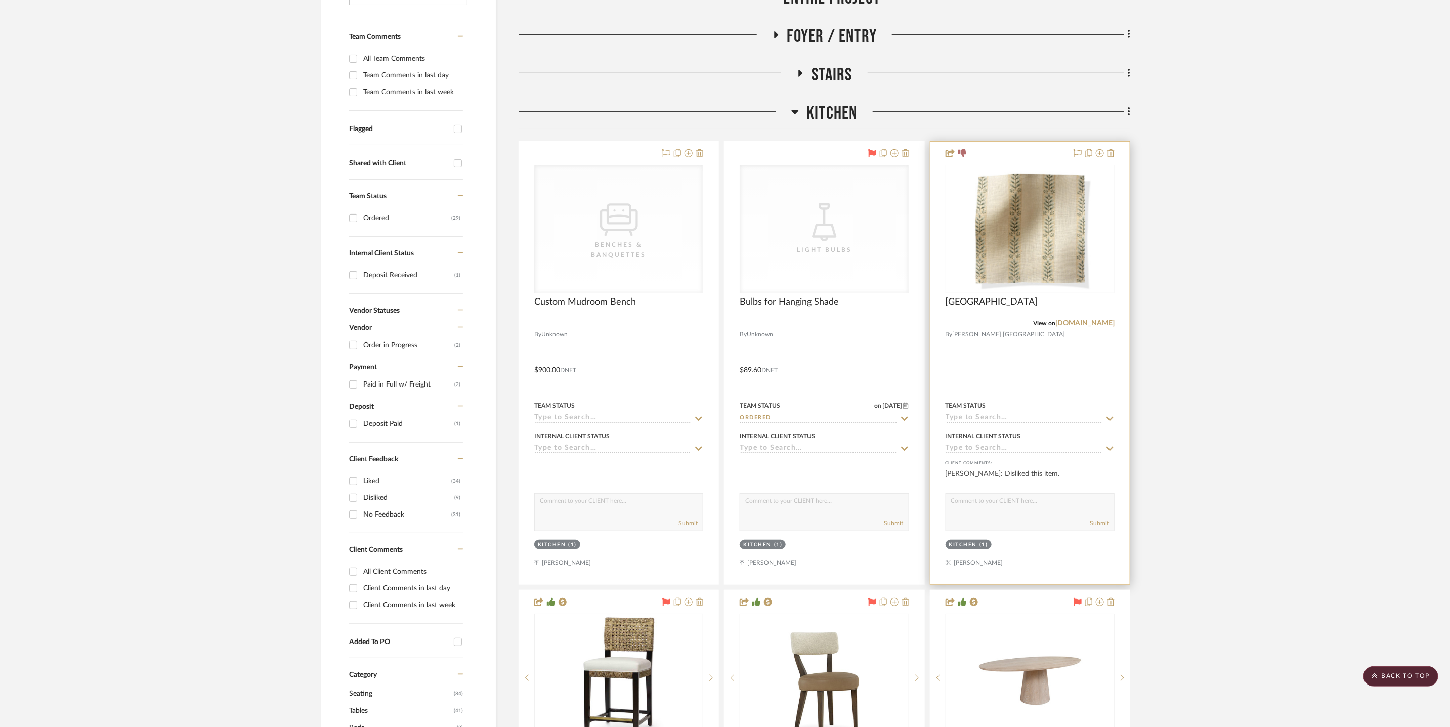
scroll to position [744, 0]
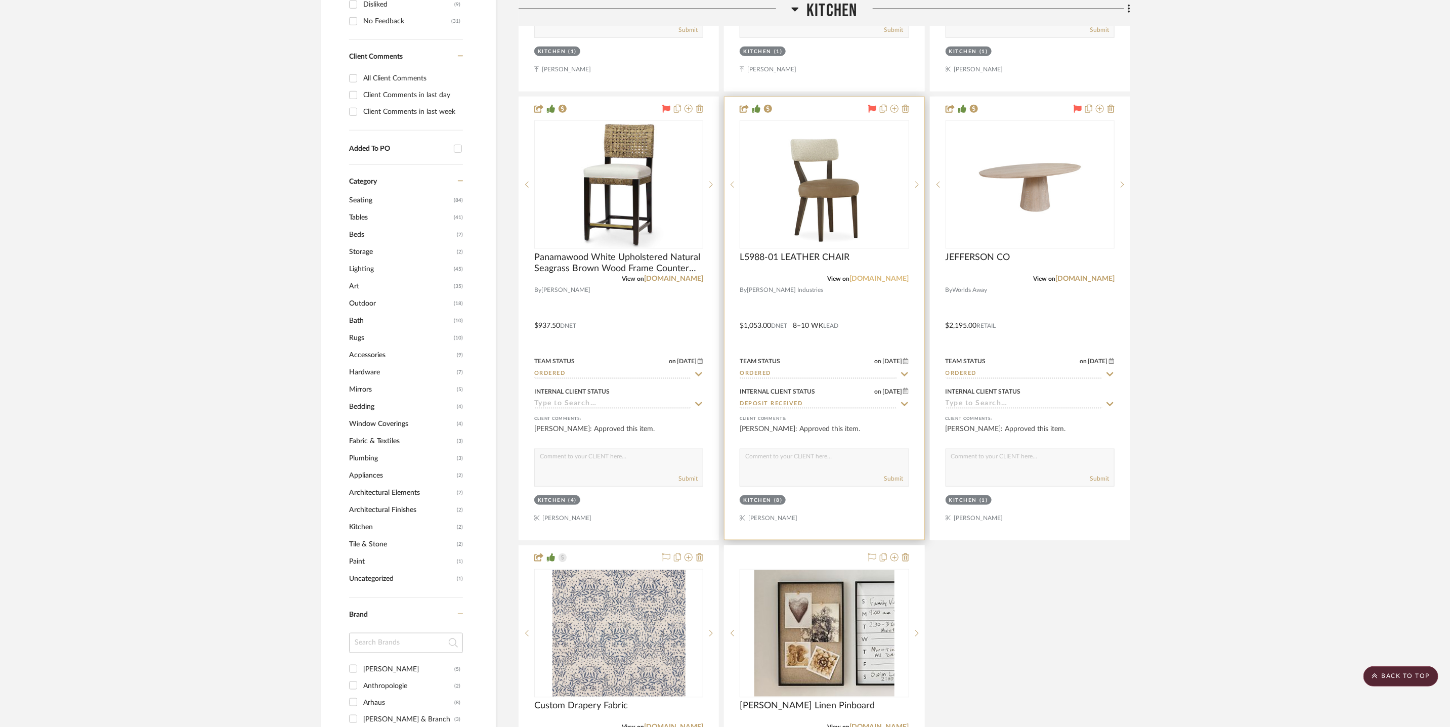
click at [897, 278] on link "leeindustries.com" at bounding box center [879, 278] width 59 height 7
click at [806, 12] on span "Kitchen" at bounding box center [831, 11] width 51 height 22
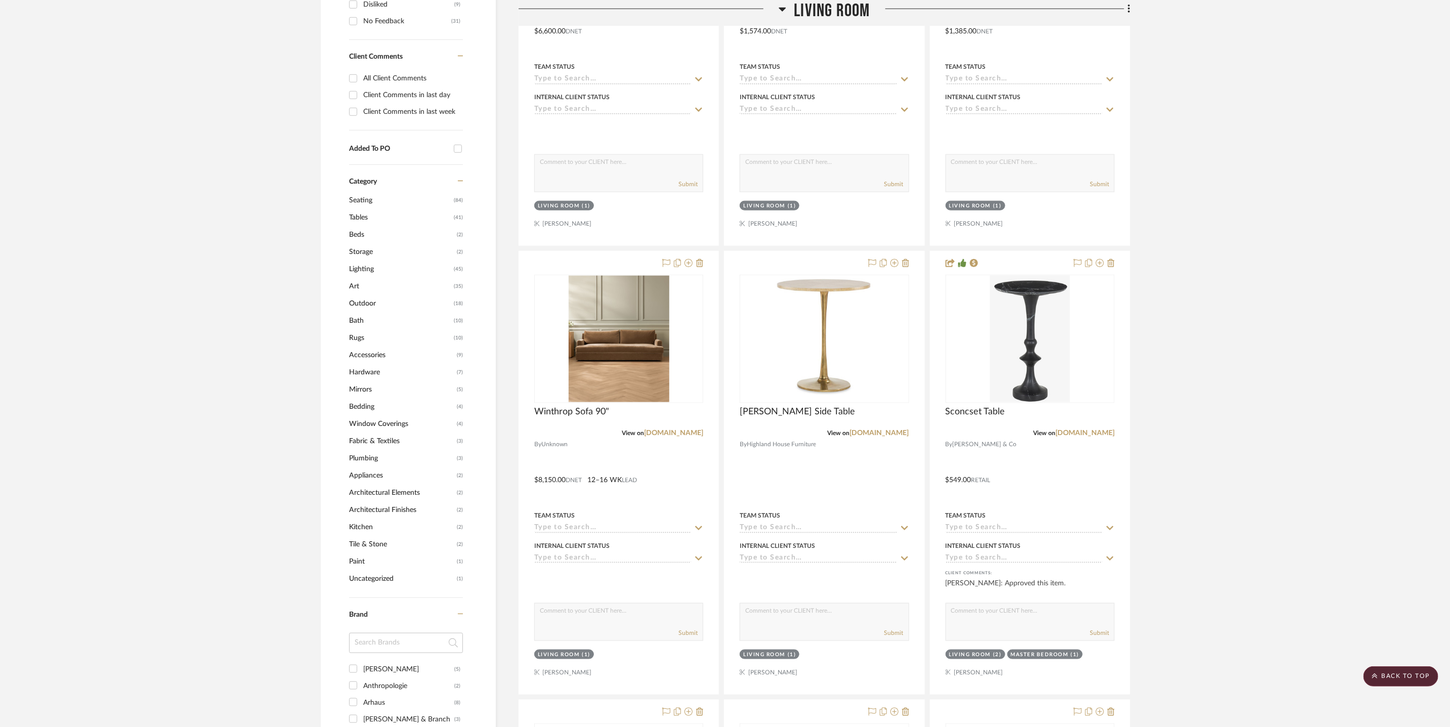
click at [811, 11] on span "Living Room" at bounding box center [832, 11] width 76 height 22
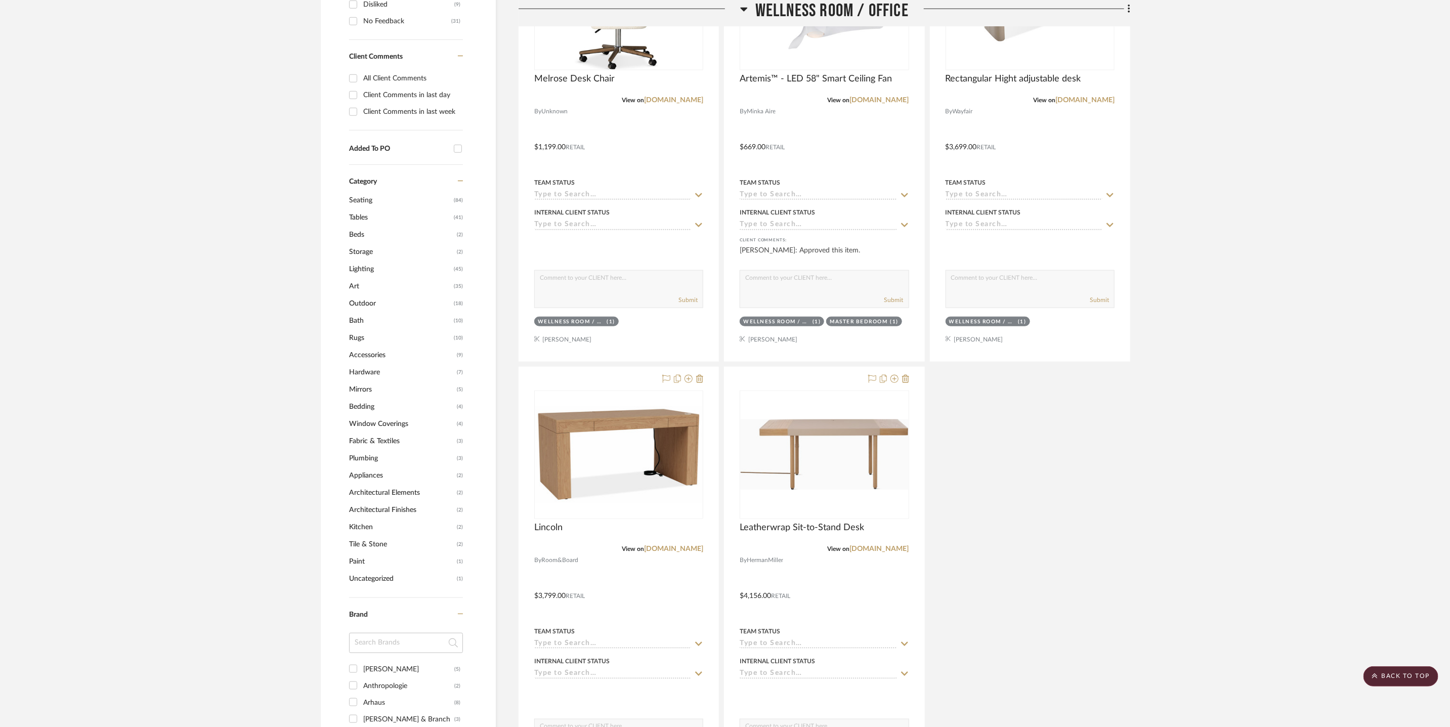
click at [811, 11] on span "Wellness Room / Office" at bounding box center [831, 11] width 153 height 22
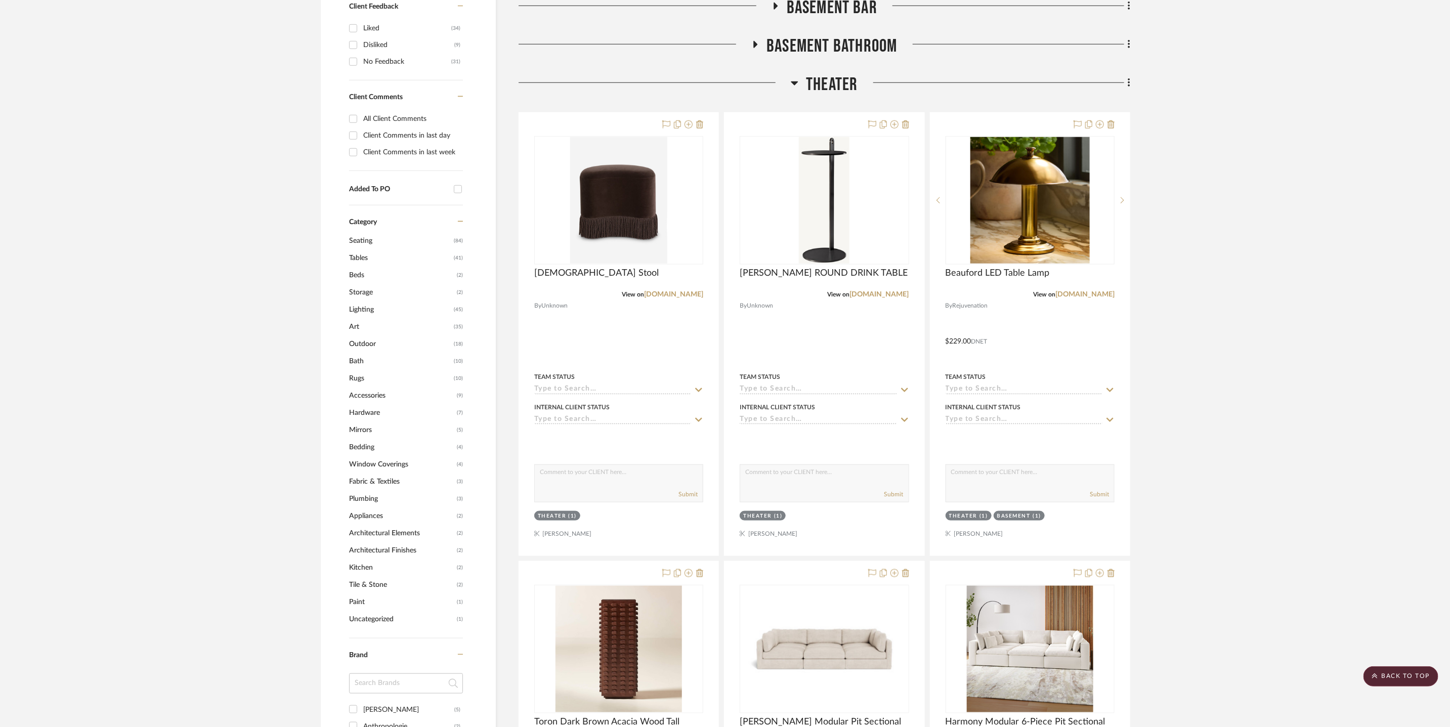
scroll to position [492, 0]
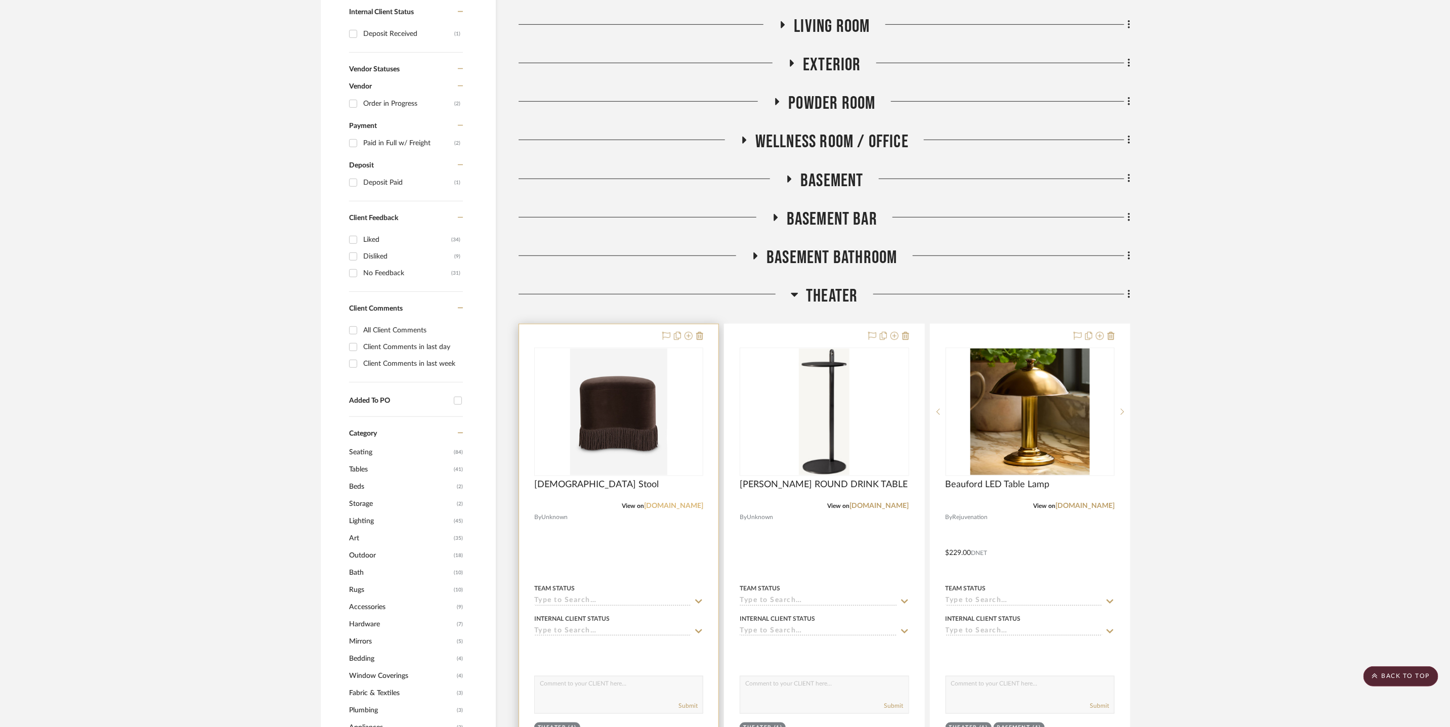
click at [659, 506] on link "luluandgeorgia.com" at bounding box center [673, 505] width 59 height 7
